Goal: Task Accomplishment & Management: Manage account settings

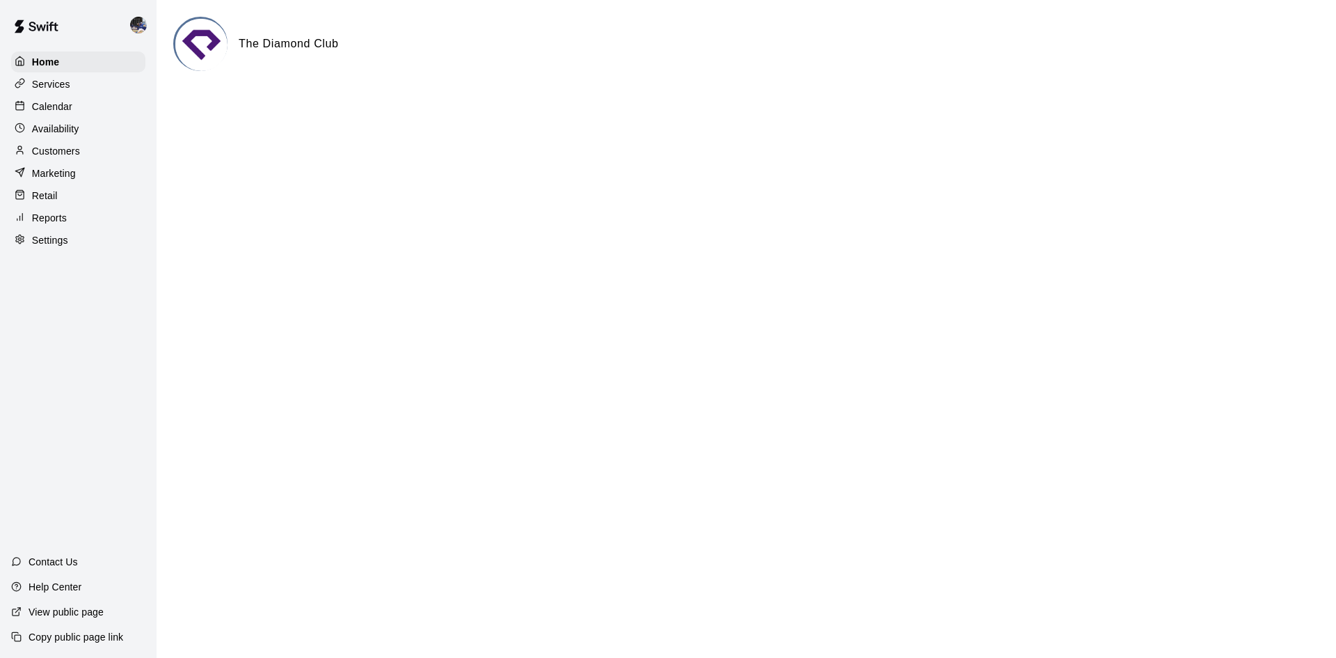
click at [62, 105] on p "Calendar" at bounding box center [52, 107] width 40 height 14
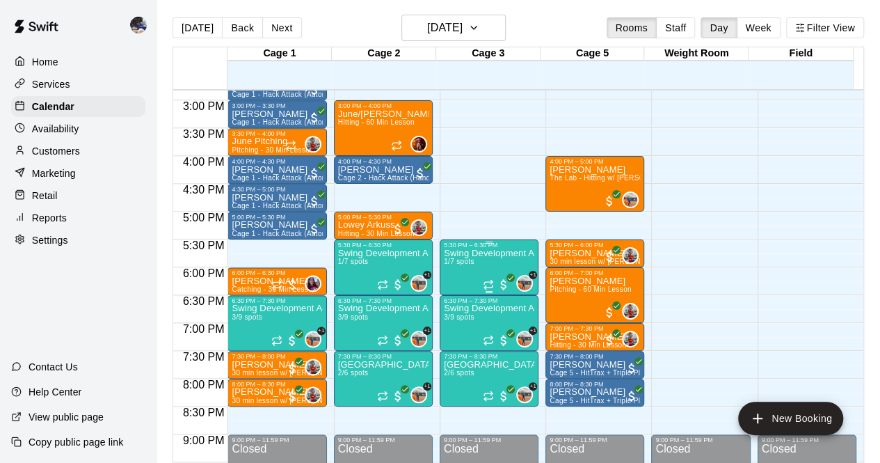
scroll to position [826, 0]
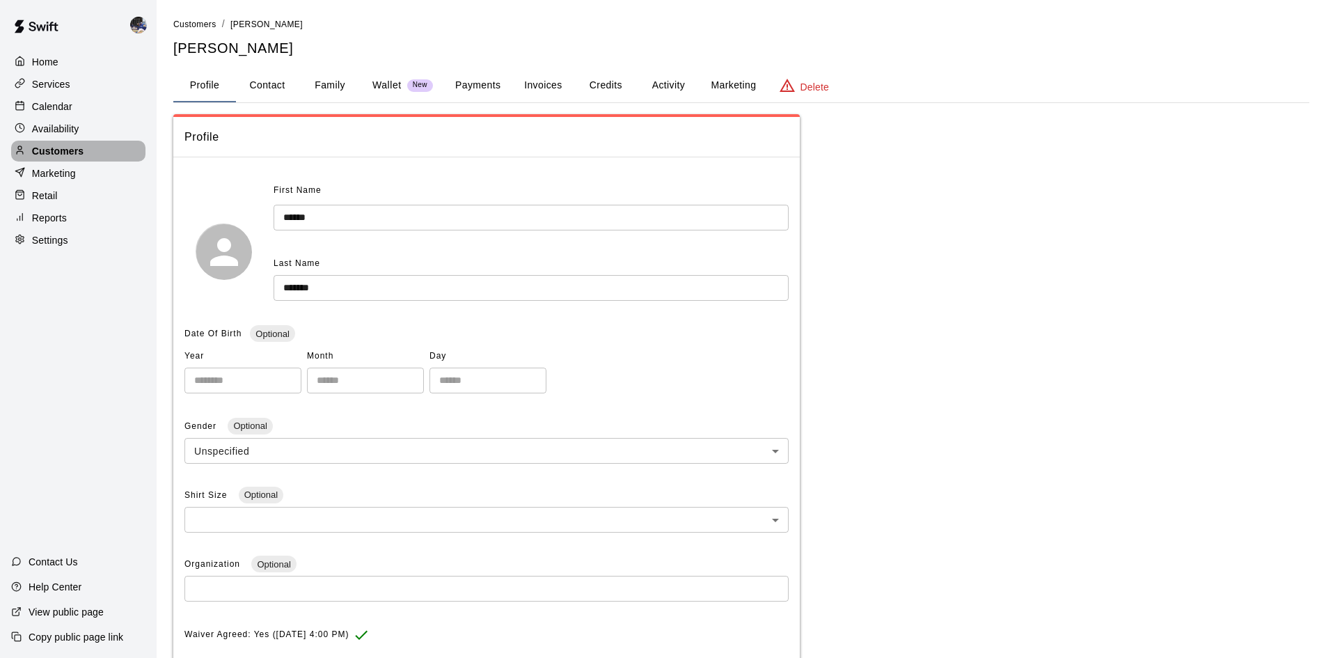
click at [75, 152] on p "Customers" at bounding box center [57, 151] width 51 height 14
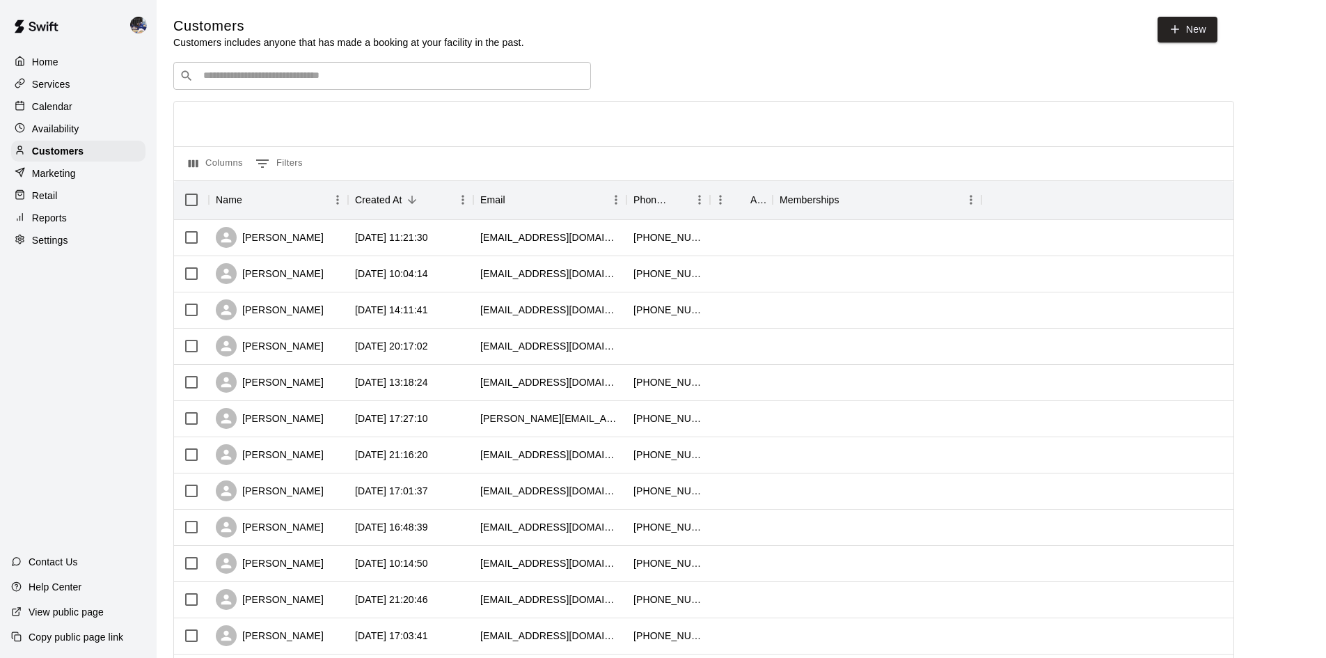
click at [251, 73] on input "Search customers by name or email" at bounding box center [392, 76] width 386 height 14
paste input "**********"
type input "**********"
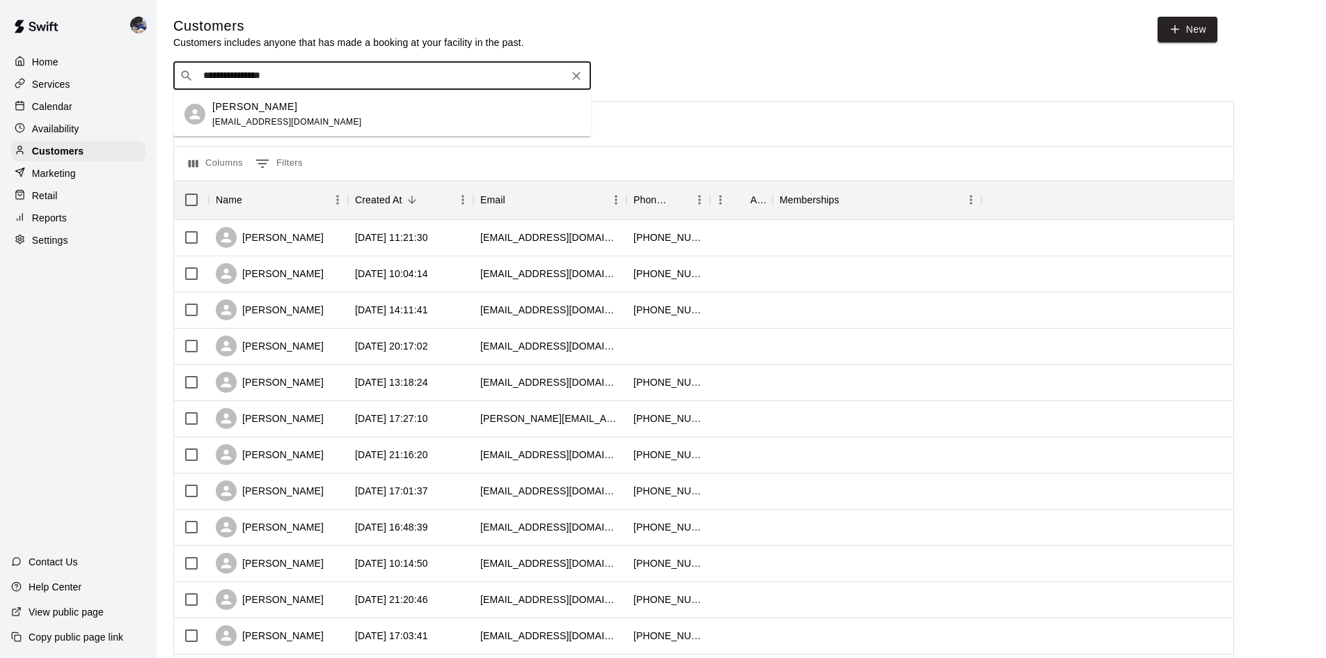
click at [310, 102] on div "[PERSON_NAME]" at bounding box center [287, 107] width 150 height 15
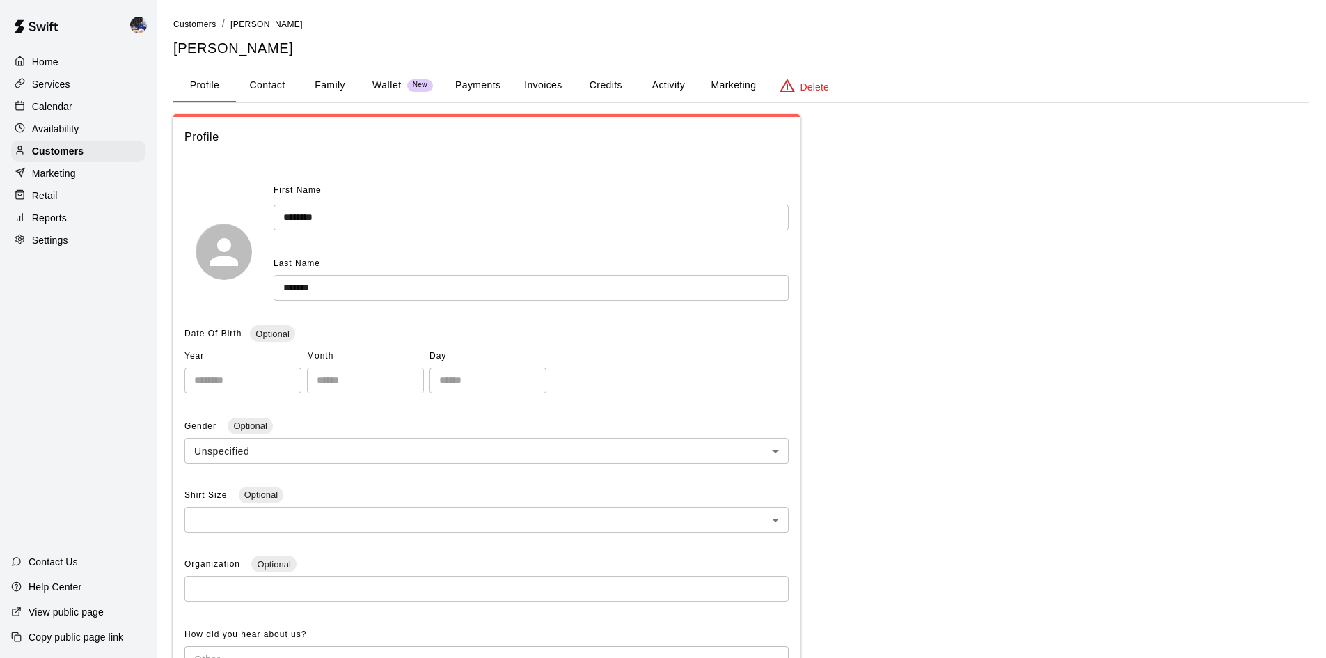
click at [315, 93] on button "Family" at bounding box center [330, 85] width 63 height 33
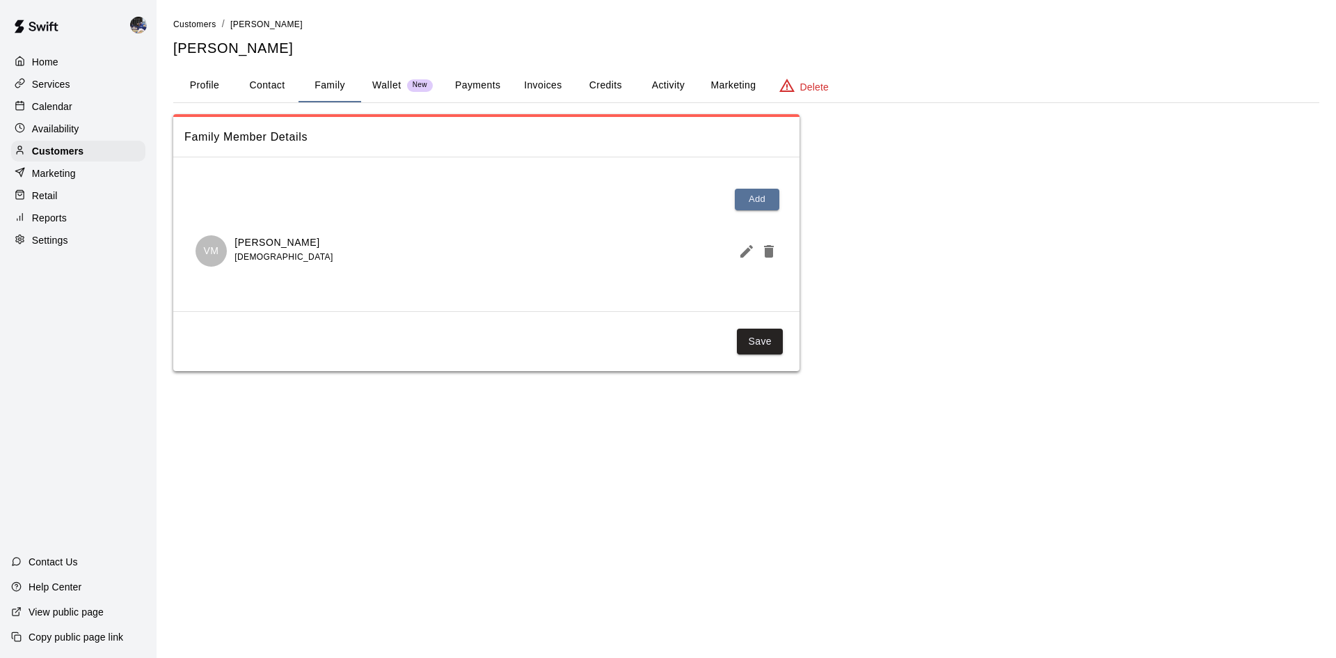
click at [269, 88] on button "Contact" at bounding box center [267, 85] width 63 height 33
select select "**"
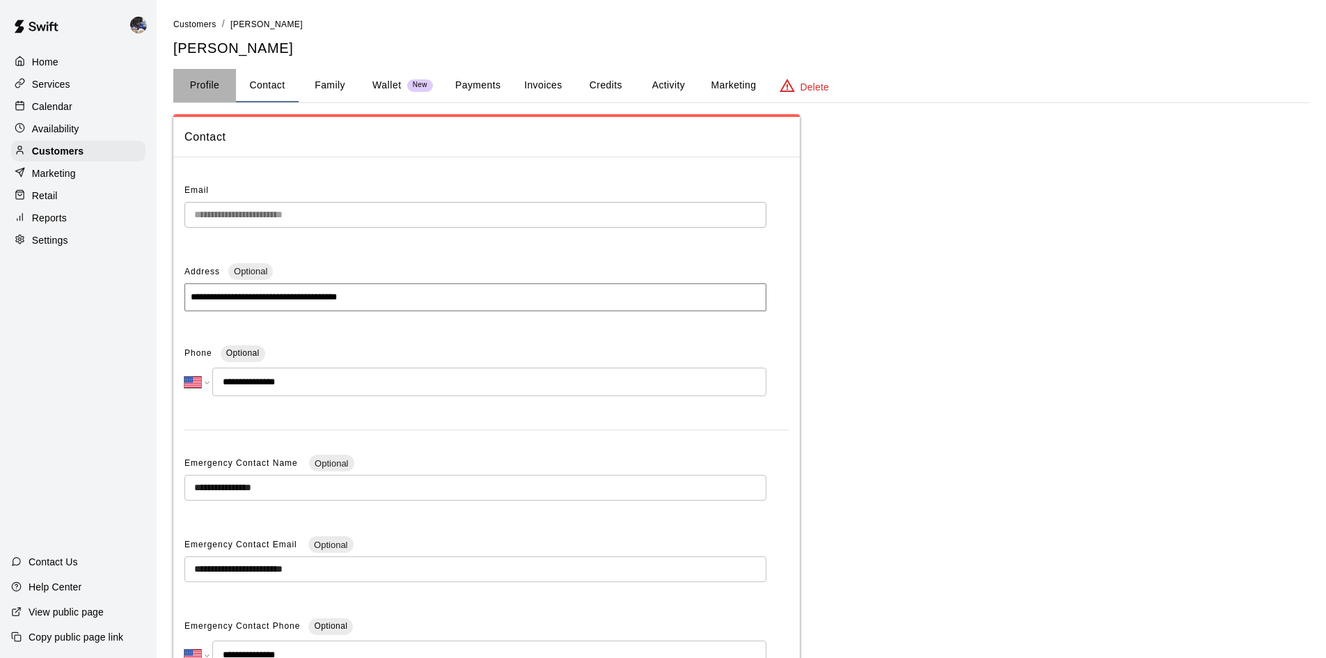
click at [204, 90] on button "Profile" at bounding box center [204, 85] width 63 height 33
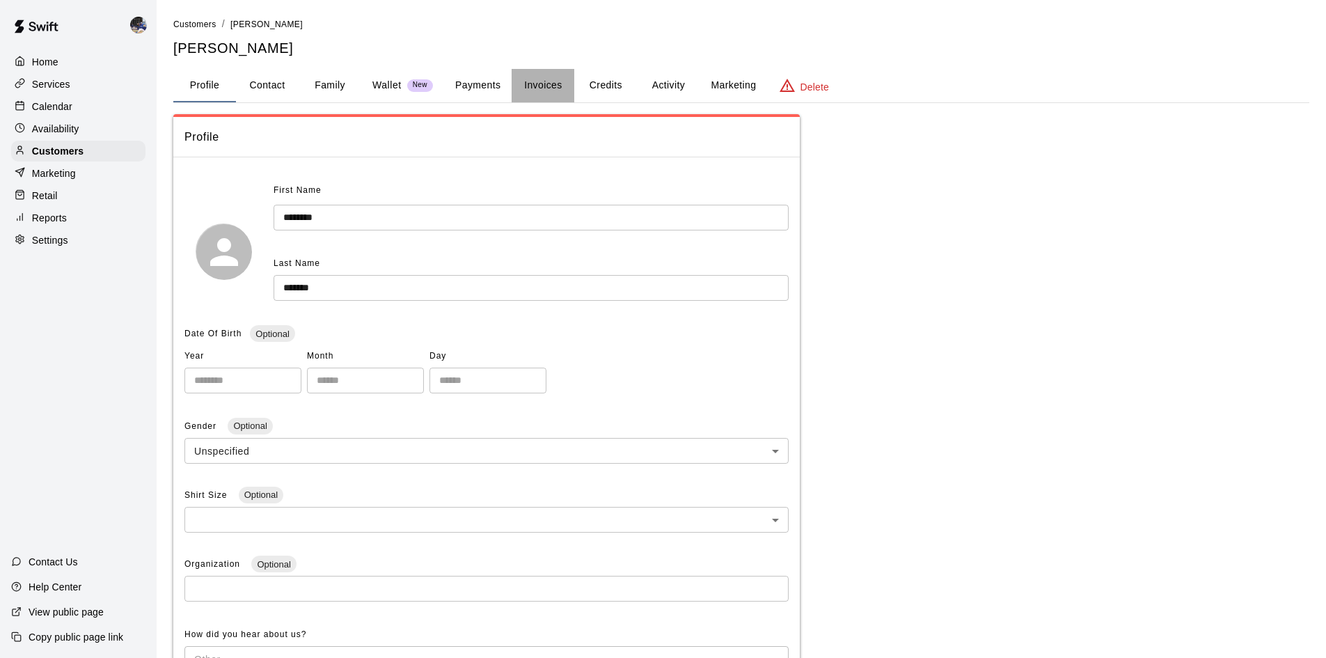
click at [523, 88] on button "Invoices" at bounding box center [543, 85] width 63 height 33
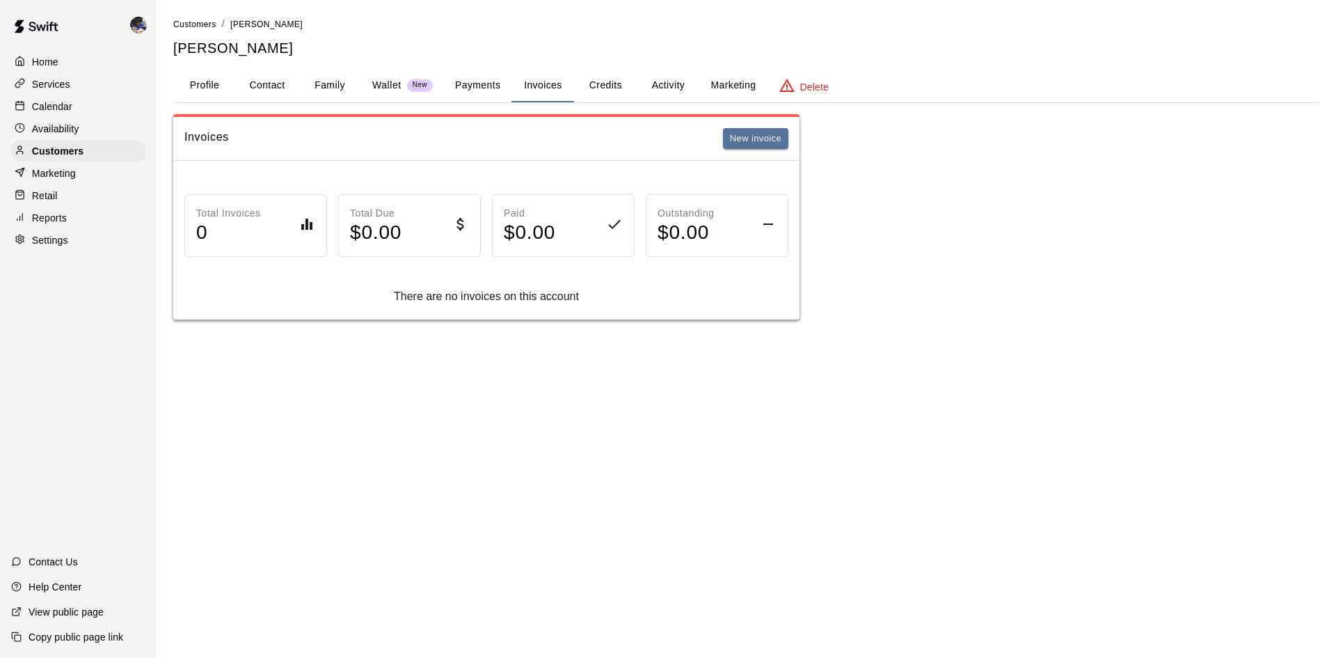
click at [614, 87] on button "Credits" at bounding box center [605, 85] width 63 height 33
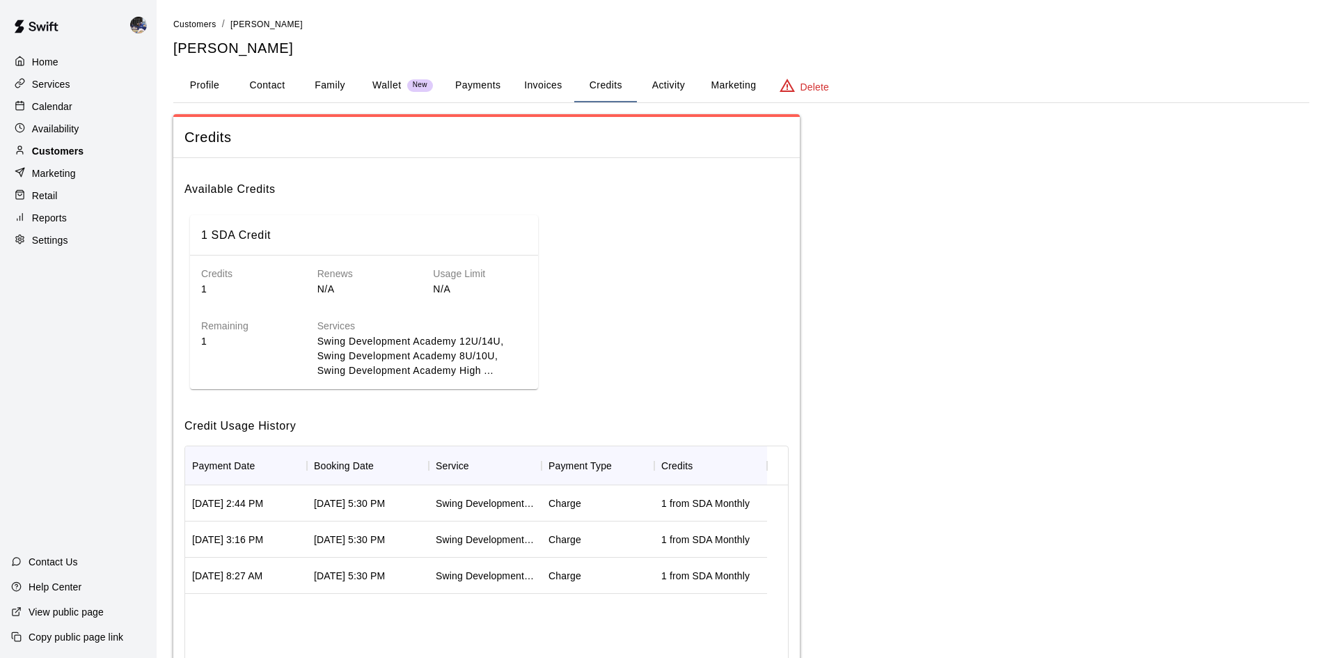
click at [58, 158] on p "Customers" at bounding box center [57, 151] width 51 height 14
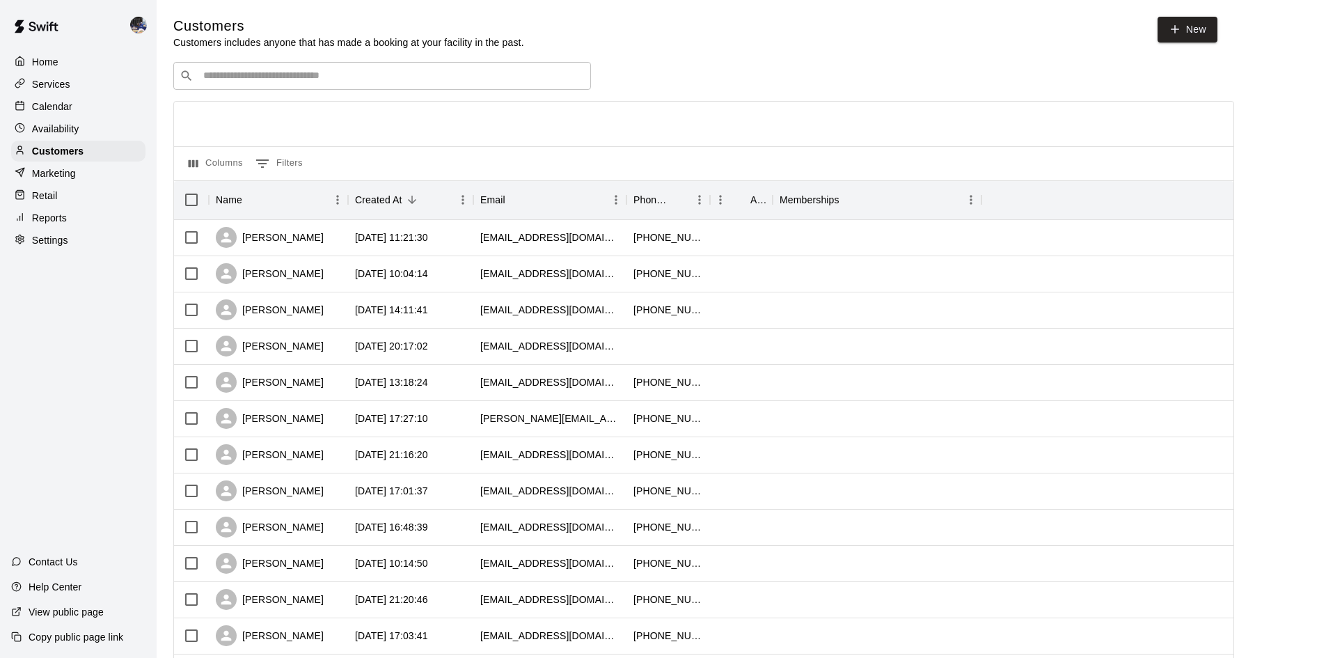
click at [331, 77] on input "Search customers by name or email" at bounding box center [392, 76] width 386 height 14
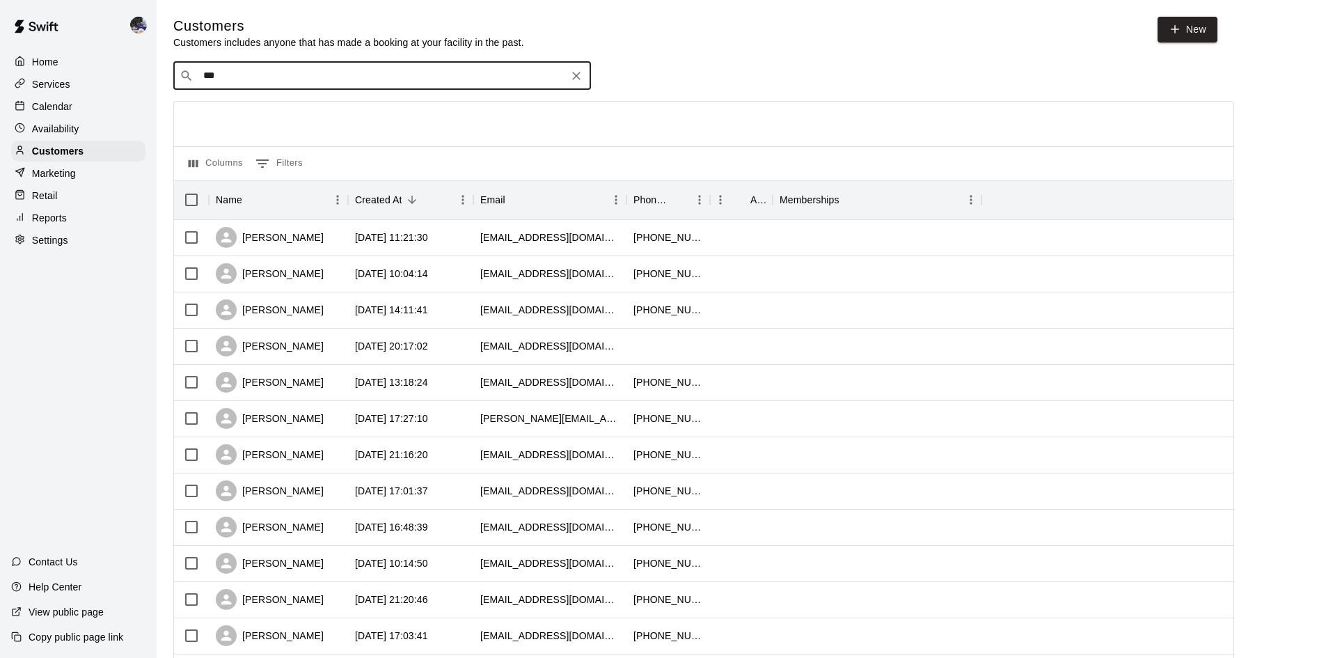
type input "****"
click at [232, 121] on span "er543@aol.com" at bounding box center [287, 122] width 150 height 10
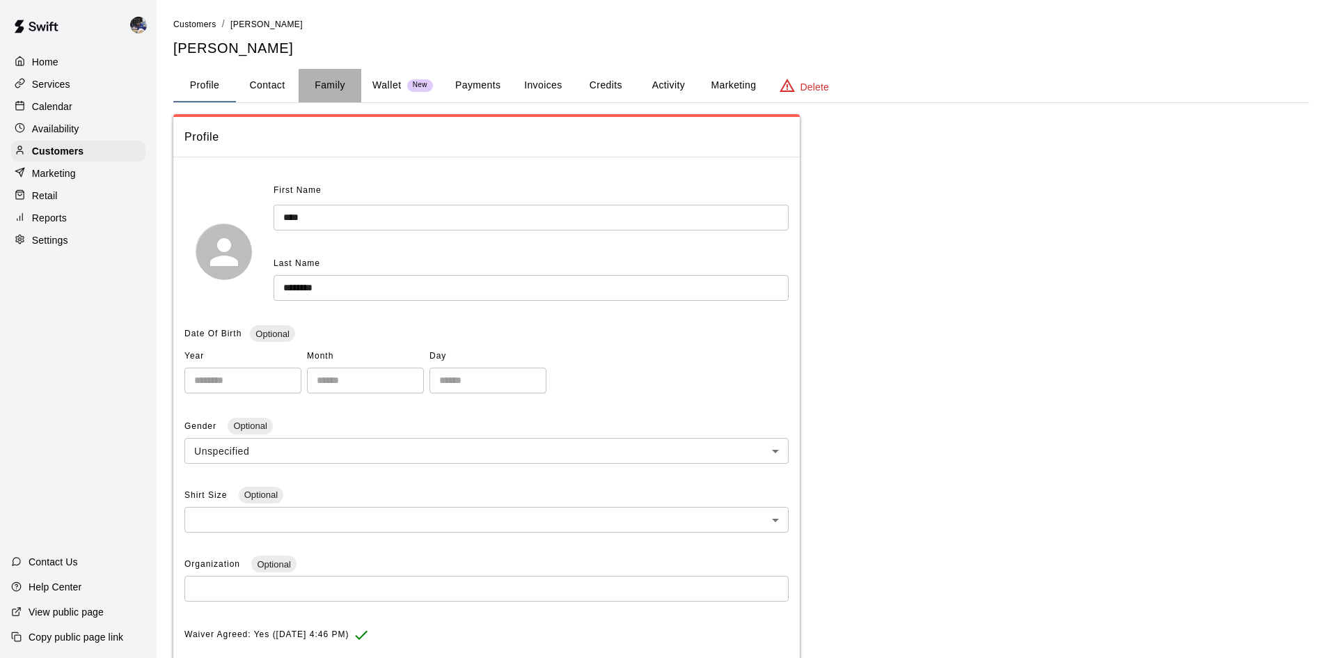
click at [320, 90] on button "Family" at bounding box center [330, 85] width 63 height 33
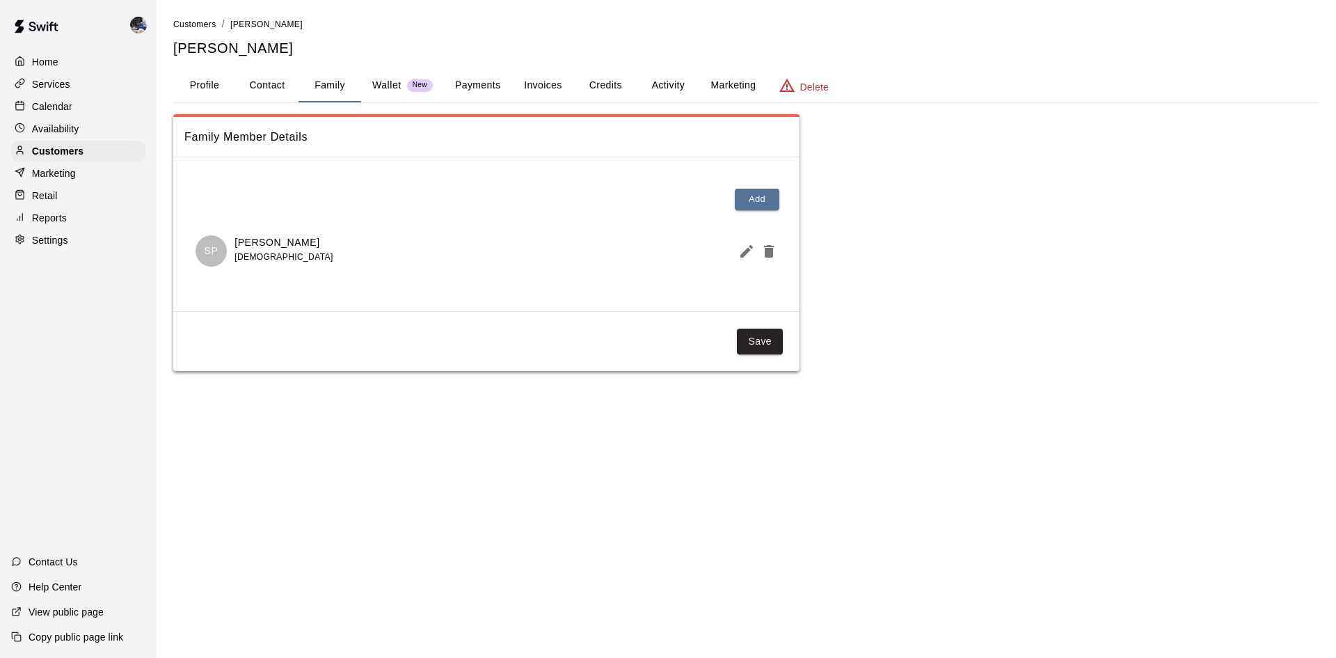
click at [269, 90] on button "Contact" at bounding box center [267, 85] width 63 height 33
select select "**"
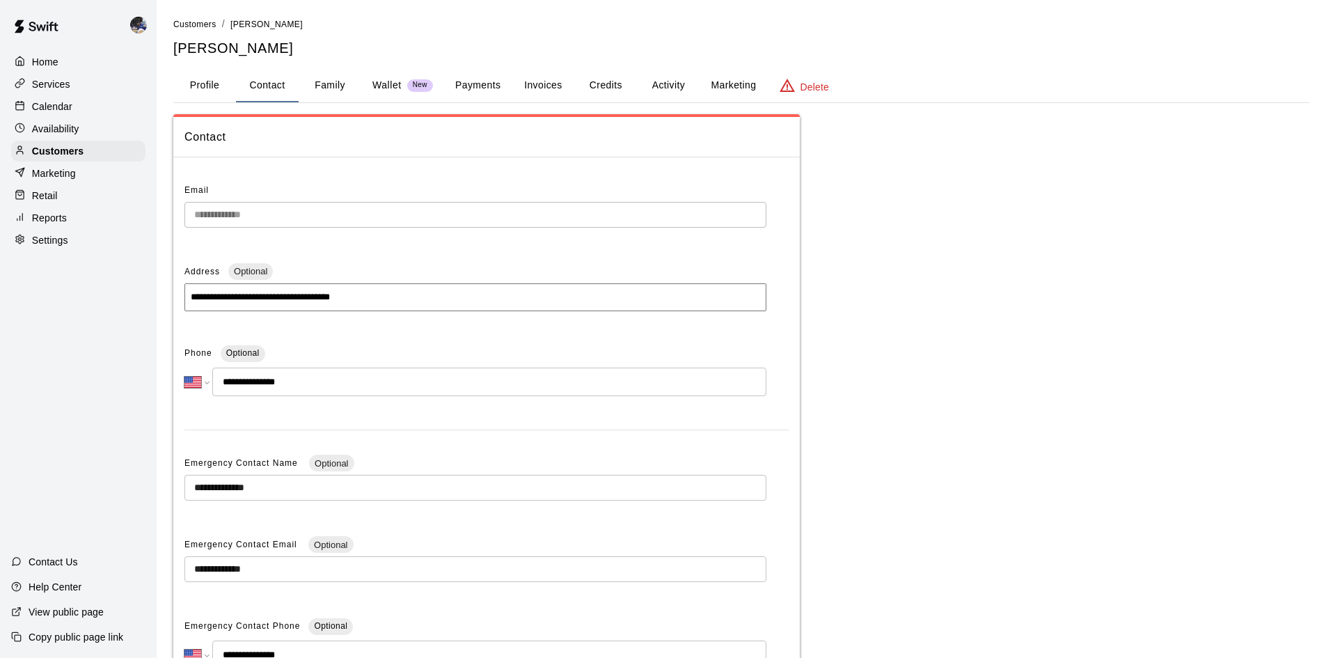
click at [324, 88] on button "Family" at bounding box center [330, 85] width 63 height 33
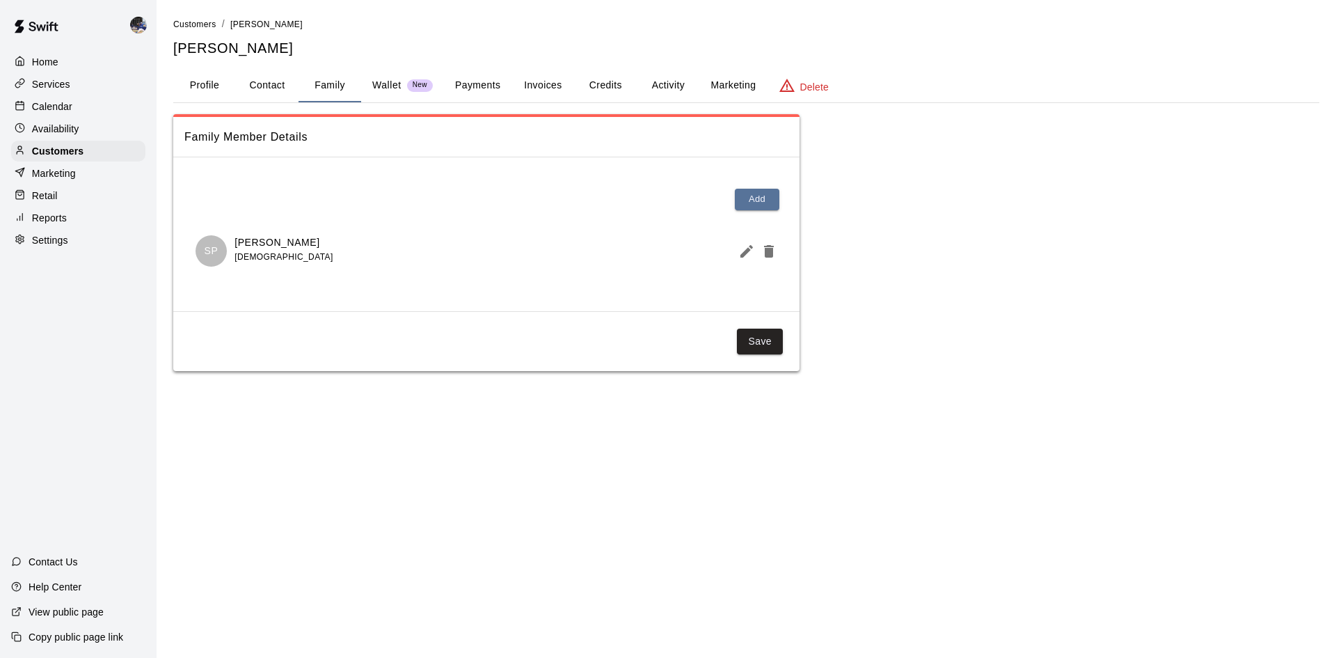
click at [600, 88] on button "Credits" at bounding box center [605, 85] width 63 height 33
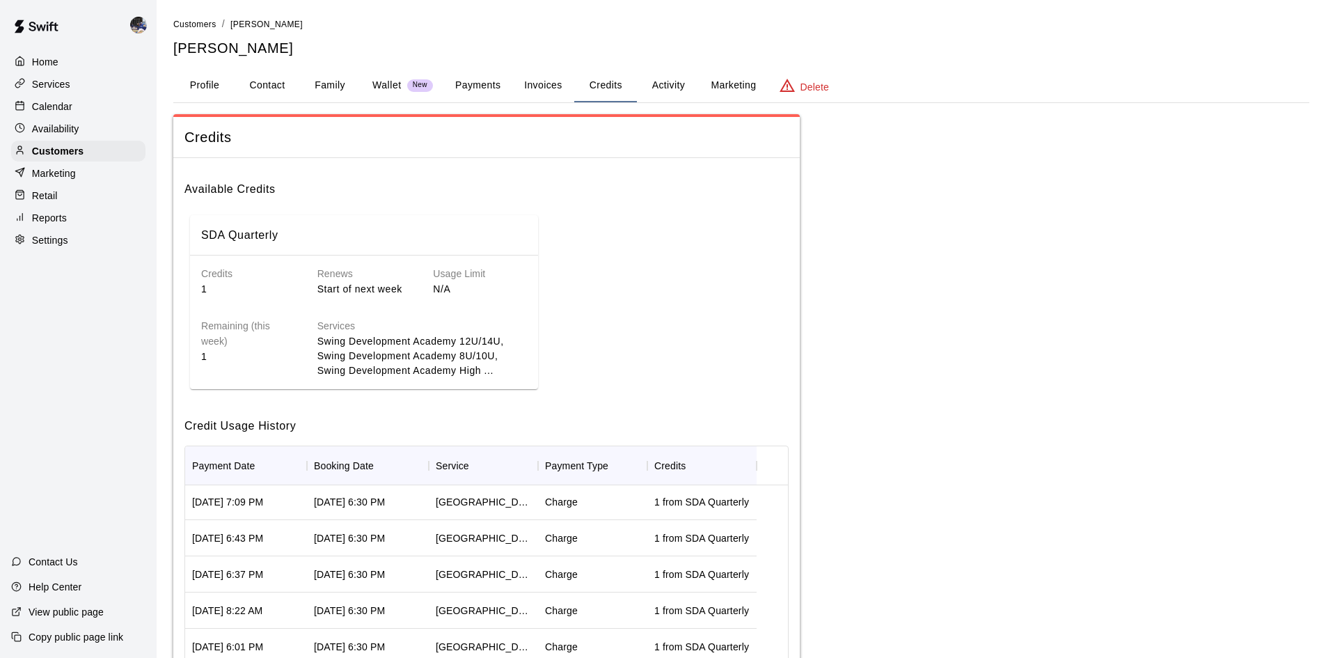
click at [493, 79] on button "Payments" at bounding box center [478, 85] width 68 height 33
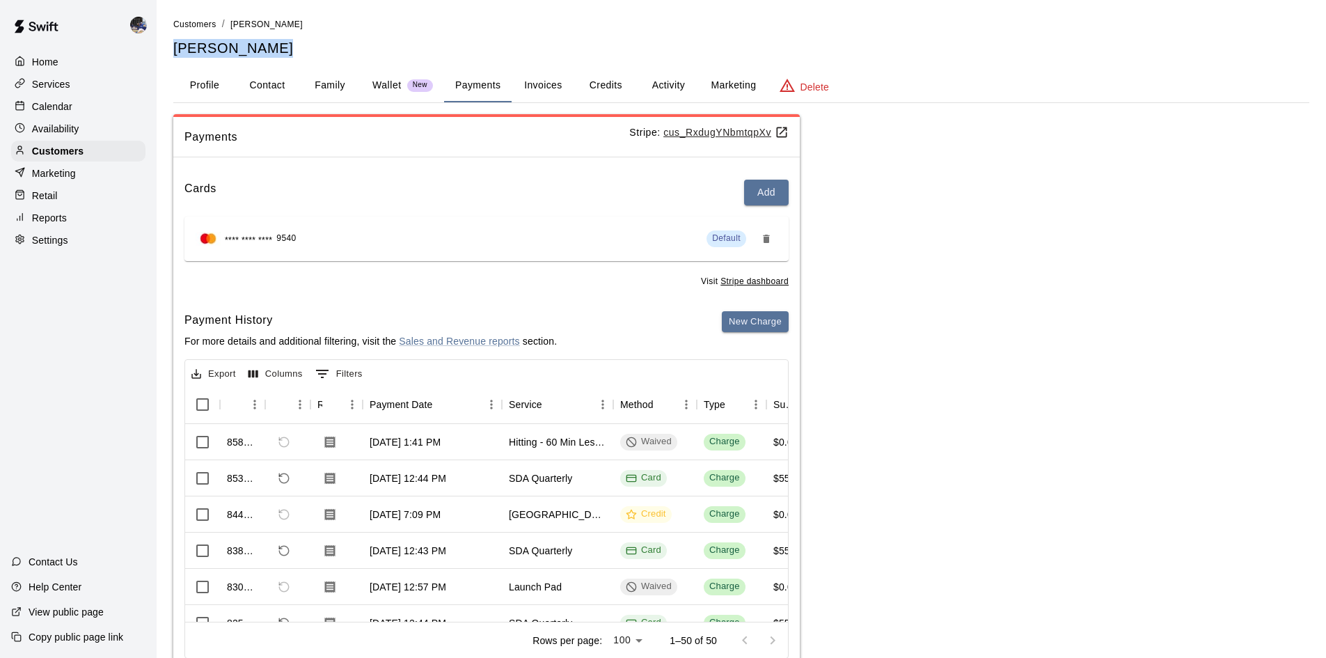
drag, startPoint x: 265, startPoint y: 50, endPoint x: 170, endPoint y: 52, distance: 95.4
click at [170, 52] on div "Customers / Iman Pirayesh Iman Pirayesh Profile Contact Family Wallet New Payme…" at bounding box center [741, 346] width 1158 height 658
copy h5 "Iman Pirayesh"
click at [64, 146] on div "Customers" at bounding box center [78, 151] width 134 height 21
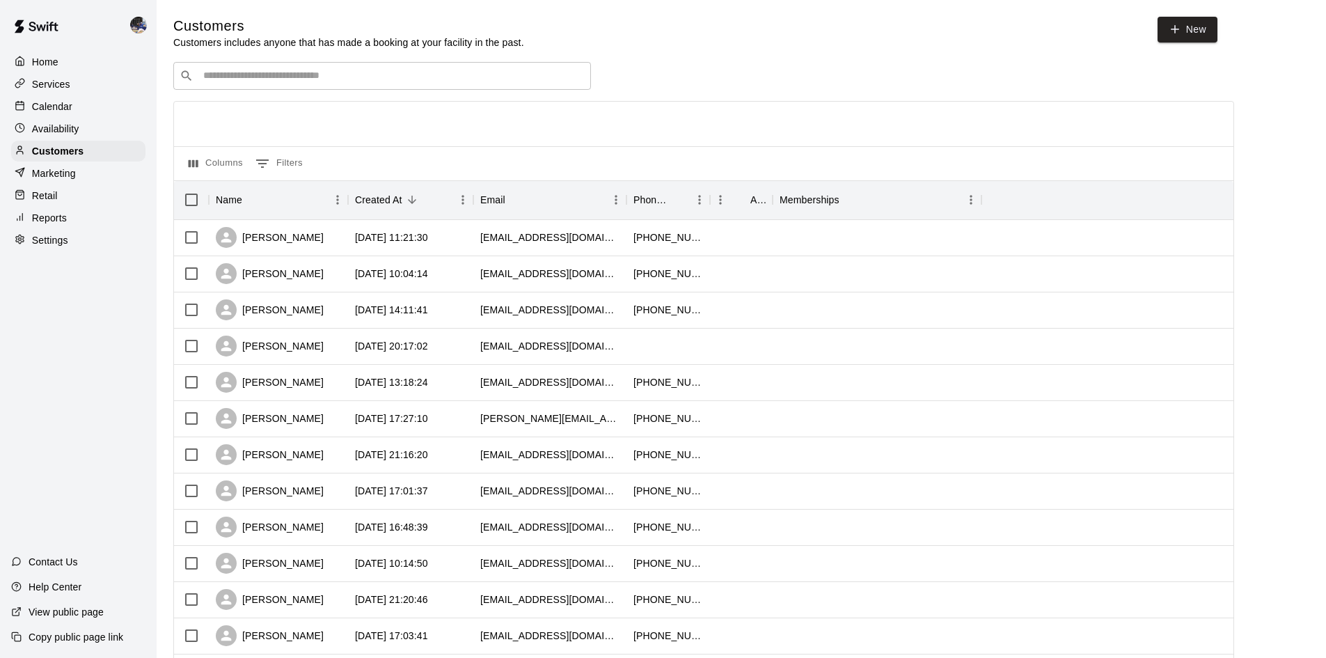
click at [227, 90] on div "​ ​" at bounding box center [382, 76] width 418 height 28
paste input "**********"
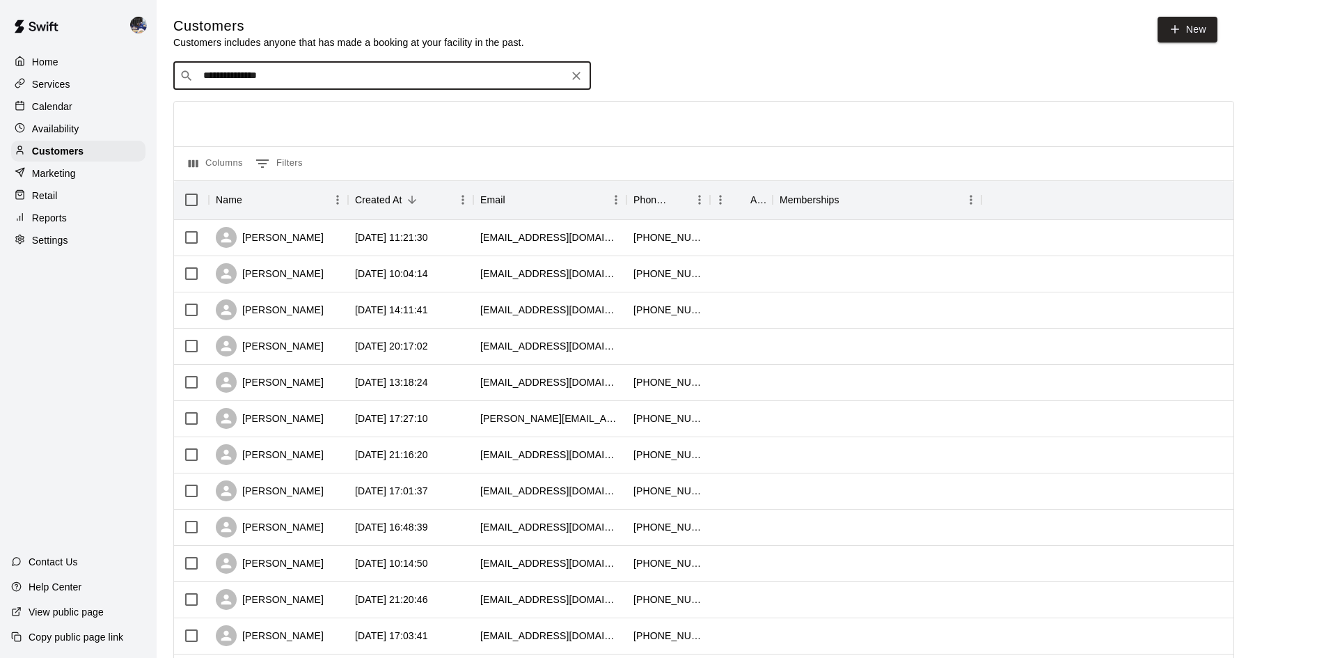
type input "**********"
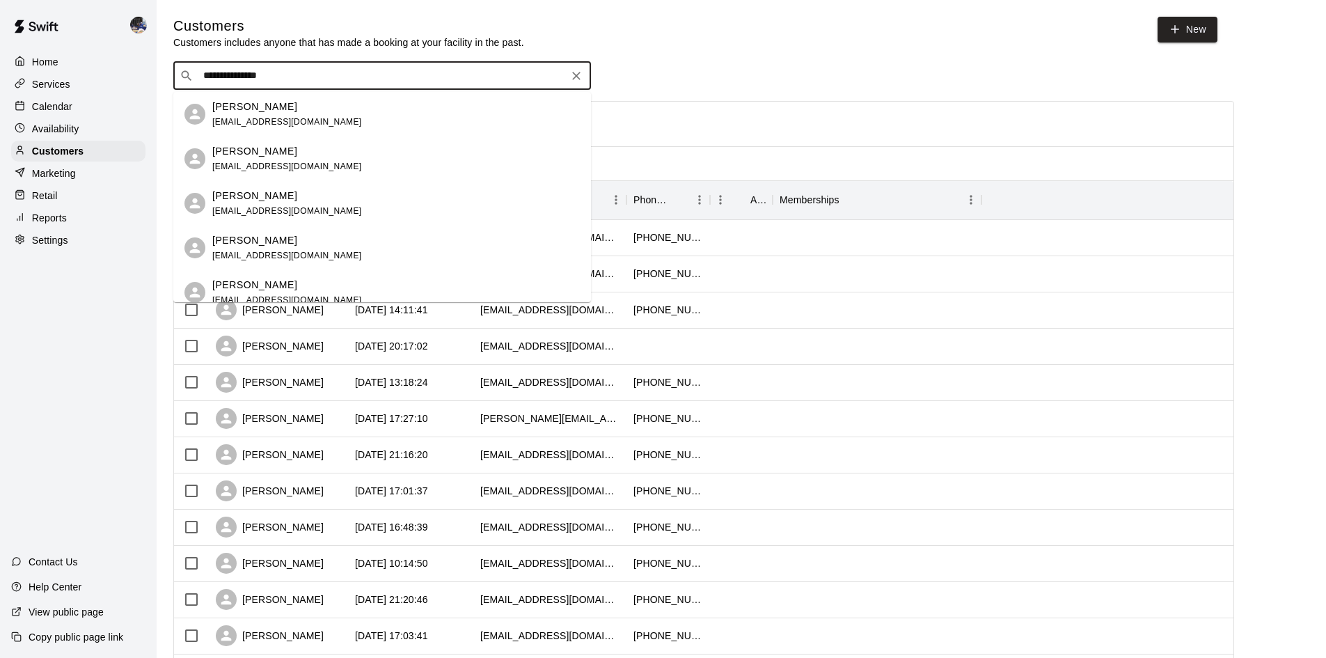
click at [285, 81] on input "**********" at bounding box center [381, 76] width 365 height 14
click at [283, 159] on div "Kaylah Rodriguez emilyrod1212@outlook.com" at bounding box center [287, 159] width 150 height 30
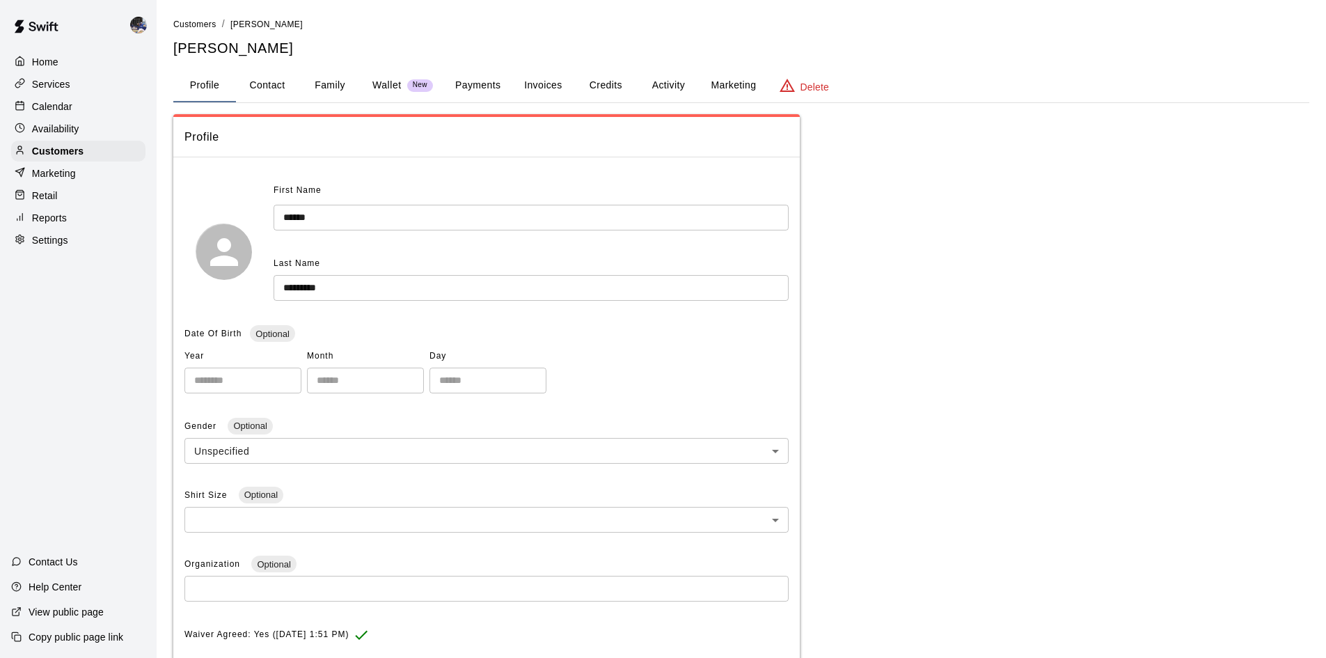
click at [270, 82] on button "Contact" at bounding box center [267, 85] width 63 height 33
select select "**"
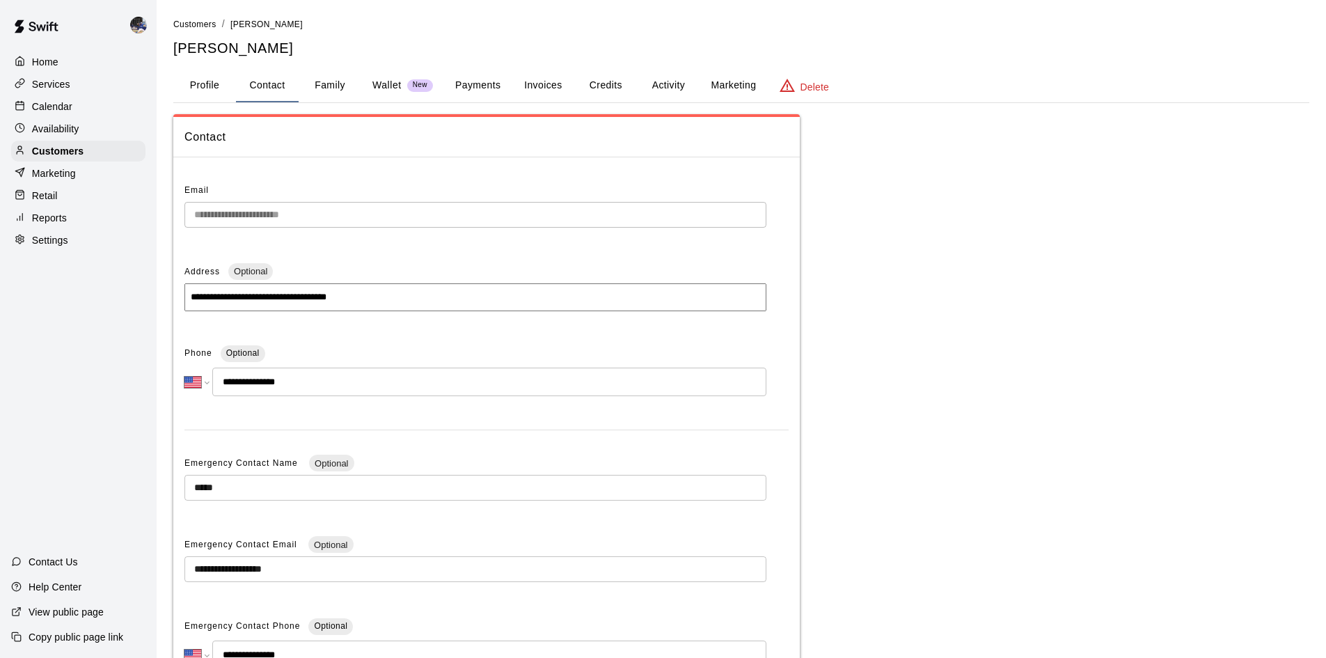
click at [322, 89] on button "Family" at bounding box center [330, 85] width 63 height 33
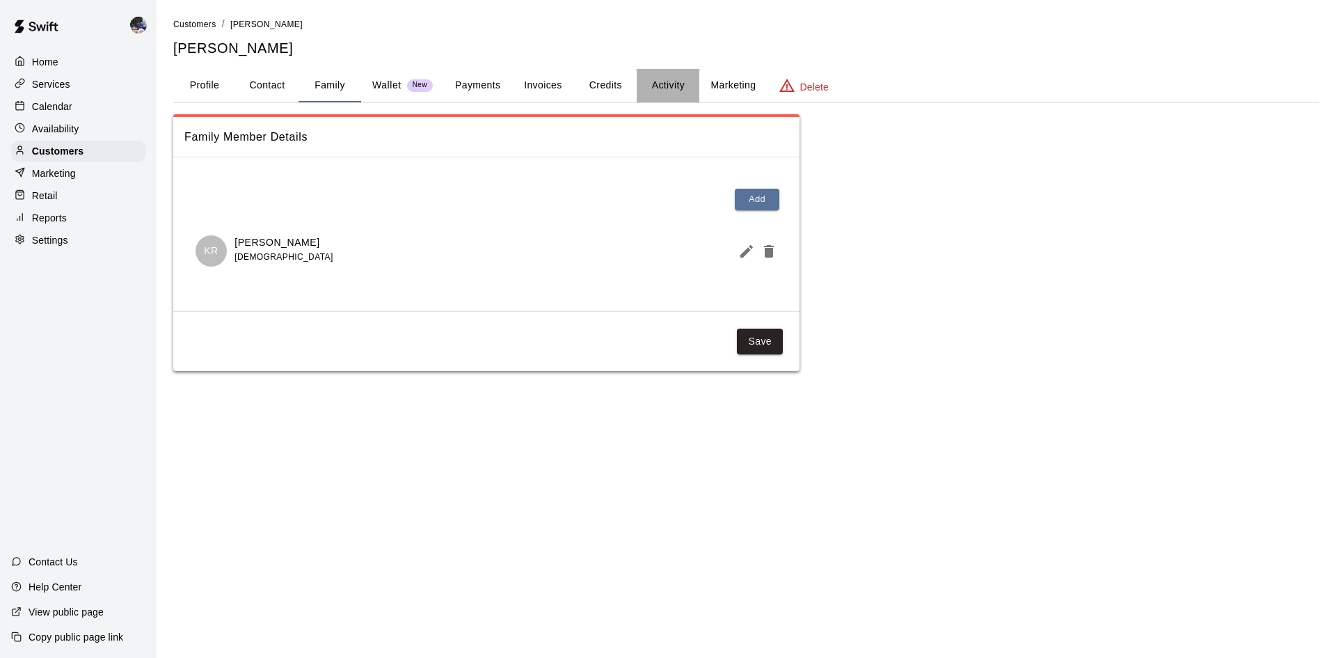
drag, startPoint x: 653, startPoint y: 90, endPoint x: 680, endPoint y: 90, distance: 27.2
click at [655, 90] on button "Activity" at bounding box center [668, 85] width 63 height 33
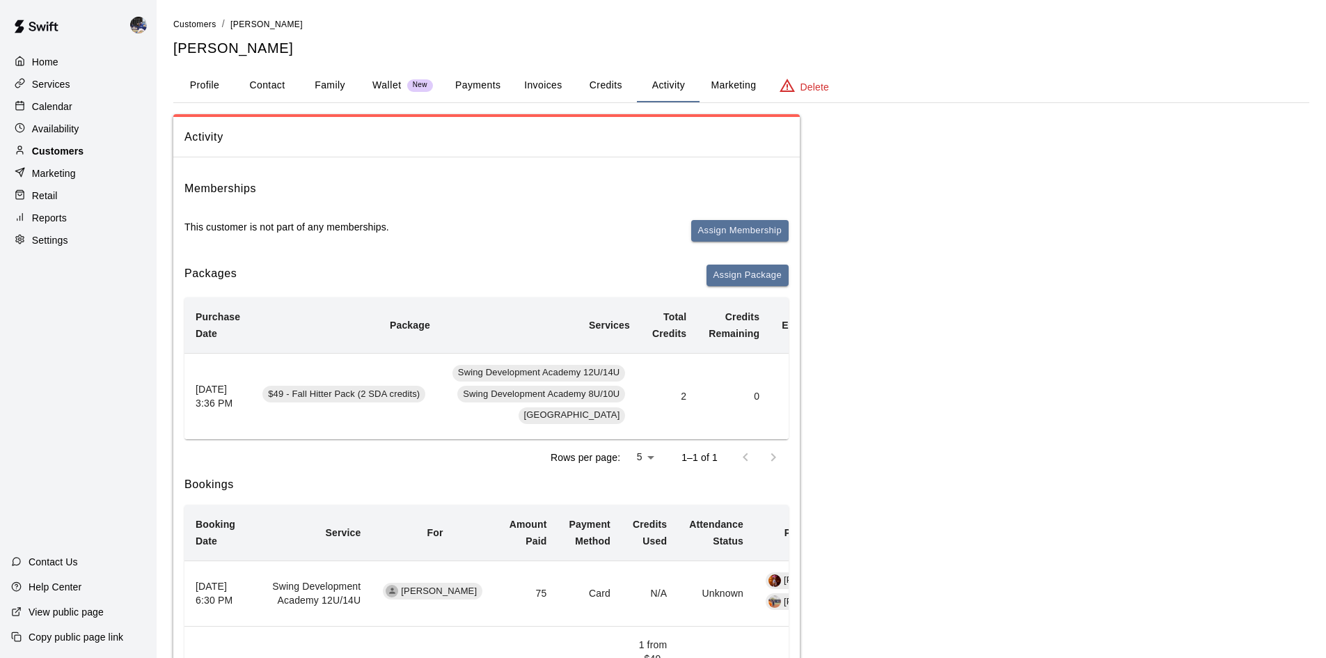
click at [71, 150] on p "Customers" at bounding box center [57, 151] width 51 height 14
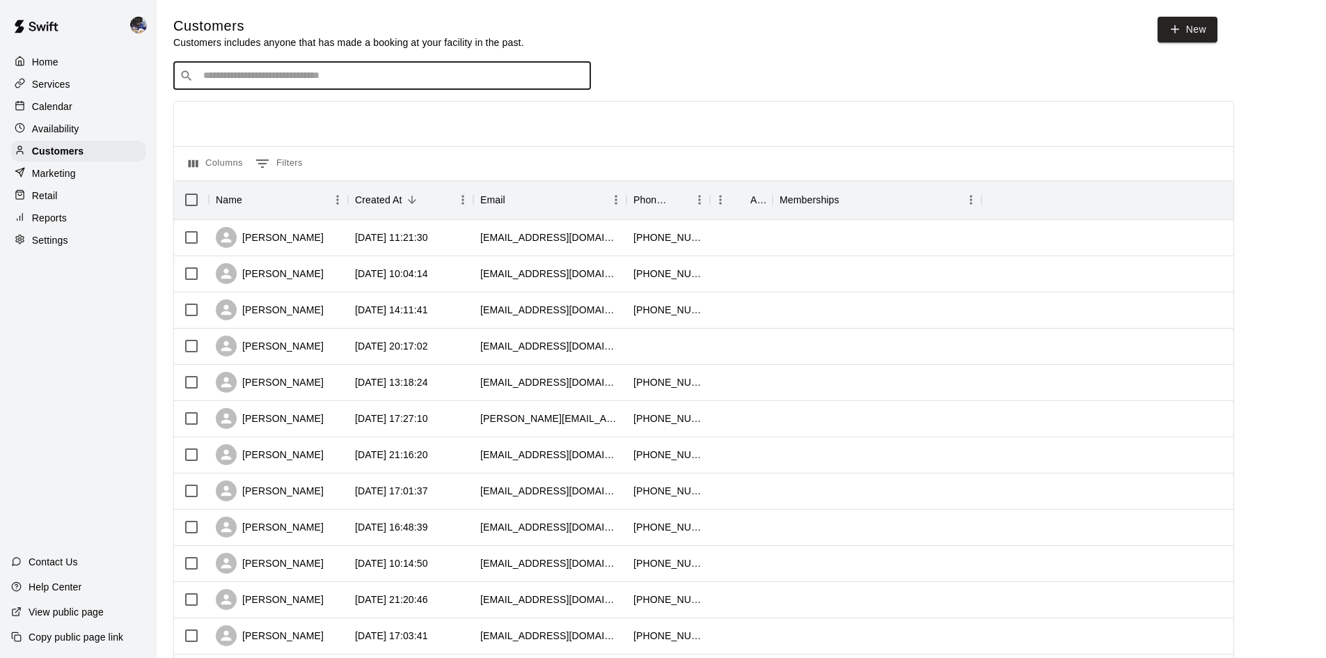
click at [338, 79] on input "Search customers by name or email" at bounding box center [392, 76] width 386 height 14
type input "******"
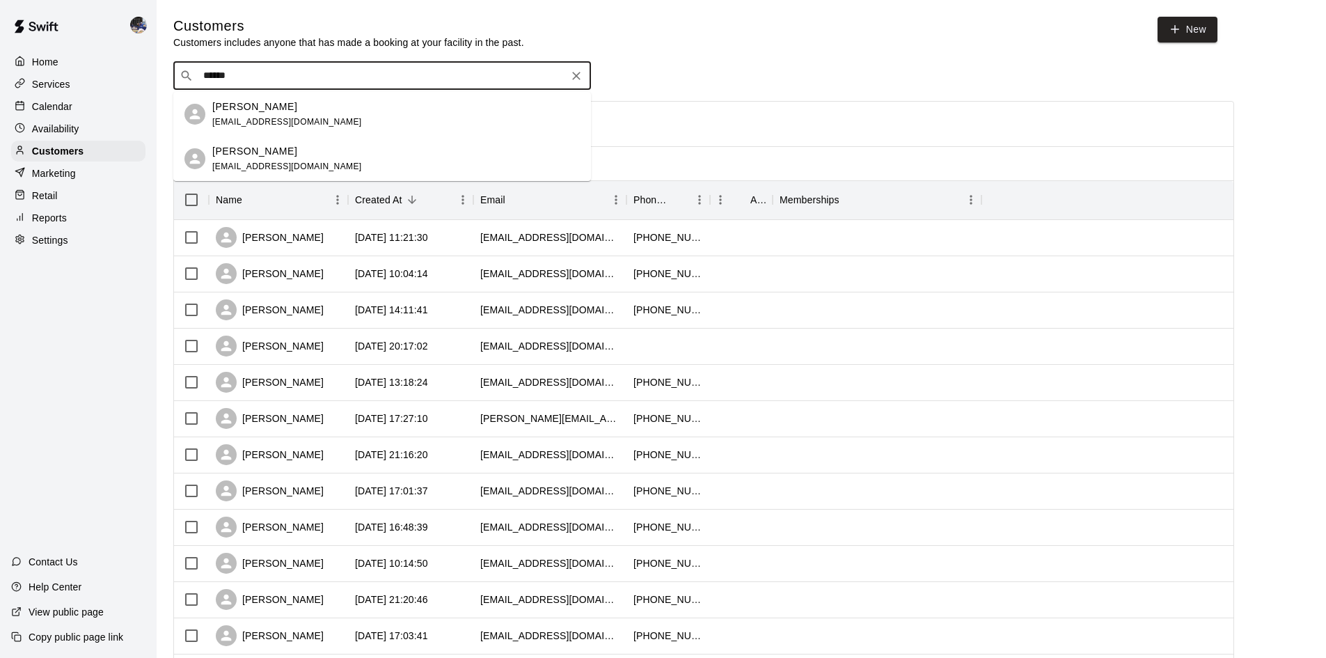
click at [340, 103] on div "Griselda Amezola griseldaamezola@gmail.com" at bounding box center [395, 115] width 367 height 30
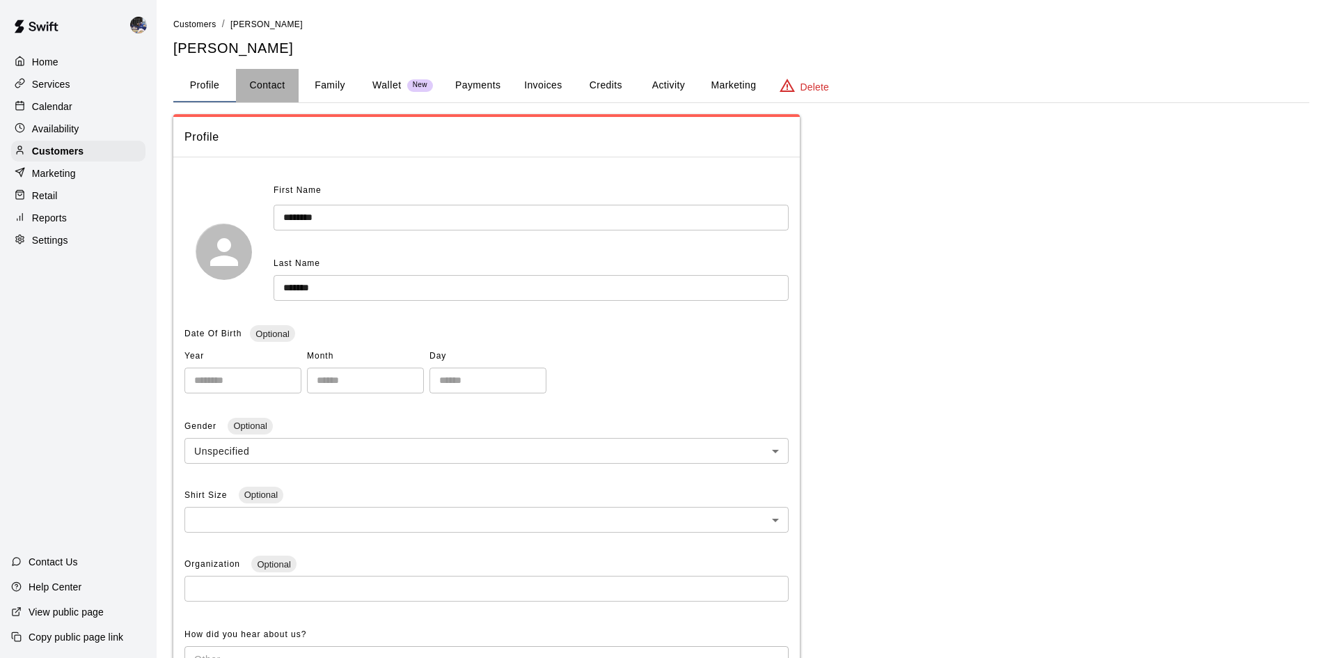
click at [271, 90] on button "Contact" at bounding box center [267, 85] width 63 height 33
select select "**"
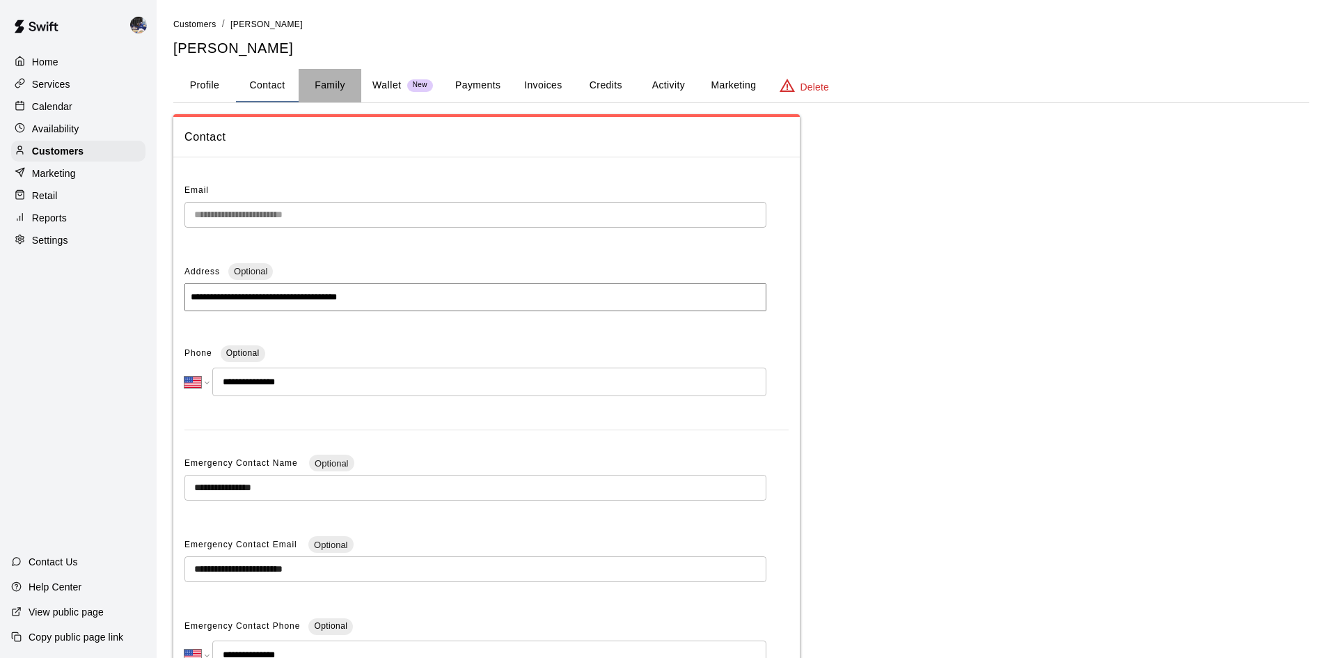
click at [328, 89] on button "Family" at bounding box center [330, 85] width 63 height 33
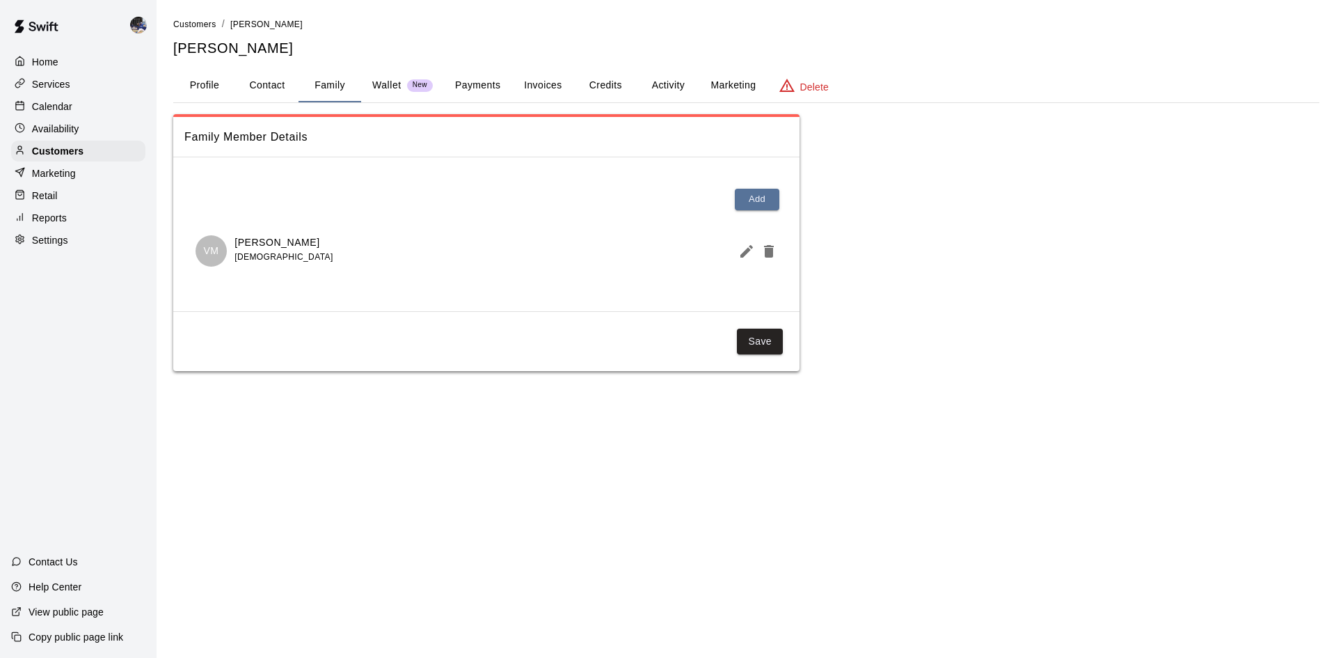
click at [79, 106] on div "Calendar" at bounding box center [78, 106] width 134 height 21
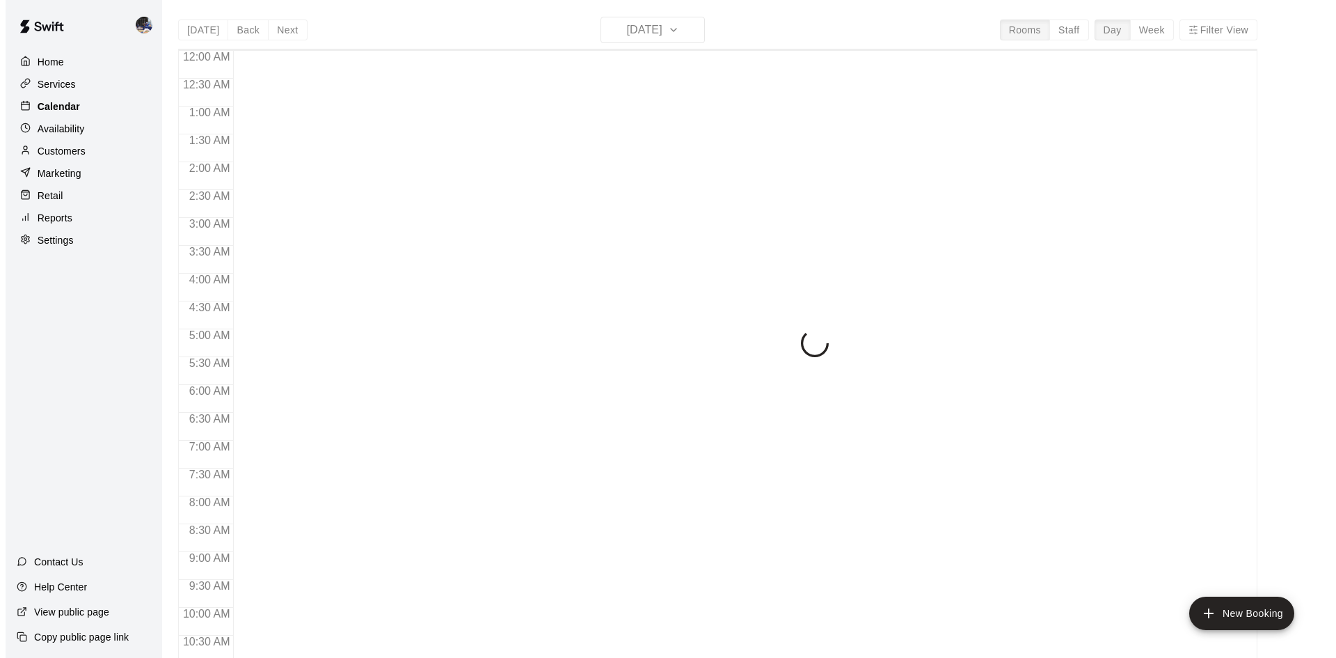
scroll to position [681, 0]
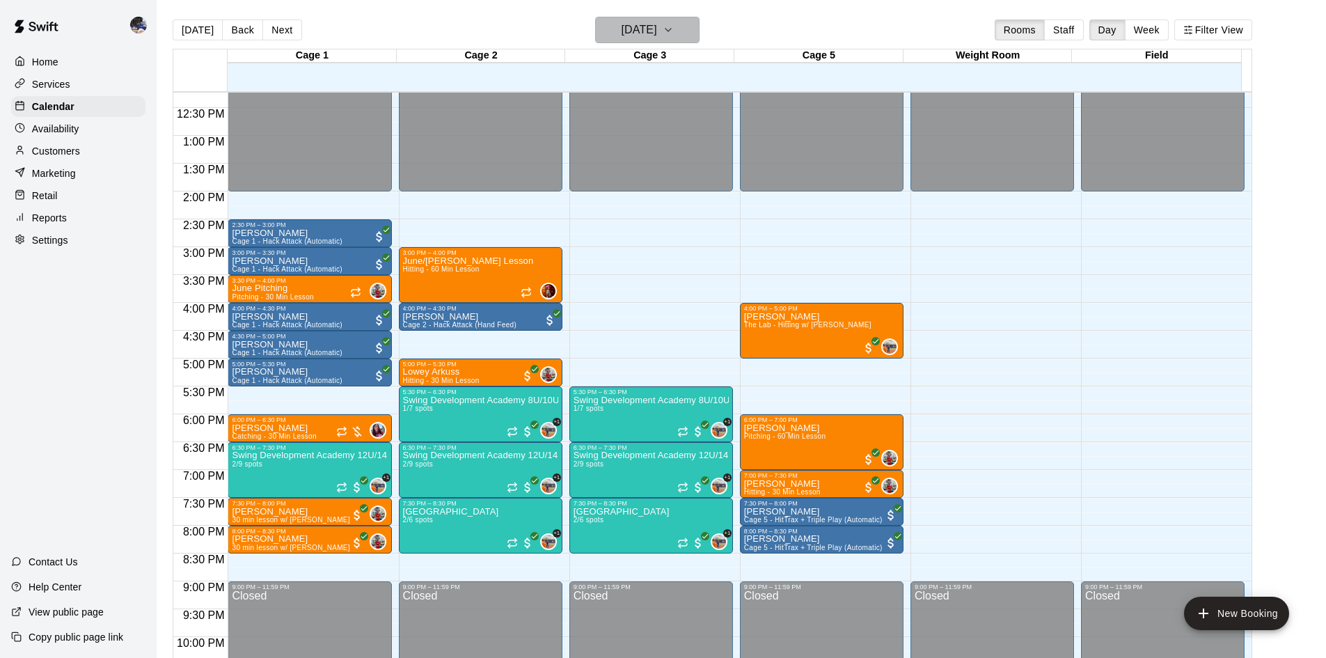
click at [657, 29] on h6 "Tuesday Oct 14" at bounding box center [638, 29] width 35 height 19
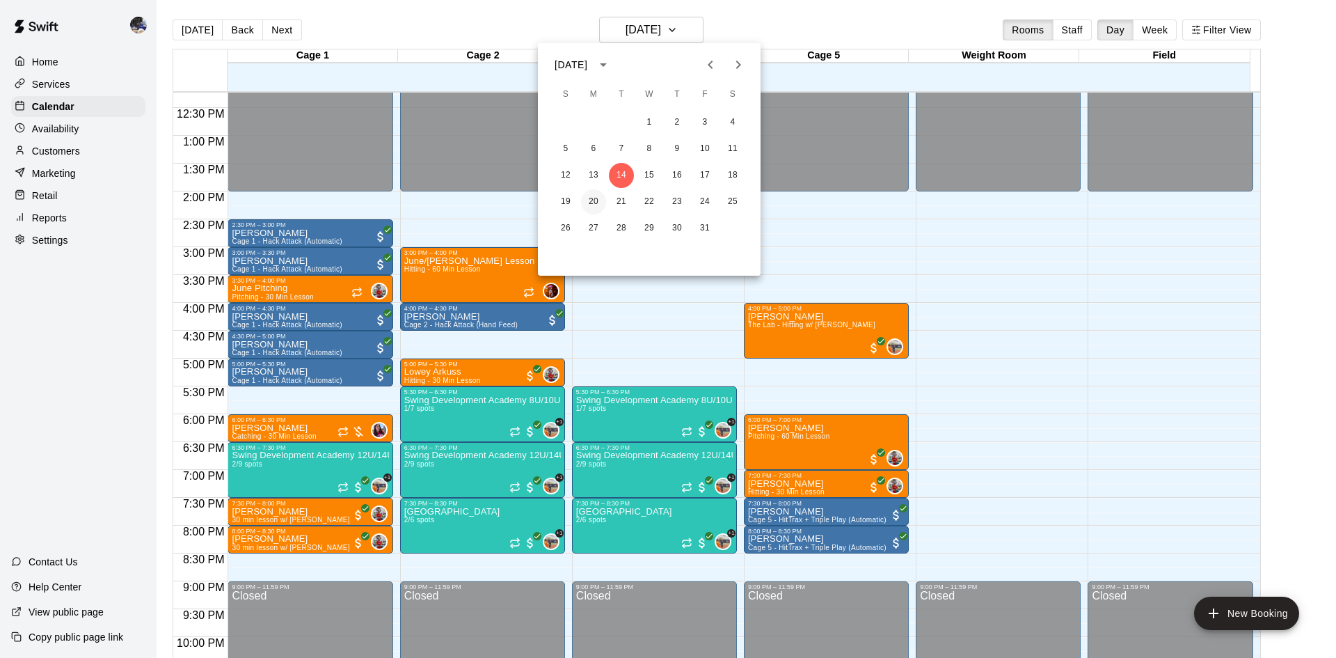
click at [595, 200] on button "20" at bounding box center [593, 201] width 25 height 25
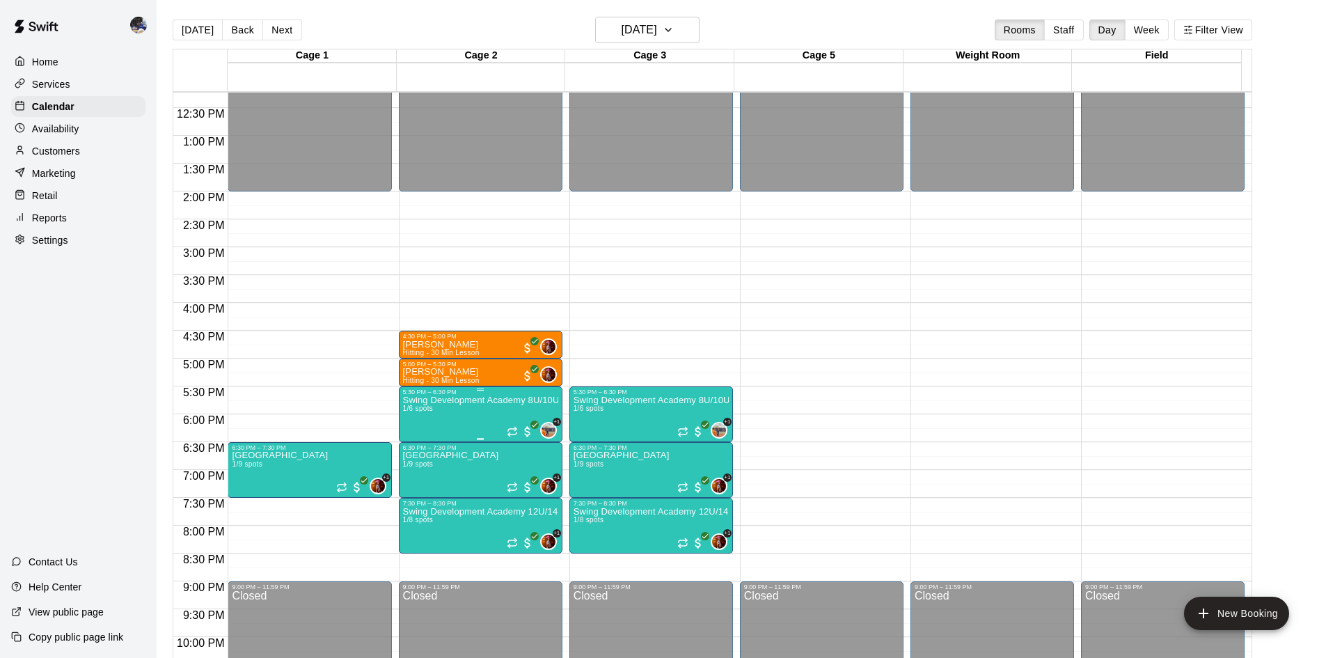
click at [465, 400] on p "Swing Development Academy 8U/10U" at bounding box center [480, 400] width 155 height 0
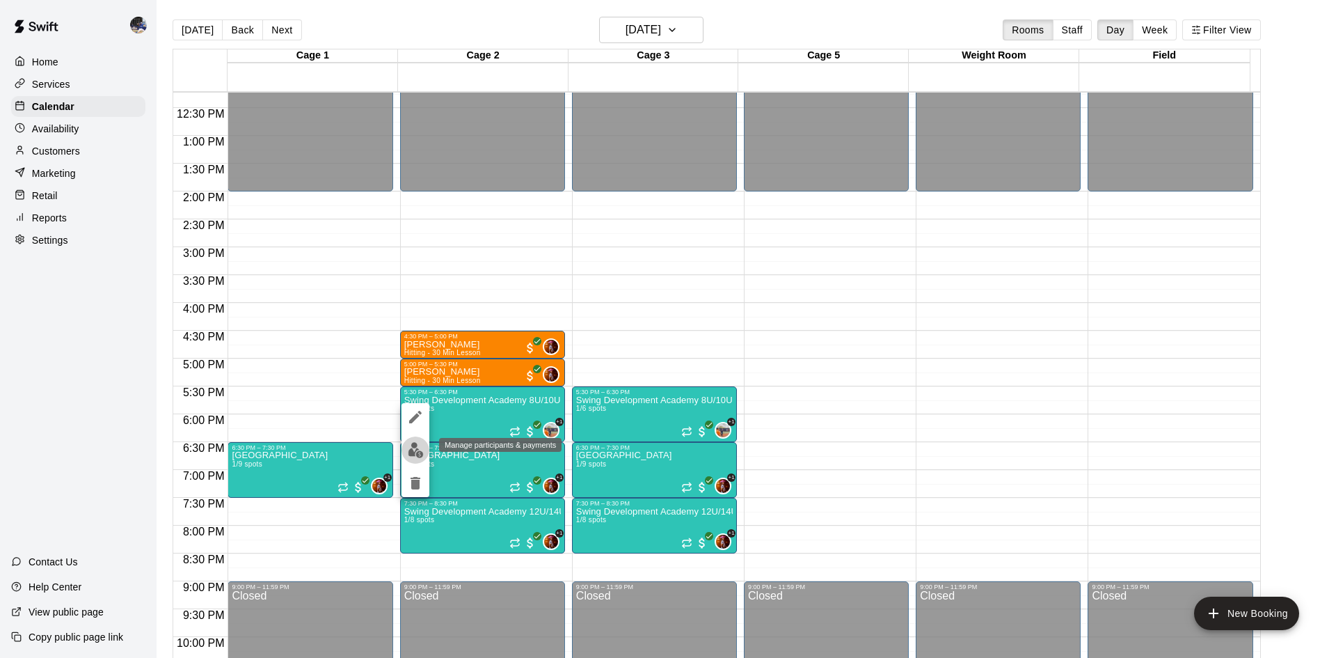
click at [418, 443] on img "edit" at bounding box center [416, 450] width 16 height 16
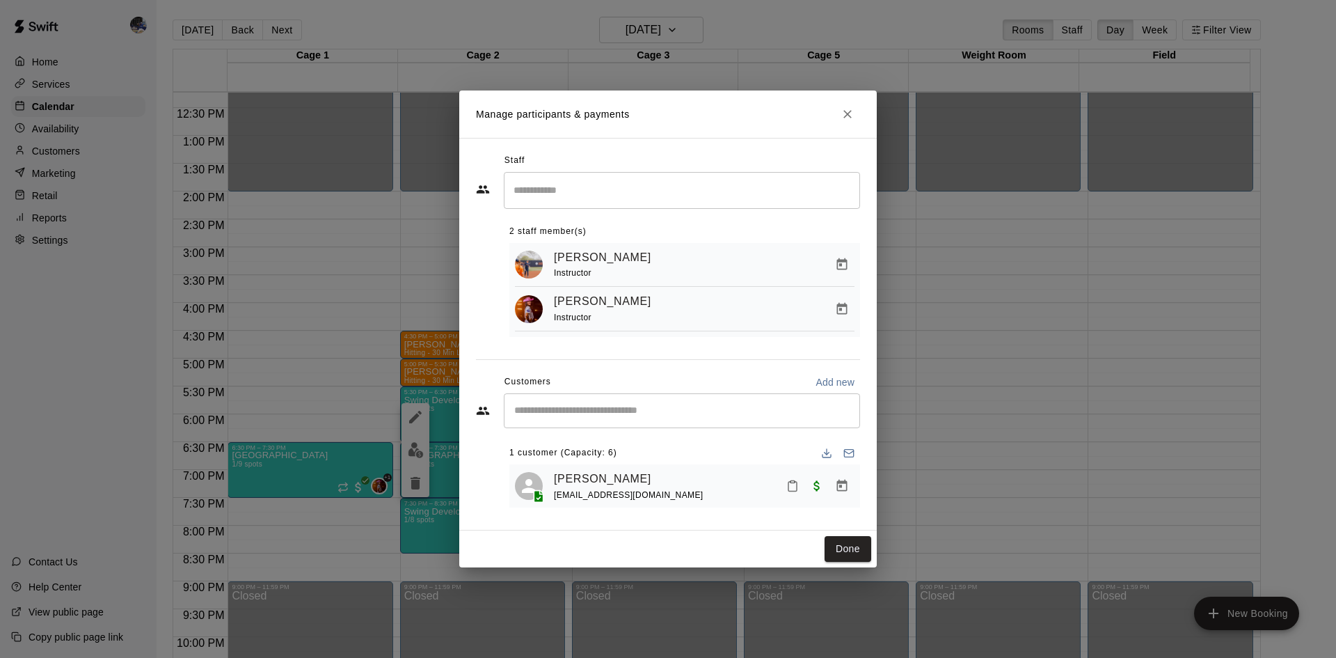
click at [612, 420] on div "​" at bounding box center [682, 410] width 356 height 35
type input "****"
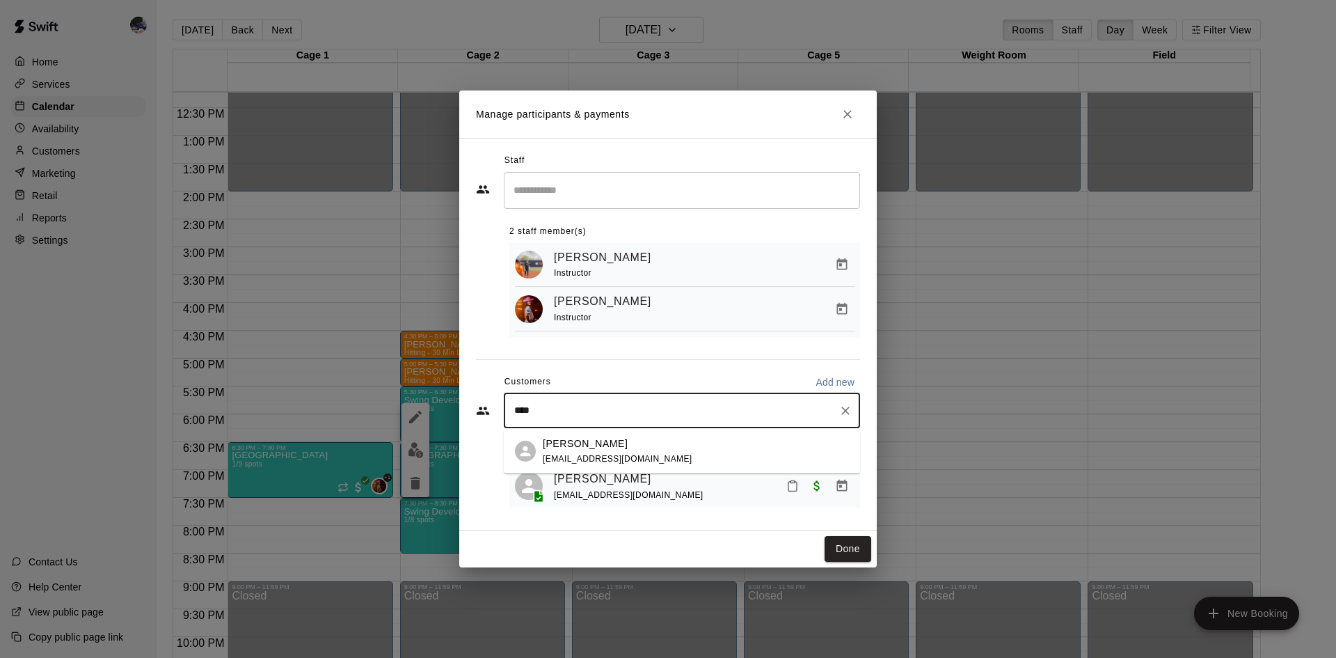
click at [628, 447] on div "[PERSON_NAME]" at bounding box center [618, 443] width 150 height 15
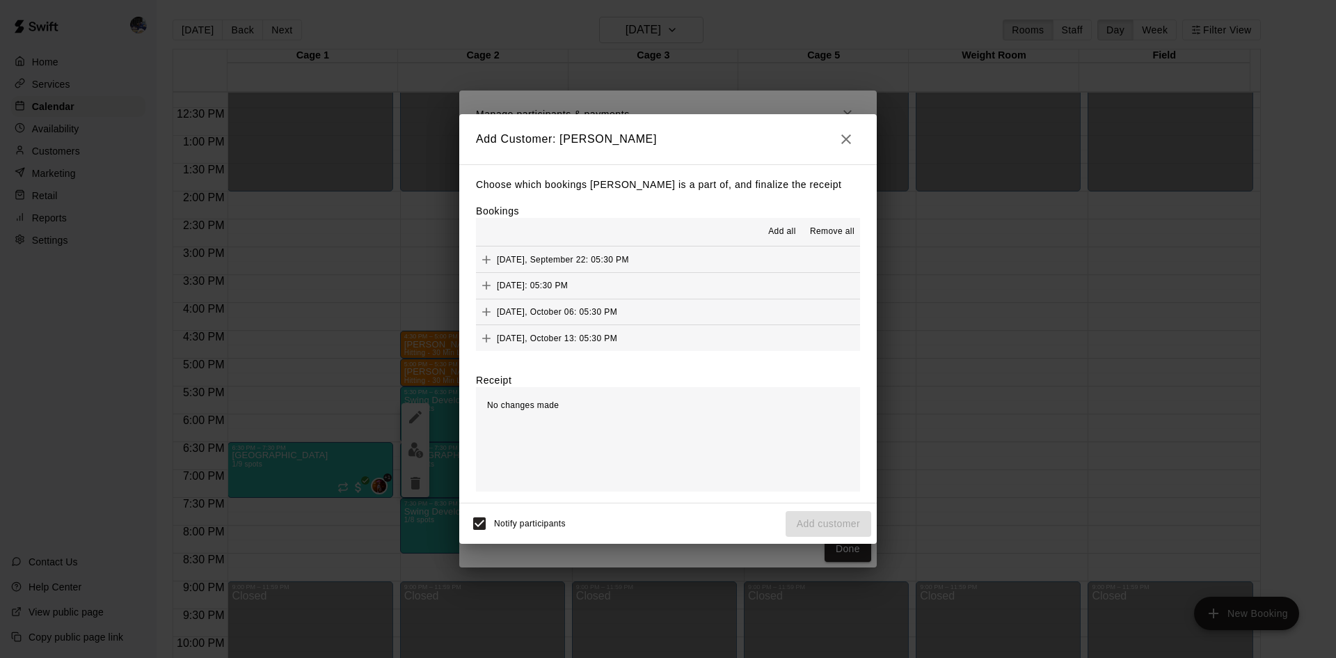
scroll to position [26, 0]
click at [611, 333] on span "Monday, October 20: 05:30 PM" at bounding box center [557, 338] width 120 height 10
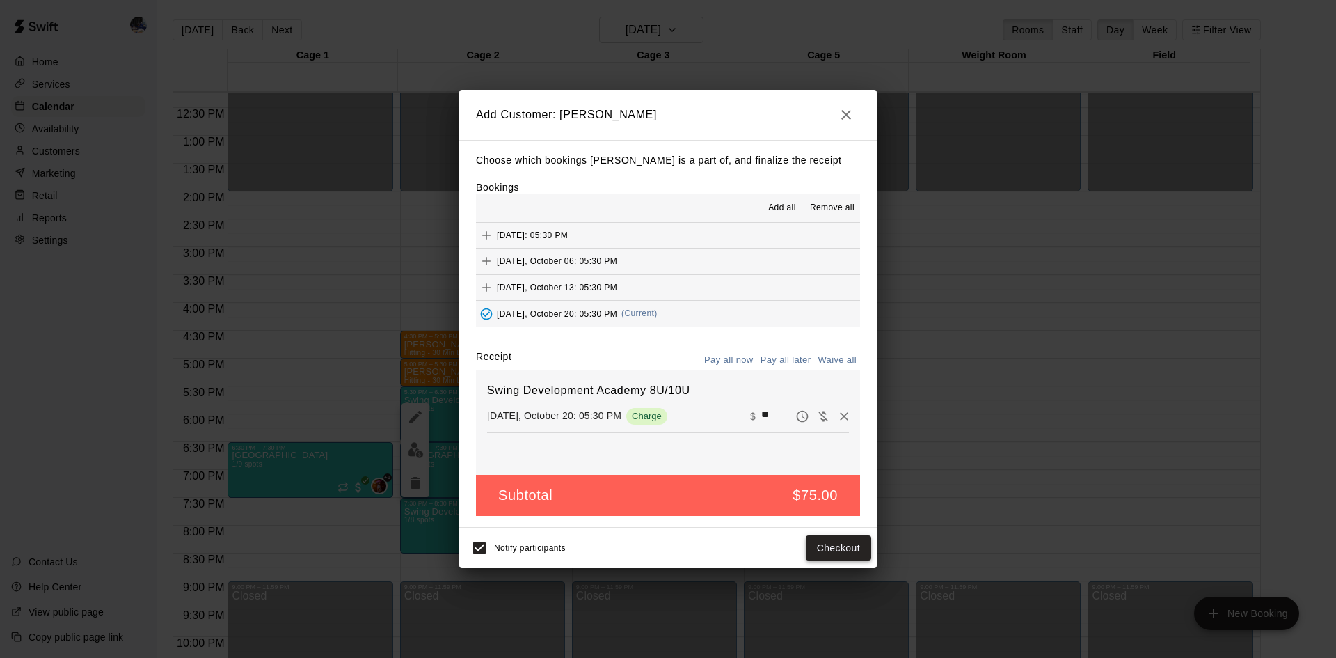
click at [841, 539] on button "Checkout" at bounding box center [838, 548] width 65 height 26
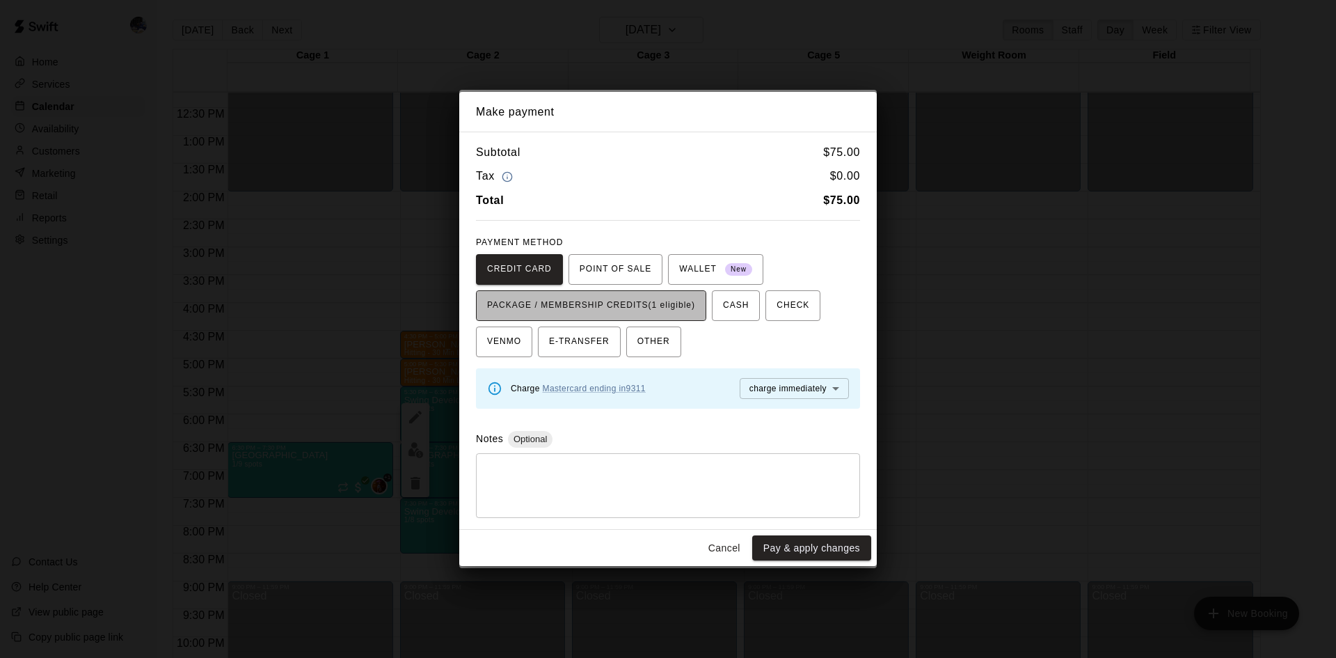
click at [681, 306] on span "PACKAGE / MEMBERSHIP CREDITS (1 eligible)" at bounding box center [591, 305] width 208 height 22
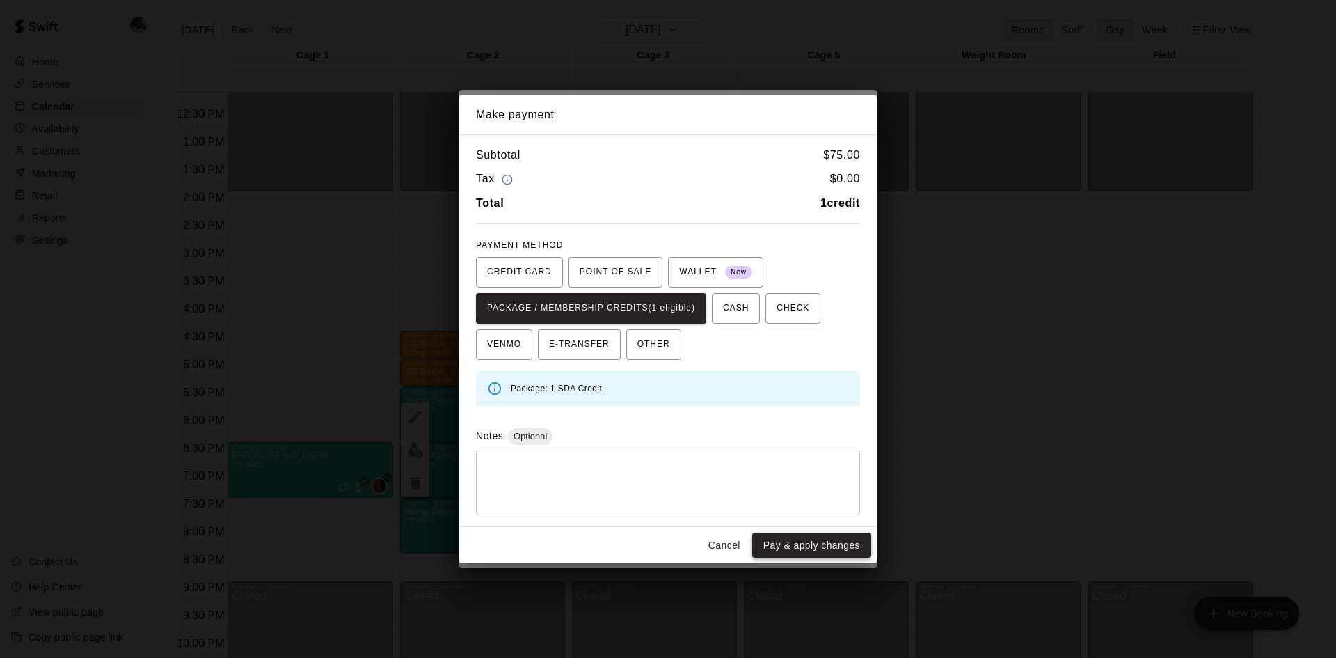
click at [802, 542] on button "Pay & apply changes" at bounding box center [811, 545] width 119 height 26
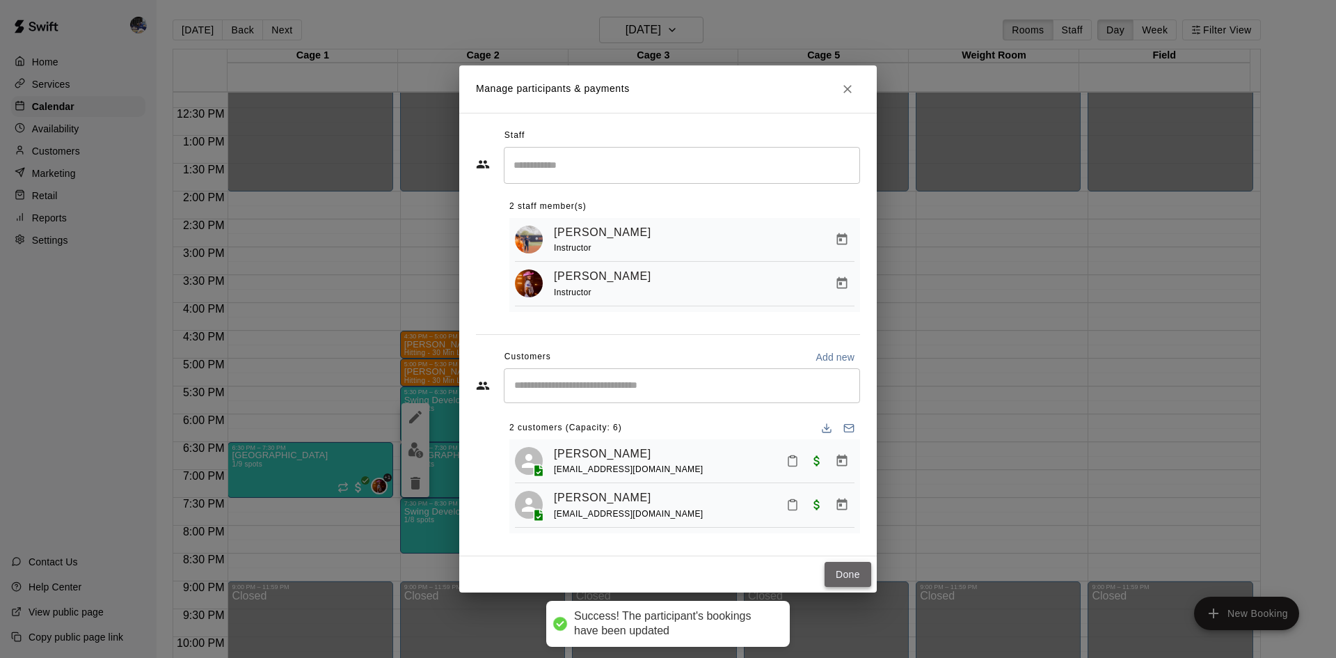
click at [834, 576] on button "Done" at bounding box center [848, 575] width 47 height 26
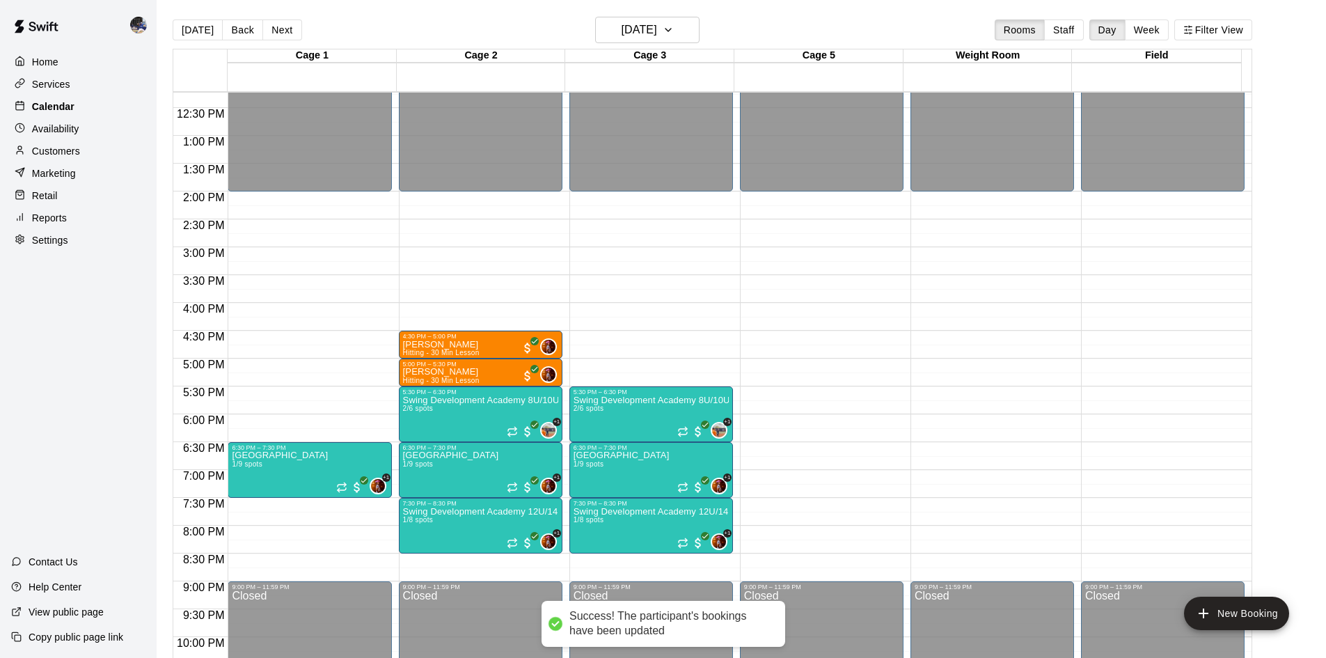
click at [55, 113] on p "Calendar" at bounding box center [53, 107] width 42 height 14
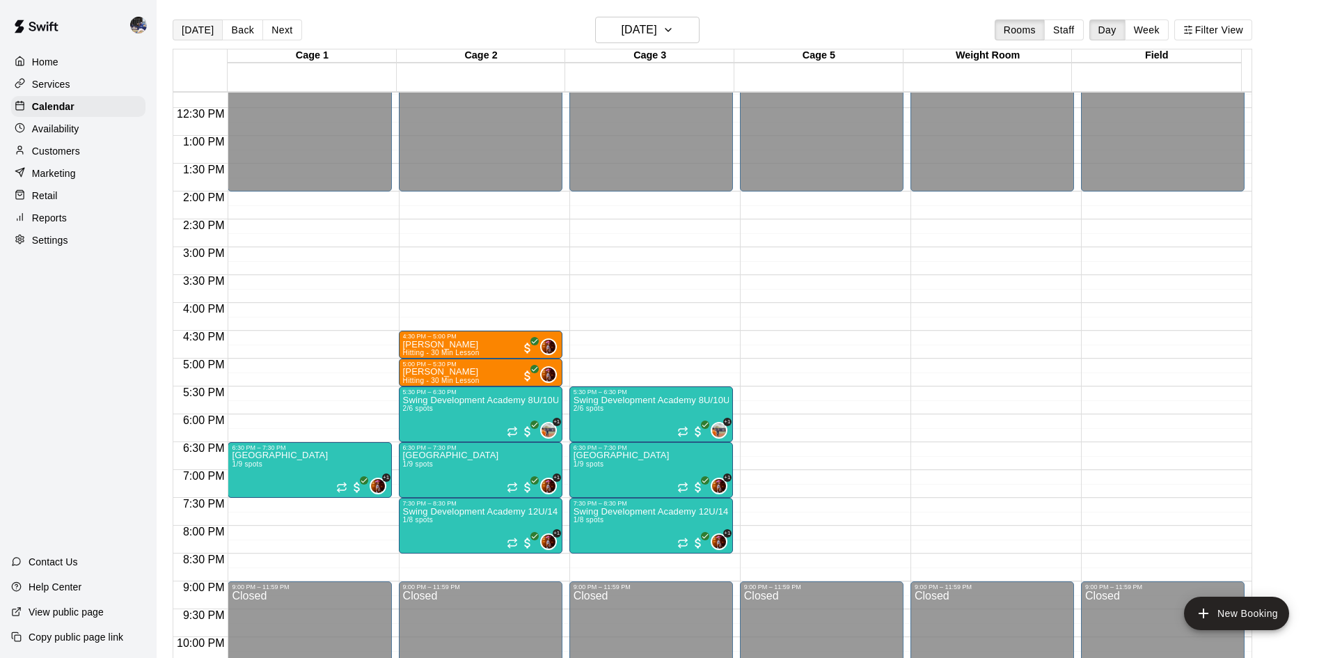
click at [186, 28] on button "Today" at bounding box center [198, 29] width 50 height 21
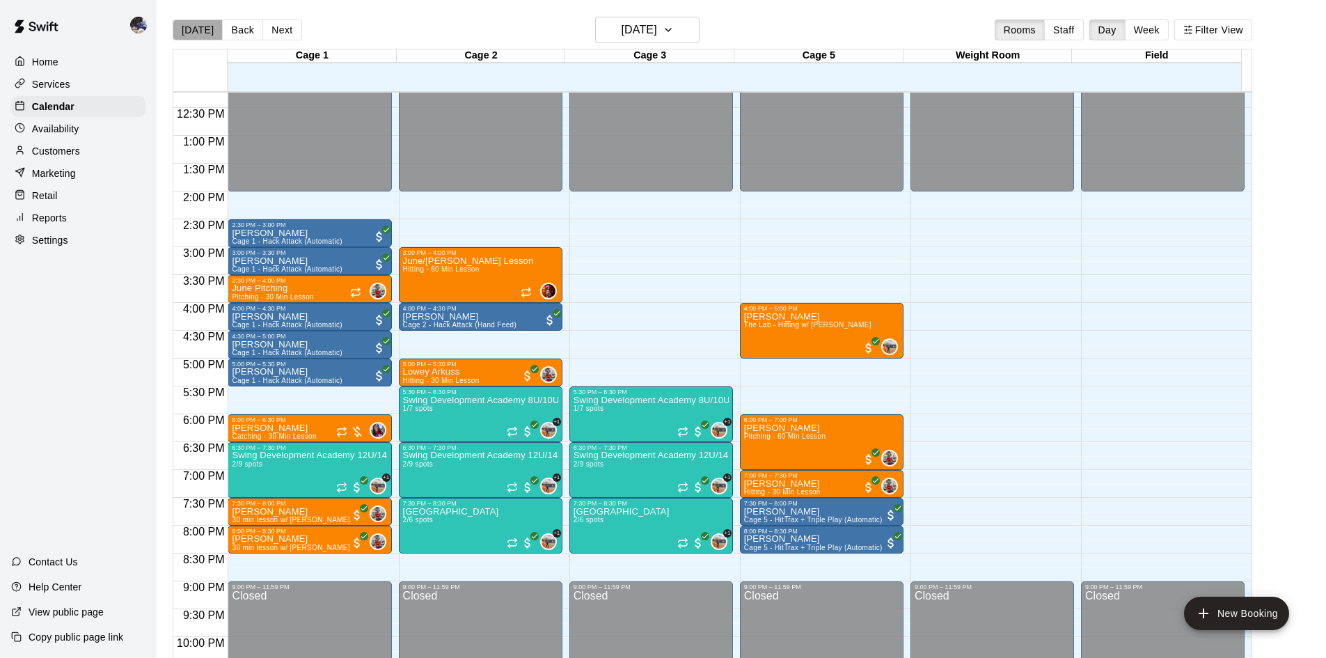
click at [208, 29] on button "Today" at bounding box center [198, 29] width 50 height 21
click at [196, 30] on button "Today" at bounding box center [198, 29] width 50 height 21
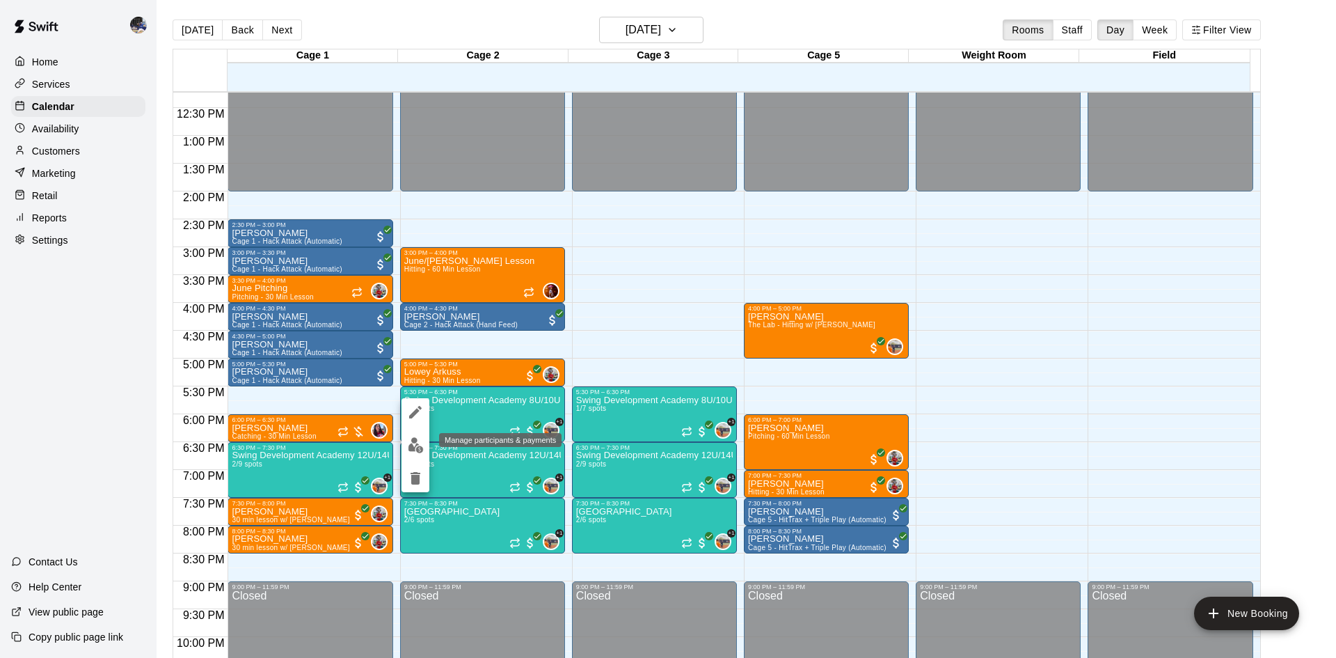
click at [411, 443] on img "edit" at bounding box center [416, 445] width 16 height 16
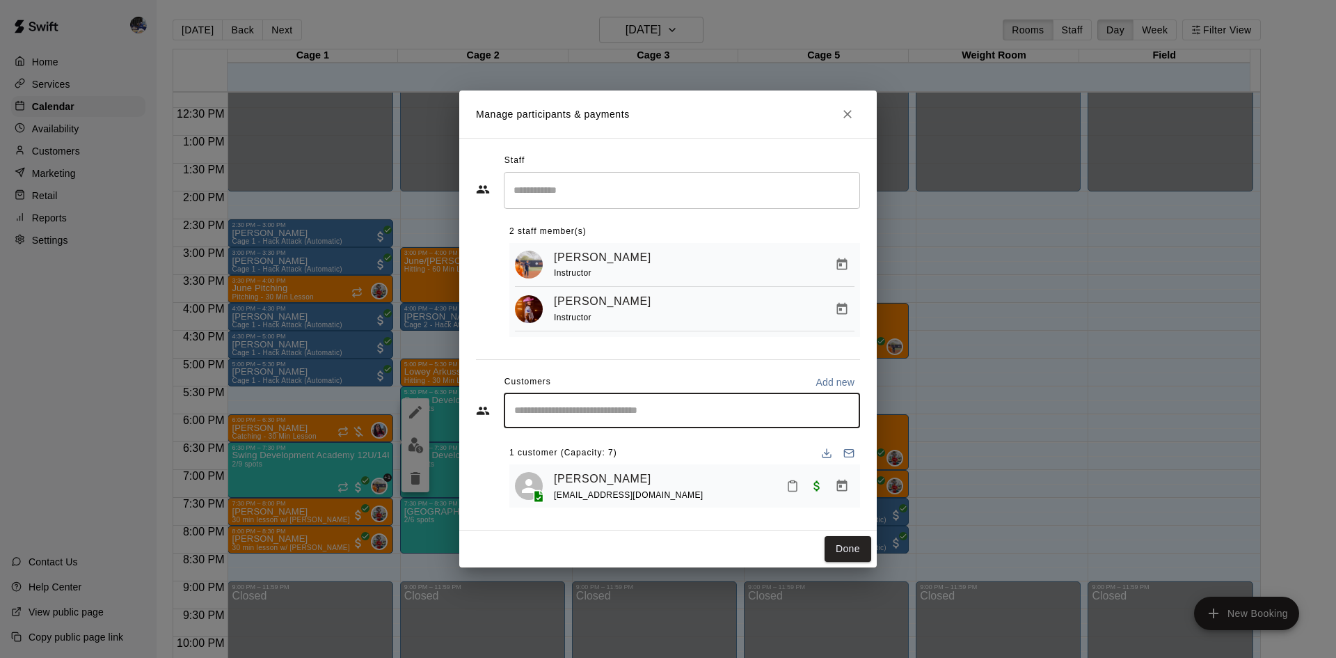
click at [563, 406] on input "Start typing to search customers..." at bounding box center [682, 411] width 344 height 14
type input "*****"
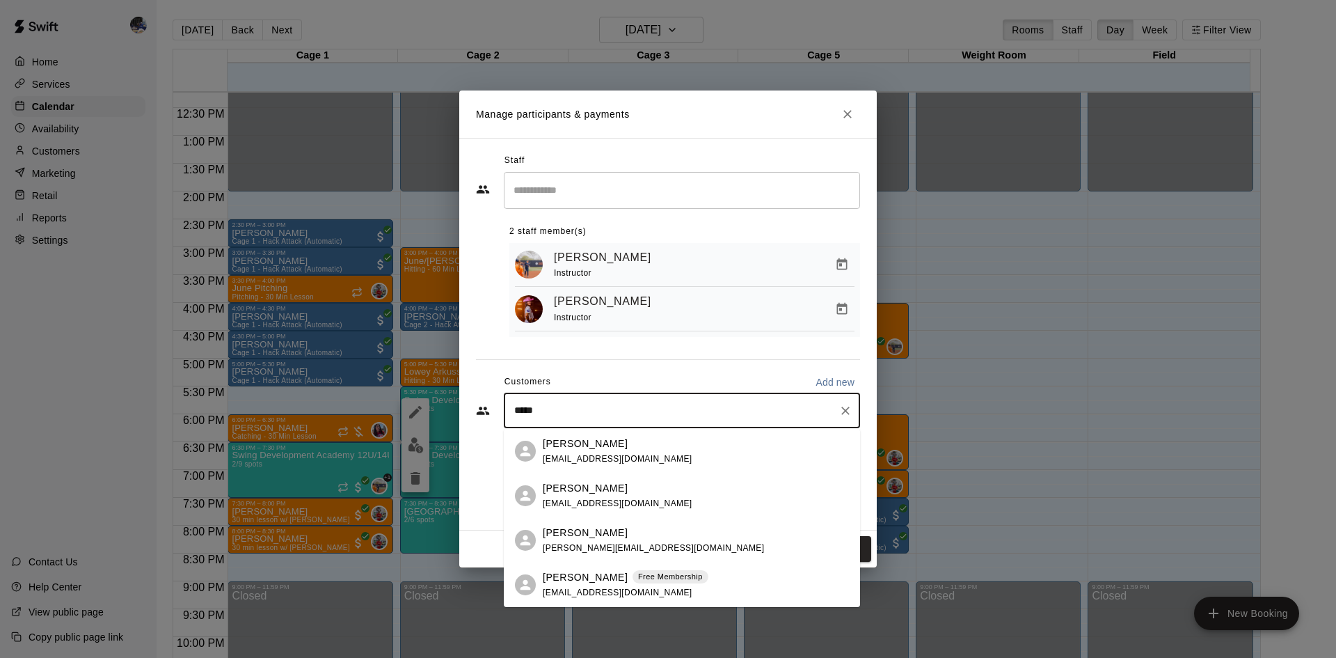
click at [600, 580] on p "Scarlet Dulay" at bounding box center [585, 577] width 85 height 15
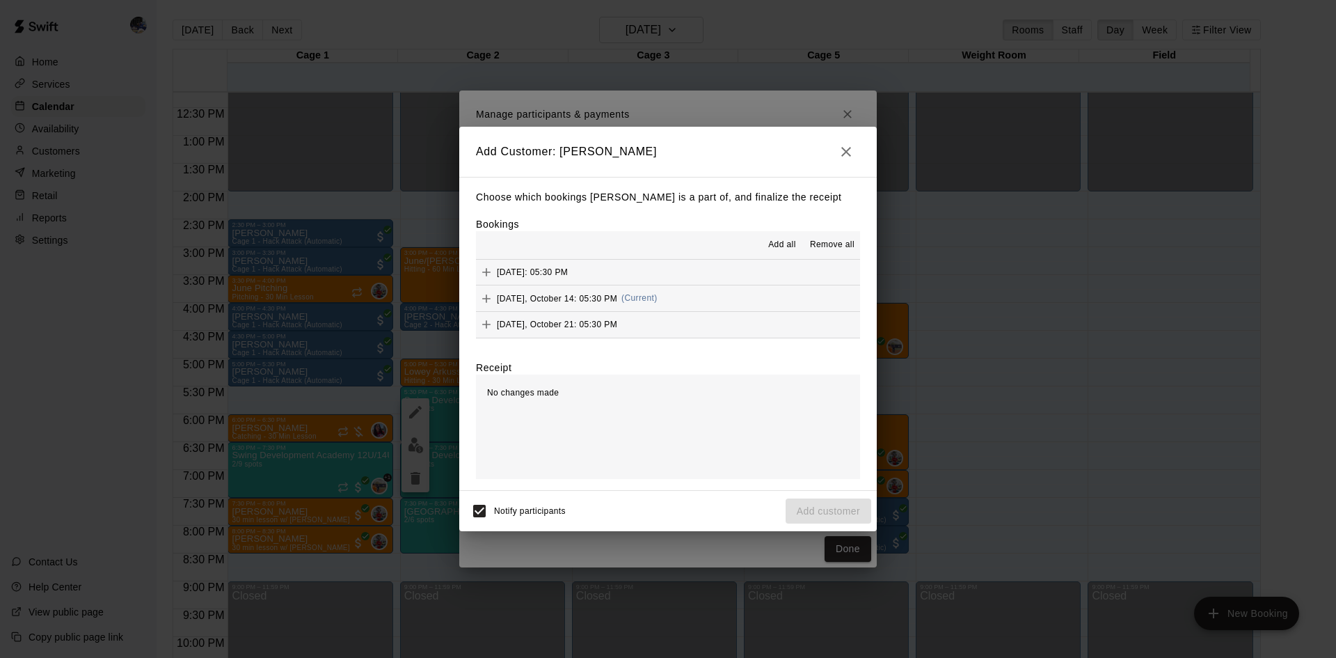
click at [608, 296] on span "Tuesday, October 14: 05:30 PM" at bounding box center [557, 298] width 120 height 10
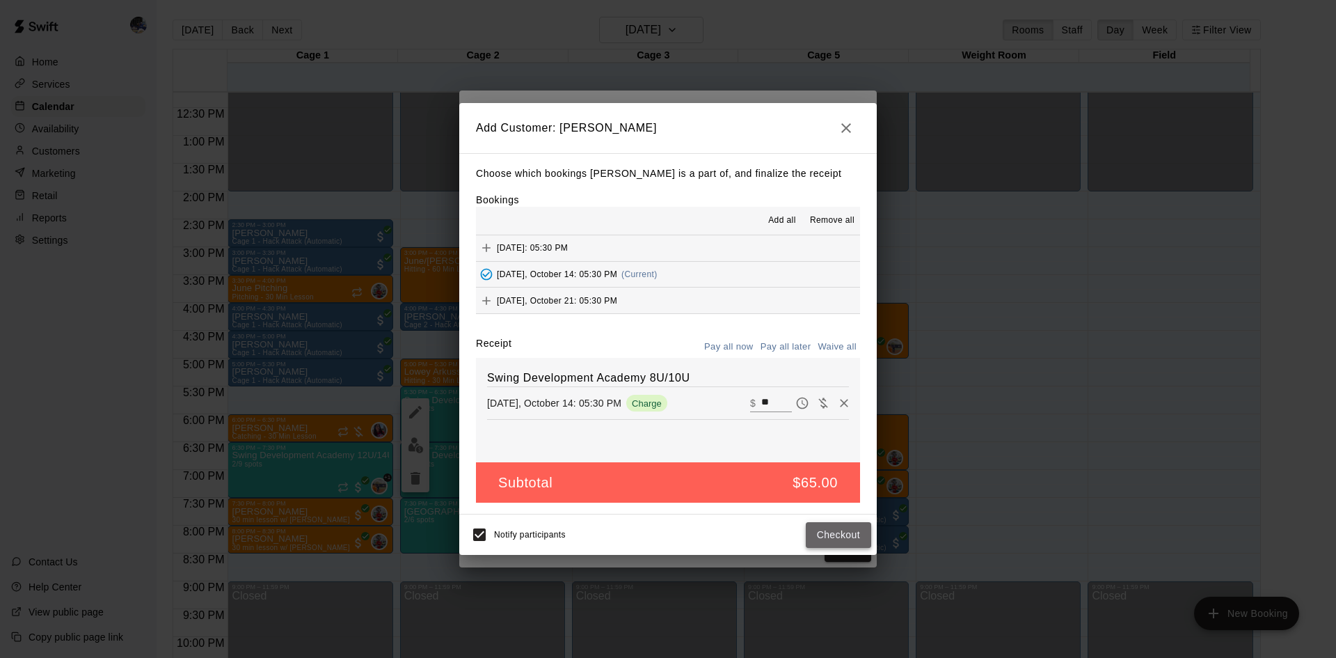
click at [843, 531] on button "Checkout" at bounding box center [838, 535] width 65 height 26
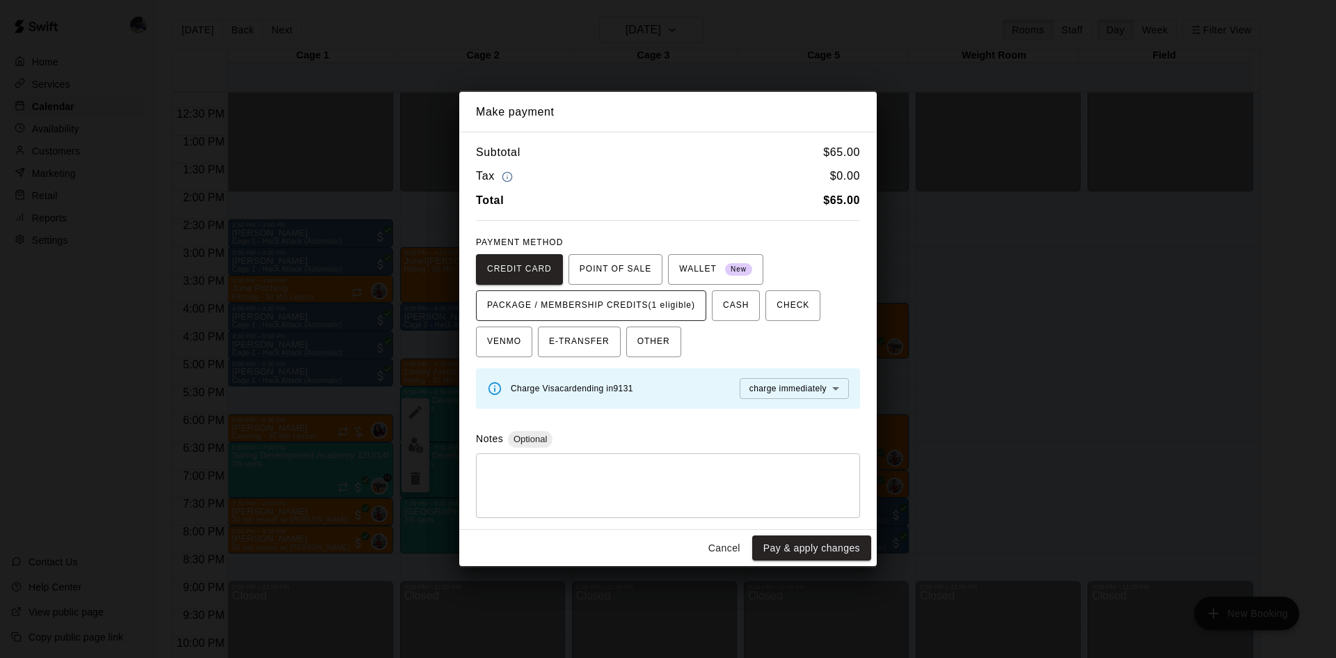
click at [647, 300] on span "PACKAGE / MEMBERSHIP CREDITS (1 eligible)" at bounding box center [591, 305] width 208 height 22
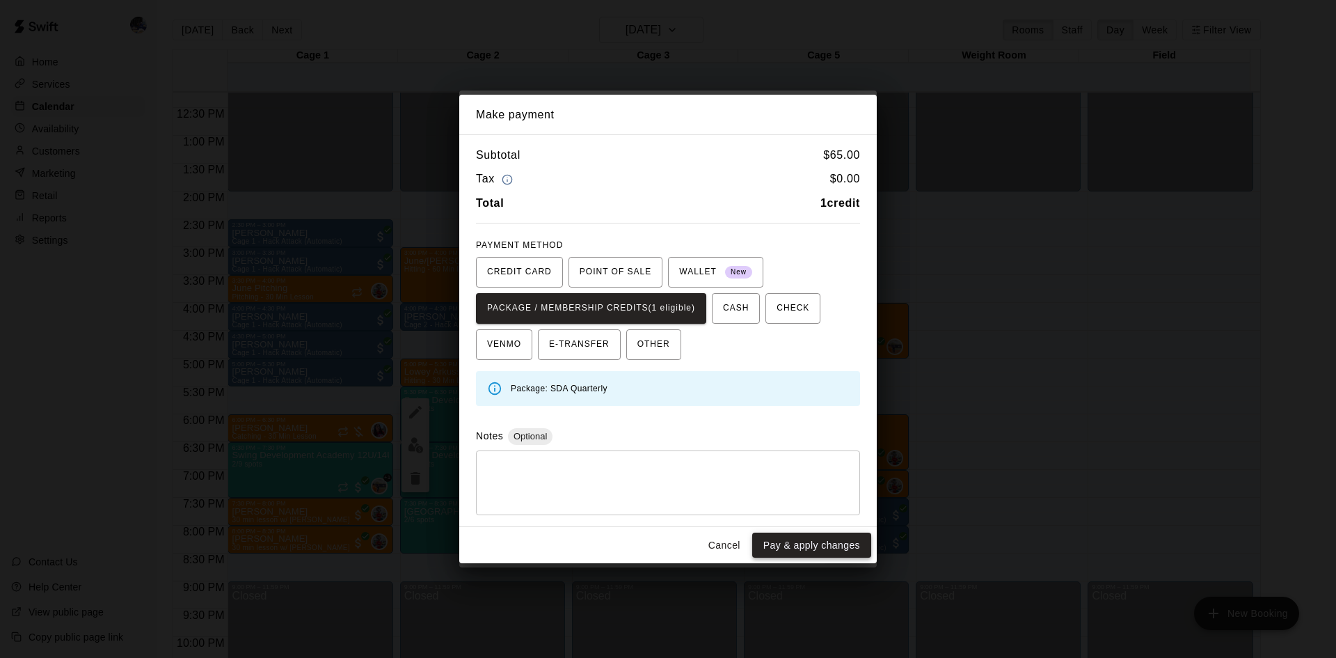
click at [800, 548] on button "Pay & apply changes" at bounding box center [811, 545] width 119 height 26
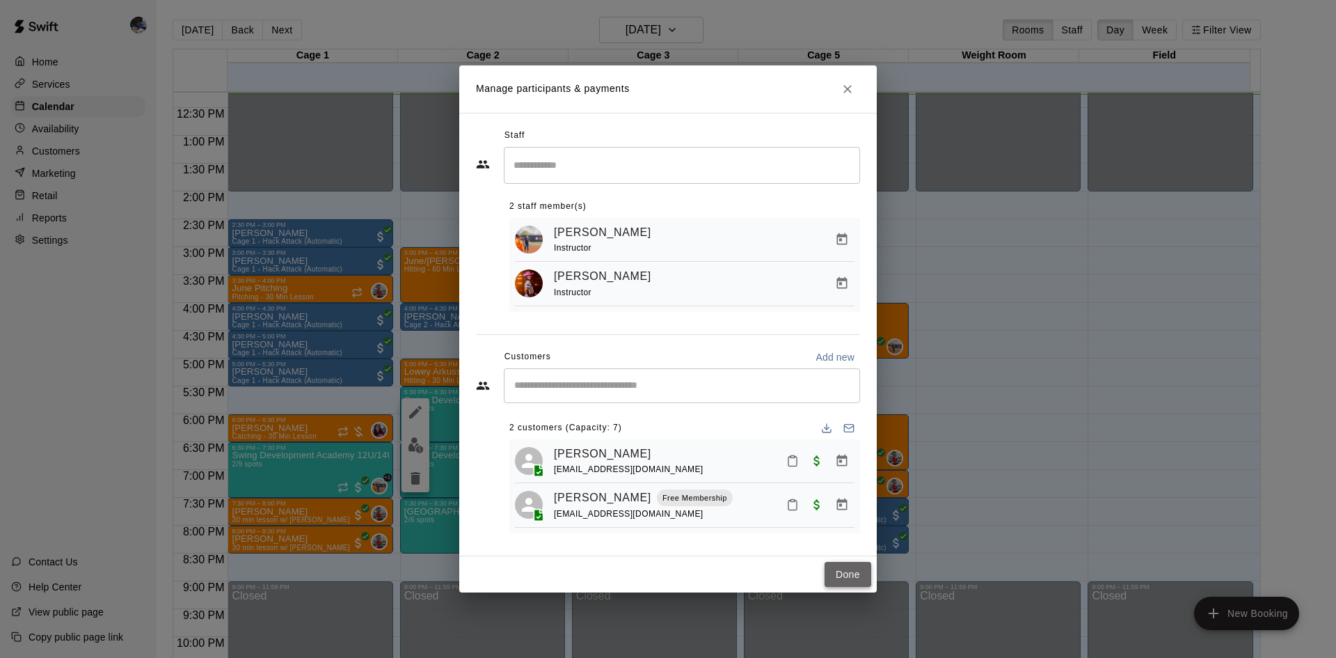
click at [837, 582] on button "Done" at bounding box center [848, 575] width 47 height 26
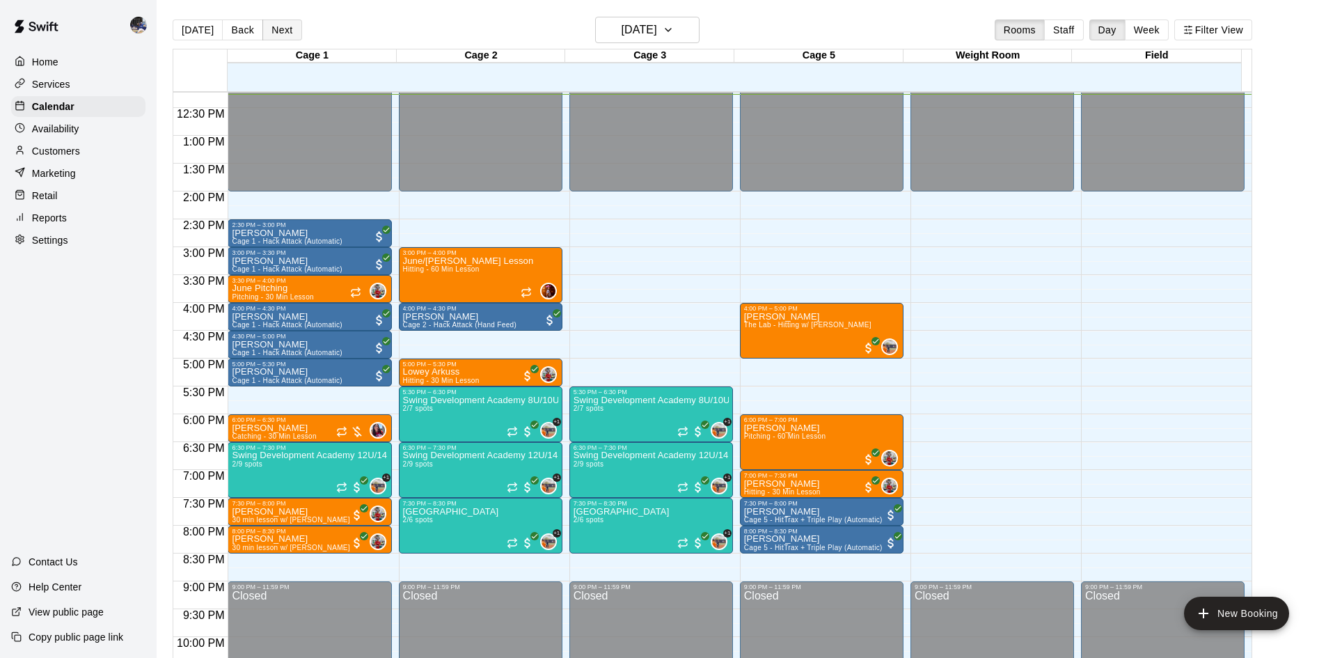
click at [287, 31] on button "Next" at bounding box center [281, 29] width 39 height 21
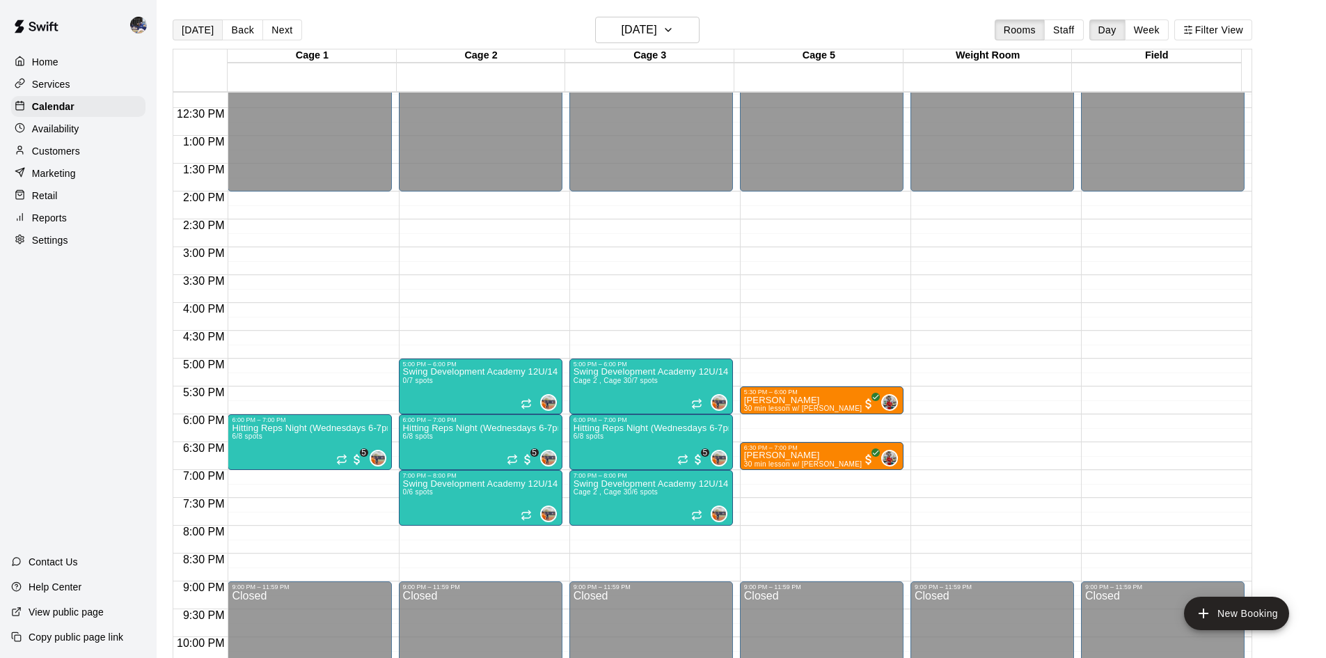
click at [205, 23] on button "Today" at bounding box center [198, 29] width 50 height 21
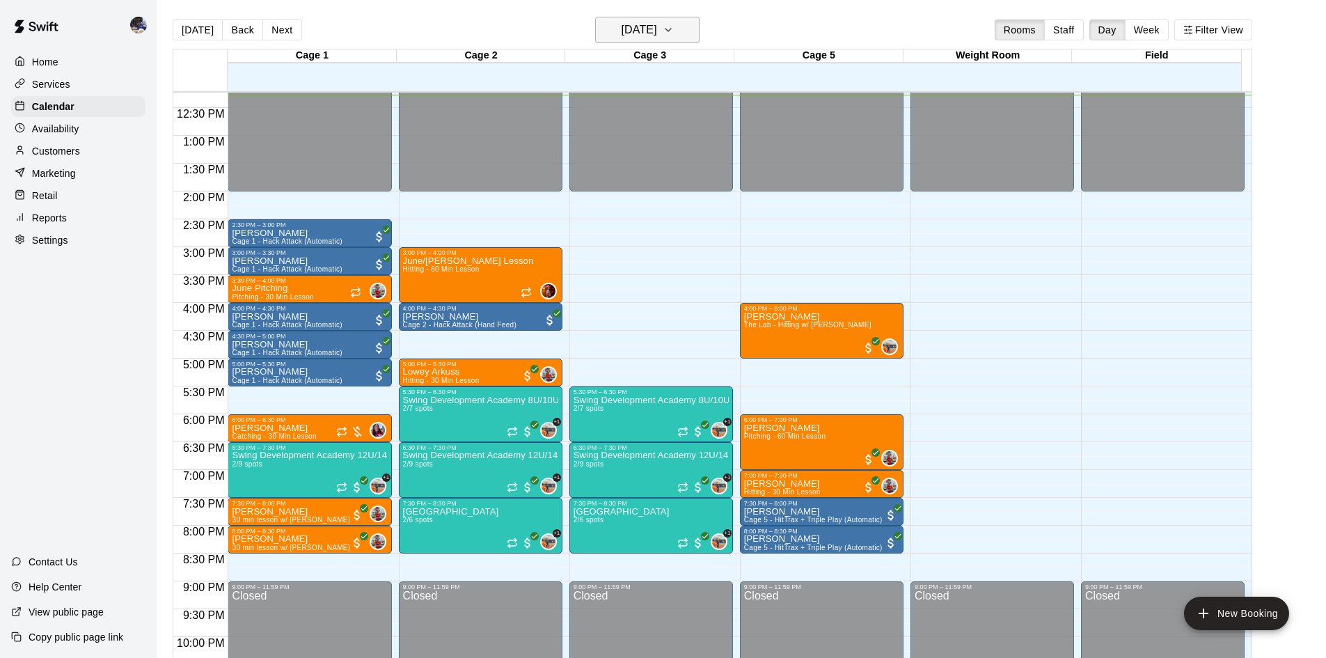
click at [648, 35] on h6 "Tuesday Oct 14" at bounding box center [638, 29] width 35 height 19
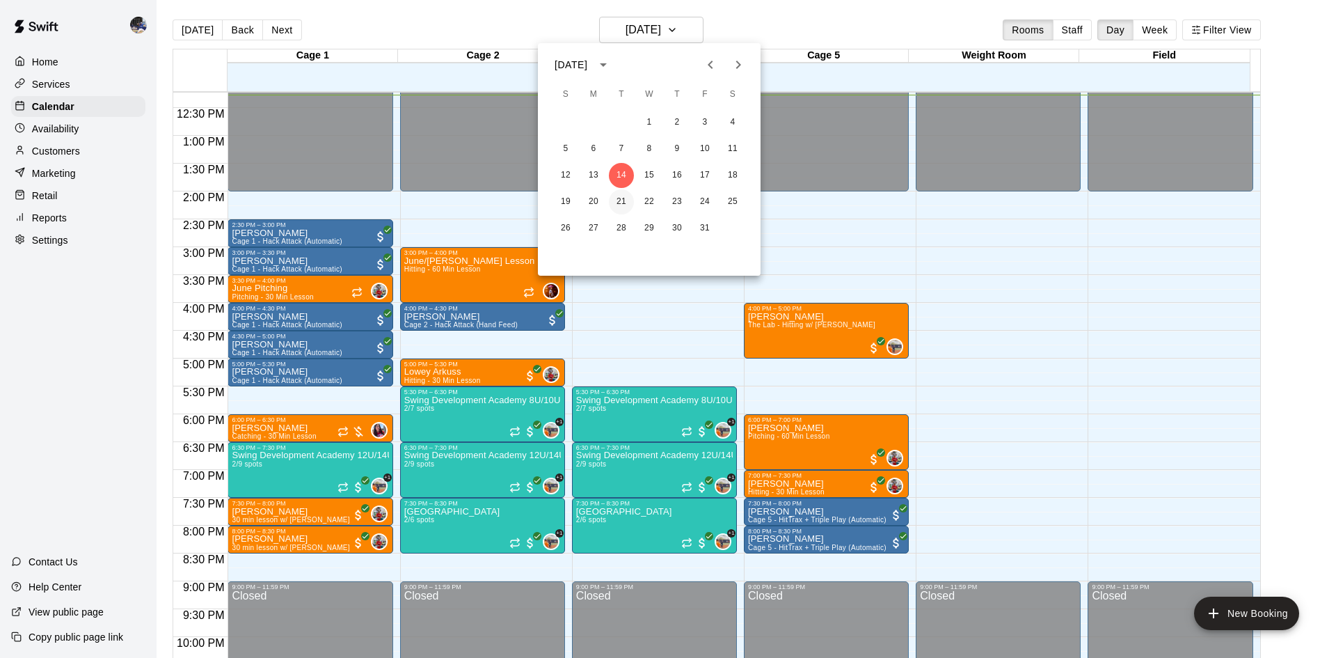
click at [619, 205] on button "21" at bounding box center [621, 201] width 25 height 25
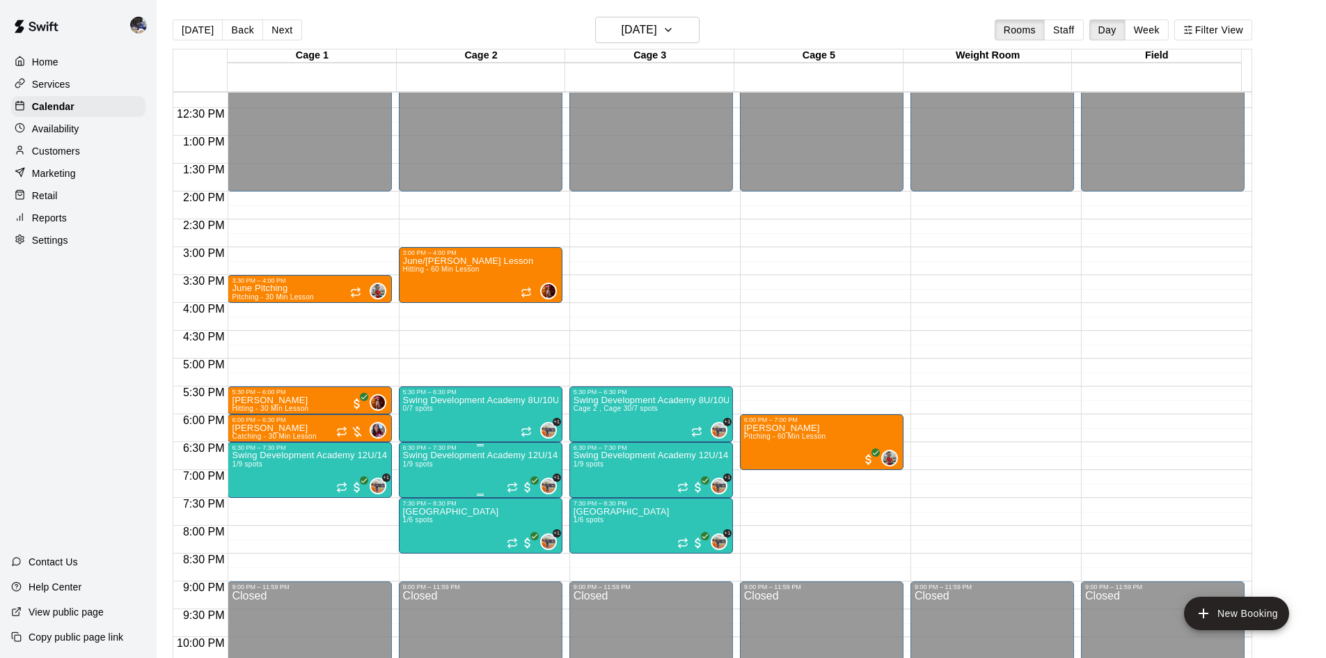
click at [458, 455] on p "Swing Development Academy 12U/14U" at bounding box center [480, 455] width 155 height 0
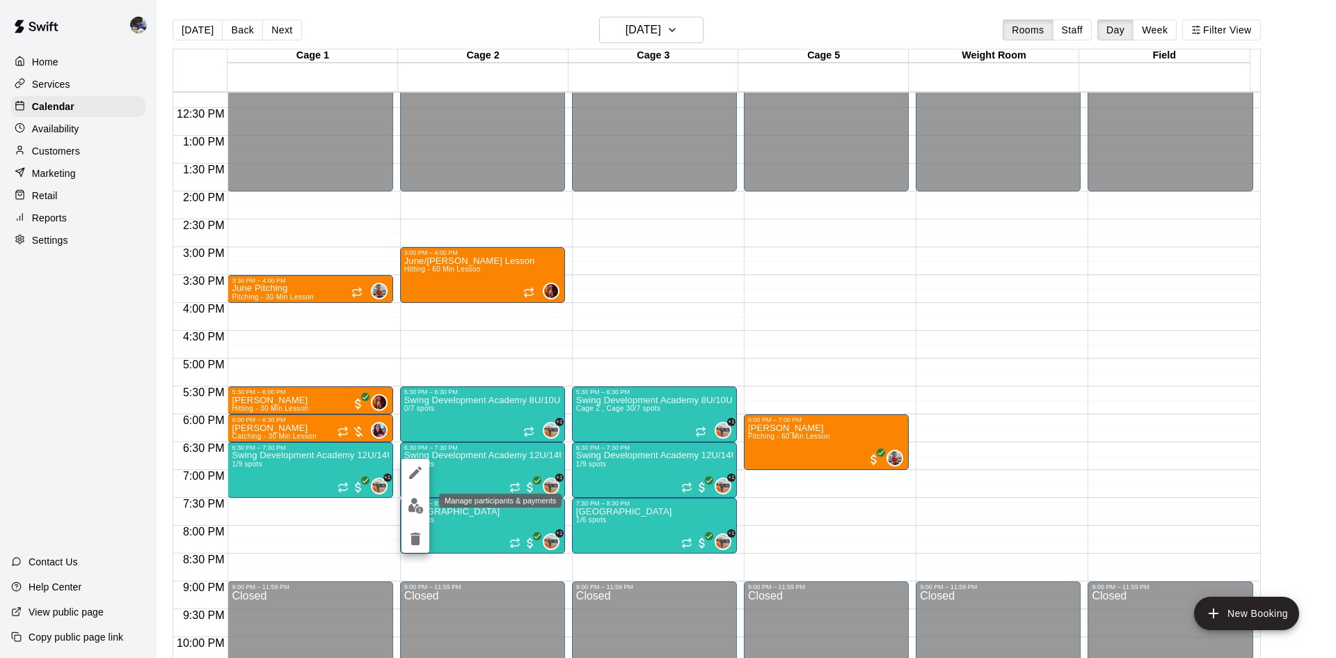
click at [420, 501] on img "edit" at bounding box center [416, 506] width 16 height 16
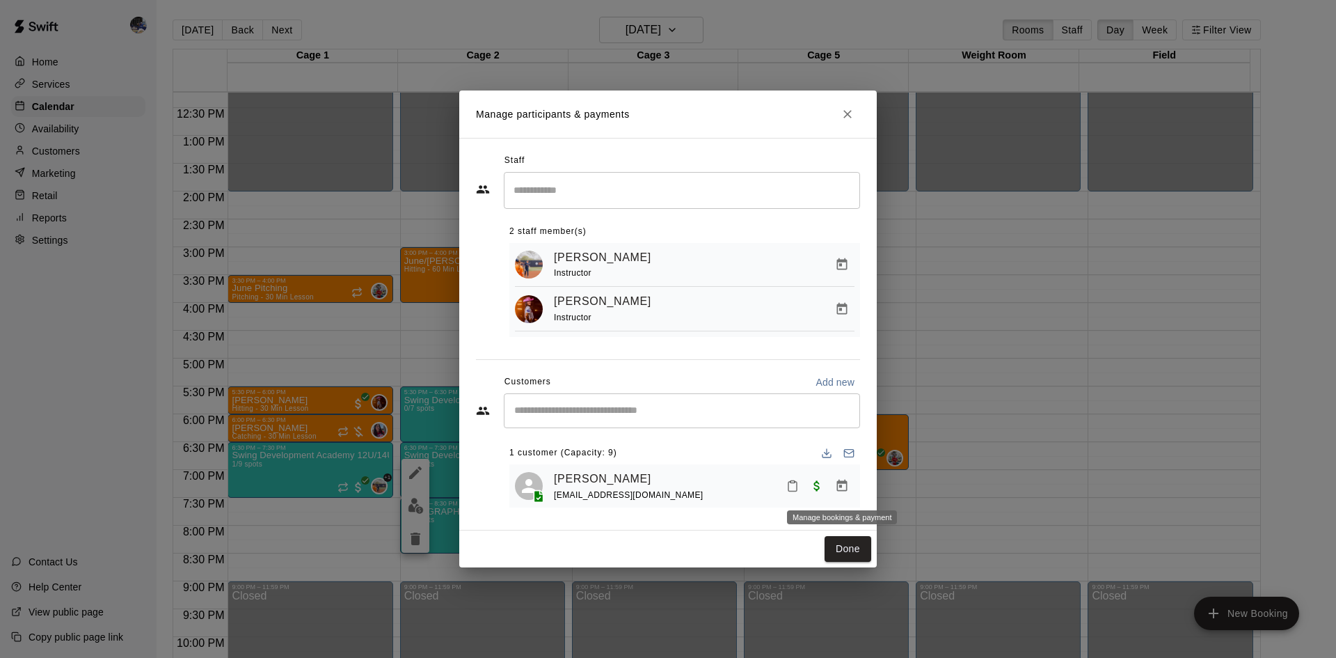
click at [838, 488] on icon "Manage bookings & payment" at bounding box center [842, 485] width 10 height 12
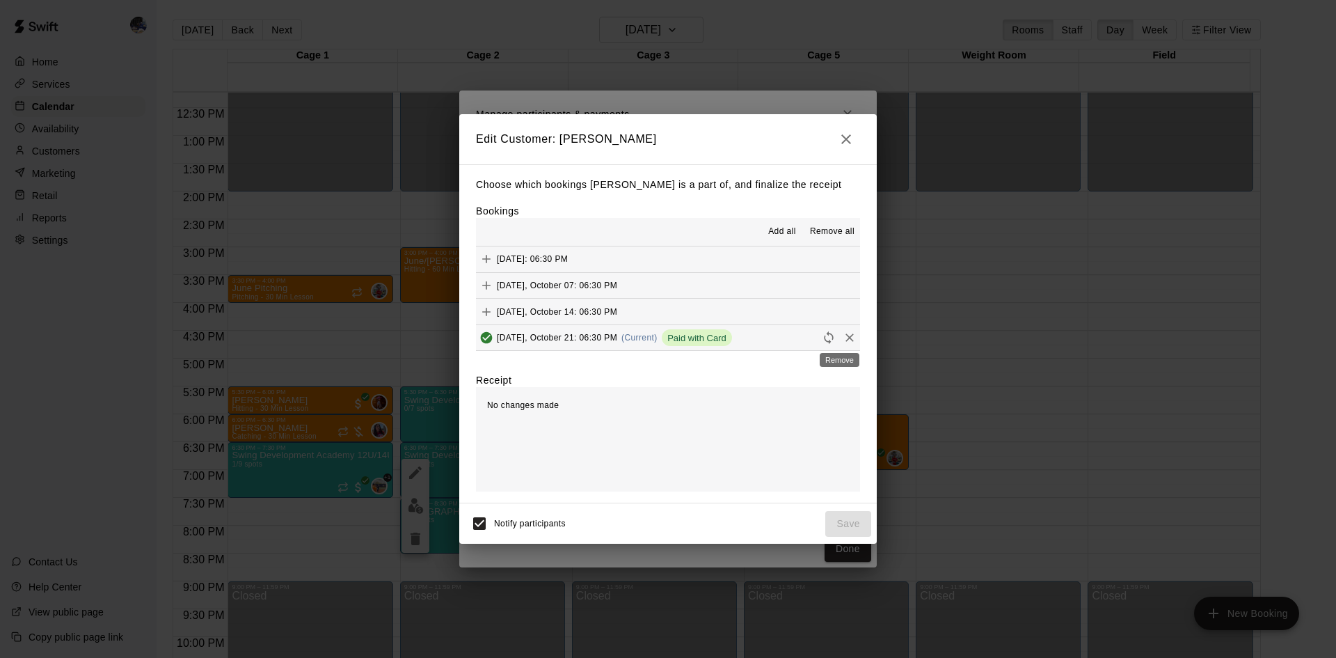
click at [846, 339] on icon "Remove" at bounding box center [850, 337] width 8 height 8
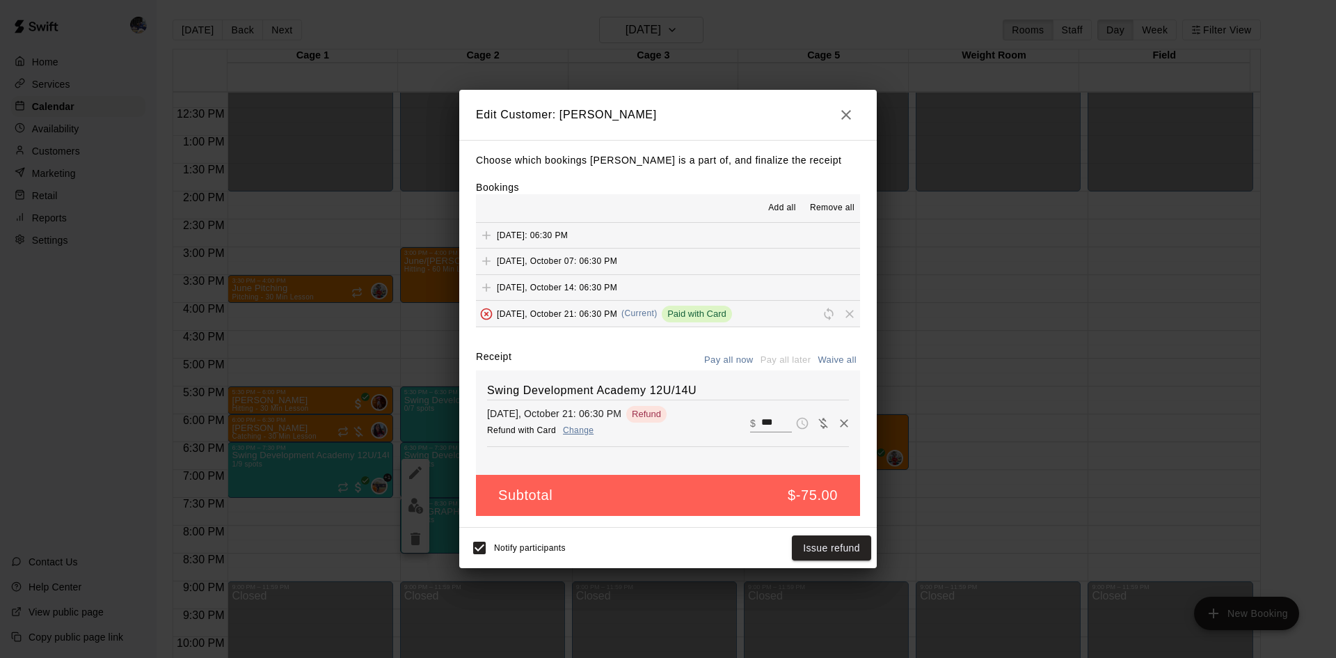
click at [848, 116] on icon "button" at bounding box center [846, 115] width 10 height 10
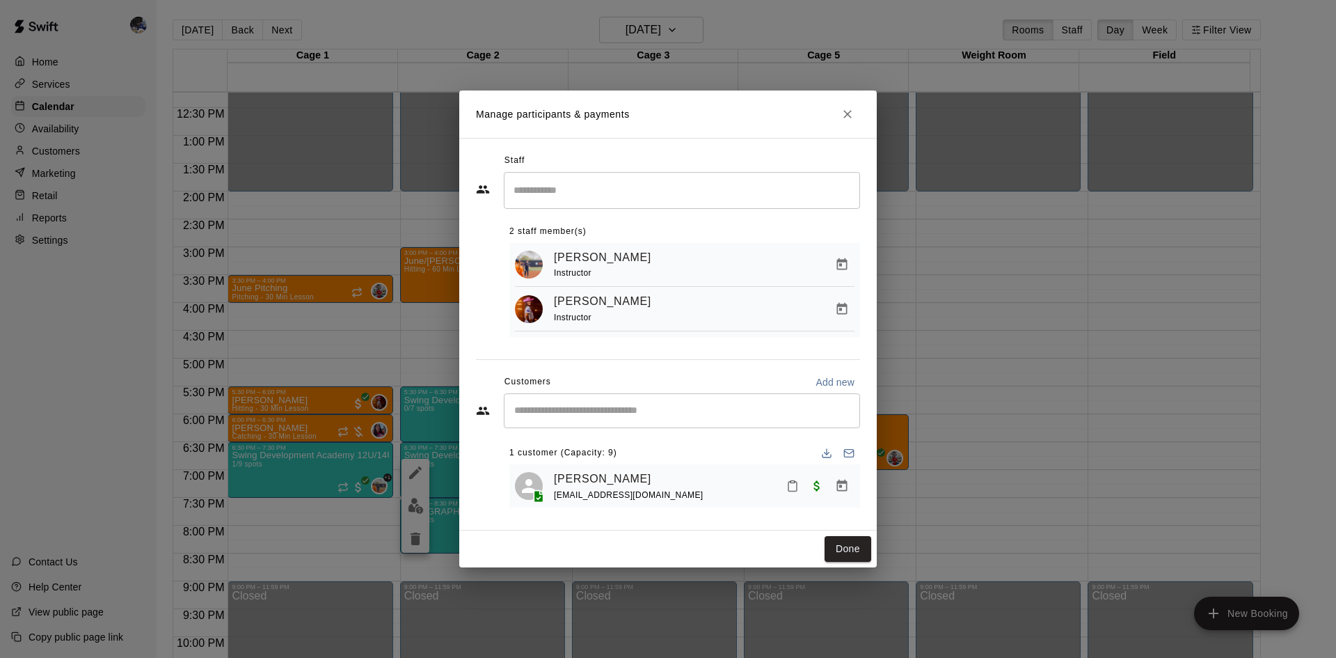
click at [843, 109] on icon "Close" at bounding box center [848, 114] width 14 height 14
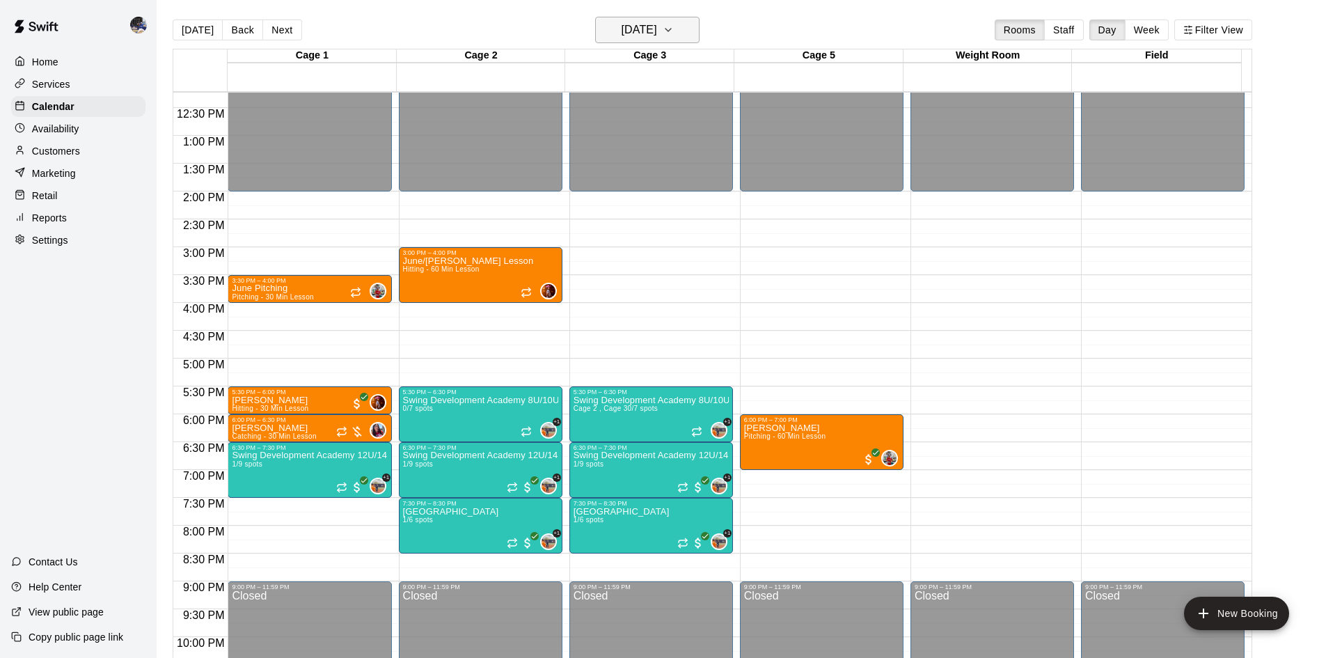
click at [656, 39] on h6 "Tuesday Oct 21" at bounding box center [638, 29] width 35 height 19
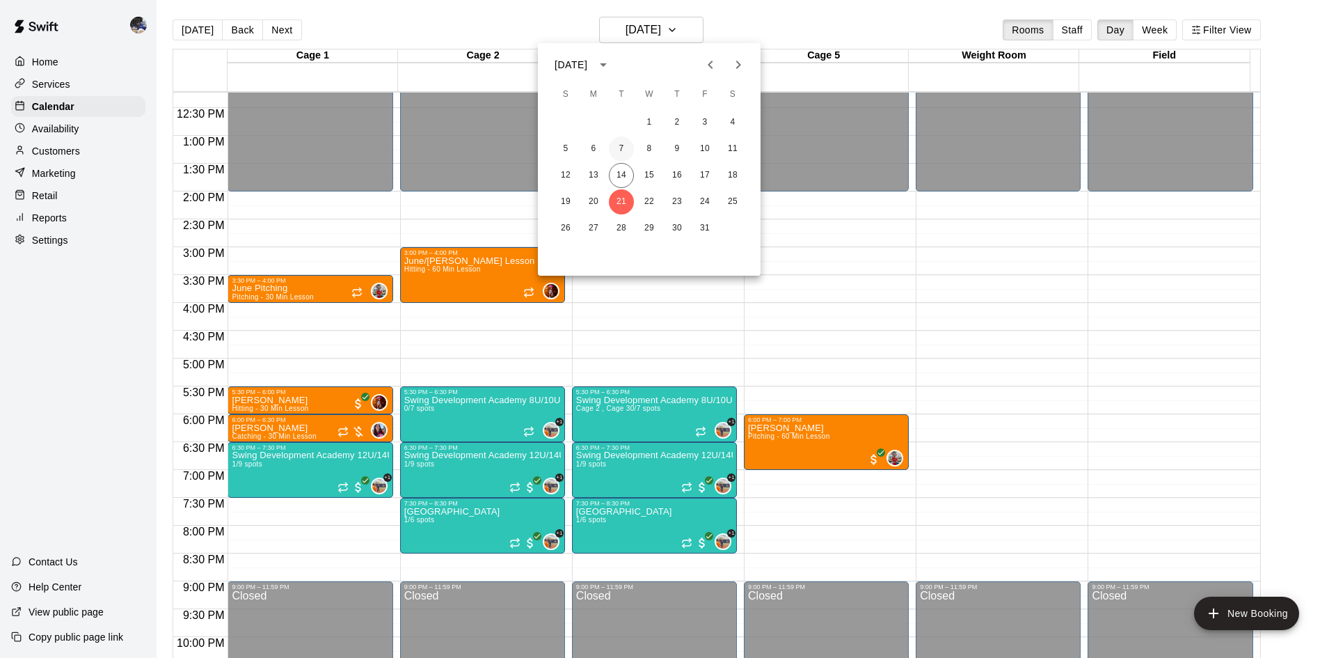
click at [617, 148] on button "7" at bounding box center [621, 148] width 25 height 25
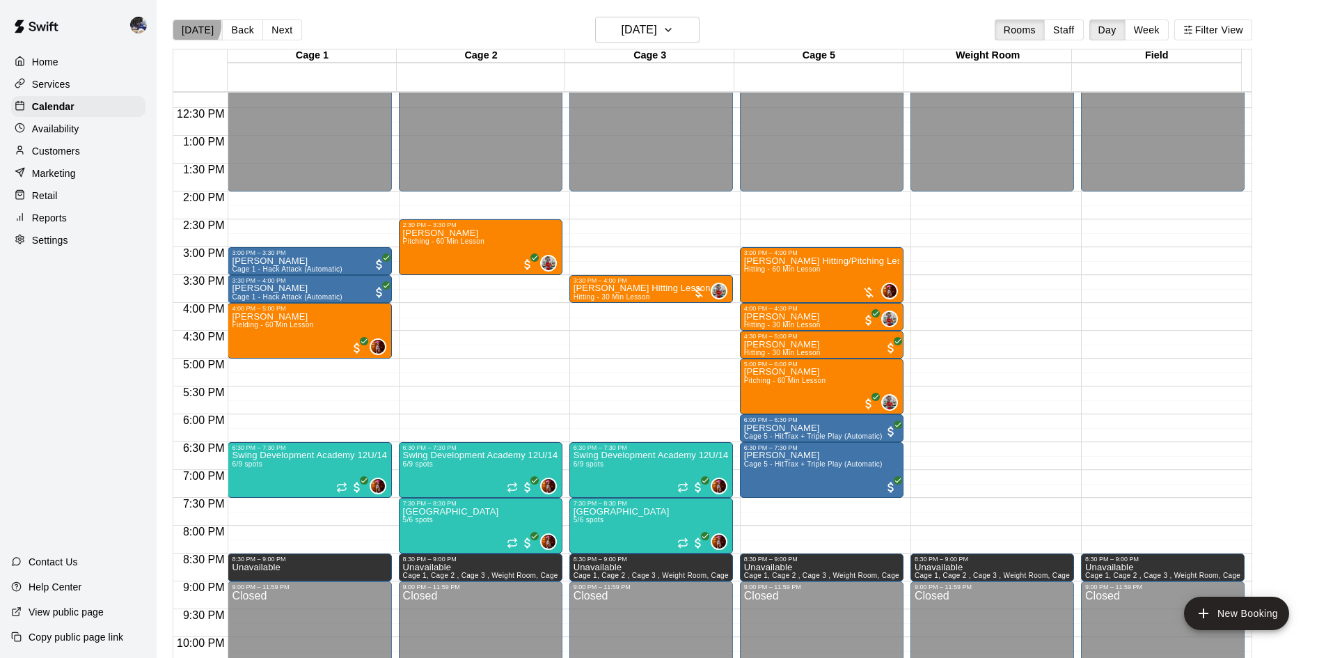
click at [188, 25] on button "Today" at bounding box center [198, 29] width 50 height 21
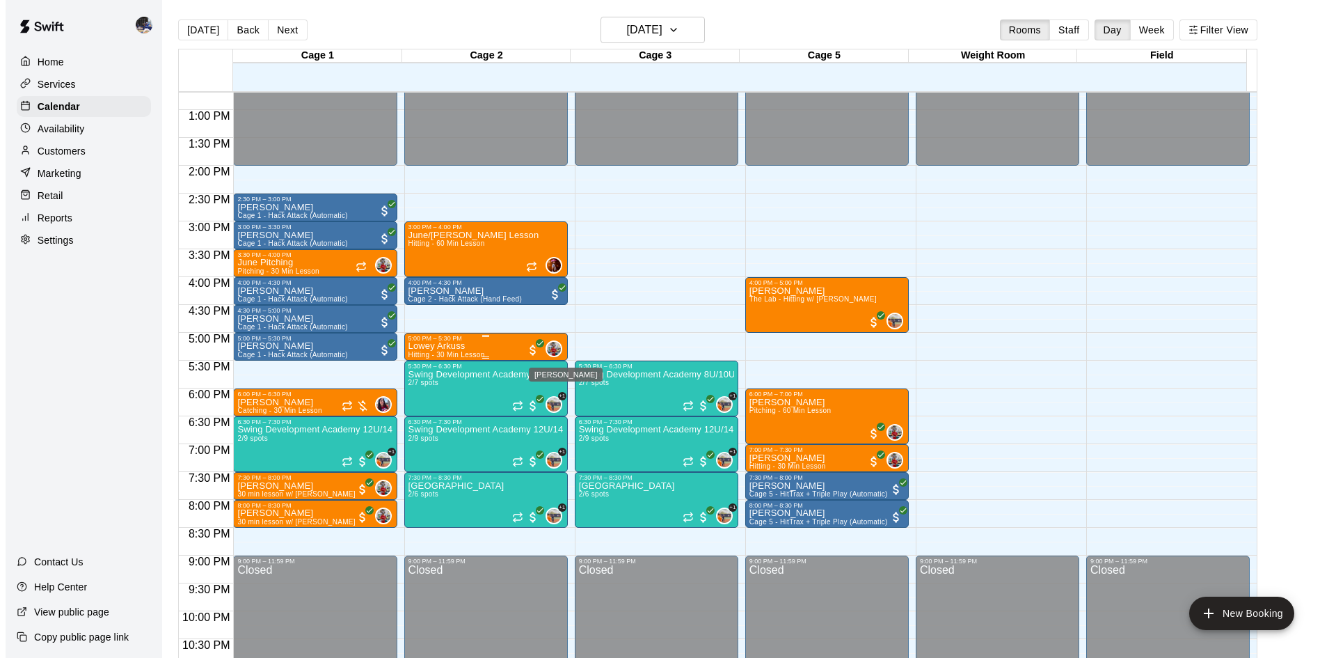
scroll to position [707, 0]
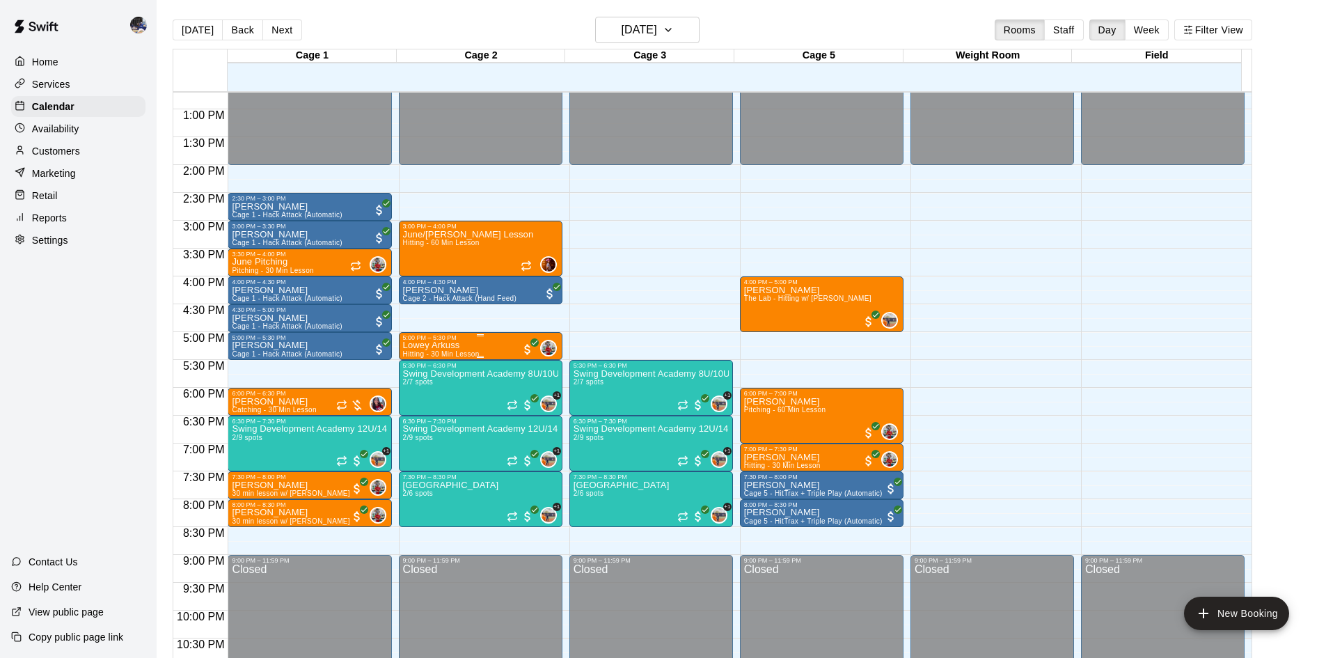
click at [435, 345] on p "Lowey Arkuss" at bounding box center [441, 345] width 77 height 0
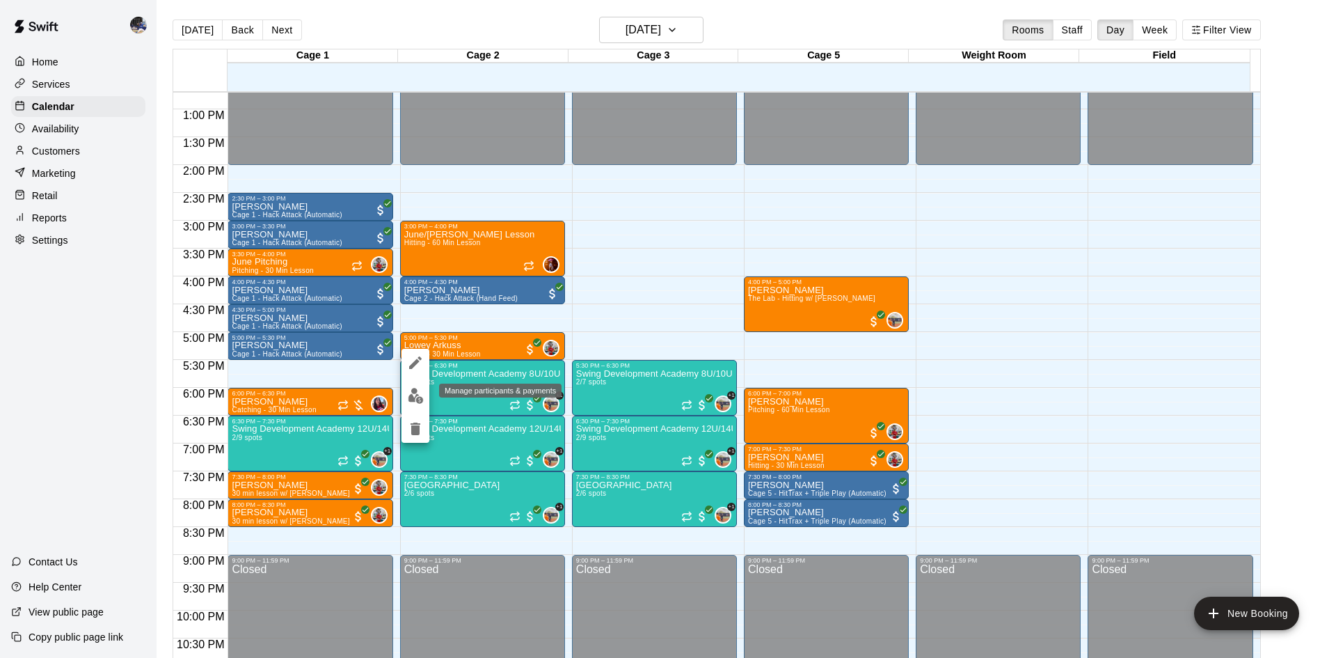
click at [413, 399] on img "edit" at bounding box center [416, 396] width 16 height 16
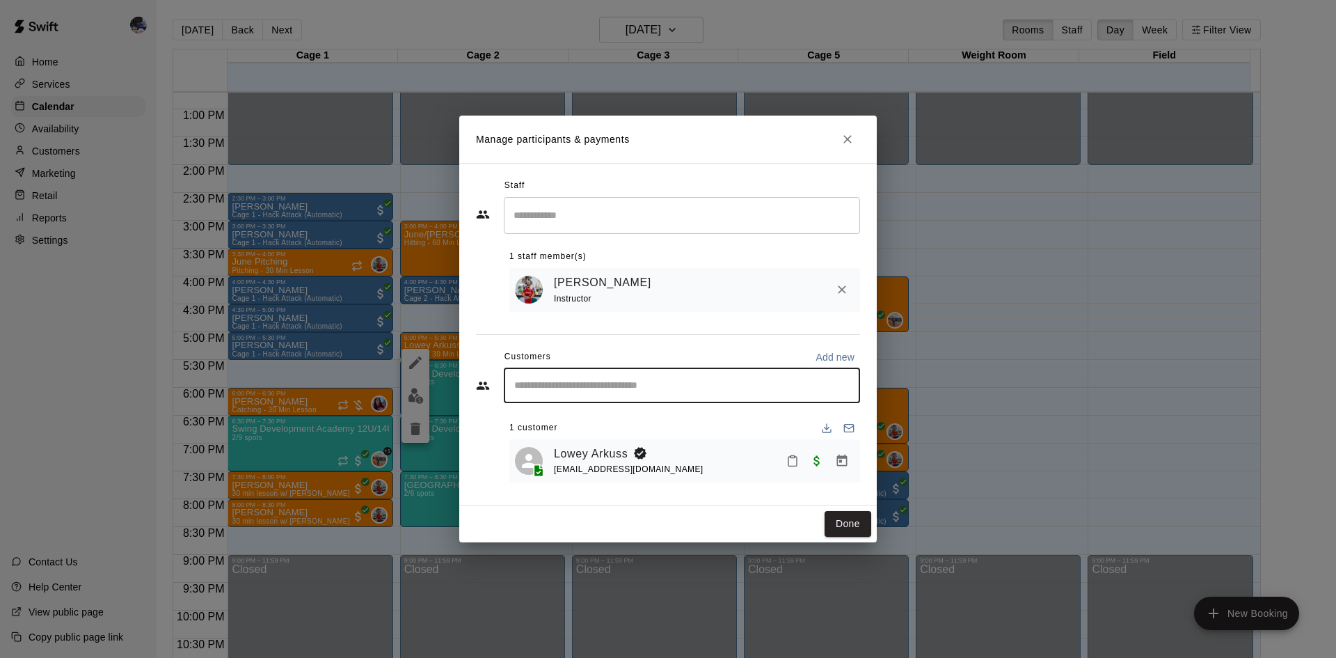
click at [635, 390] on input "Start typing to search customers..." at bounding box center [682, 386] width 344 height 14
click at [848, 136] on icon "Close" at bounding box center [848, 139] width 14 height 14
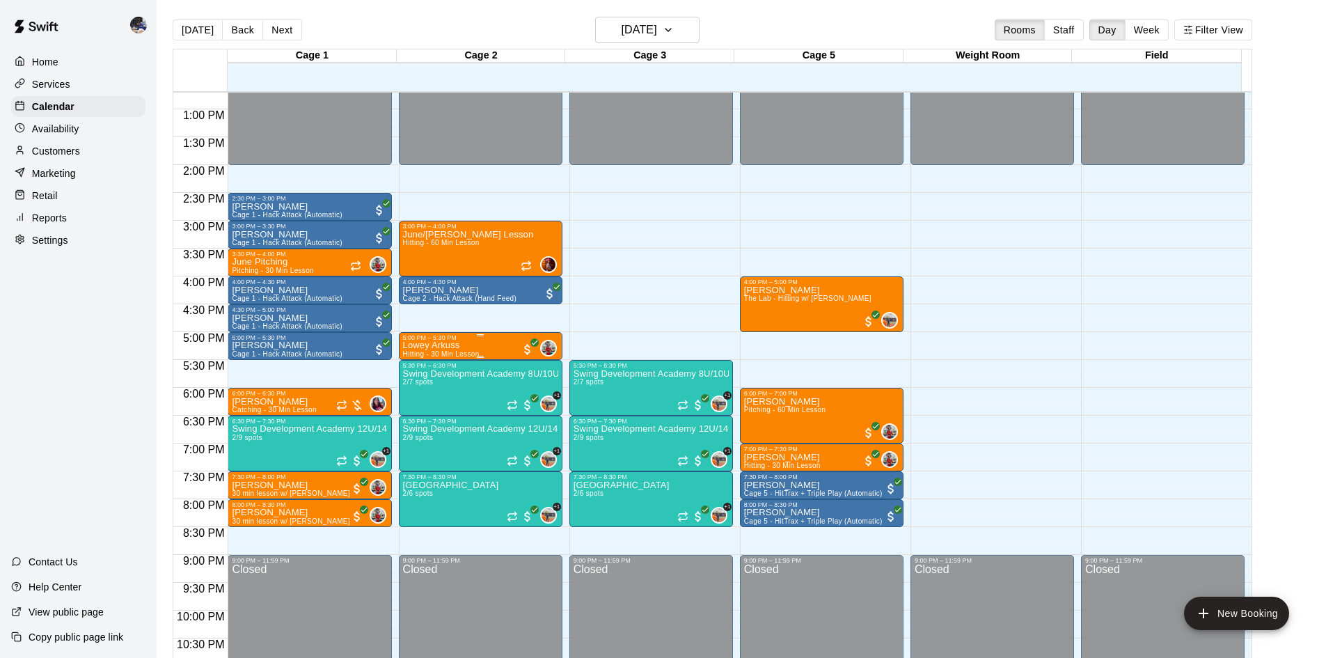
click at [433, 345] on p "Lowey Arkuss" at bounding box center [441, 345] width 77 height 0
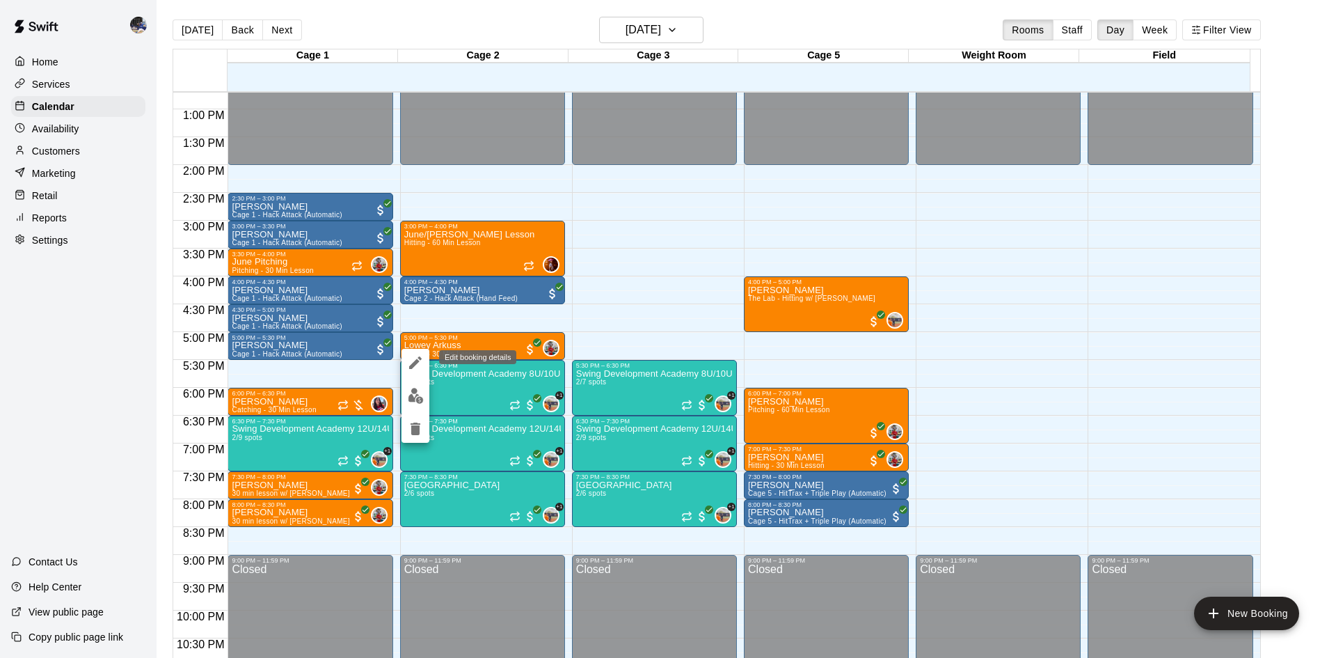
click at [410, 363] on icon "edit" at bounding box center [415, 362] width 17 height 17
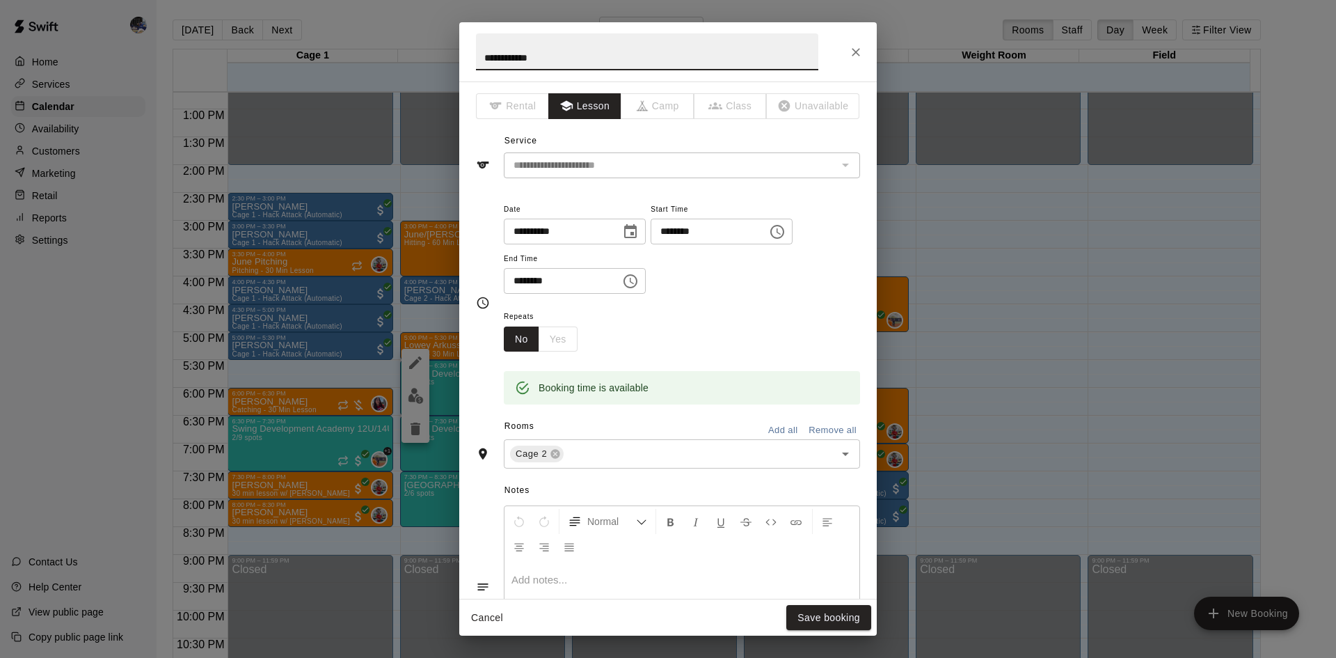
click at [575, 578] on p at bounding box center [682, 580] width 341 height 14
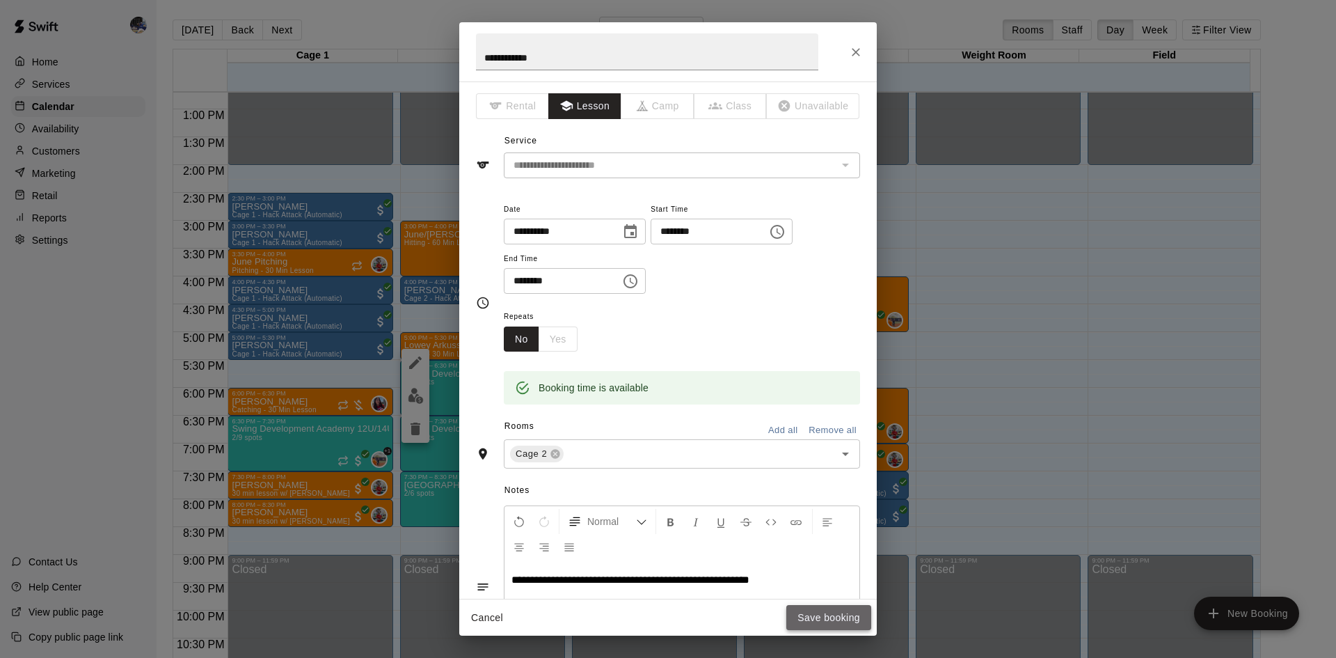
click at [809, 619] on button "Save booking" at bounding box center [828, 618] width 85 height 26
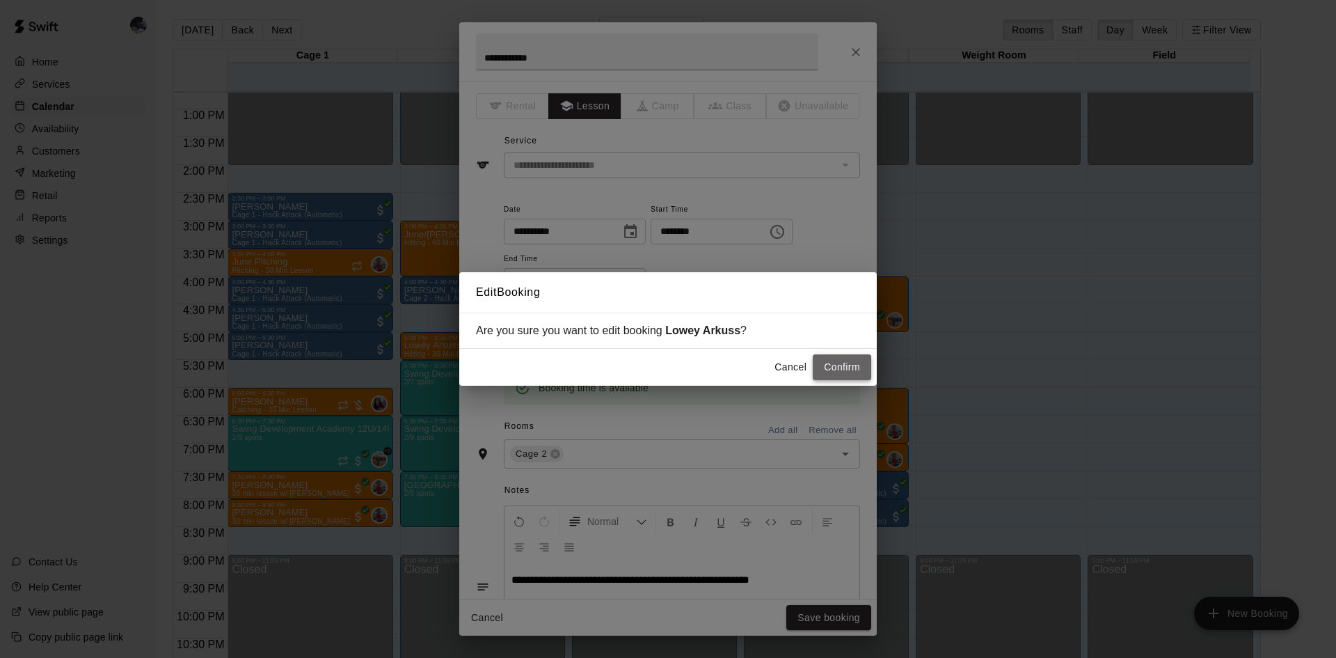
click at [848, 359] on button "Confirm" at bounding box center [842, 367] width 58 height 26
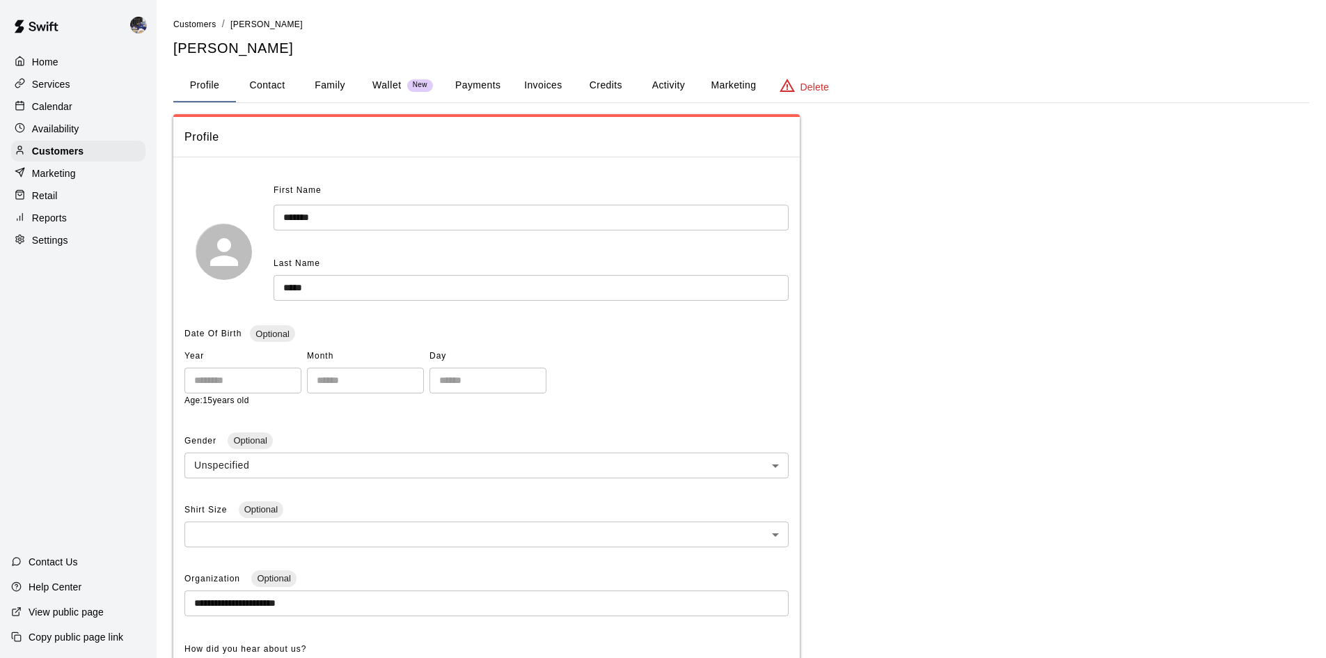
click at [54, 105] on p "Calendar" at bounding box center [52, 107] width 40 height 14
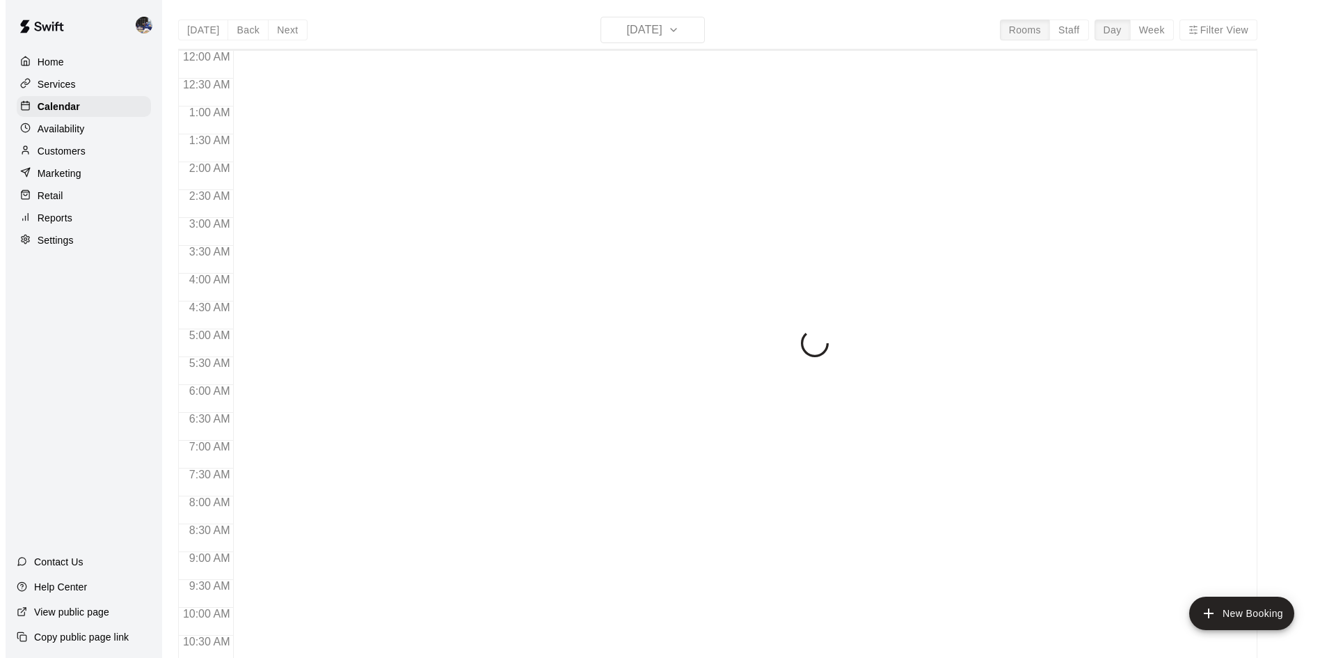
scroll to position [674, 0]
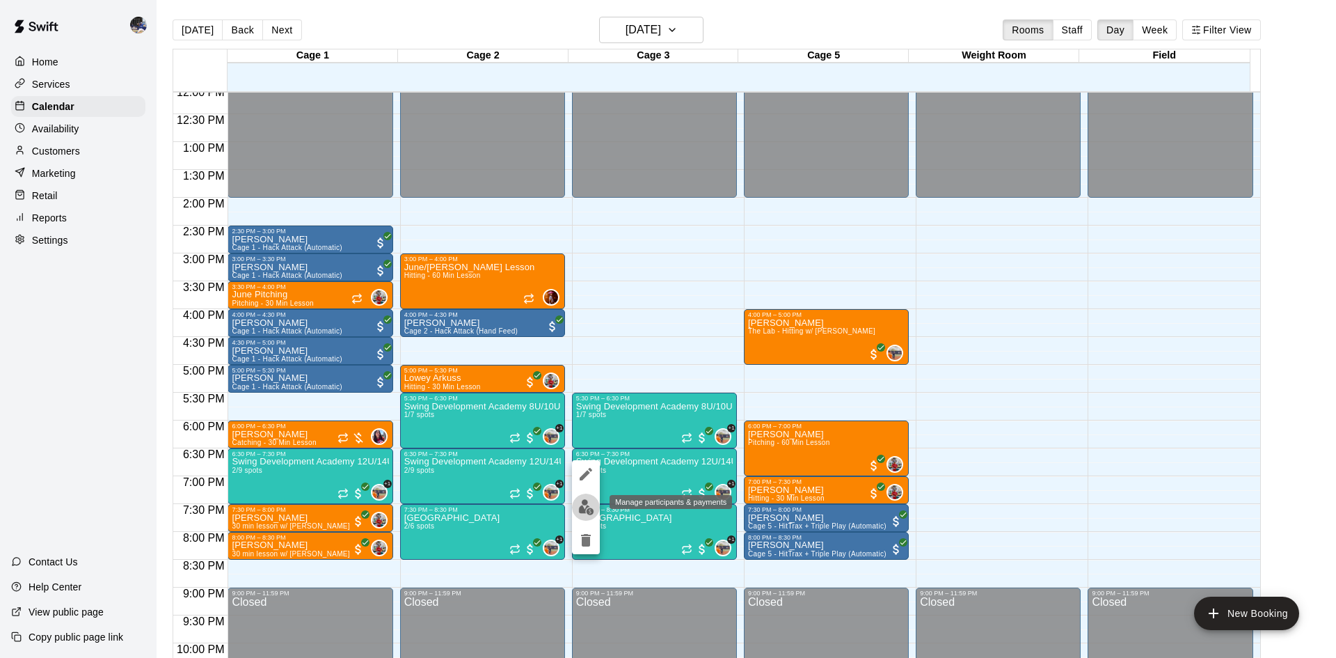
click at [587, 500] on img "edit" at bounding box center [586, 507] width 16 height 16
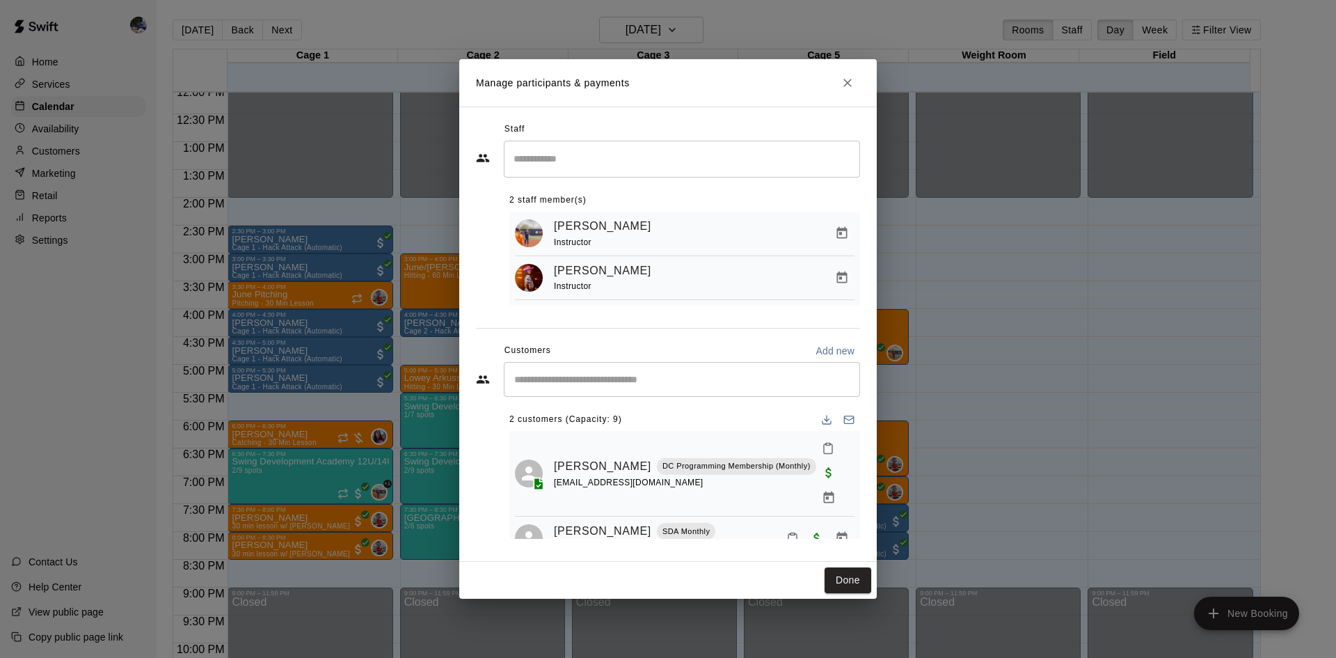
scroll to position [0, 0]
drag, startPoint x: 853, startPoint y: 77, endPoint x: 847, endPoint y: 92, distance: 15.9
click at [853, 78] on icon "Close" at bounding box center [848, 83] width 14 height 14
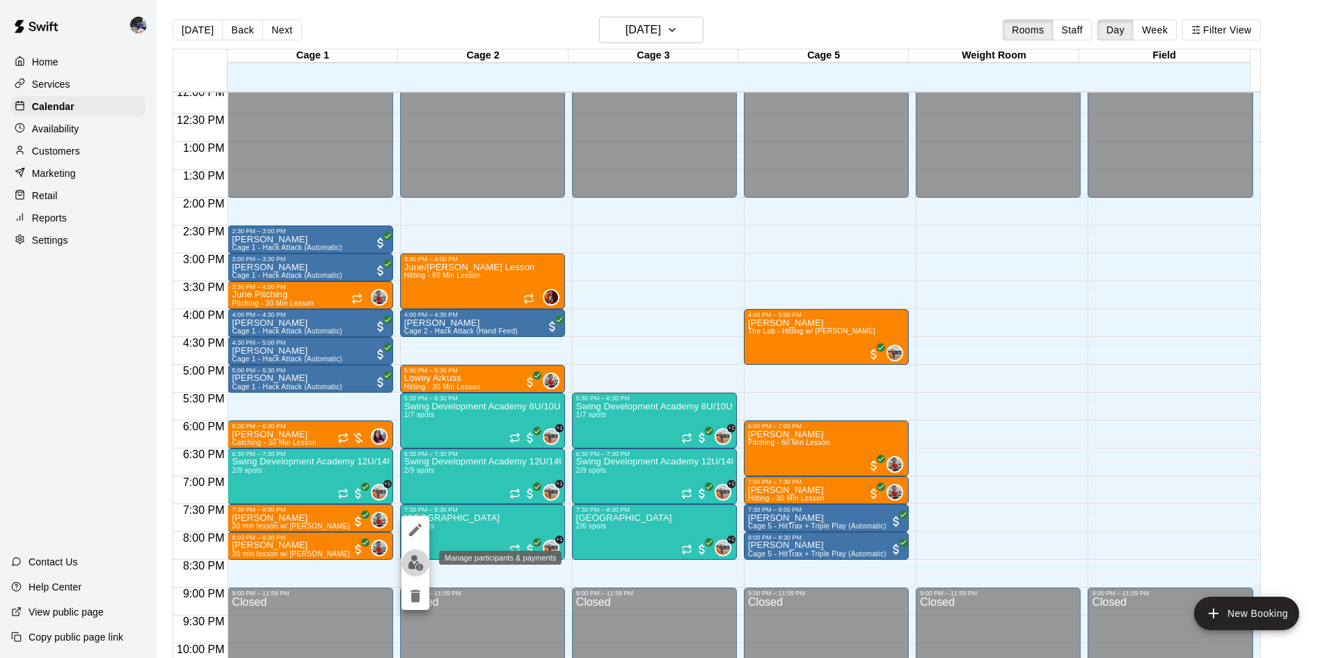
click at [409, 565] on img "edit" at bounding box center [416, 563] width 16 height 16
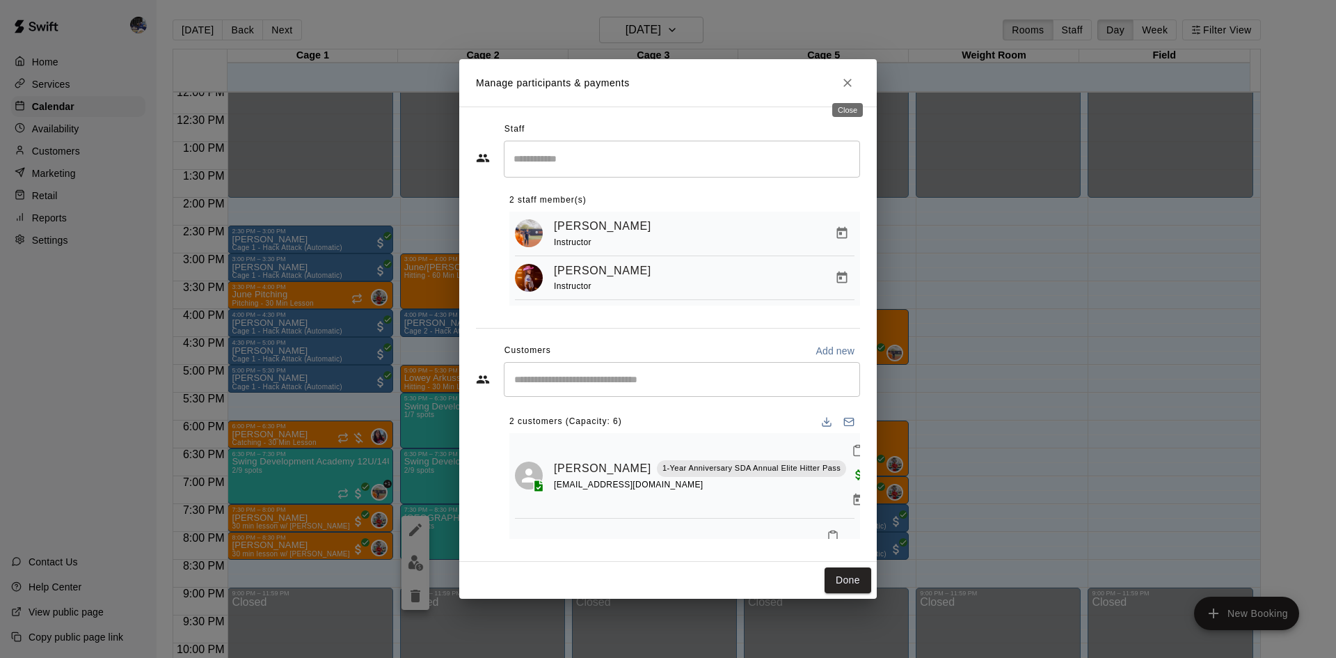
click at [851, 79] on icon "Close" at bounding box center [847, 83] width 8 height 8
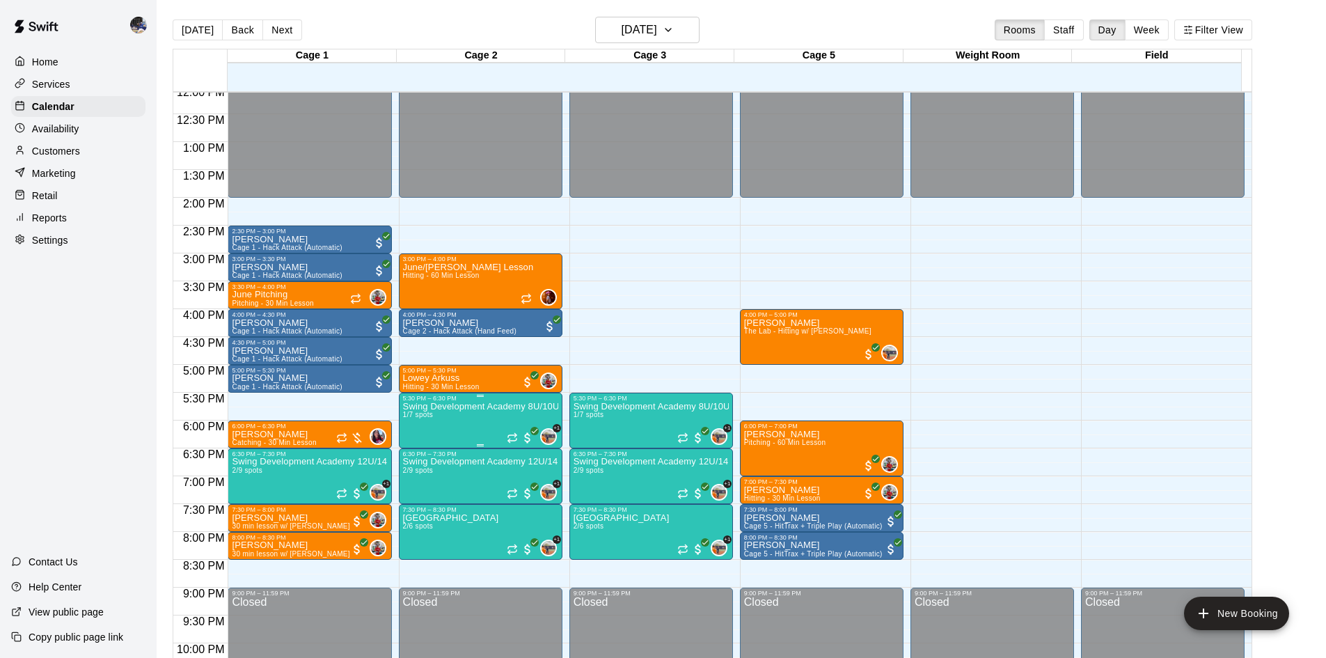
click at [454, 406] on p "Swing Development Academy 8U/10U" at bounding box center [480, 406] width 155 height 0
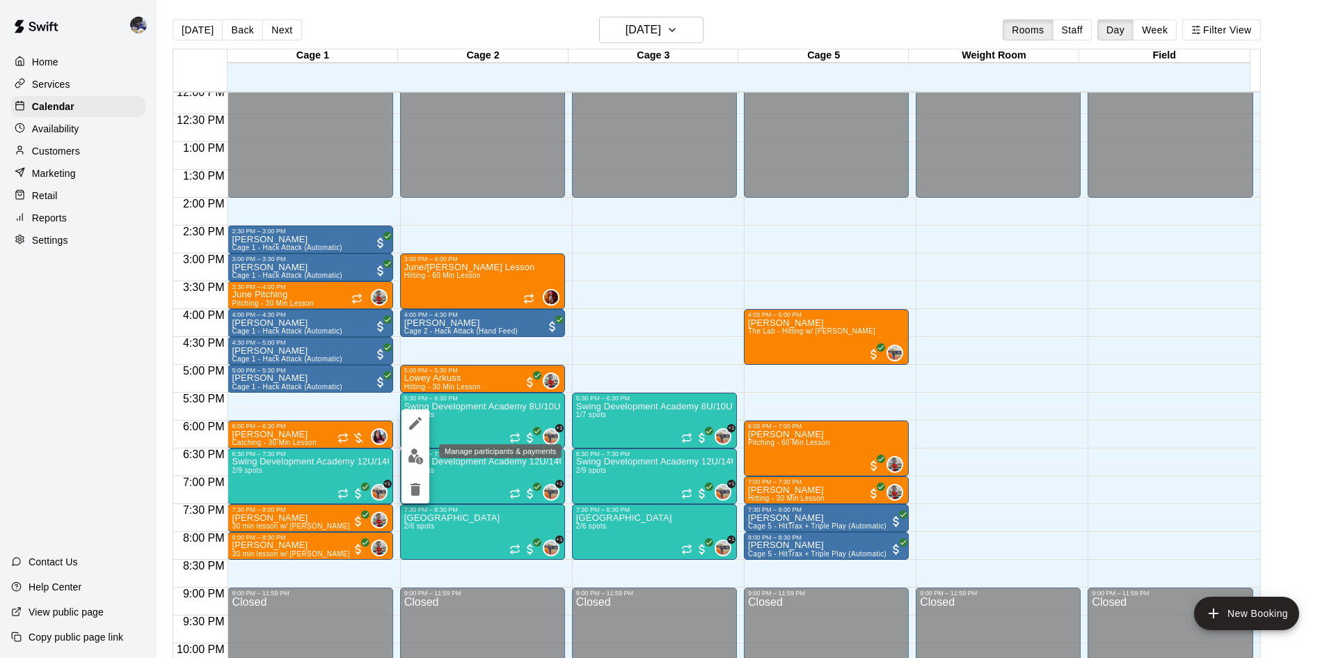
click at [420, 454] on img "edit" at bounding box center [416, 456] width 16 height 16
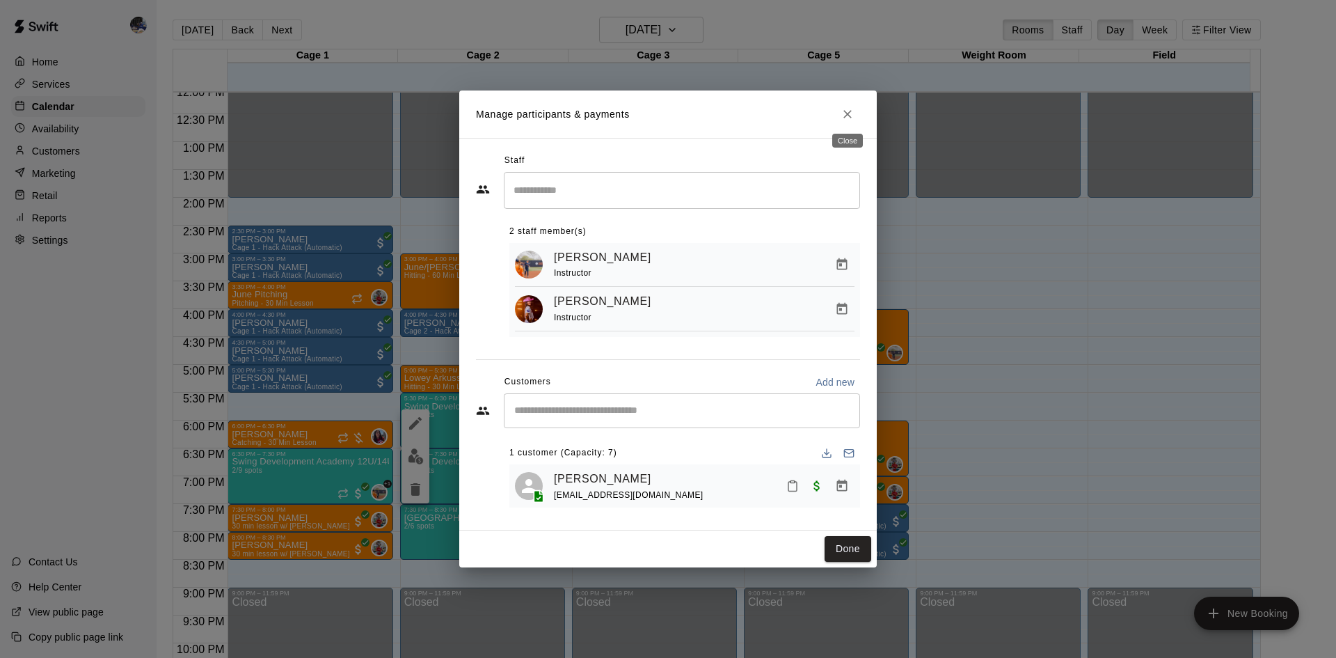
click at [845, 113] on icon "Close" at bounding box center [847, 114] width 8 height 8
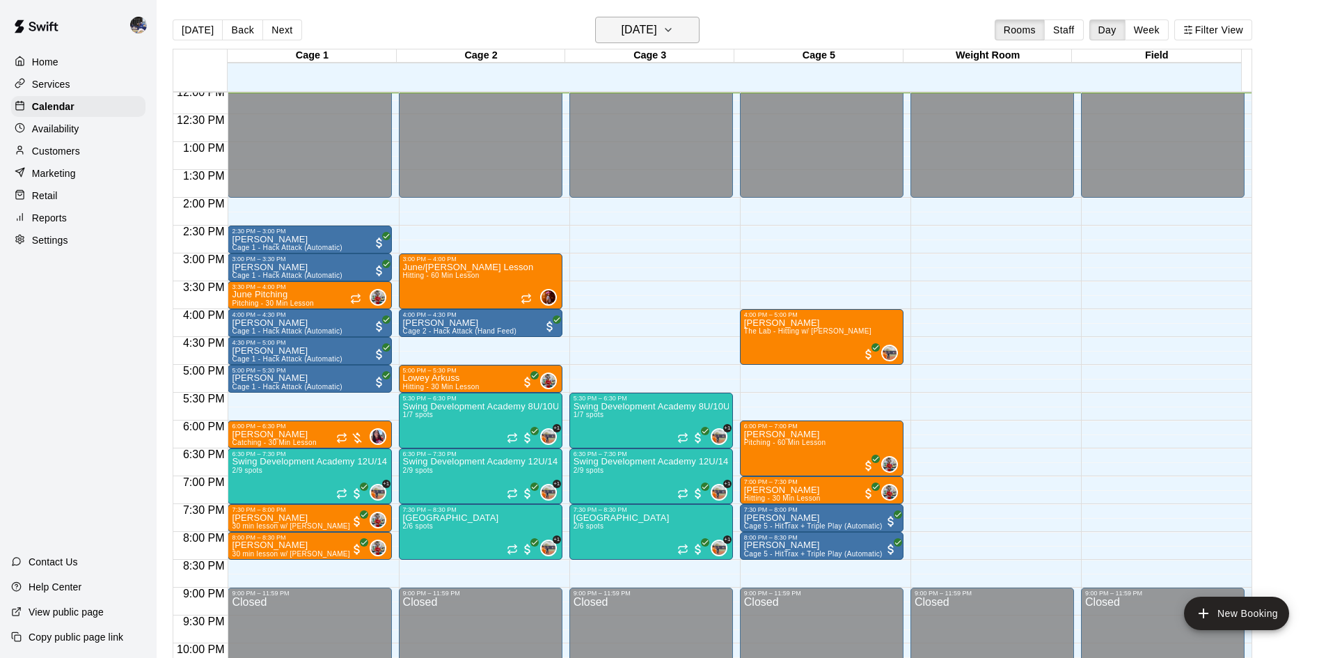
click at [634, 29] on h6 "Tuesday Oct 14" at bounding box center [638, 29] width 35 height 19
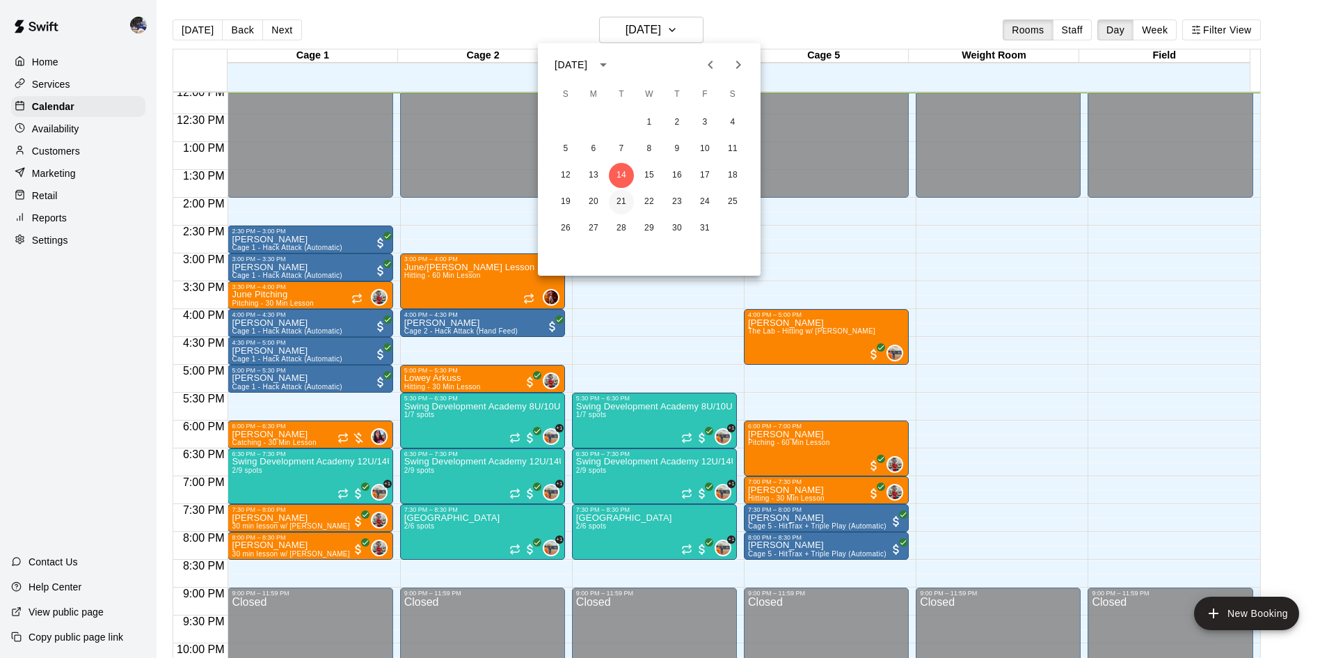
drag, startPoint x: 620, startPoint y: 195, endPoint x: 626, endPoint y: 203, distance: 9.9
click at [627, 198] on button "21" at bounding box center [621, 201] width 25 height 25
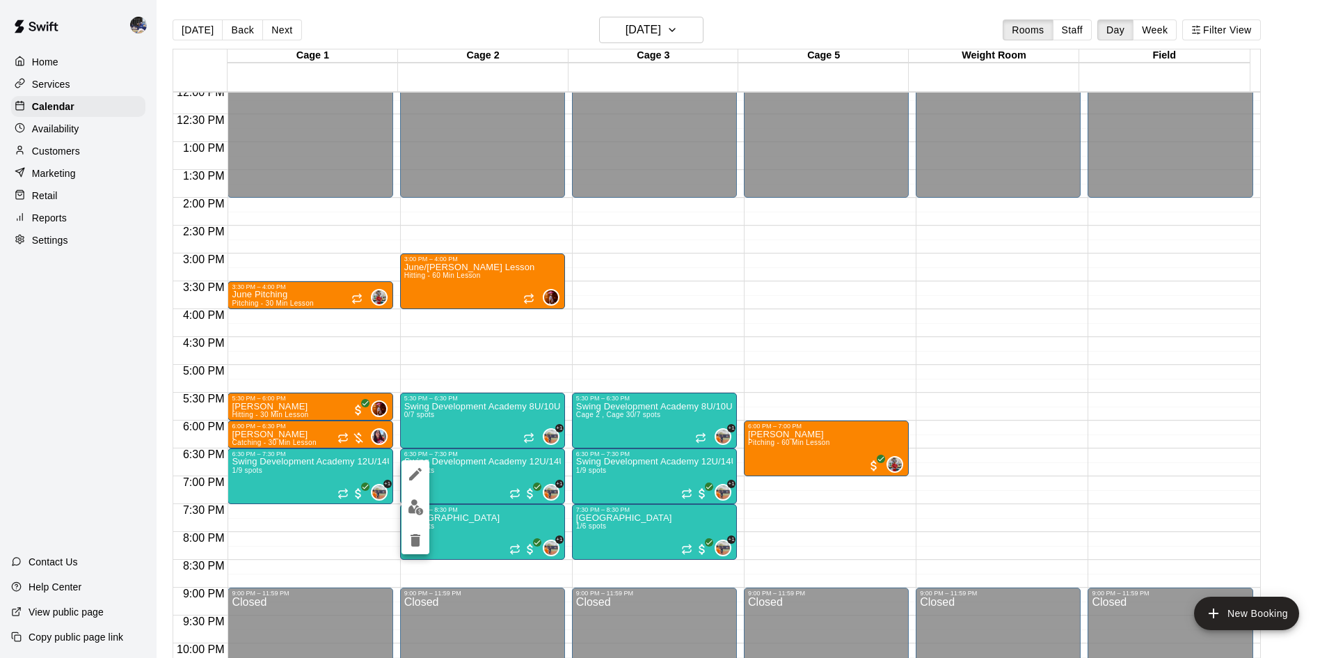
click at [418, 507] on img "edit" at bounding box center [416, 507] width 16 height 16
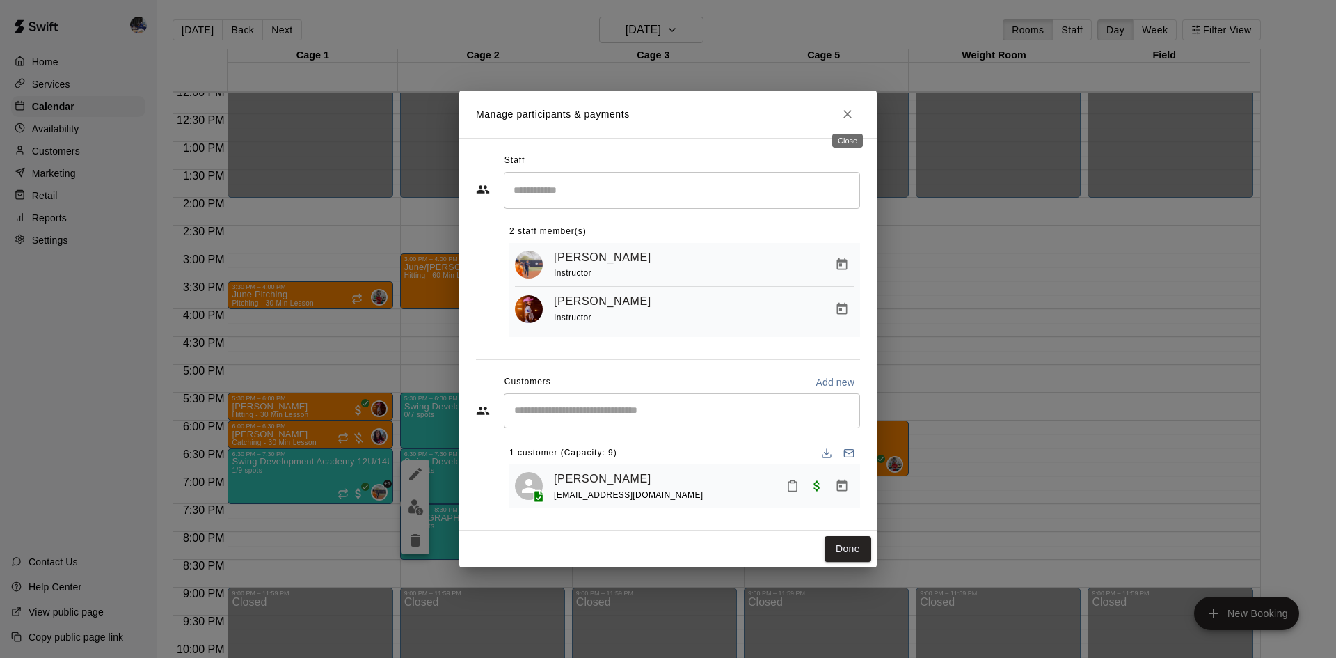
click at [846, 117] on icon "Close" at bounding box center [848, 114] width 14 height 14
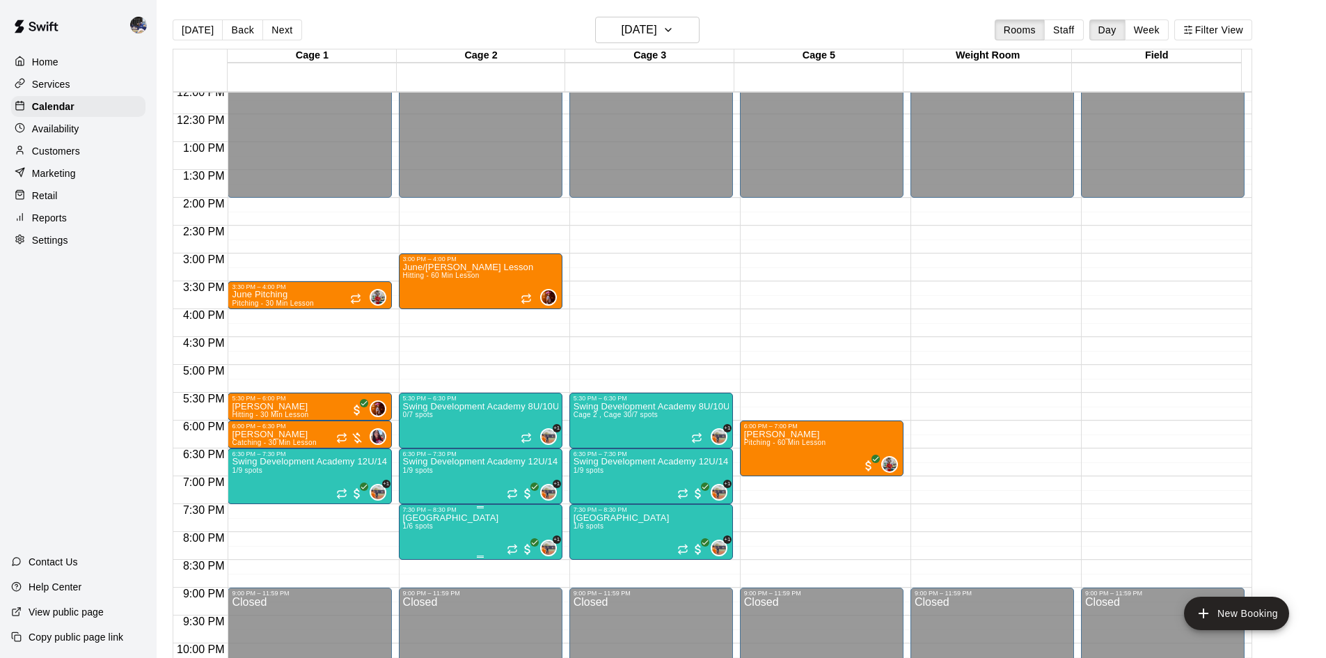
click at [496, 518] on p "[GEOGRAPHIC_DATA]" at bounding box center [451, 518] width 96 height 0
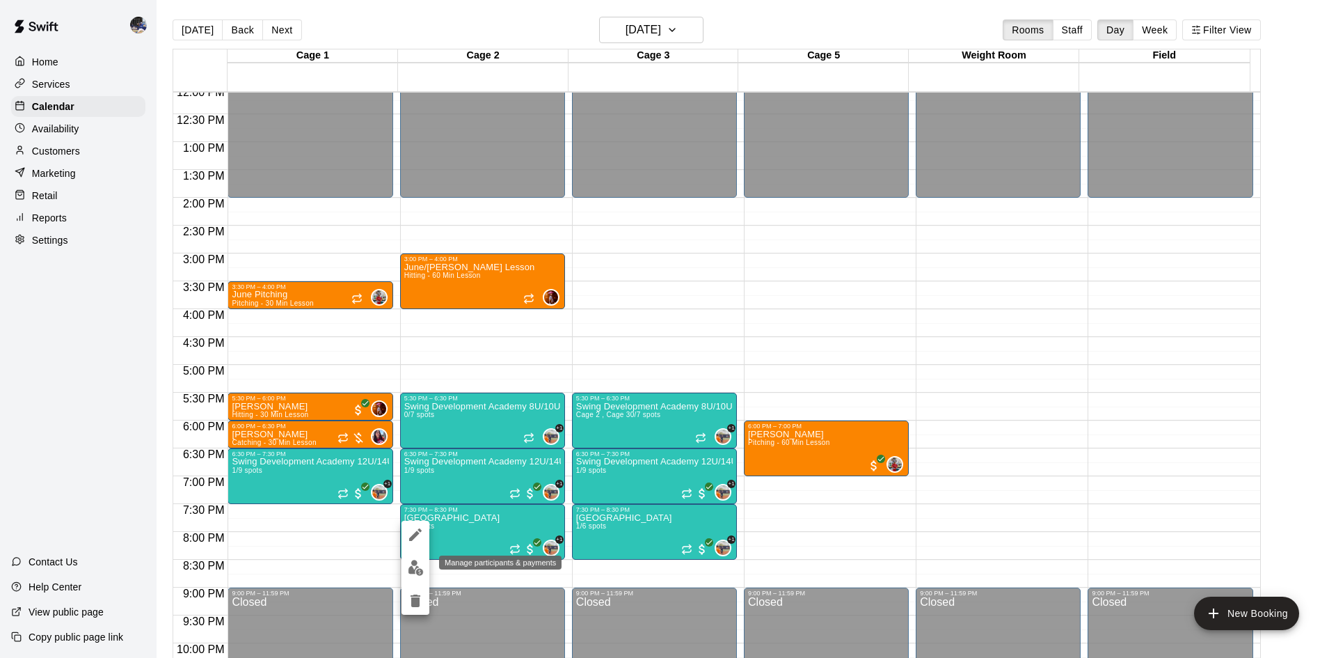
click at [415, 564] on img "edit" at bounding box center [416, 568] width 16 height 16
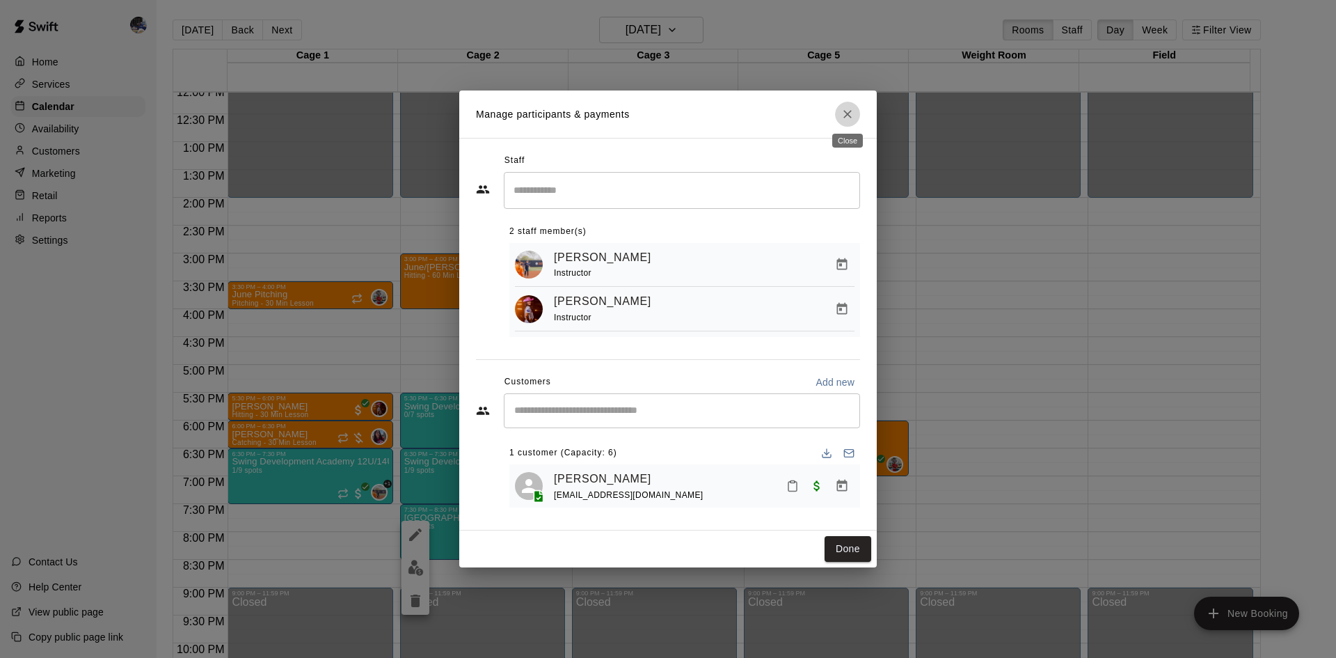
click at [850, 113] on icon "Close" at bounding box center [848, 114] width 14 height 14
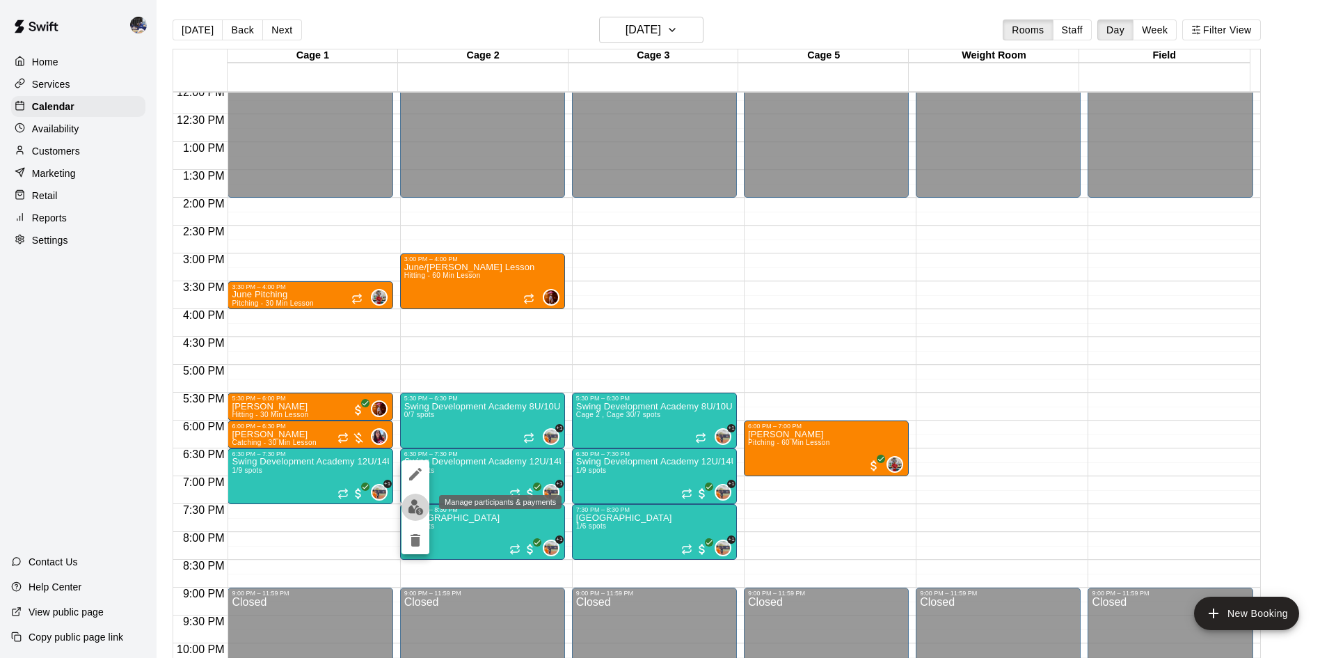
click at [416, 501] on img "edit" at bounding box center [416, 507] width 16 height 16
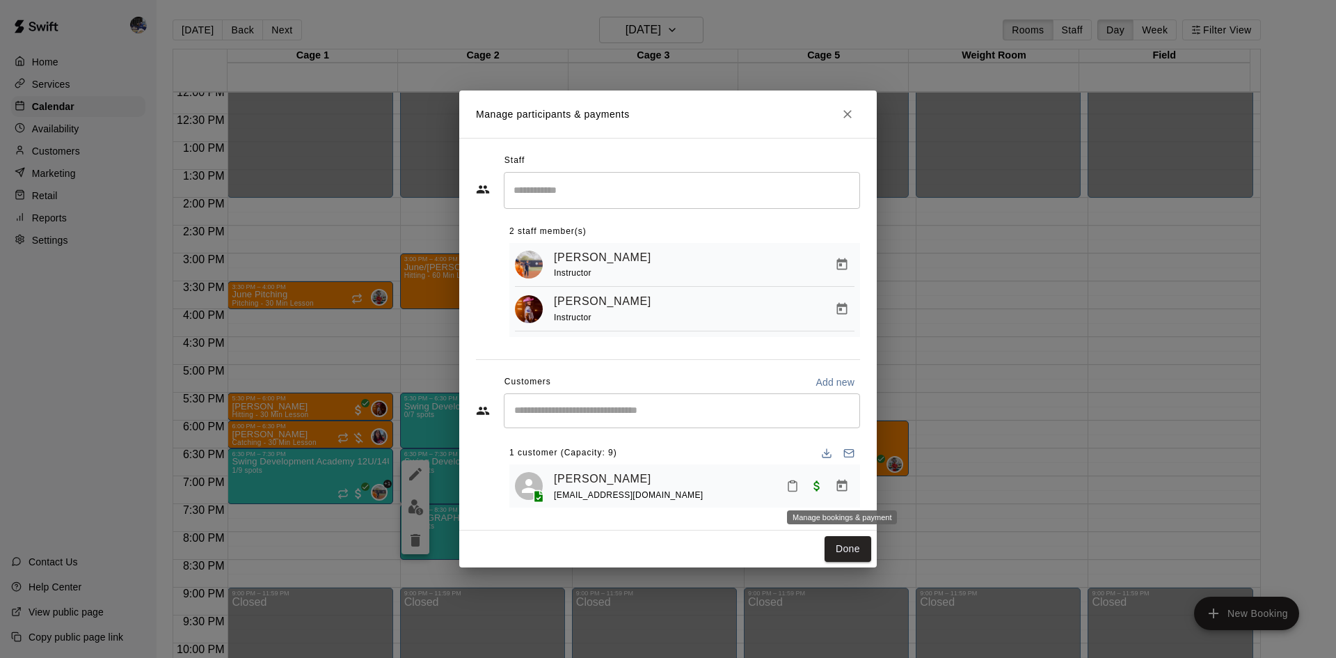
click at [841, 485] on icon "Manage bookings & payment" at bounding box center [842, 485] width 10 height 12
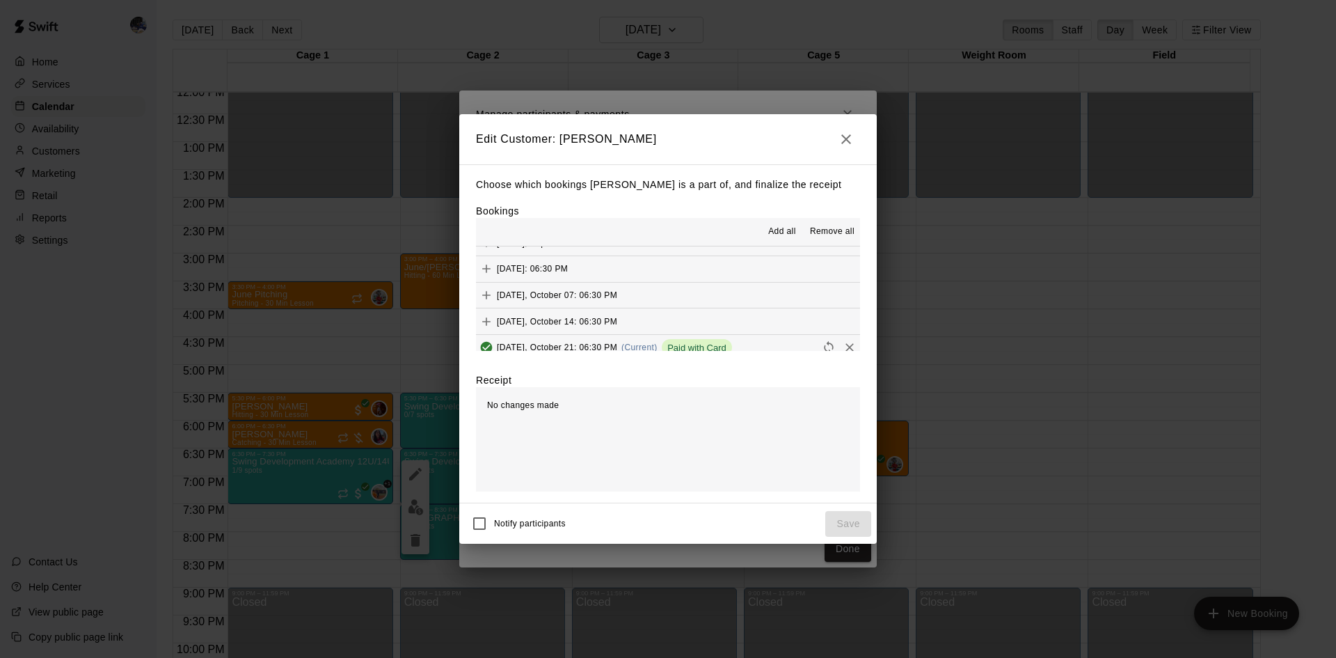
scroll to position [26, 0]
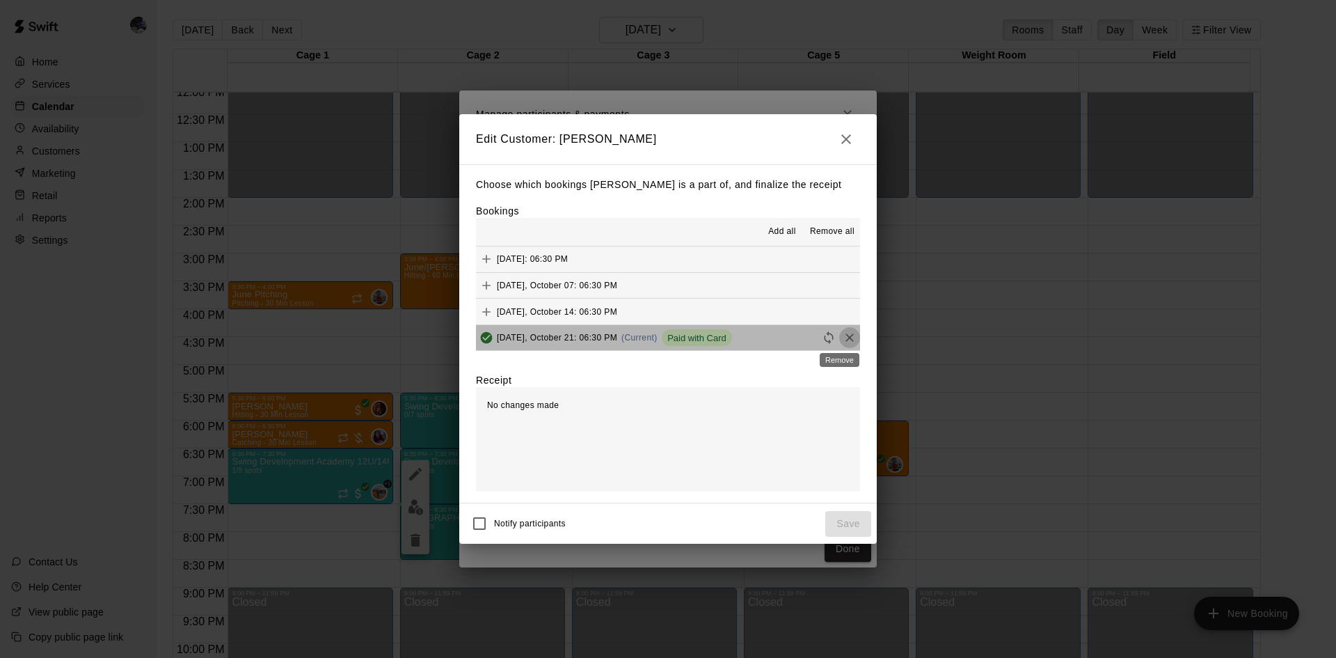
click at [843, 336] on icon "Remove" at bounding box center [850, 338] width 14 height 14
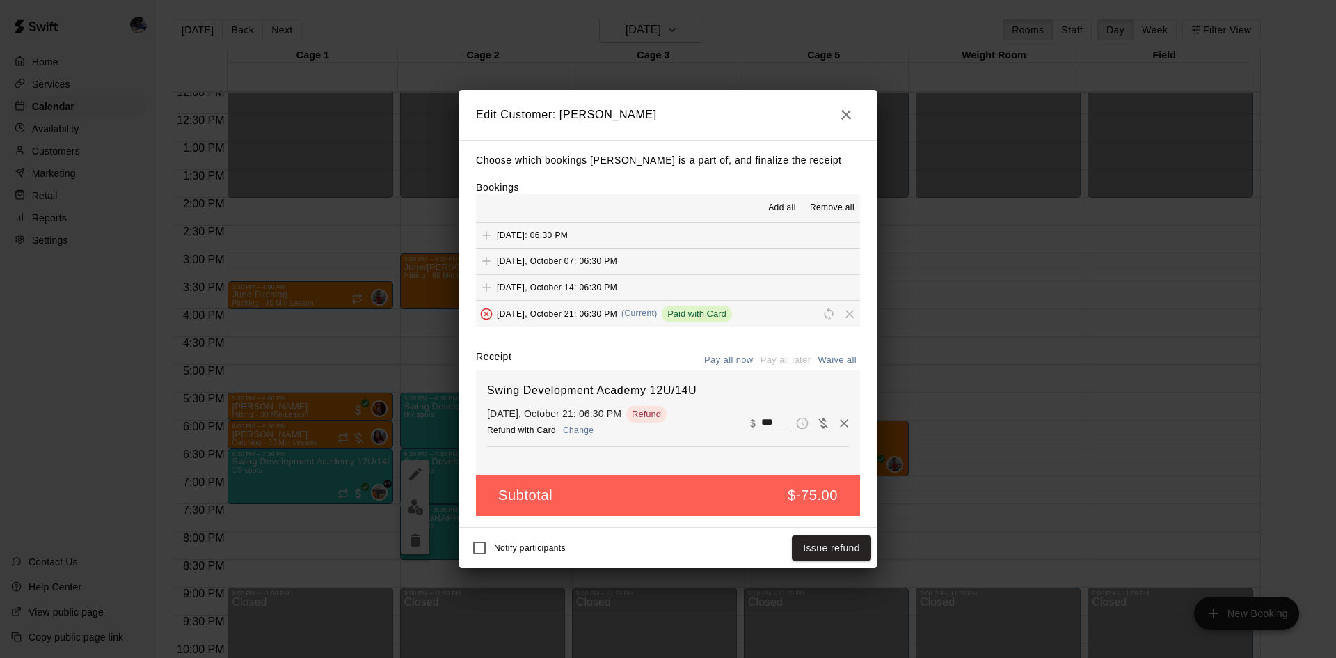
click at [585, 429] on button "Change" at bounding box center [578, 430] width 45 height 20
click at [820, 545] on button "Issue refund" at bounding box center [831, 548] width 79 height 26
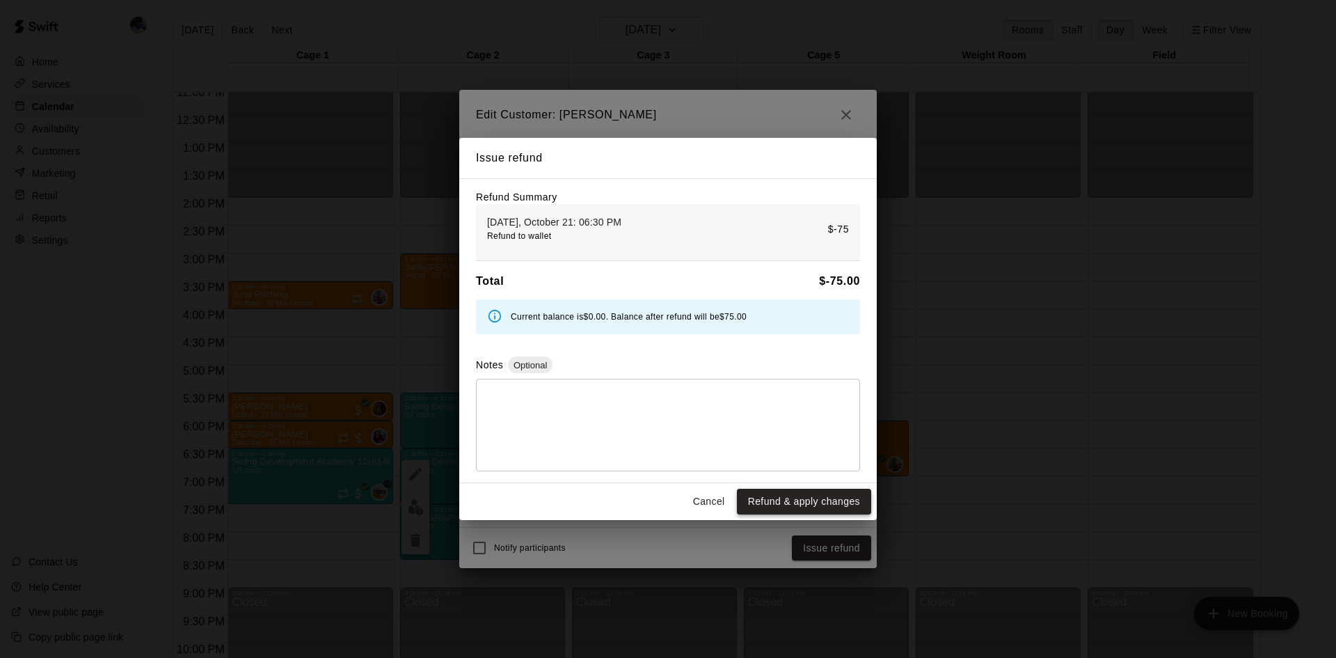
click at [801, 500] on button "Refund & apply changes" at bounding box center [804, 502] width 134 height 26
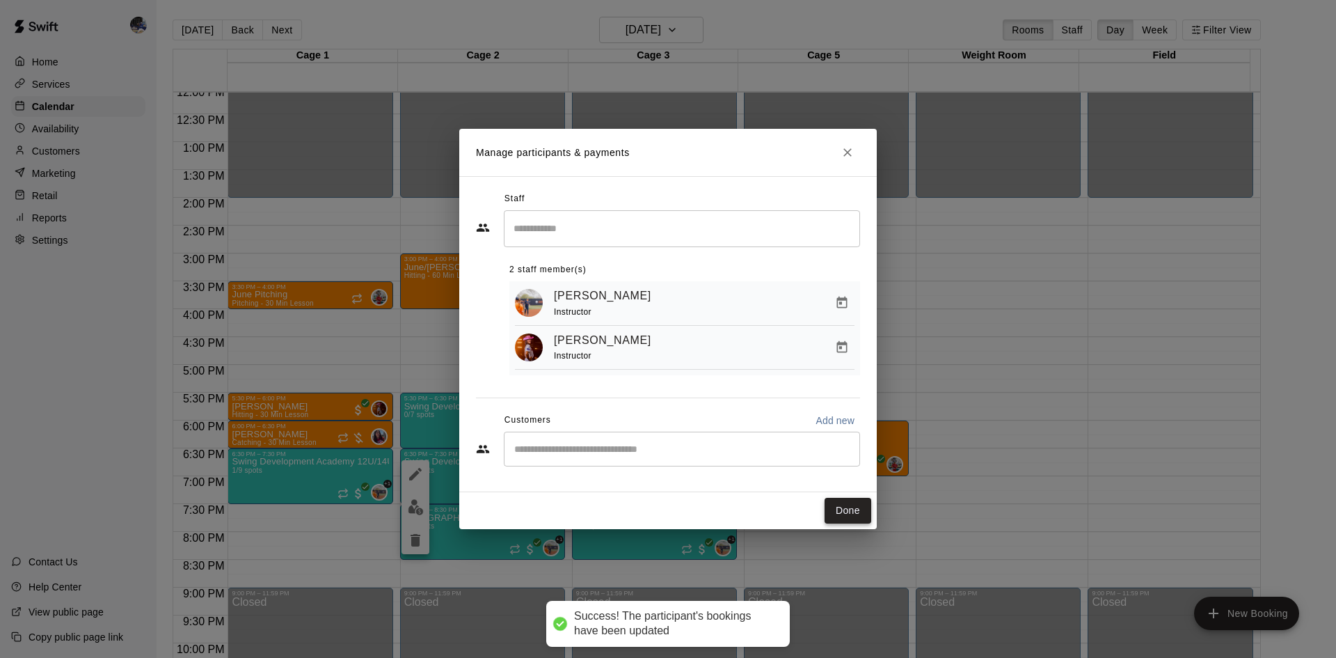
click at [846, 513] on button "Done" at bounding box center [848, 511] width 47 height 26
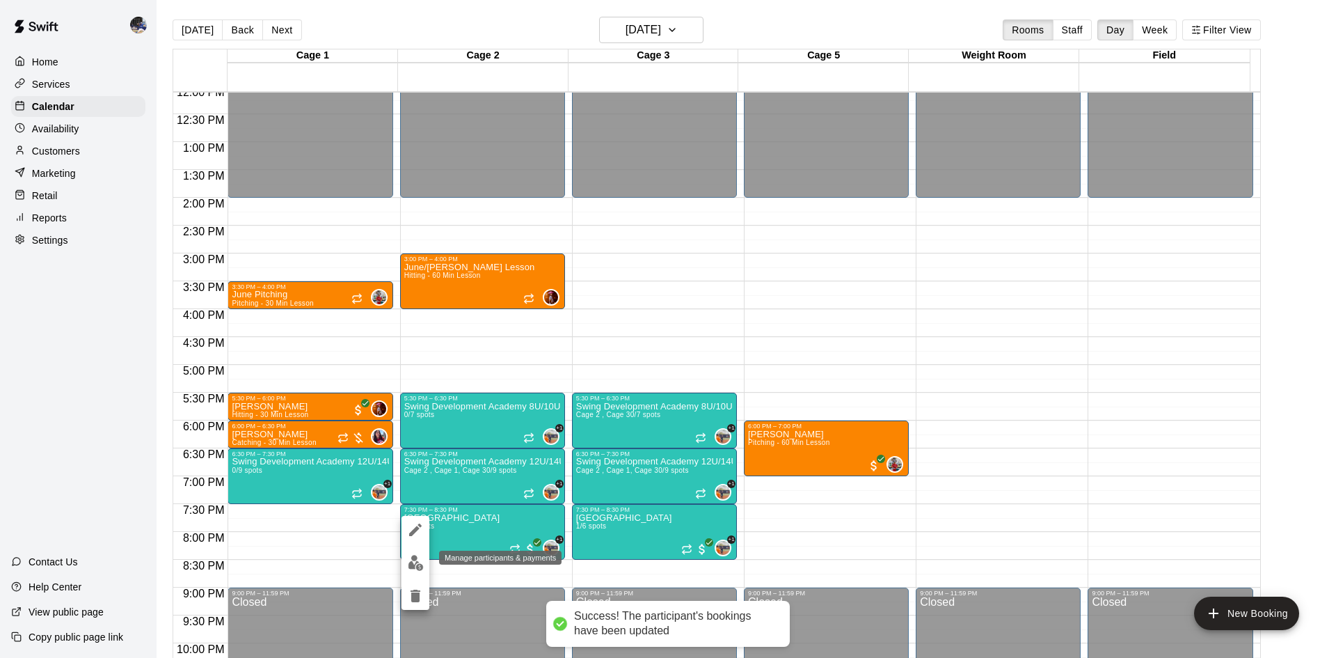
click at [418, 562] on img "edit" at bounding box center [416, 563] width 16 height 16
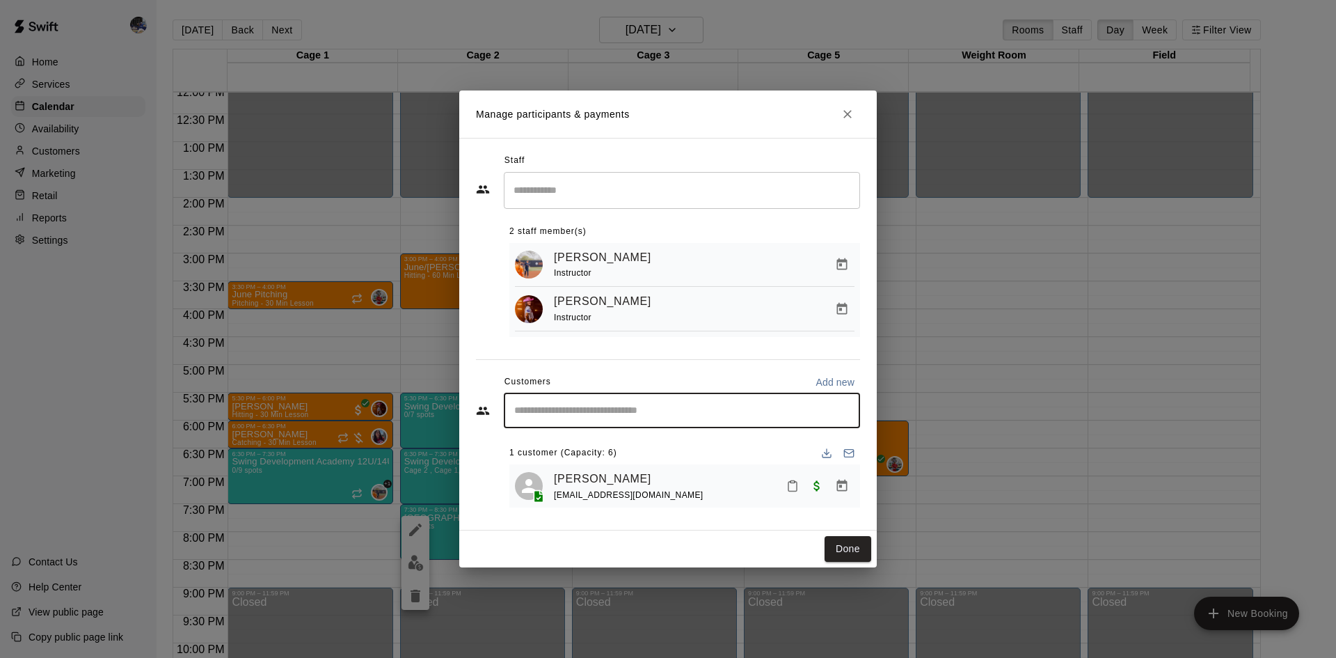
click at [779, 415] on input "Start typing to search customers..." at bounding box center [682, 411] width 344 height 14
type input "****"
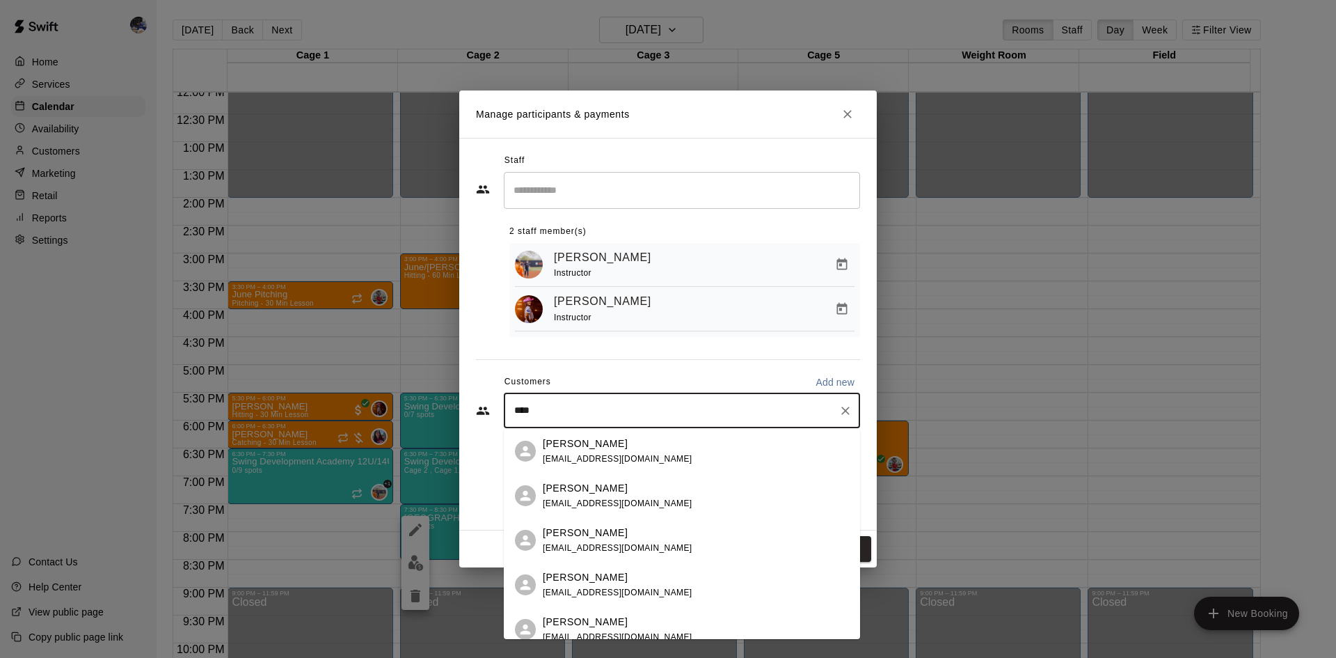
click at [662, 445] on div "Kaylah Rodriguez emilyrod1212@outlook.com" at bounding box center [696, 451] width 306 height 30
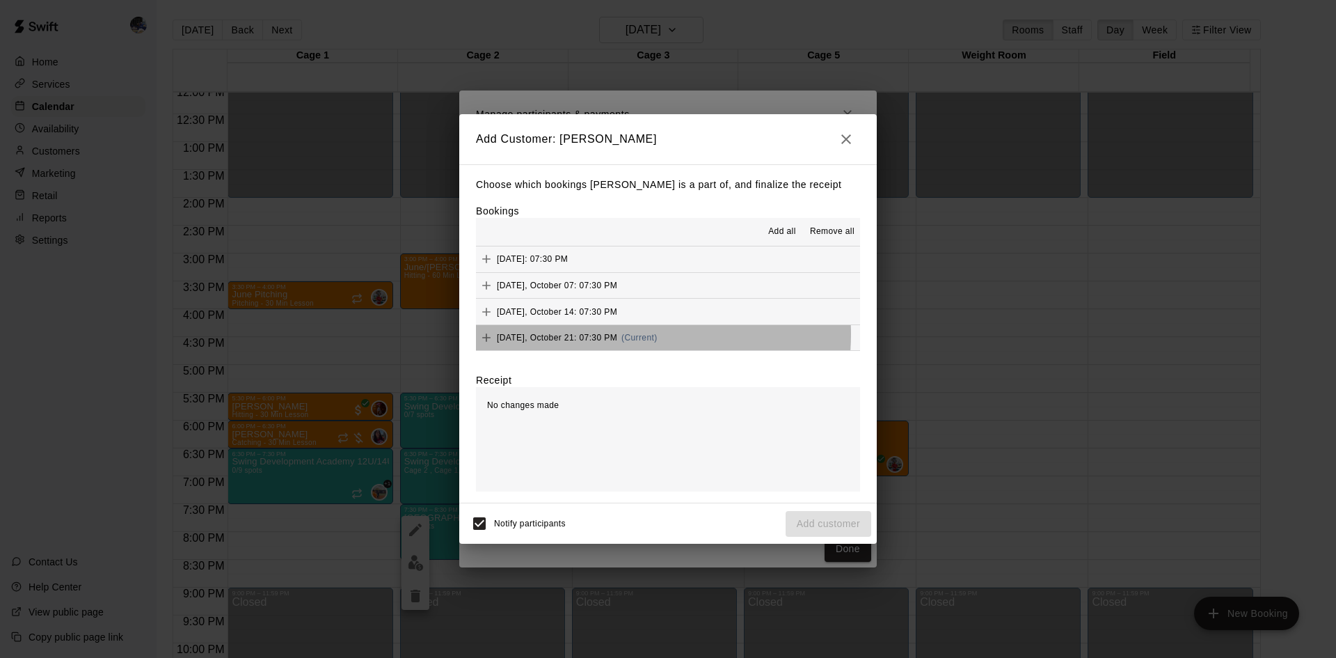
click at [617, 335] on span "Tuesday, October 21: 07:30 PM" at bounding box center [557, 338] width 120 height 10
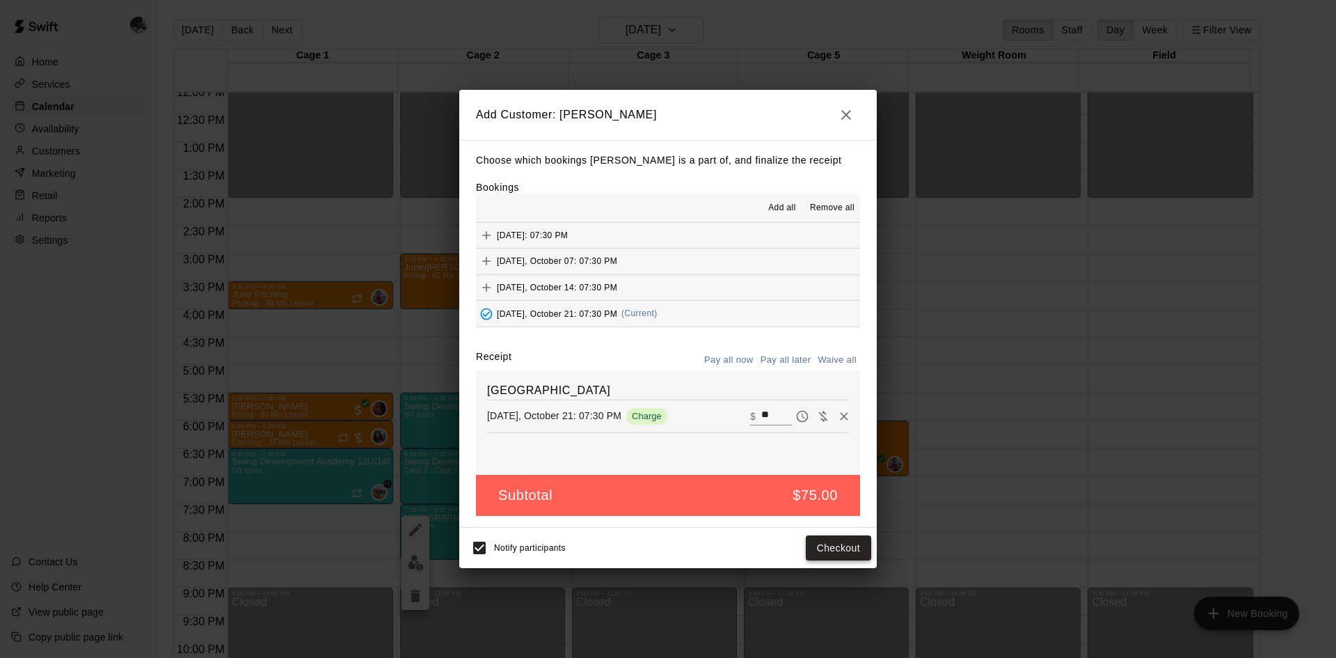
click at [831, 547] on button "Checkout" at bounding box center [838, 548] width 65 height 26
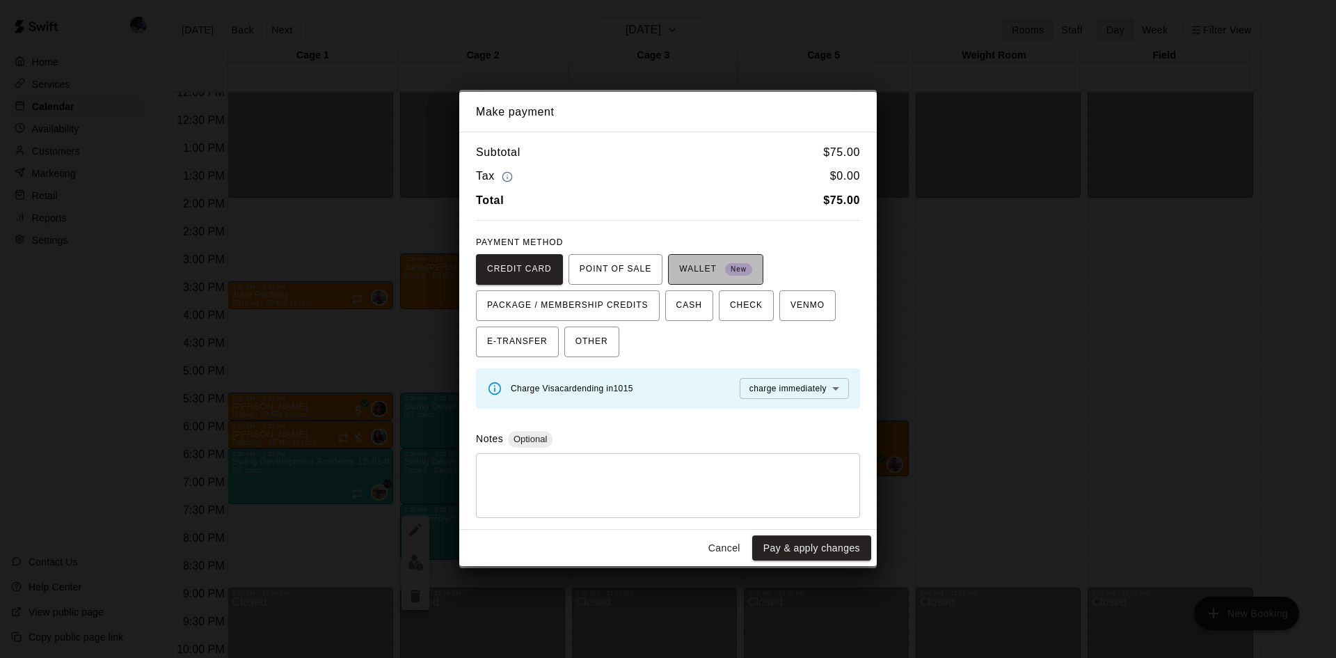
click at [709, 264] on span "WALLET New" at bounding box center [715, 269] width 73 height 22
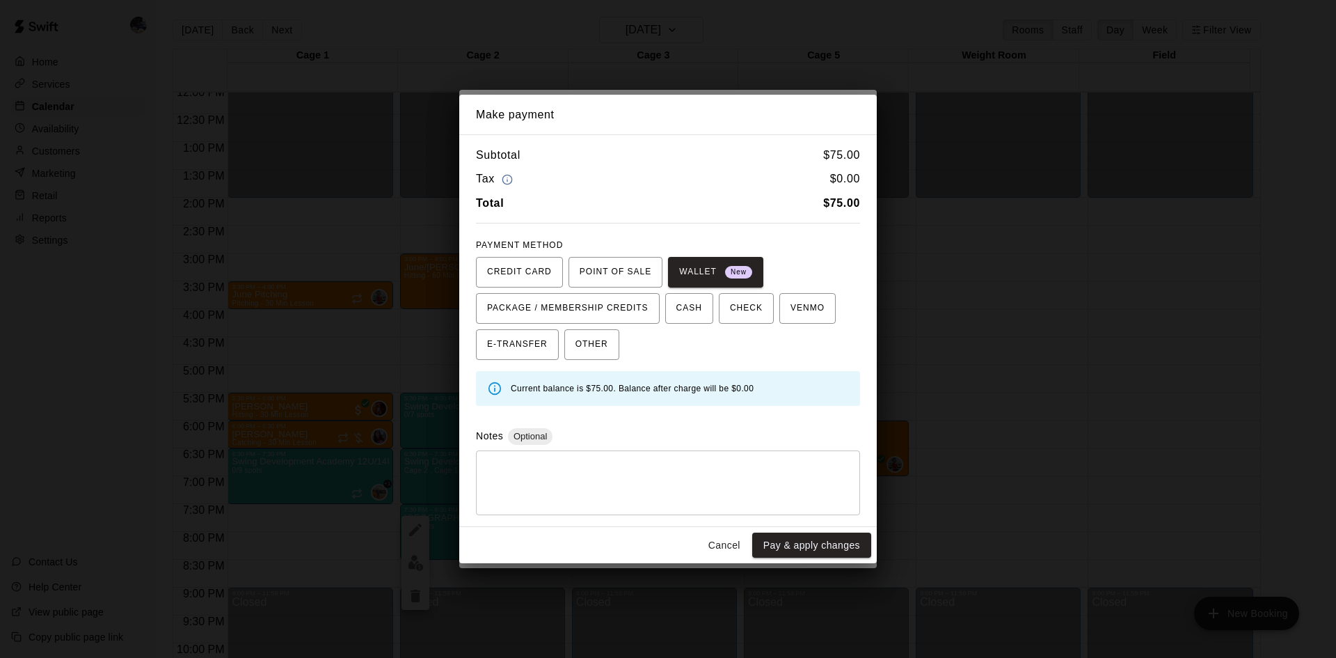
click at [734, 548] on button "Cancel" at bounding box center [724, 545] width 45 height 26
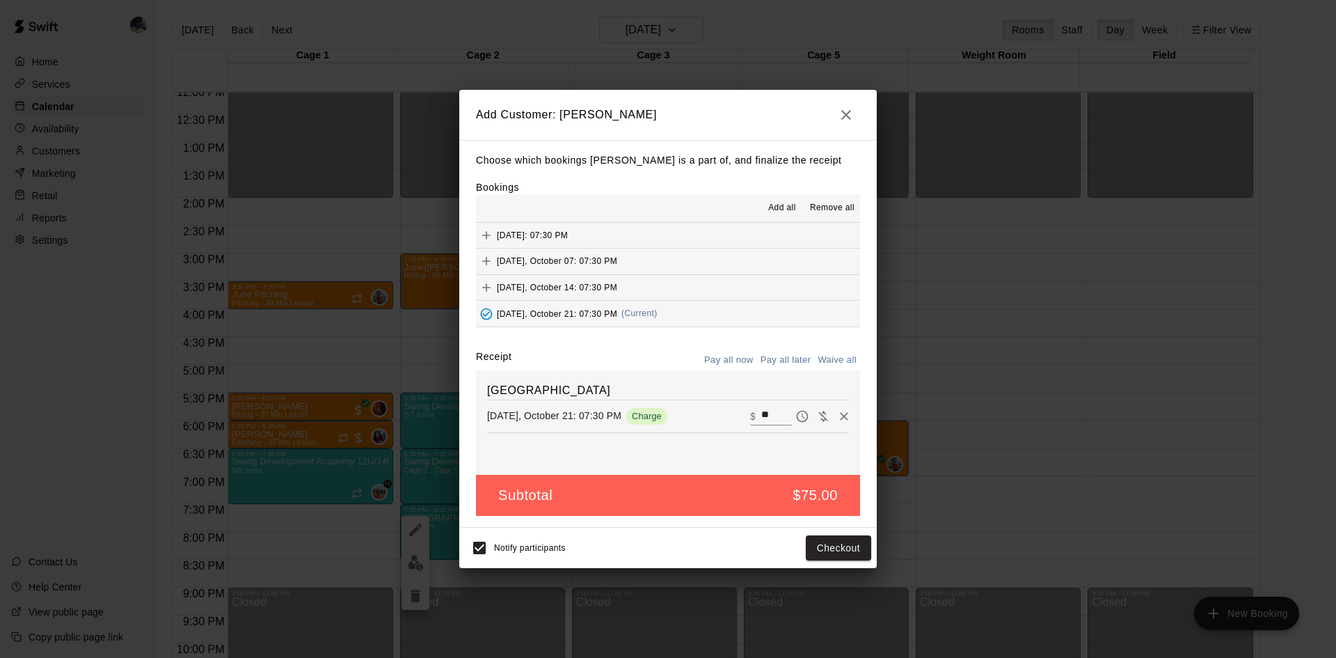
click at [801, 358] on button "Pay all later" at bounding box center [786, 360] width 58 height 22
click at [807, 546] on button "Add customer" at bounding box center [829, 548] width 86 height 26
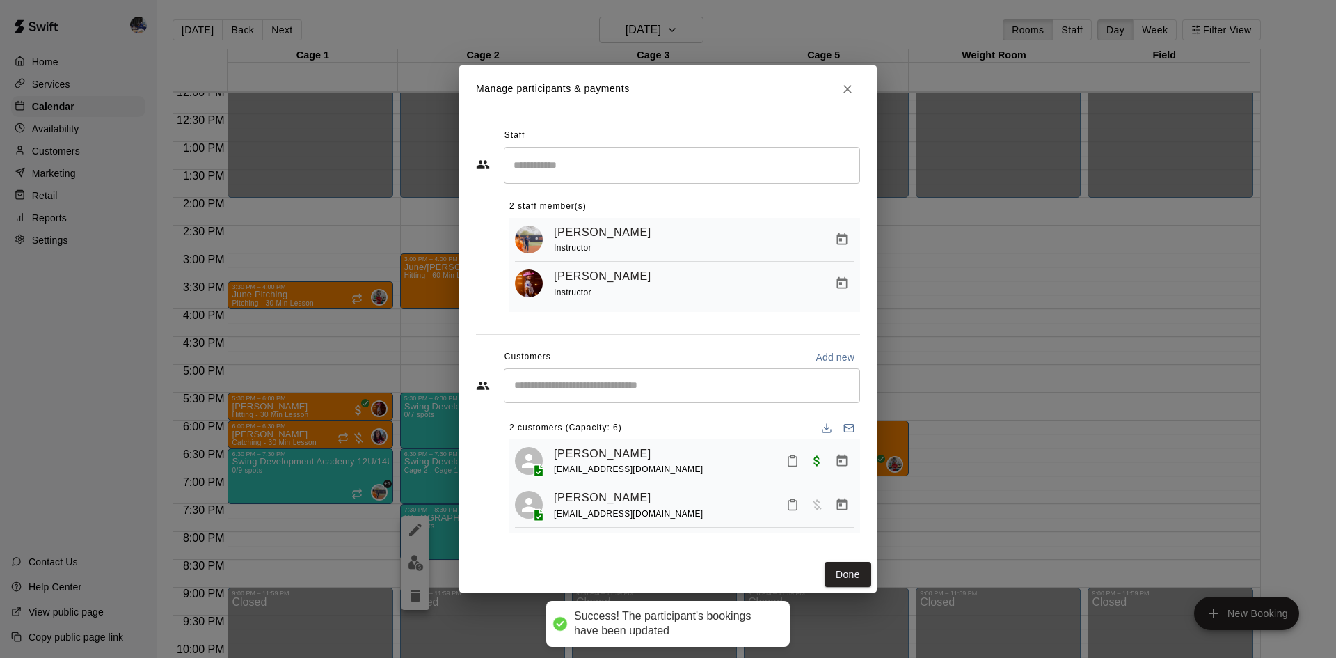
click at [844, 507] on icon "Manage bookings & payment" at bounding box center [842, 505] width 14 height 14
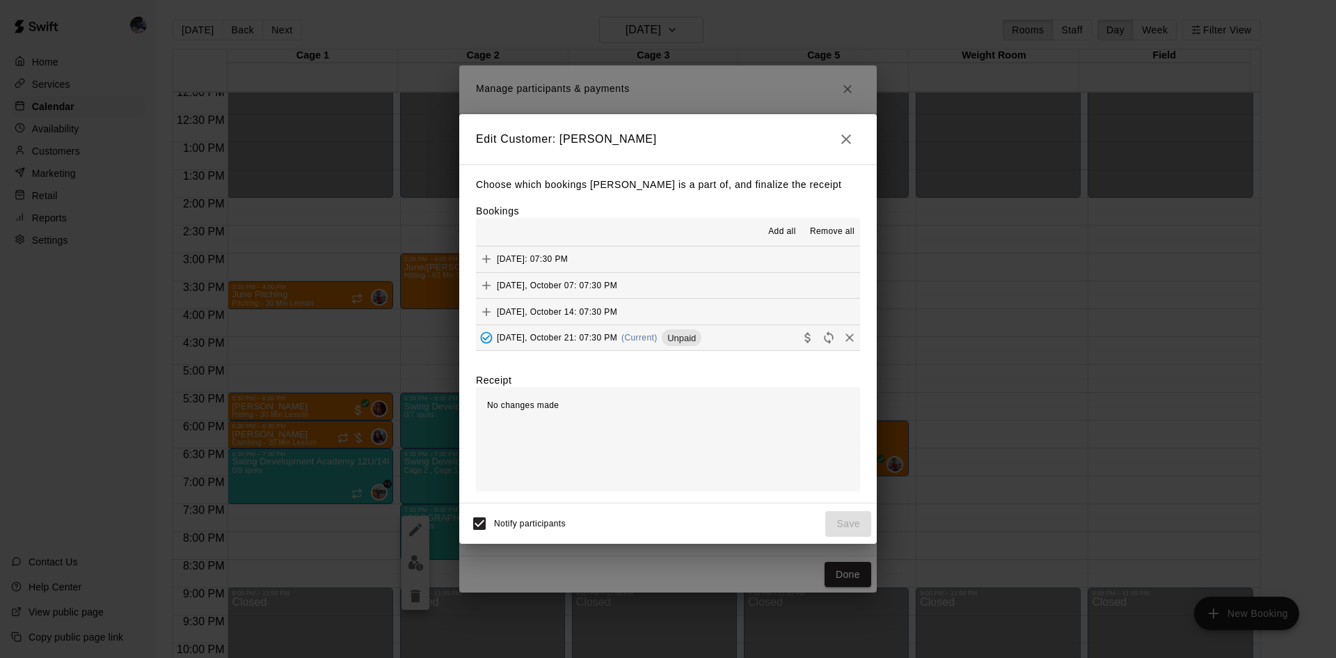
click at [787, 336] on button "Tuesday, October 21: 07:30 PM (Current) Unpaid" at bounding box center [668, 338] width 384 height 26
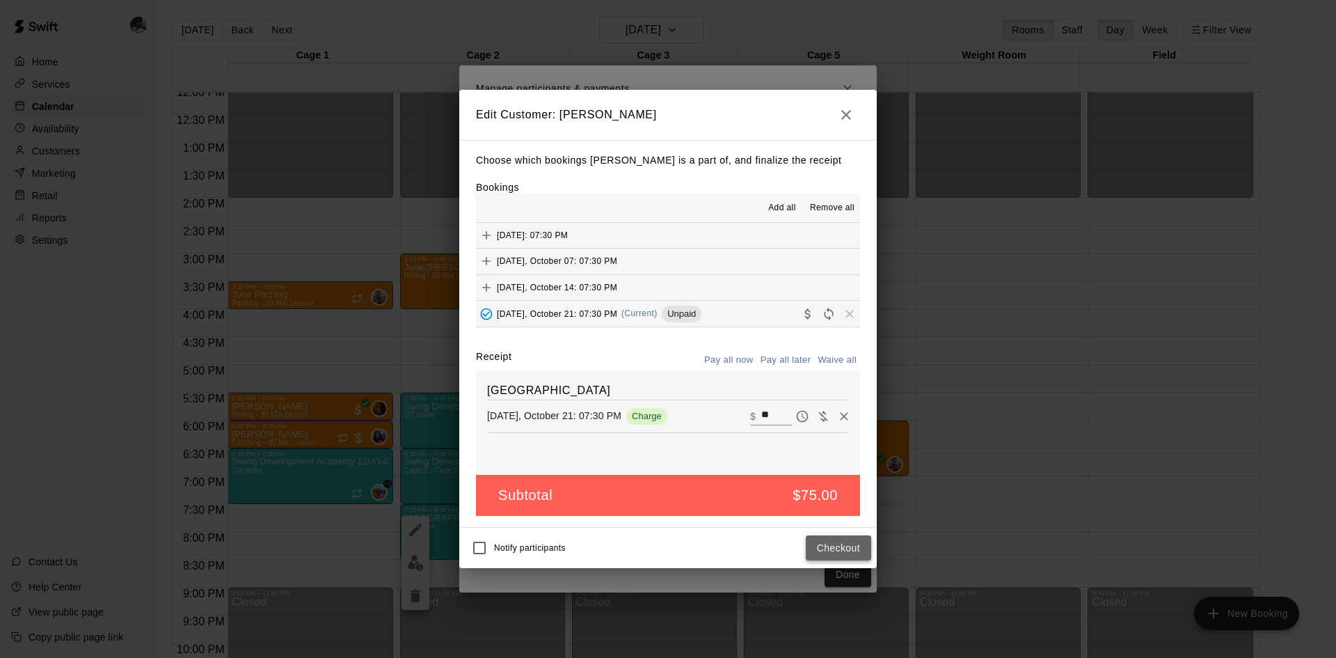
click at [832, 553] on button "Checkout" at bounding box center [838, 548] width 65 height 26
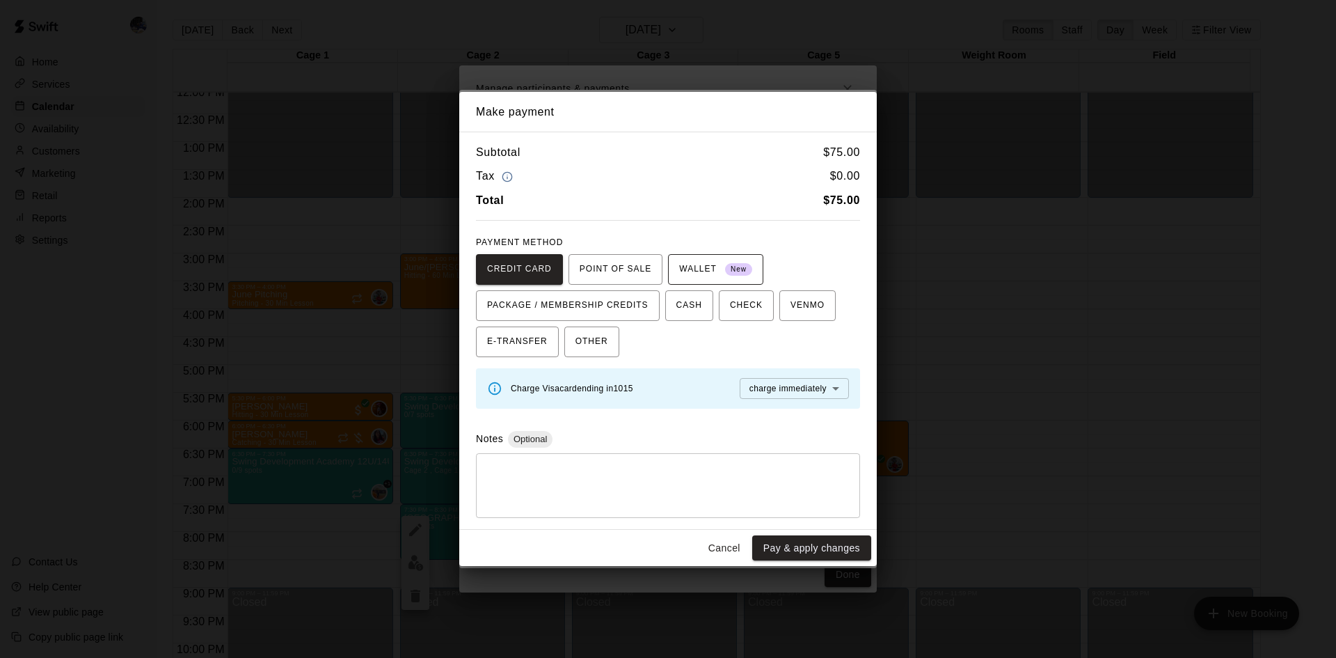
click at [704, 261] on span "WALLET New" at bounding box center [715, 269] width 73 height 22
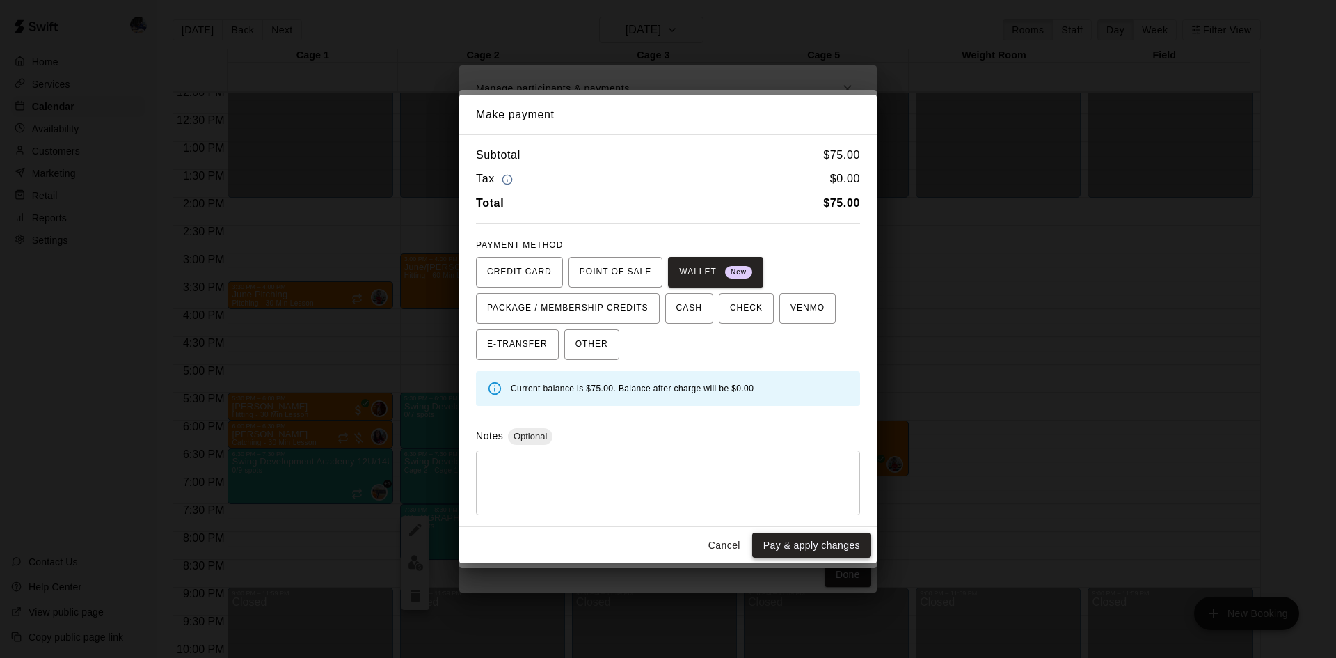
click at [802, 541] on button "Pay & apply changes" at bounding box center [811, 545] width 119 height 26
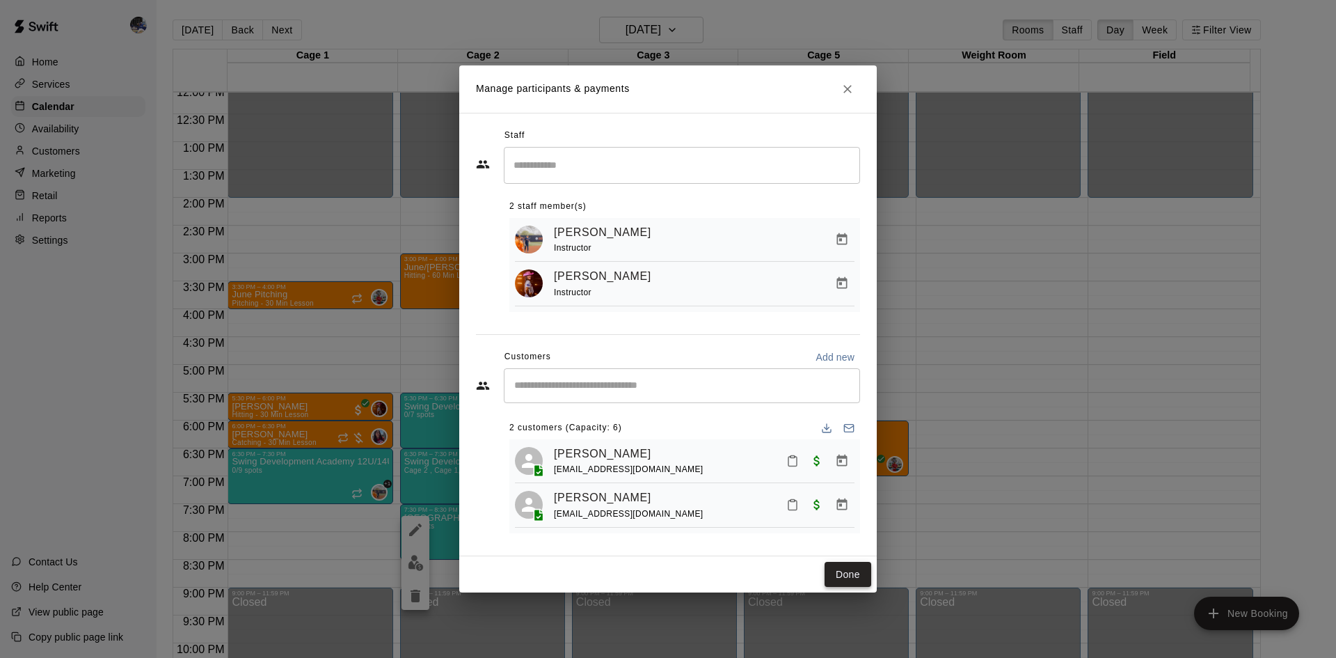
click at [834, 582] on button "Done" at bounding box center [848, 575] width 47 height 26
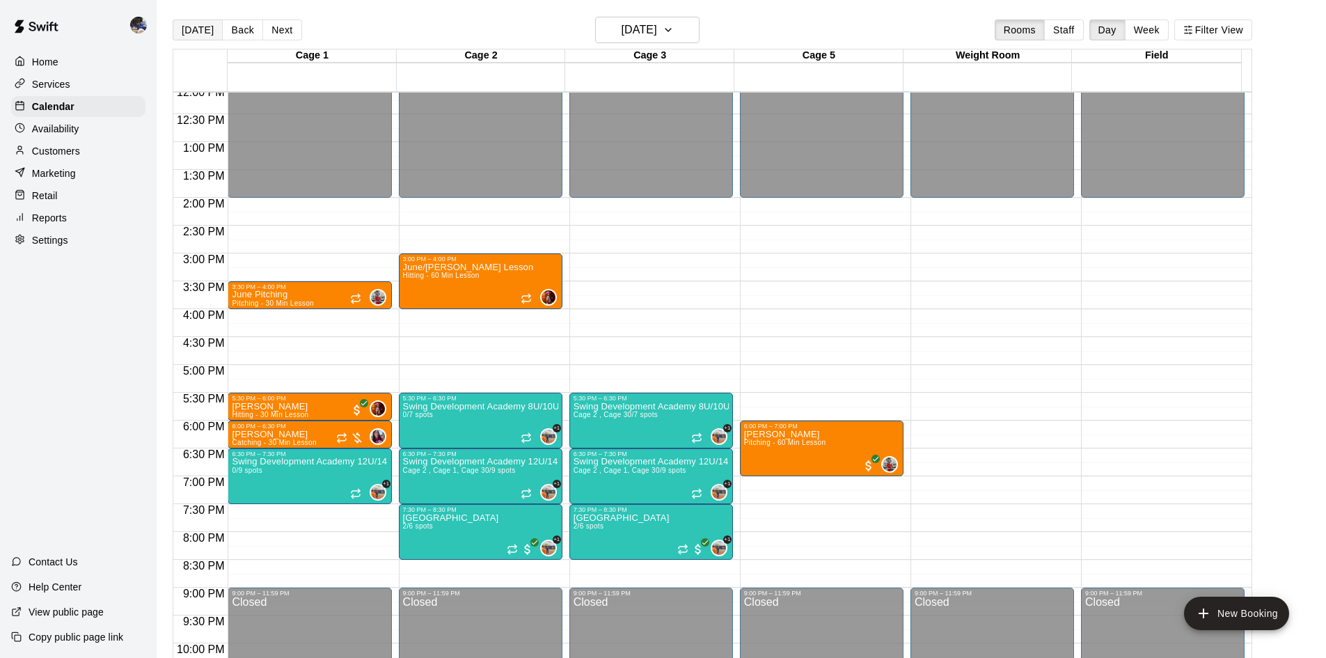
click at [201, 32] on button "Today" at bounding box center [198, 29] width 50 height 21
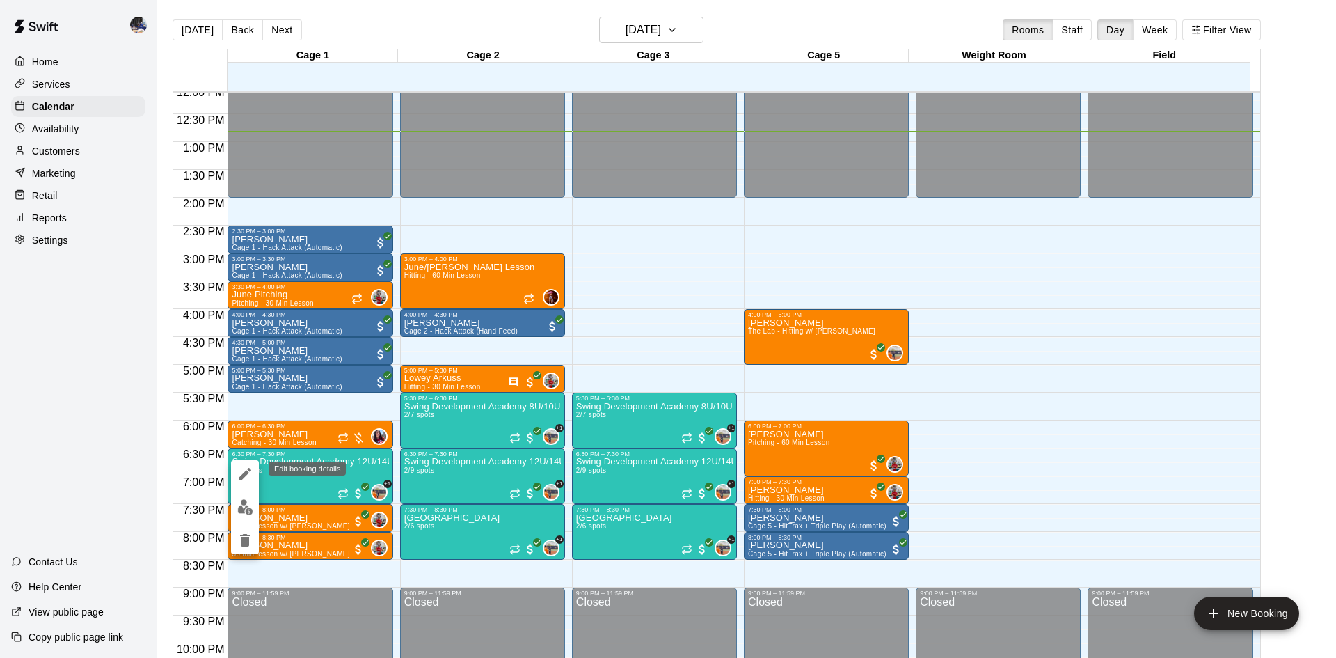
click at [245, 472] on icon "edit" at bounding box center [245, 474] width 13 height 13
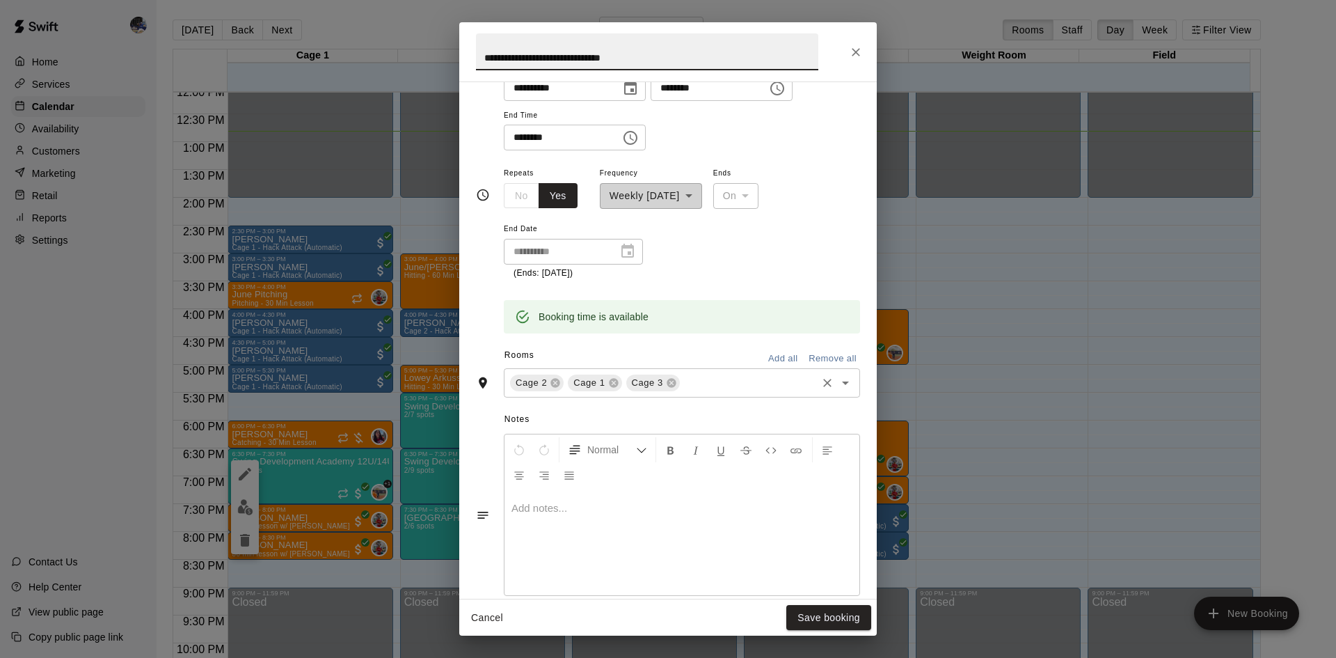
scroll to position [209, 0]
click at [1158, 377] on div "**********" at bounding box center [668, 329] width 1336 height 658
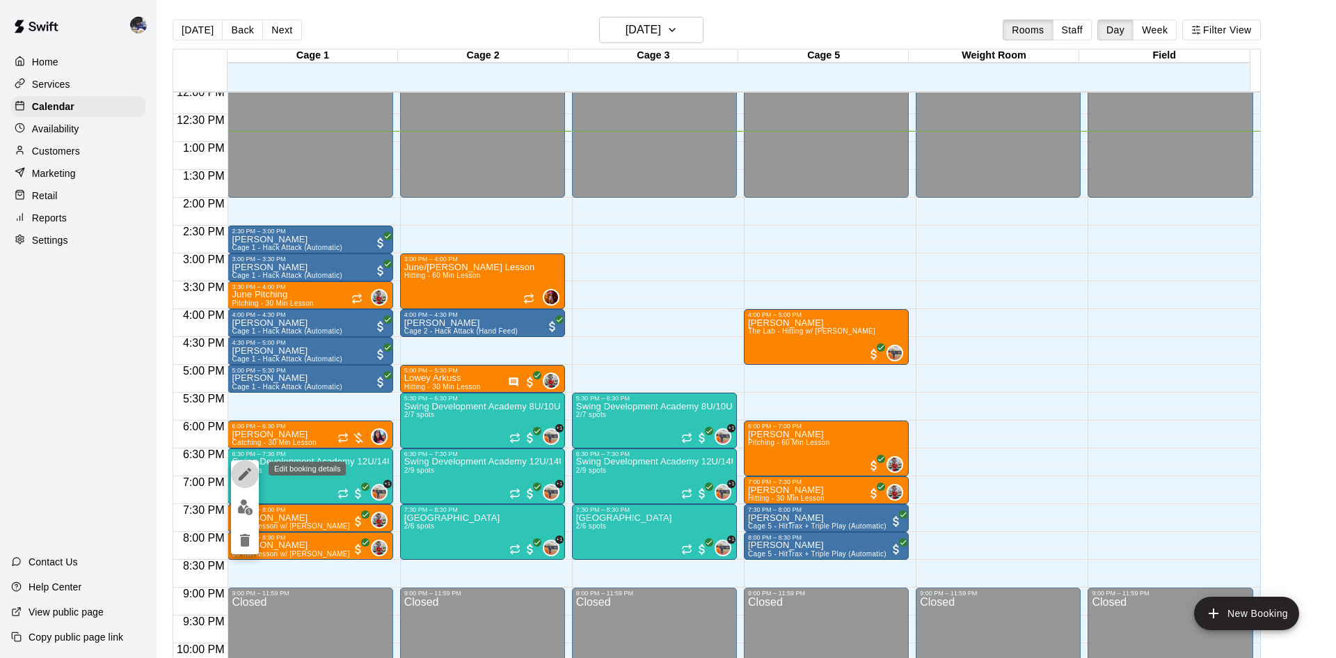
click at [244, 473] on icon "edit" at bounding box center [245, 474] width 13 height 13
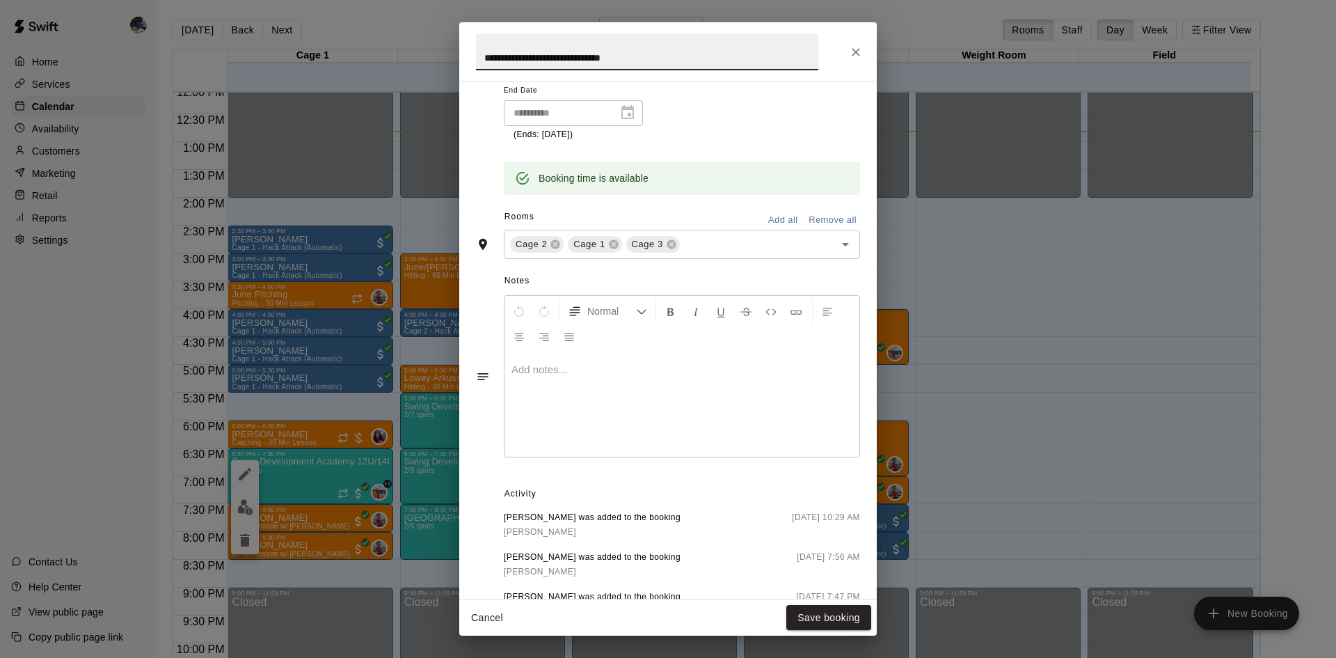
scroll to position [348, 0]
click at [856, 54] on icon "Close" at bounding box center [856, 52] width 14 height 14
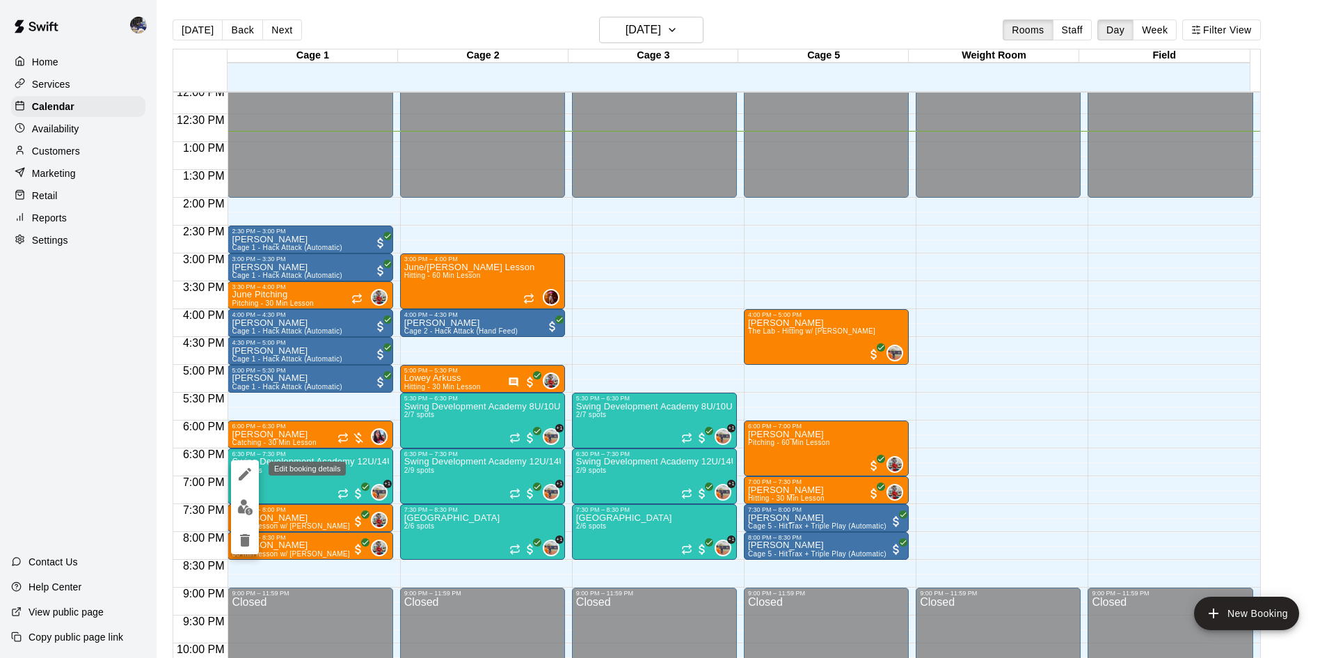
click at [248, 468] on icon "edit" at bounding box center [245, 474] width 13 height 13
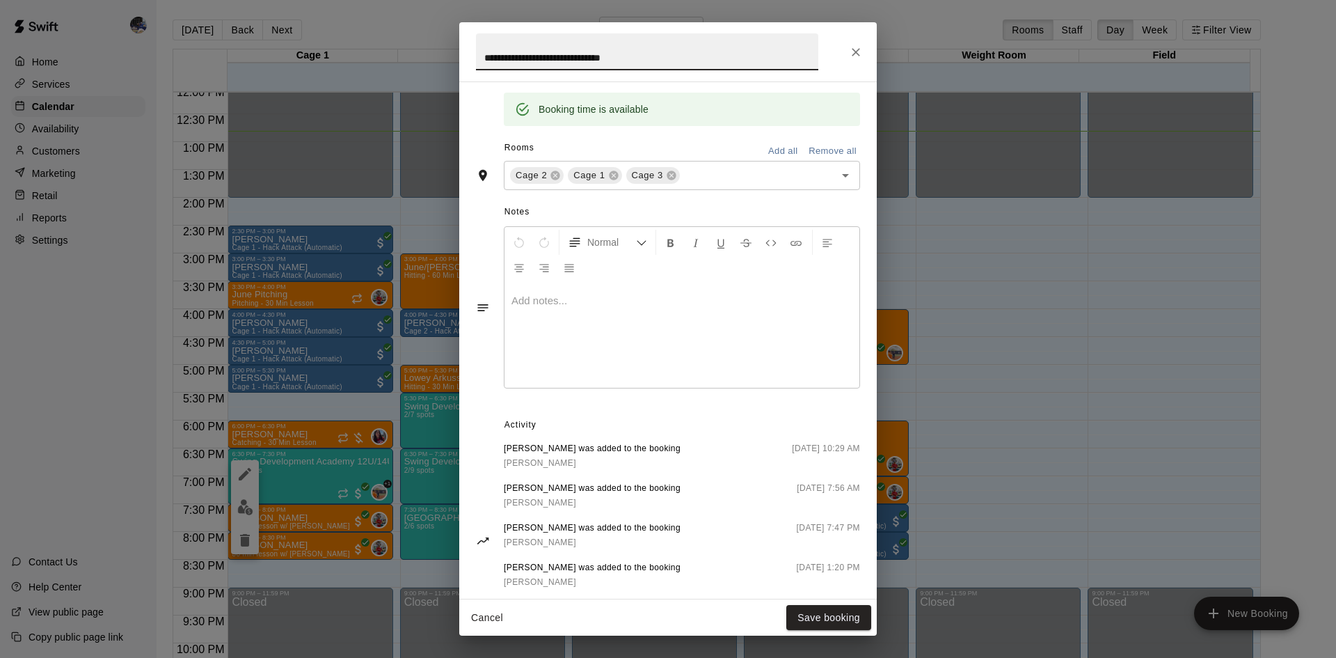
scroll to position [418, 0]
click at [615, 171] on icon at bounding box center [613, 172] width 9 height 9
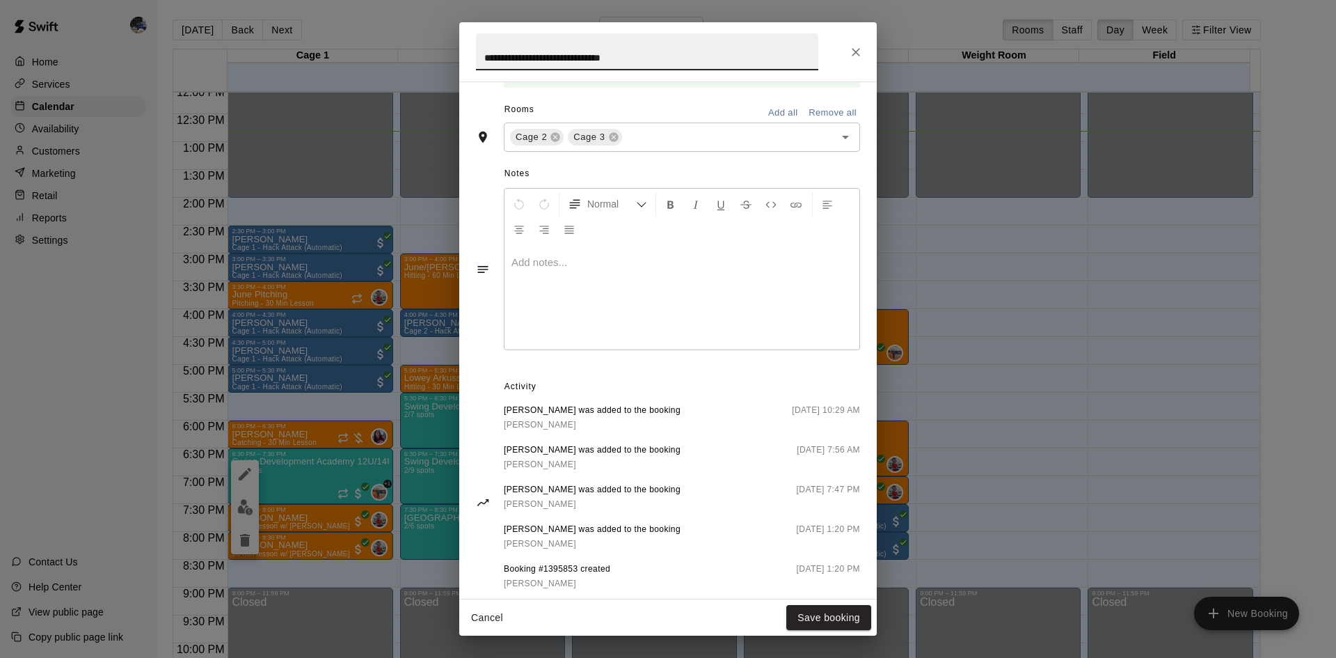
scroll to position [489, 0]
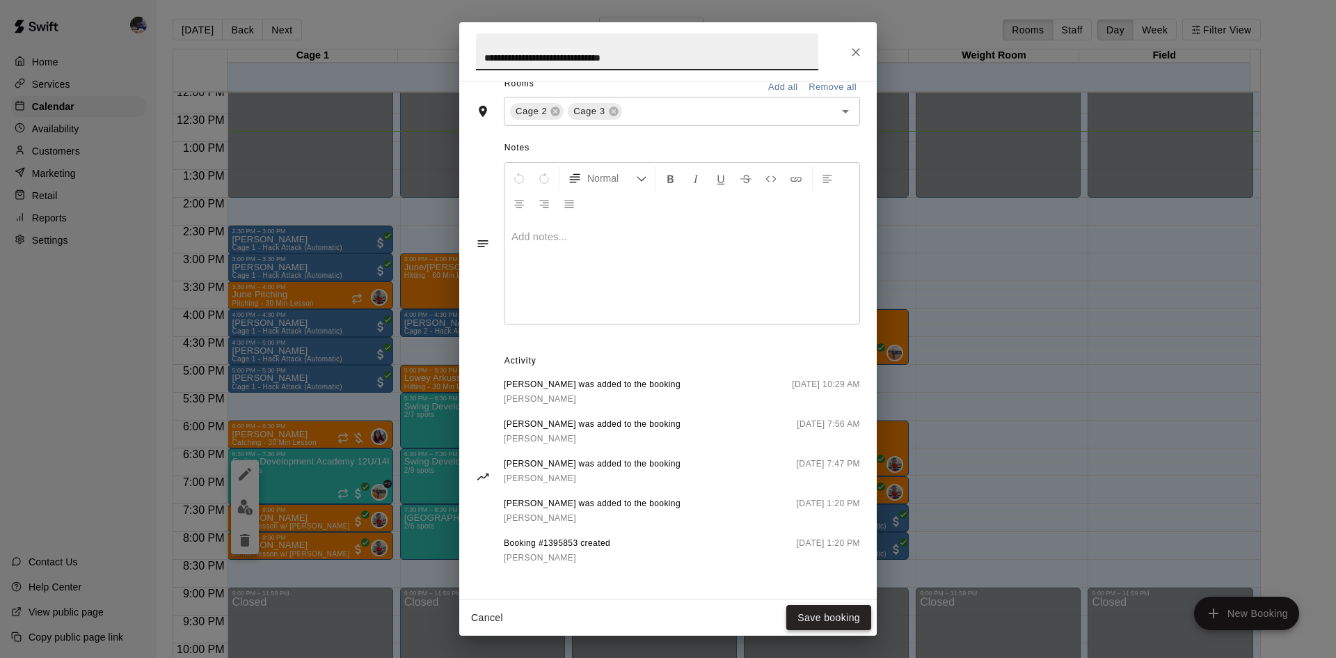
click at [822, 610] on button "Save booking" at bounding box center [828, 618] width 85 height 26
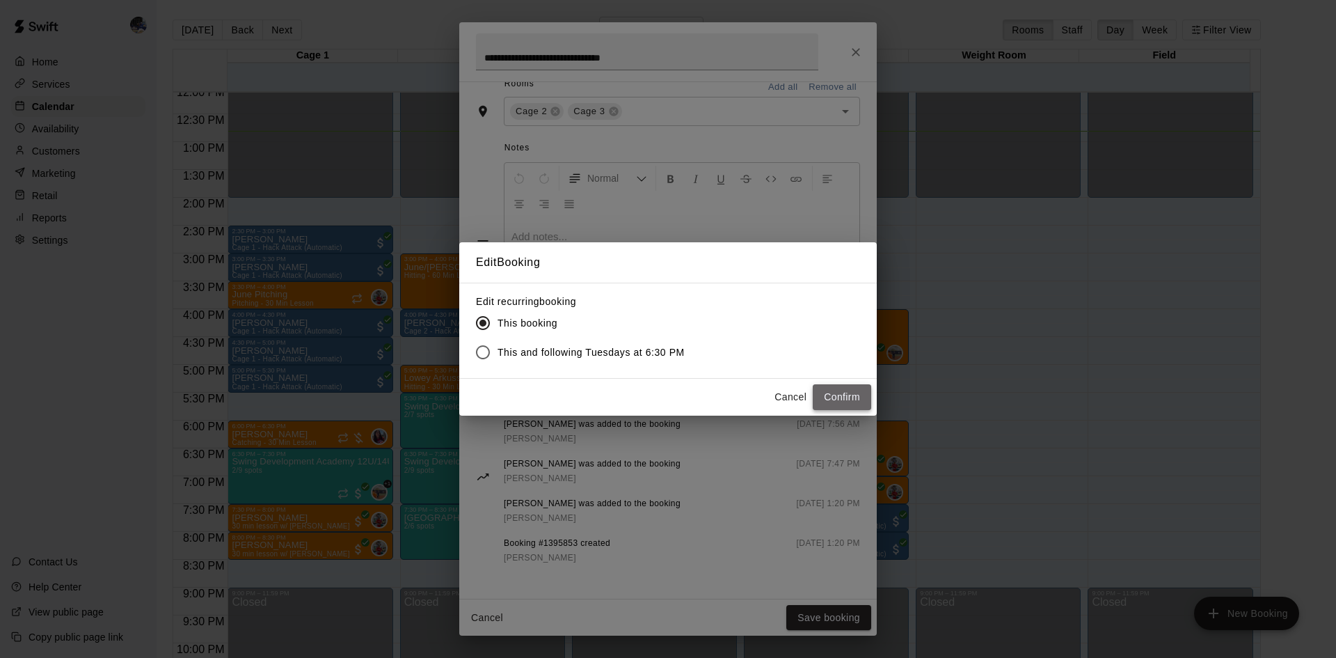
click at [851, 395] on button "Confirm" at bounding box center [842, 397] width 58 height 26
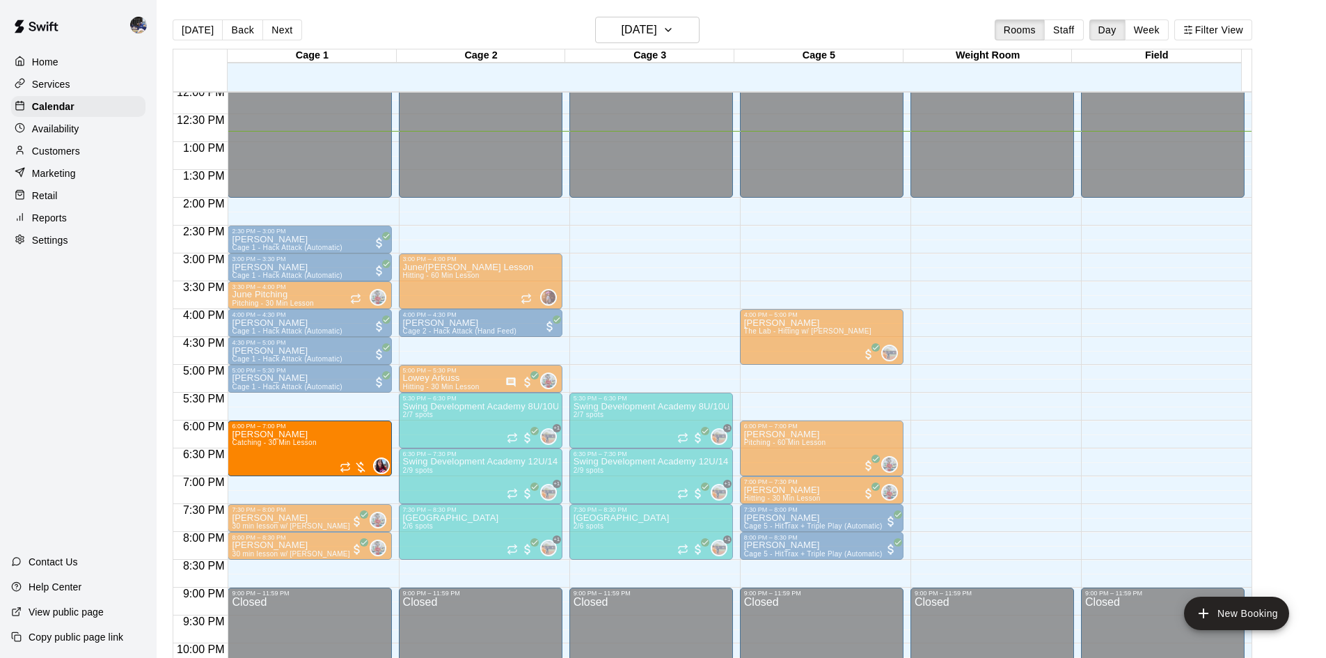
drag, startPoint x: 305, startPoint y: 447, endPoint x: 306, endPoint y: 480, distance: 33.4
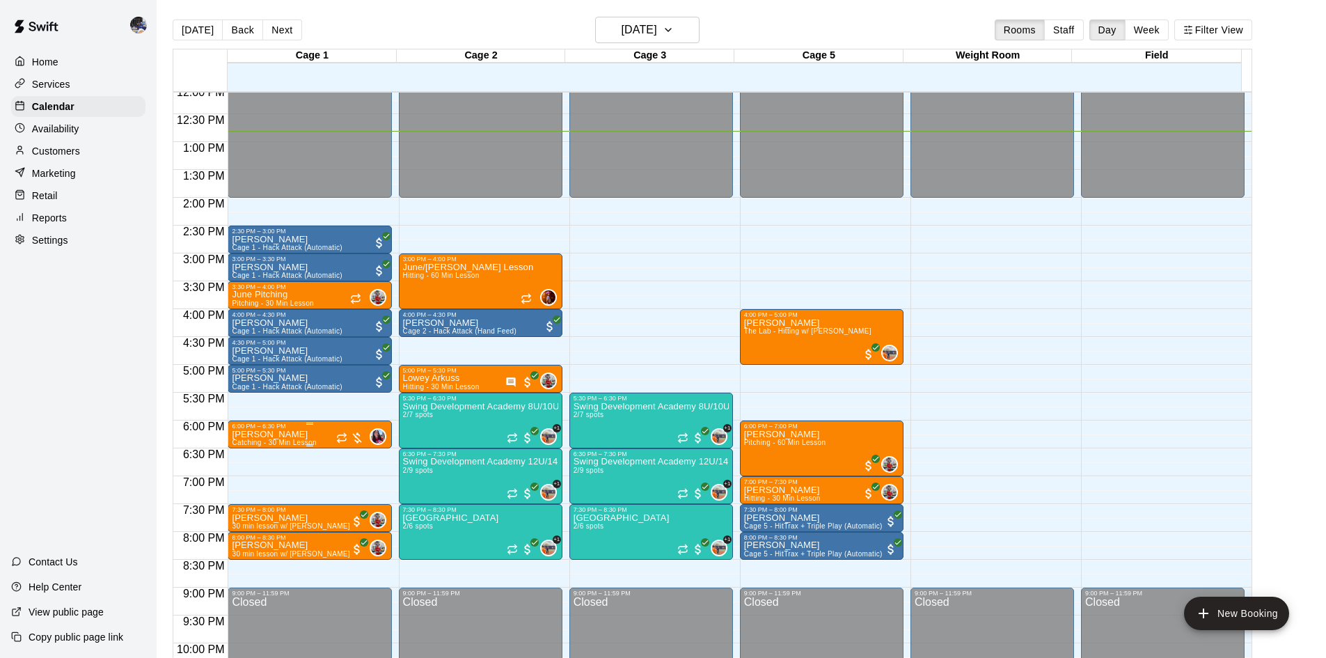
click at [302, 434] on p "Mariana Patarroyo" at bounding box center [274, 434] width 84 height 0
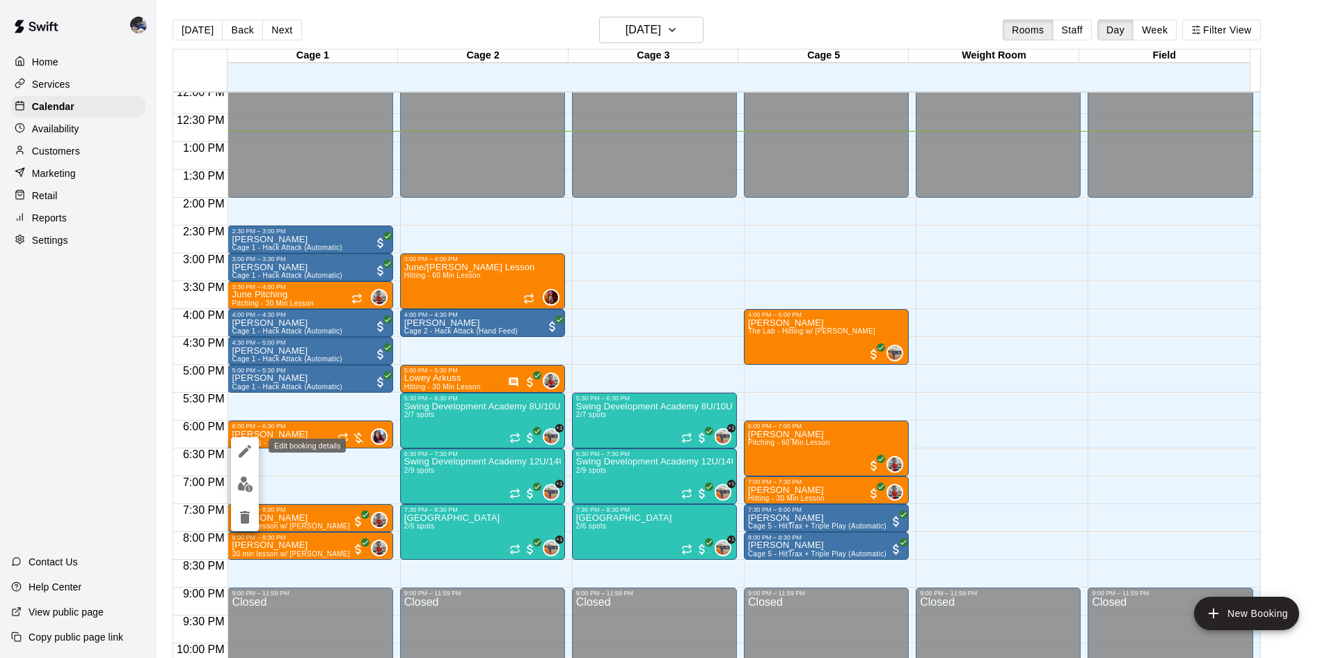
click at [250, 451] on icon "edit" at bounding box center [245, 451] width 17 height 17
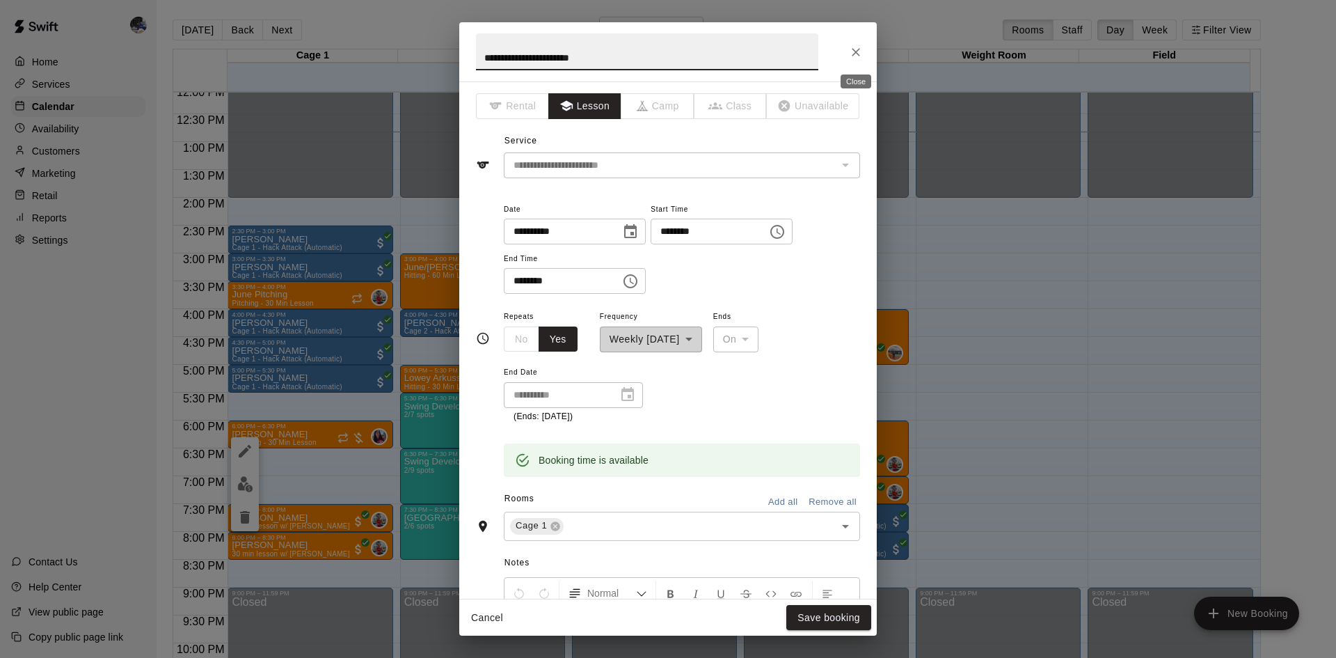
drag, startPoint x: 861, startPoint y: 51, endPoint x: 839, endPoint y: 72, distance: 31.0
click at [861, 51] on icon "Close" at bounding box center [856, 52] width 14 height 14
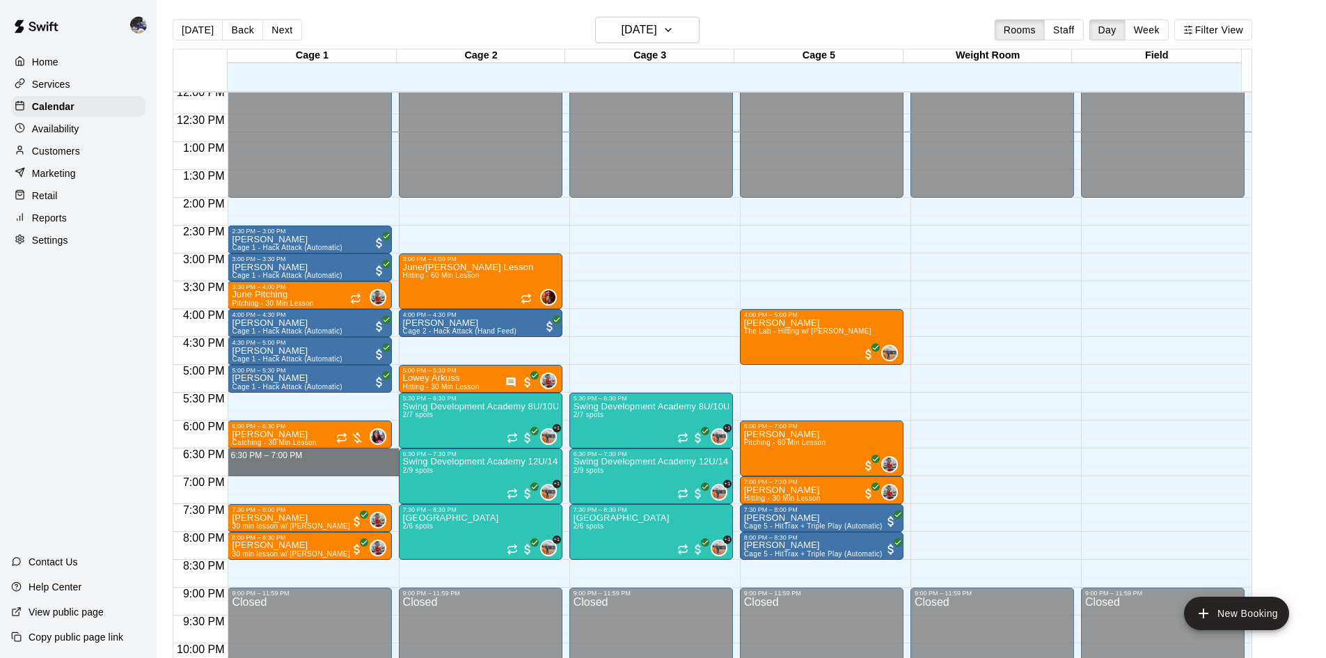
drag, startPoint x: 348, startPoint y: 453, endPoint x: 344, endPoint y: 475, distance: 22.5
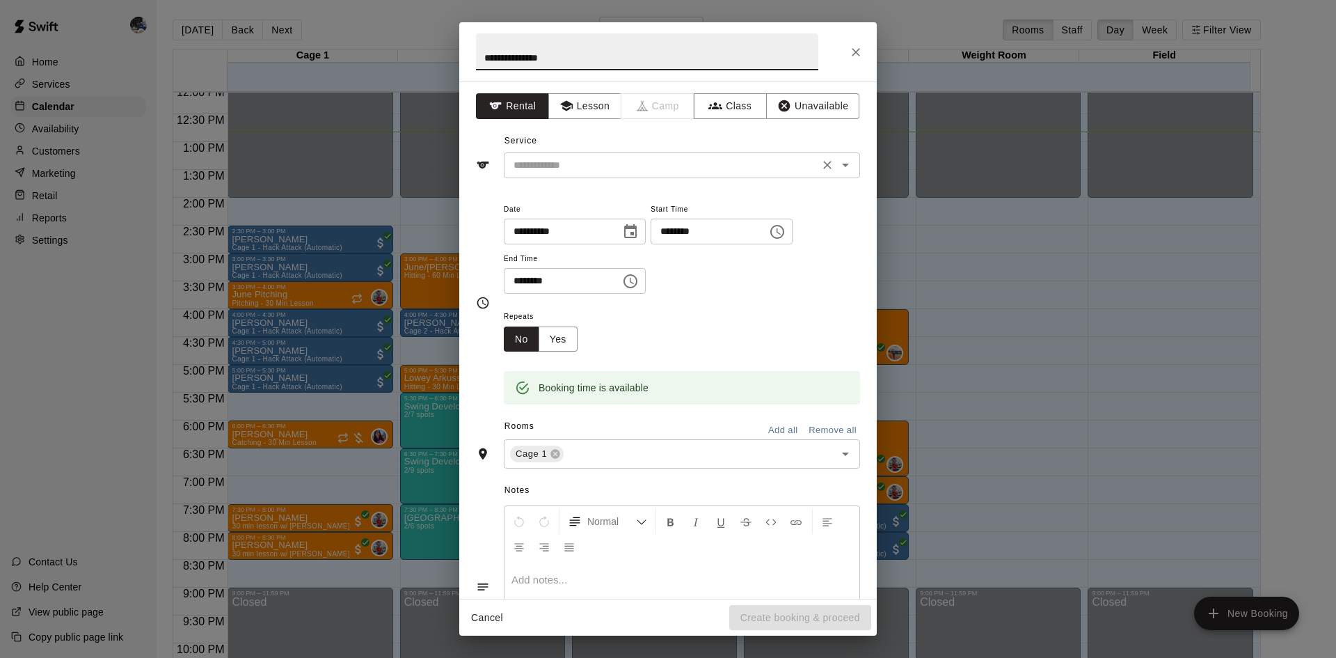
type input "**********"
click at [635, 164] on input "text" at bounding box center [661, 165] width 307 height 17
click at [779, 109] on icon "button" at bounding box center [785, 106] width 12 height 12
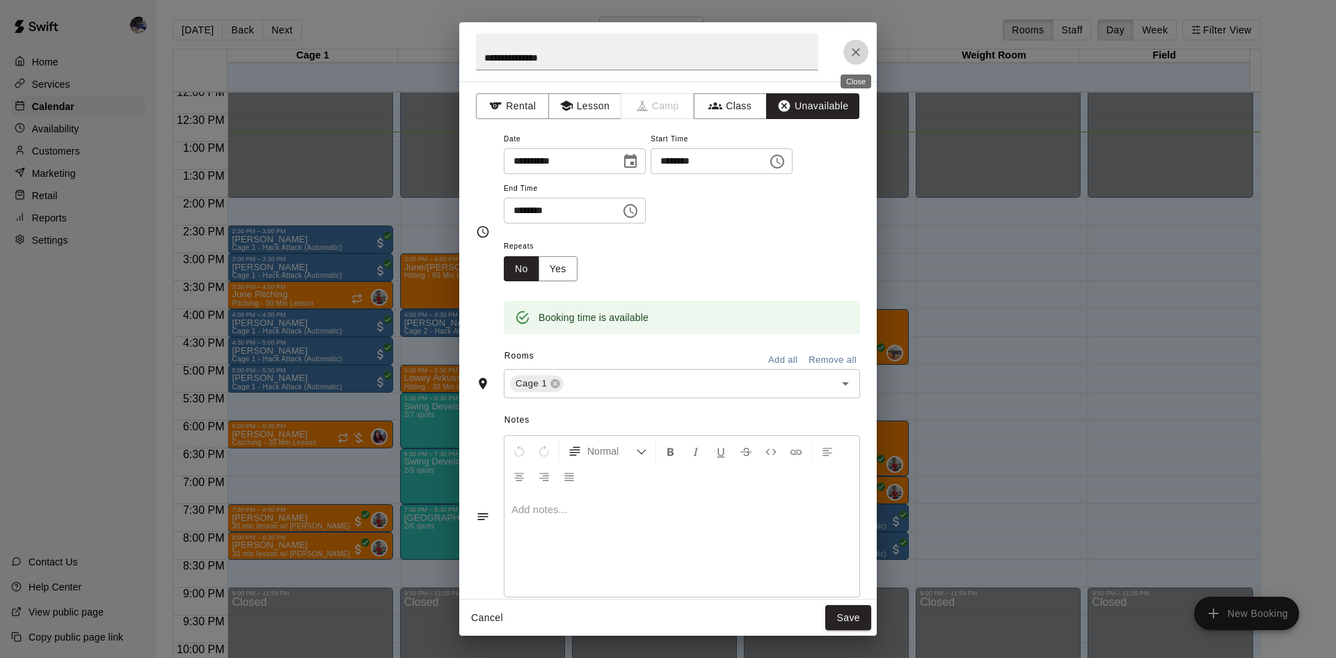
click at [857, 55] on icon "Close" at bounding box center [856, 52] width 14 height 14
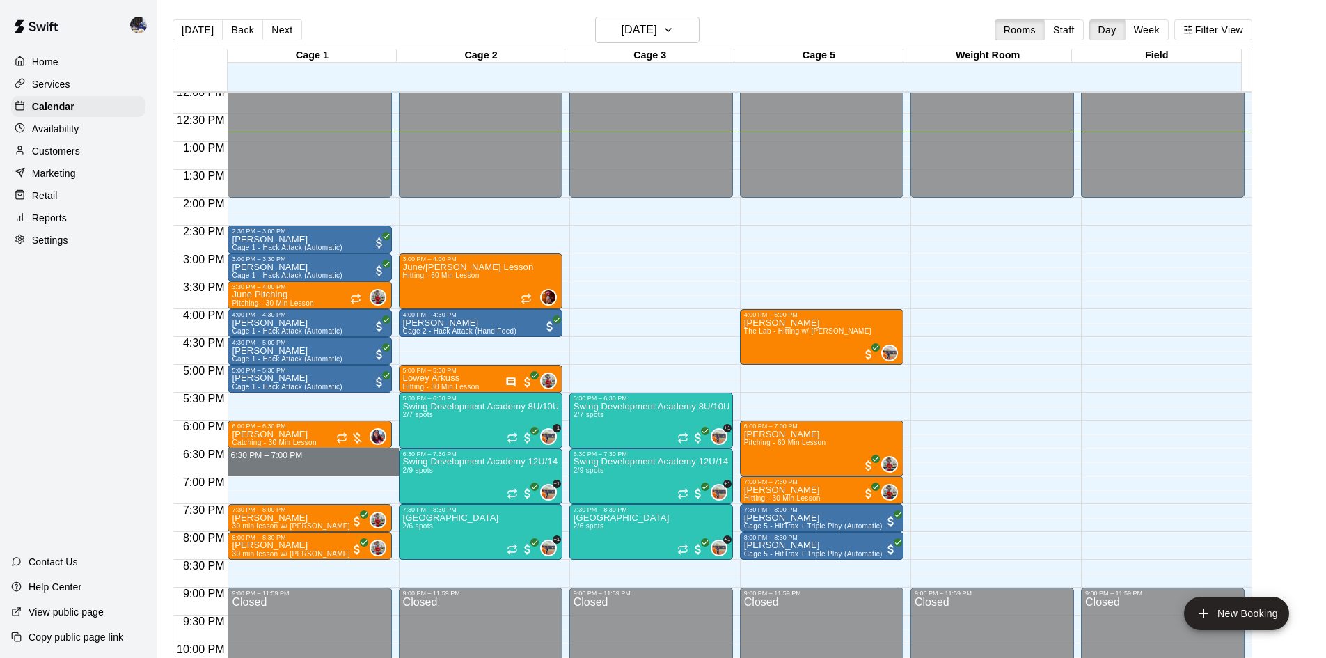
drag, startPoint x: 269, startPoint y: 454, endPoint x: 274, endPoint y: 467, distance: 14.1
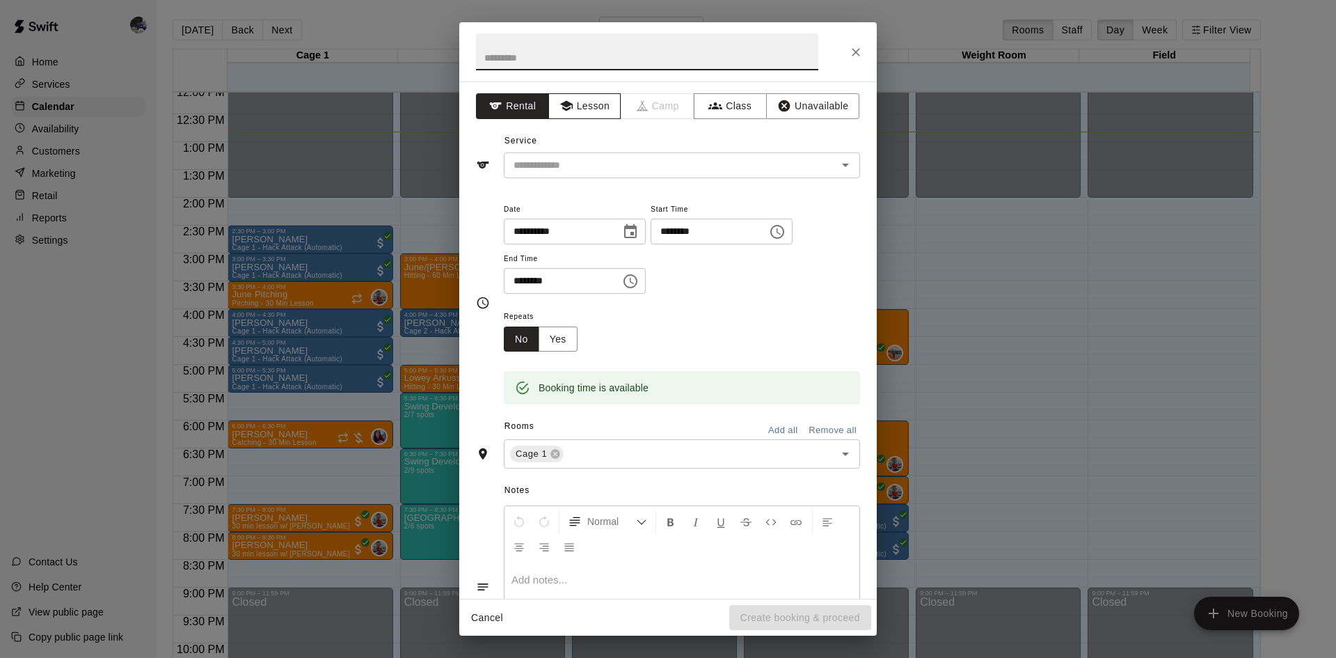
click at [587, 108] on button "Lesson" at bounding box center [584, 106] width 73 height 26
click at [587, 55] on input "text" at bounding box center [647, 51] width 342 height 37
click at [630, 168] on input "text" at bounding box center [661, 165] width 307 height 17
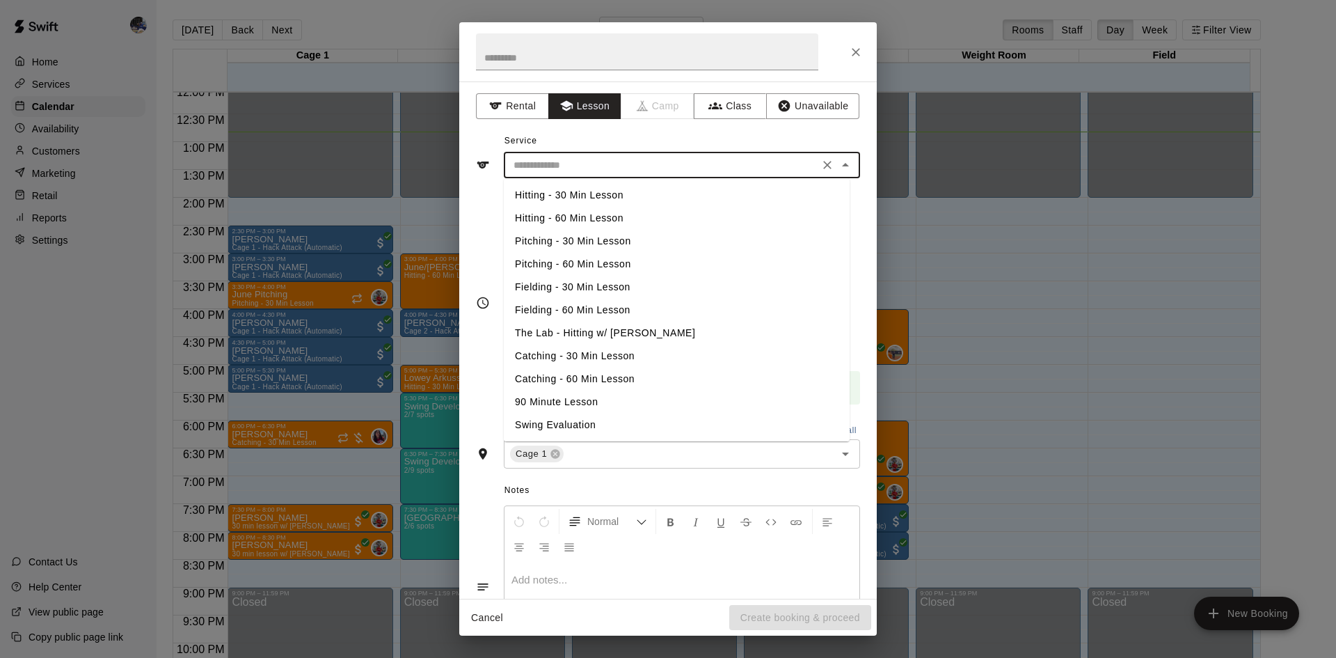
click at [599, 196] on li "Hitting - 30 Min Lesson" at bounding box center [677, 195] width 346 height 23
type input "**********"
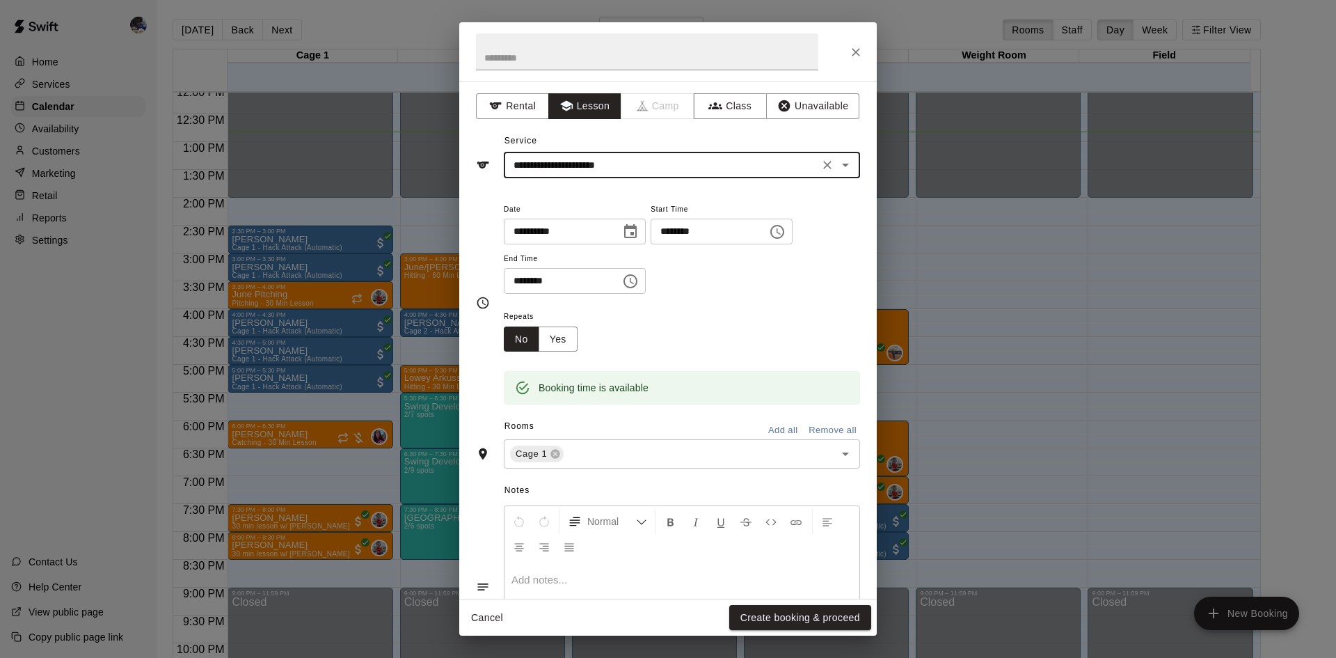
click at [759, 612] on button "Create booking & proceed" at bounding box center [800, 618] width 142 height 26
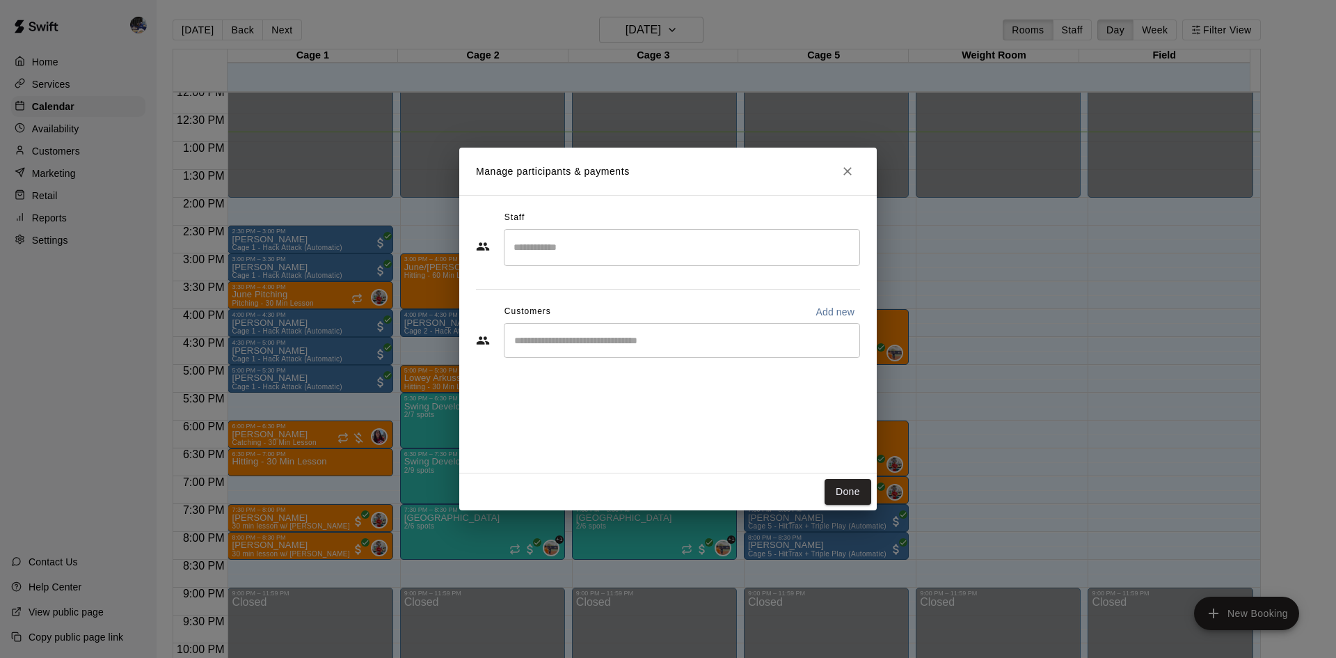
click at [584, 253] on input "Search staff" at bounding box center [682, 247] width 344 height 24
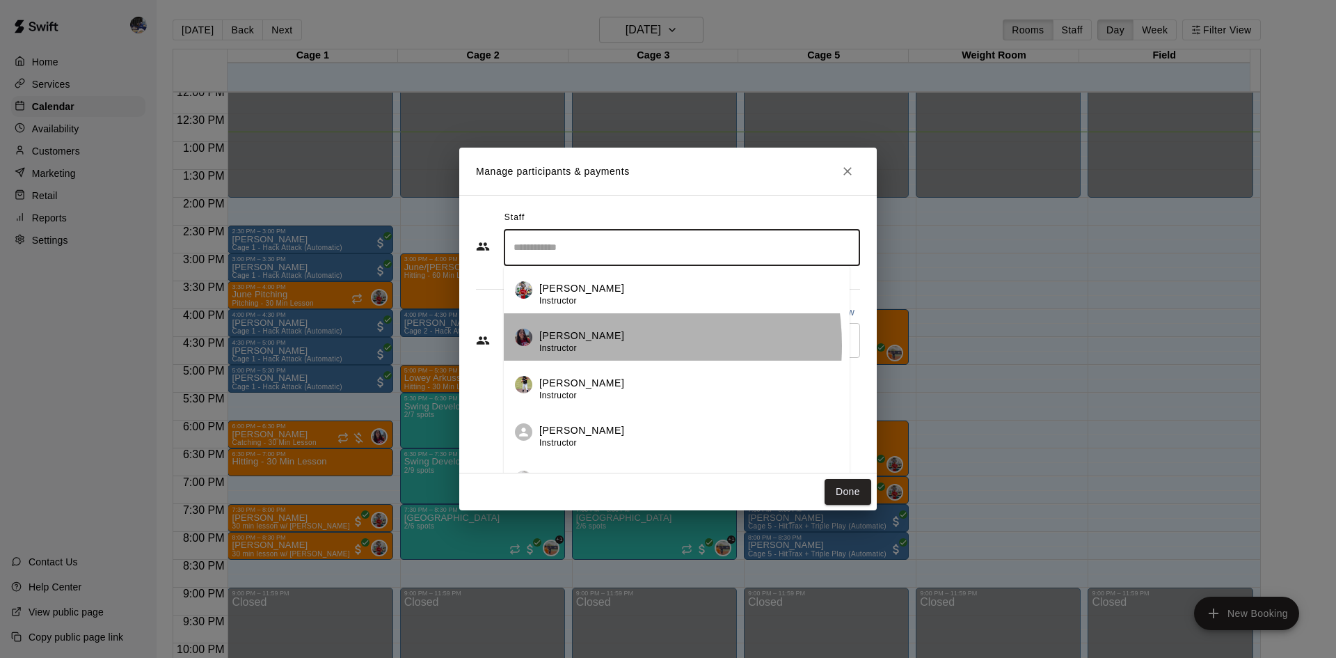
click at [587, 345] on div "Amber Rivas Instructor" at bounding box center [581, 341] width 85 height 27
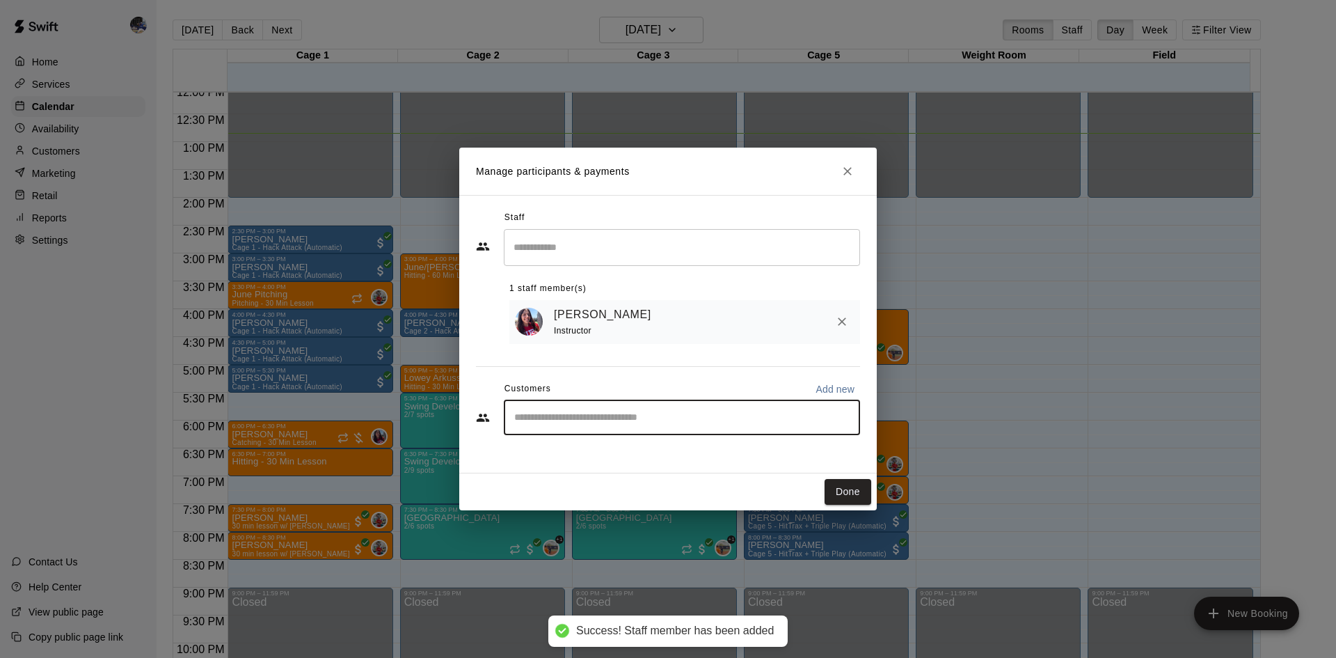
click at [698, 425] on input "Start typing to search customers..." at bounding box center [682, 418] width 344 height 14
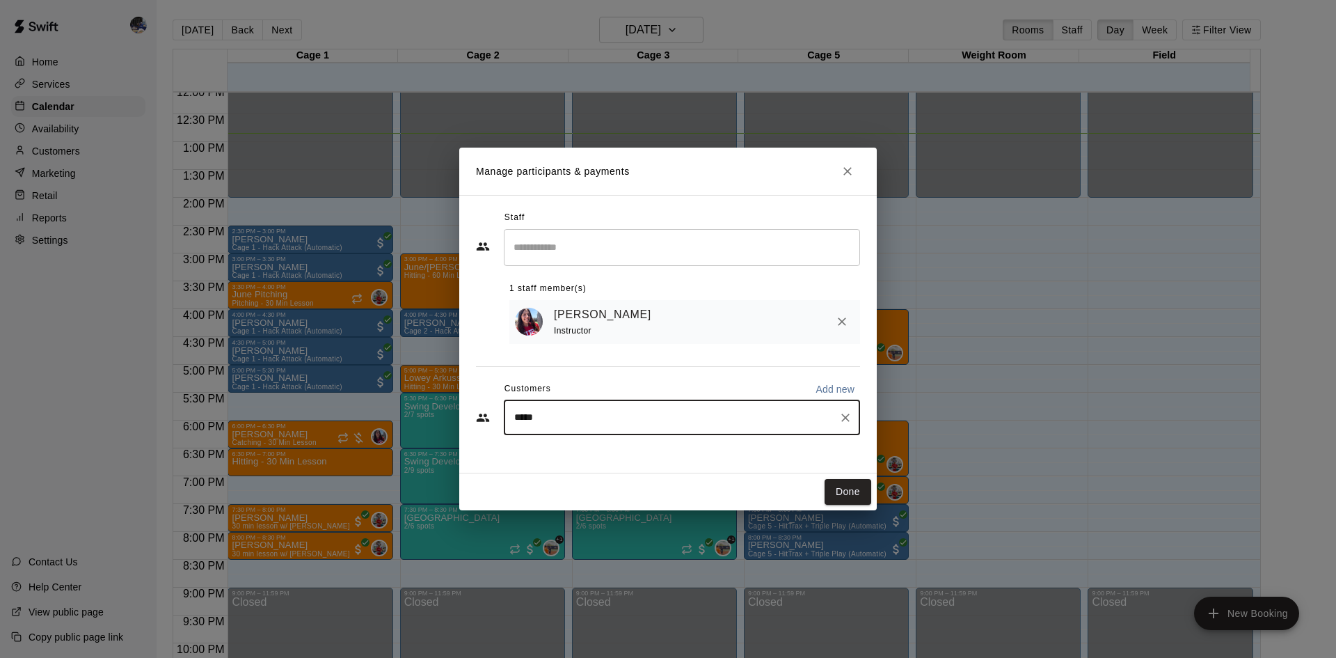
type input "******"
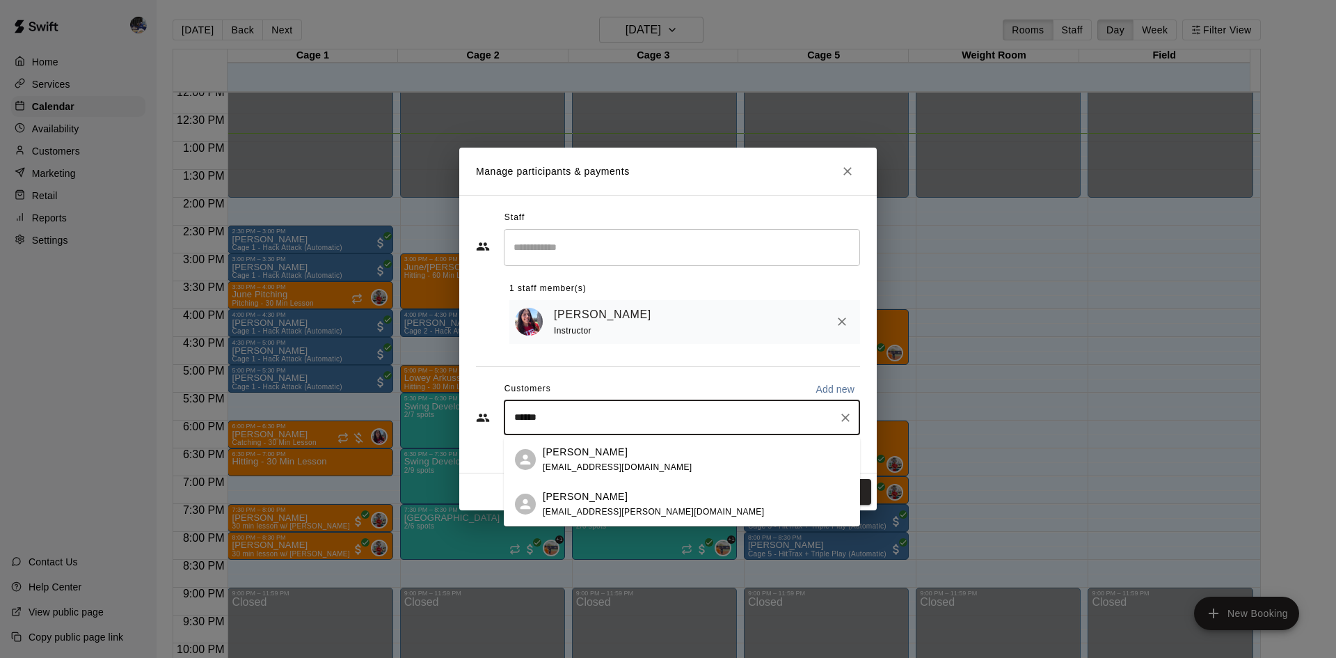
click at [613, 507] on span "oscar.castro.21@icloud.com" at bounding box center [653, 512] width 221 height 10
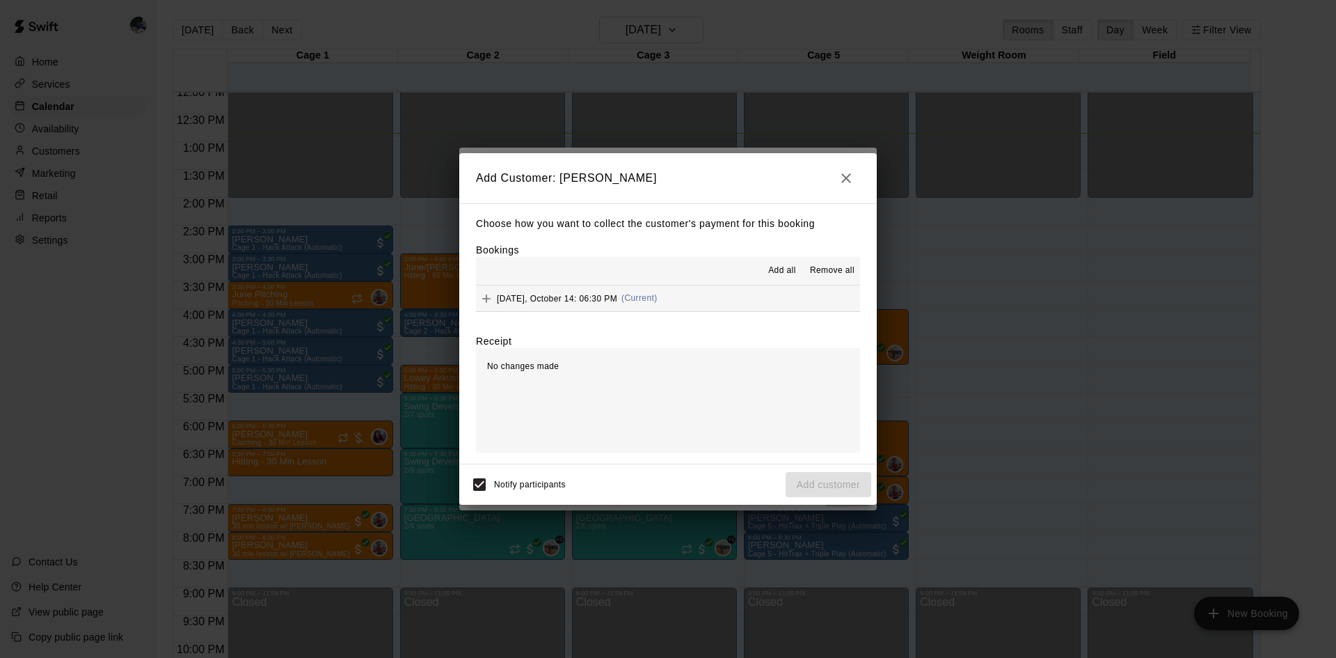
click at [721, 292] on button "Tuesday, October 14: 06:30 PM (Current)" at bounding box center [668, 298] width 384 height 26
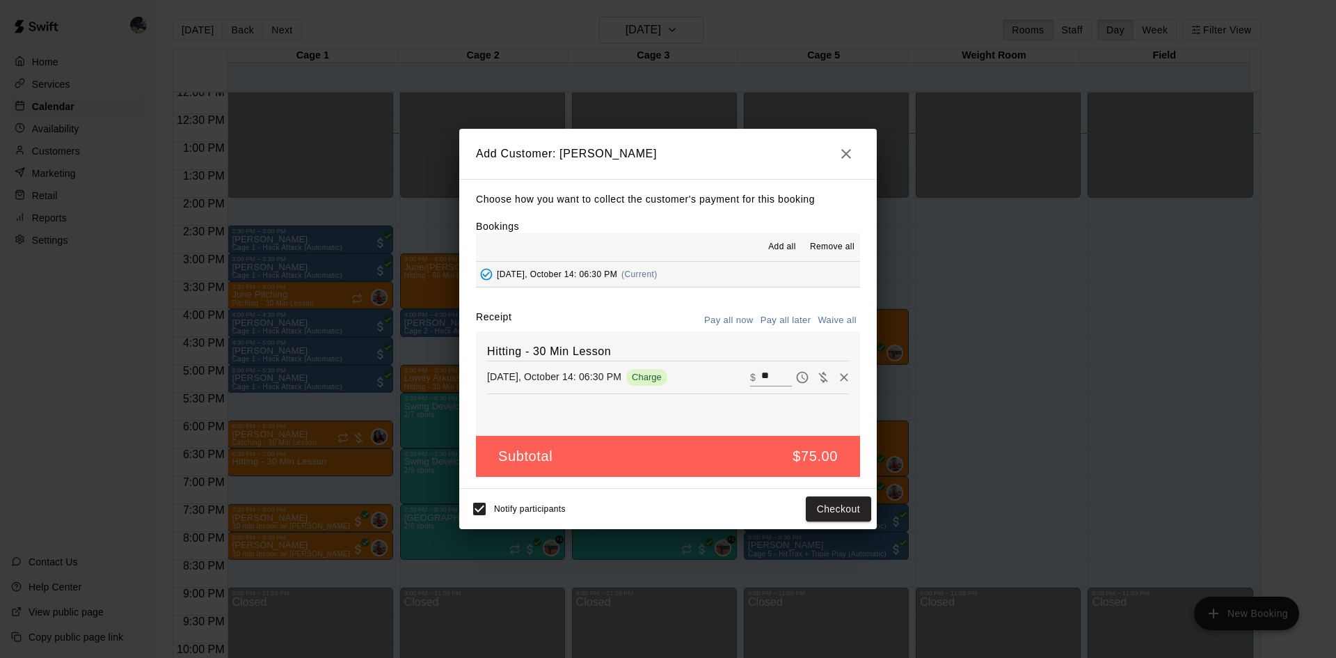
click at [834, 324] on button "Waive all" at bounding box center [837, 321] width 46 height 22
type input "*"
click at [821, 507] on button "Add customer" at bounding box center [829, 509] width 86 height 26
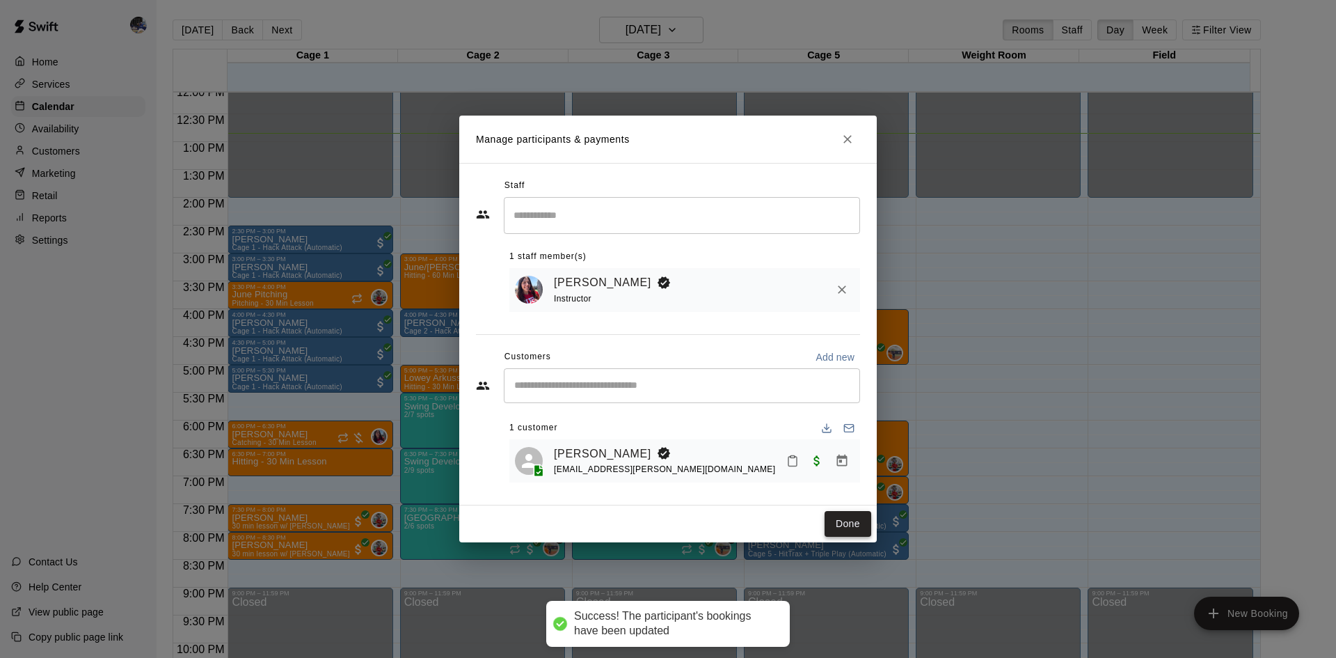
click at [853, 528] on button "Done" at bounding box center [848, 524] width 47 height 26
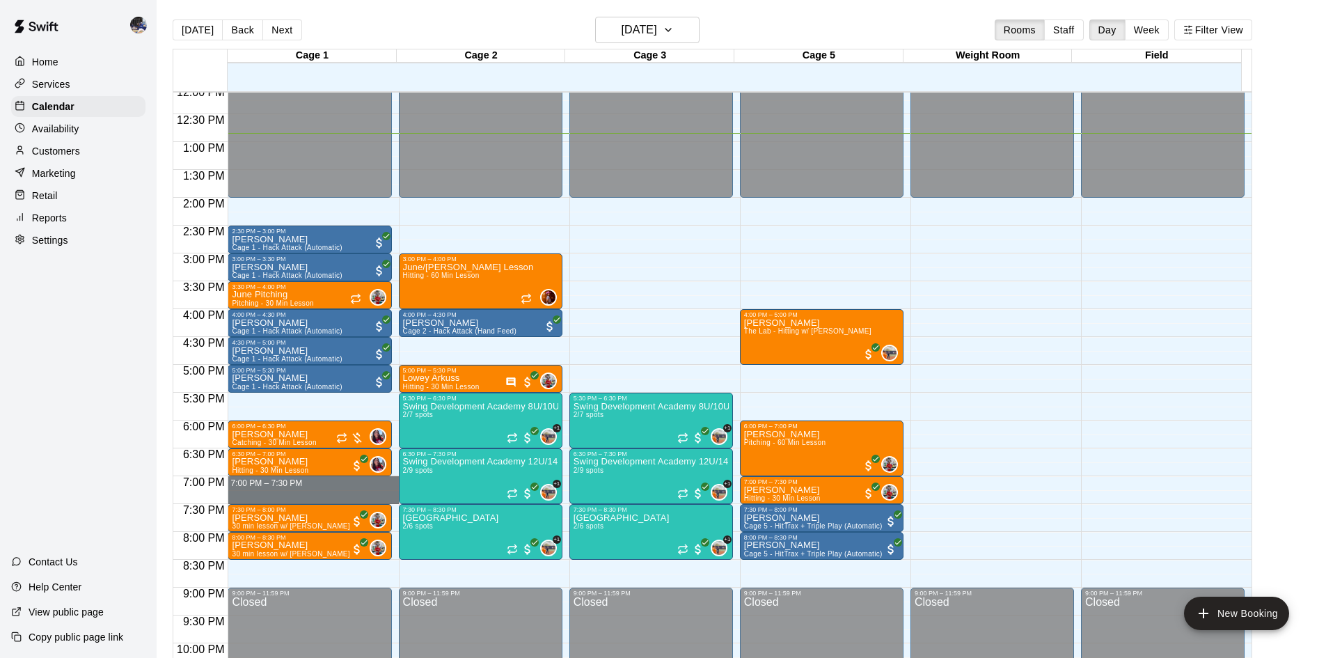
drag, startPoint x: 276, startPoint y: 479, endPoint x: 277, endPoint y: 496, distance: 17.5
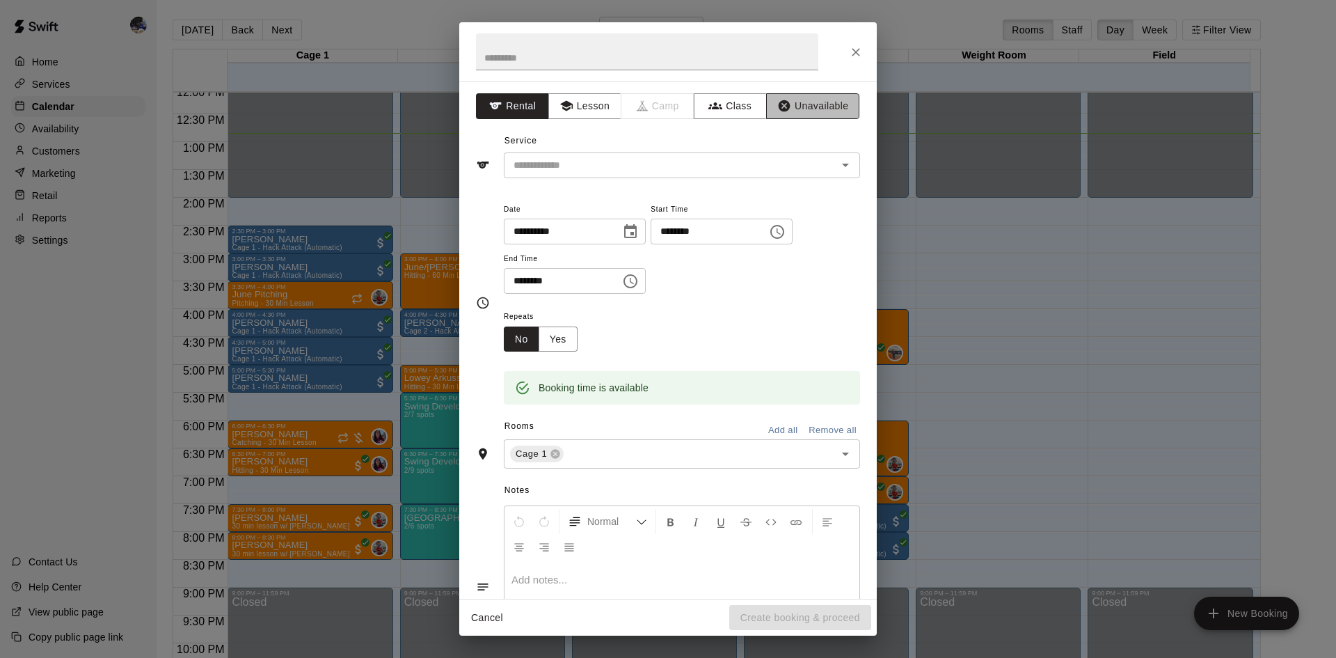
click at [795, 105] on button "Unavailable" at bounding box center [812, 106] width 93 height 26
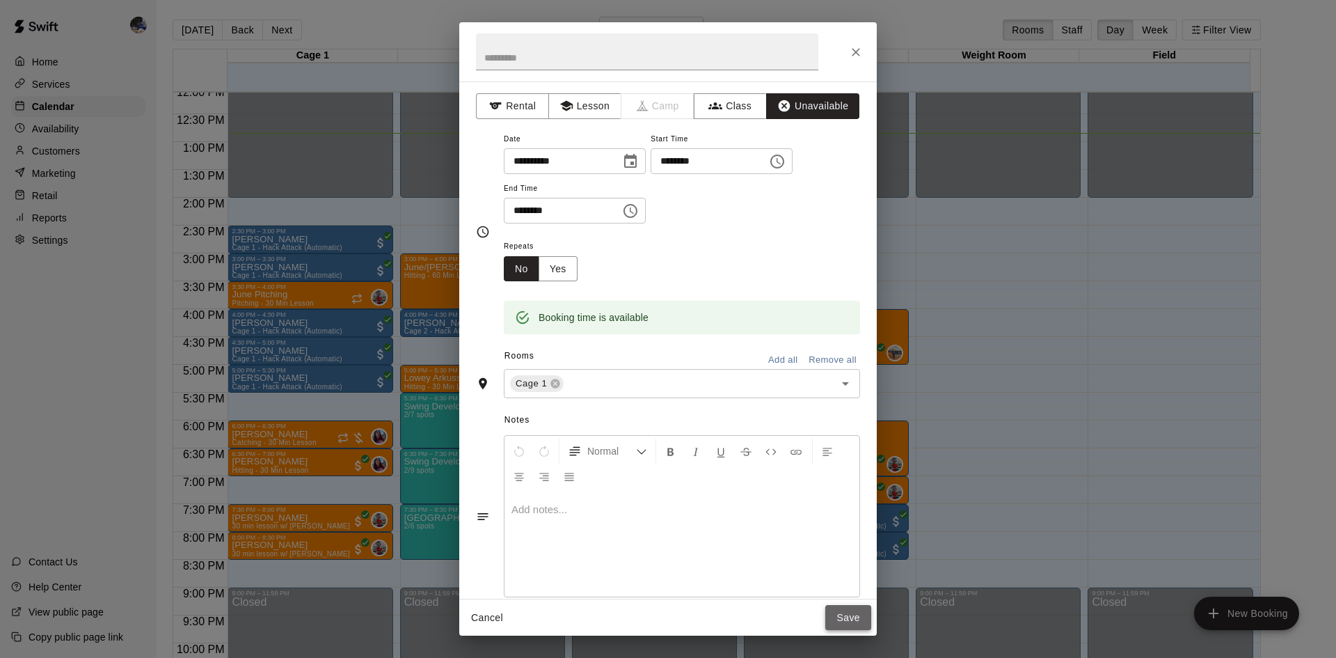
click at [846, 612] on button "Save" at bounding box center [848, 618] width 46 height 26
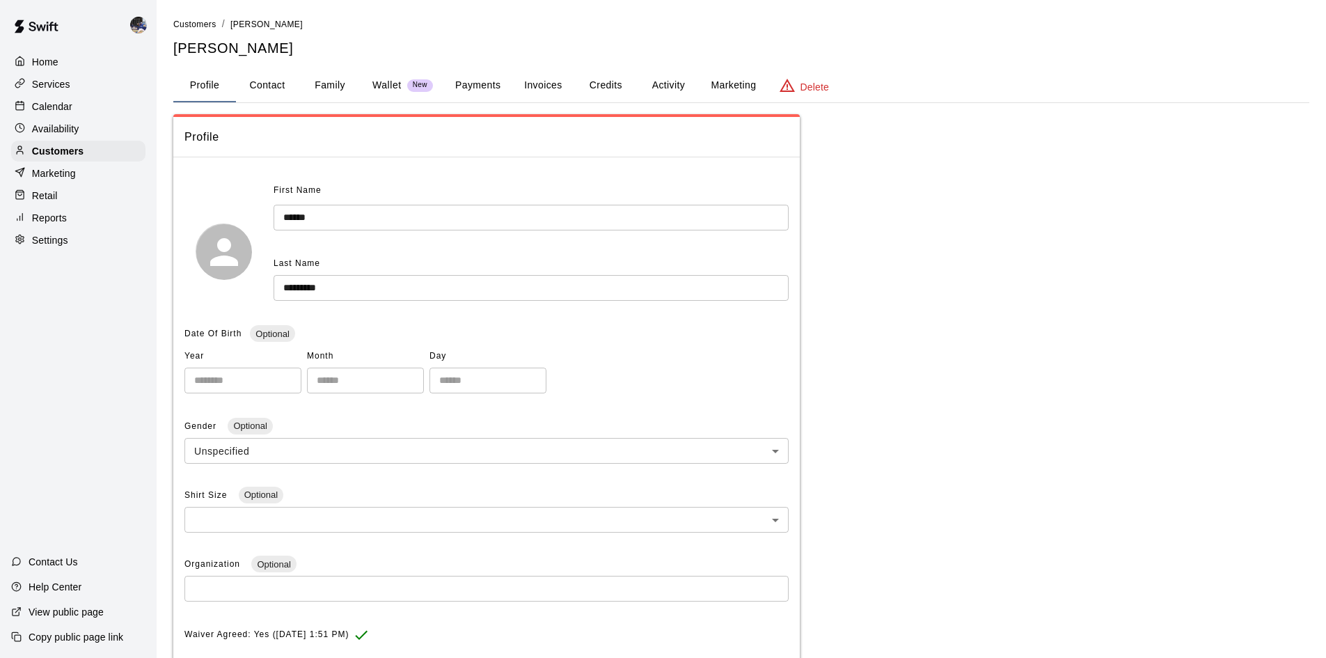
click at [486, 86] on button "Payments" at bounding box center [478, 85] width 68 height 33
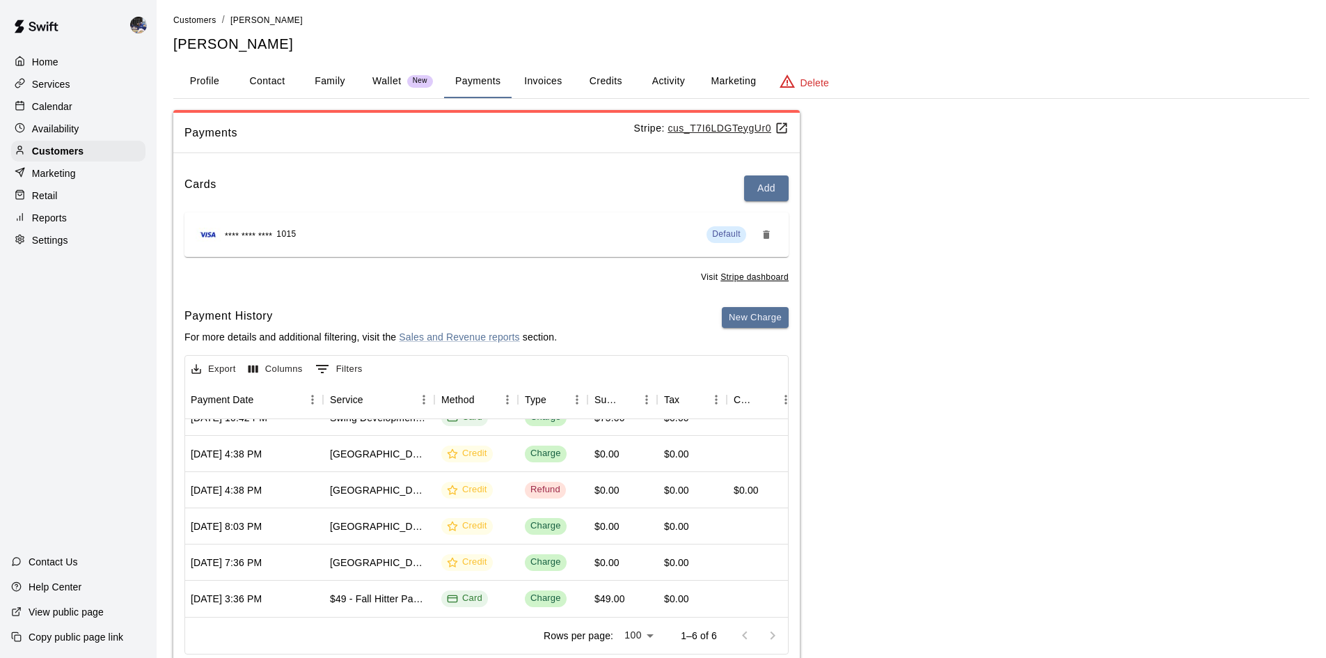
scroll to position [40, 152]
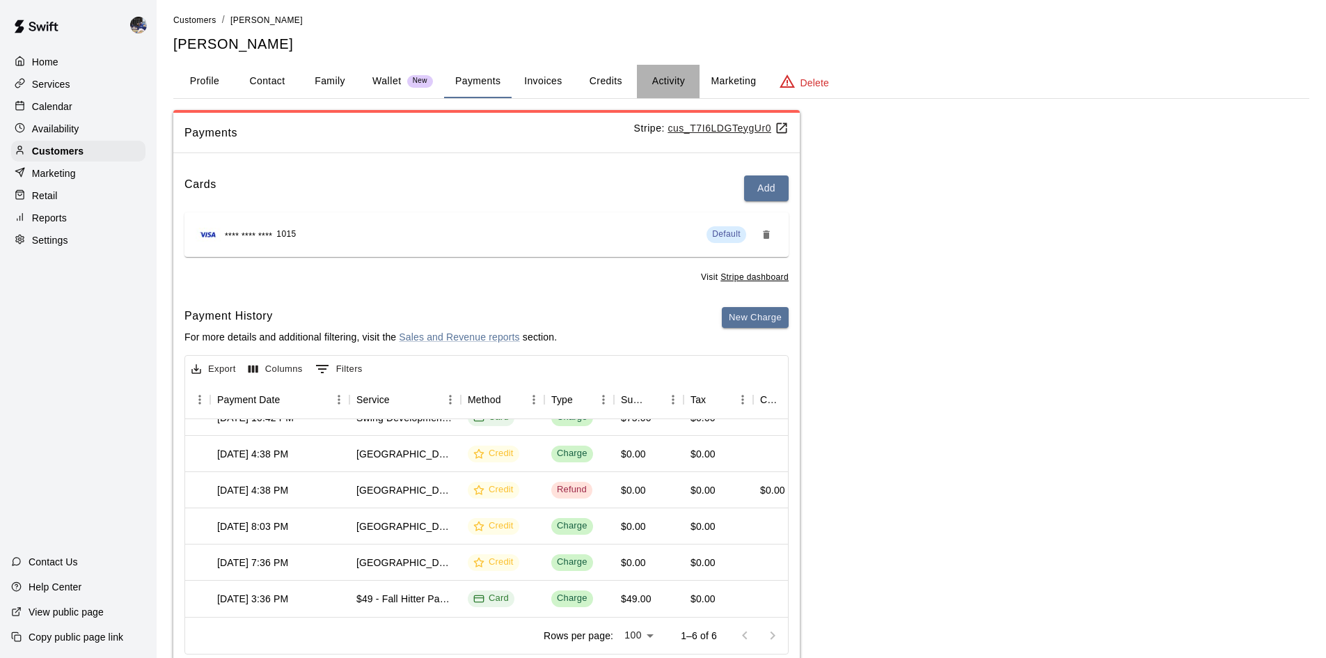
click at [670, 84] on button "Activity" at bounding box center [668, 81] width 63 height 33
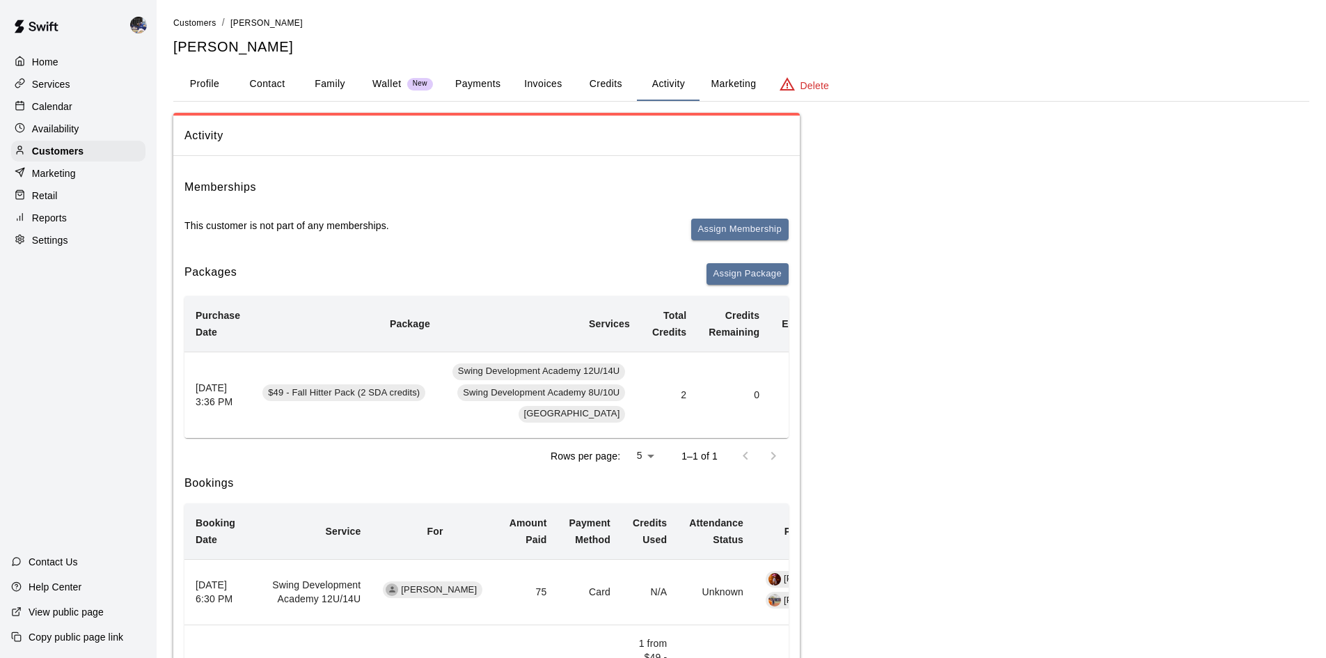
scroll to position [1, 0]
click at [68, 152] on p "Customers" at bounding box center [57, 151] width 51 height 14
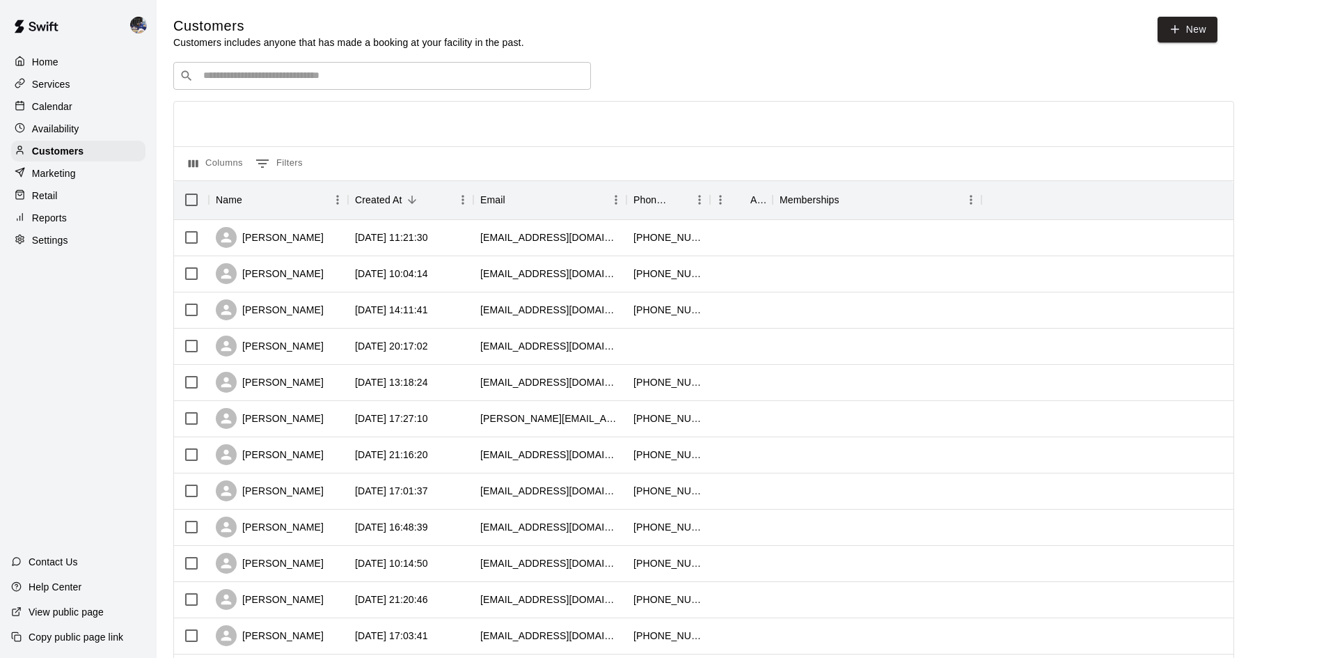
click at [298, 72] on input "Search customers by name or email" at bounding box center [392, 76] width 386 height 14
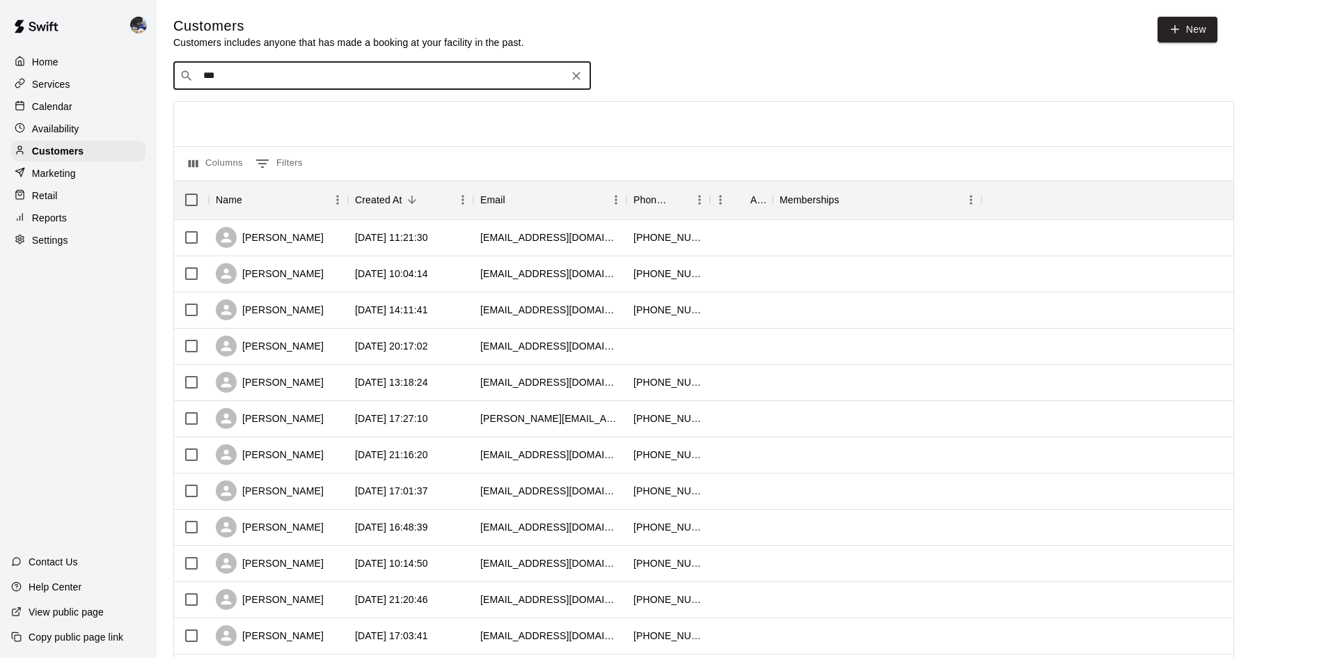
type input "****"
click at [288, 111] on div "[PERSON_NAME]" at bounding box center [287, 107] width 150 height 15
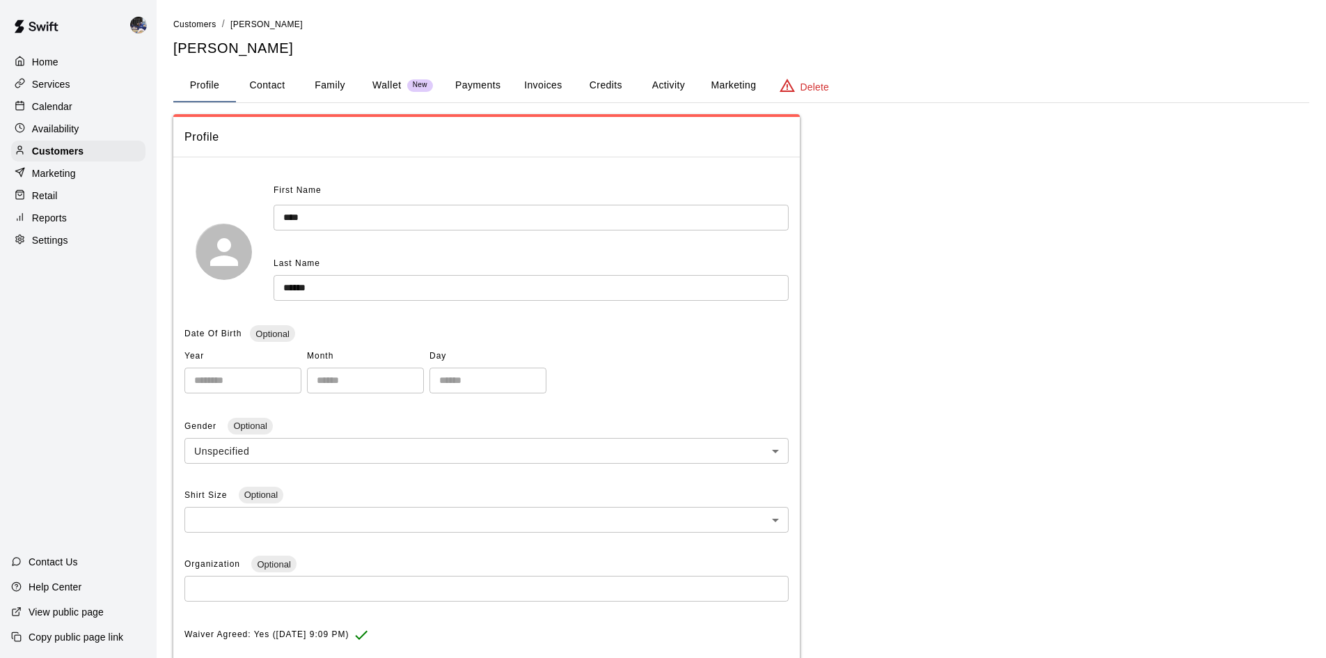
click at [340, 87] on button "Family" at bounding box center [330, 85] width 63 height 33
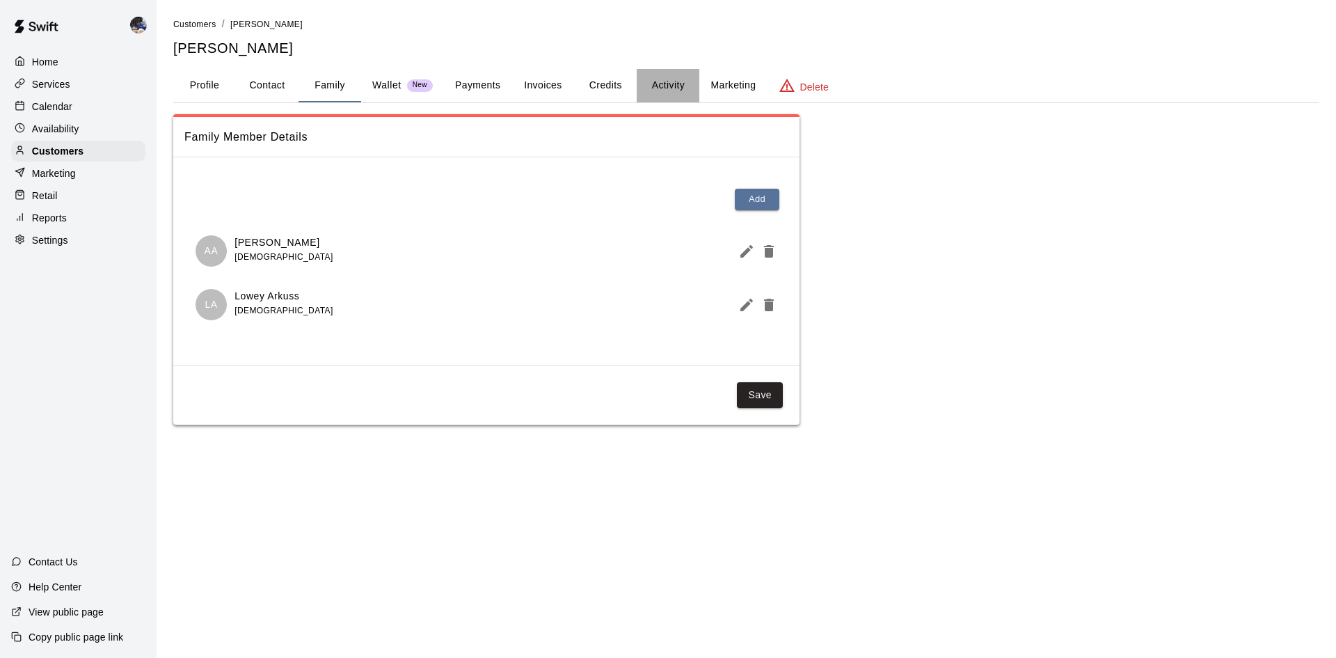
click at [665, 83] on button "Activity" at bounding box center [668, 85] width 63 height 33
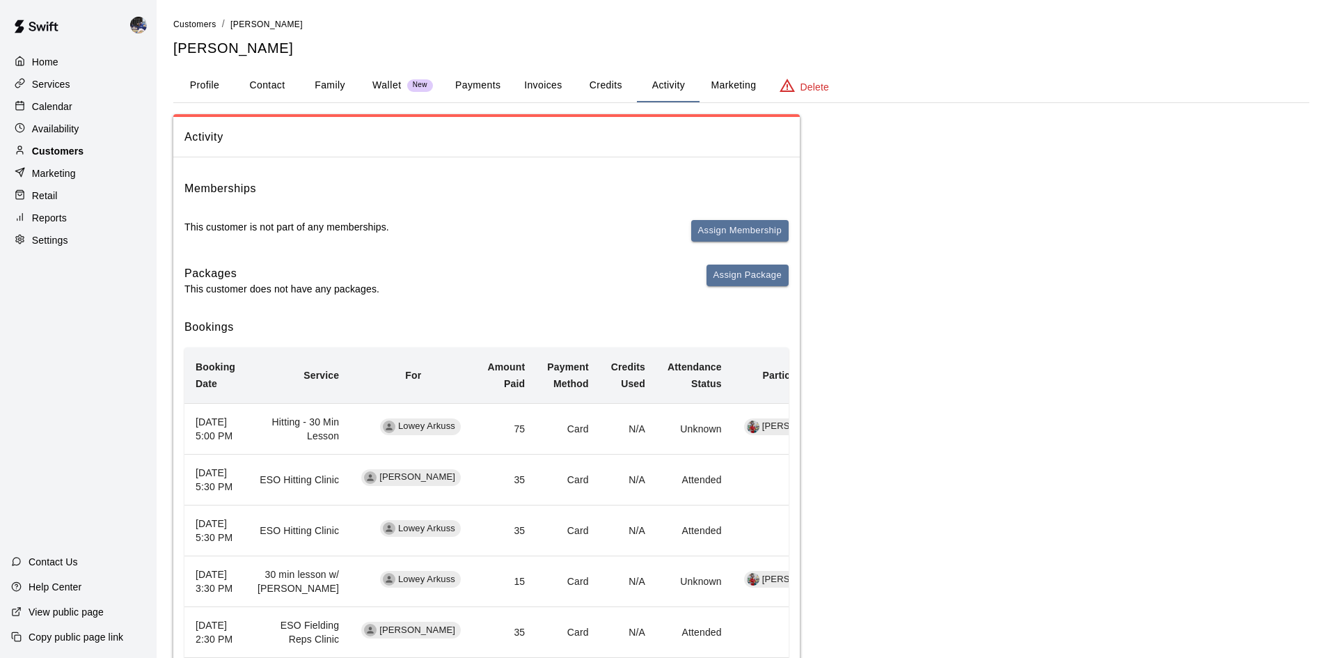
drag, startPoint x: 65, startPoint y: 161, endPoint x: 85, endPoint y: 154, distance: 20.7
click at [65, 158] on p "Customers" at bounding box center [57, 151] width 51 height 14
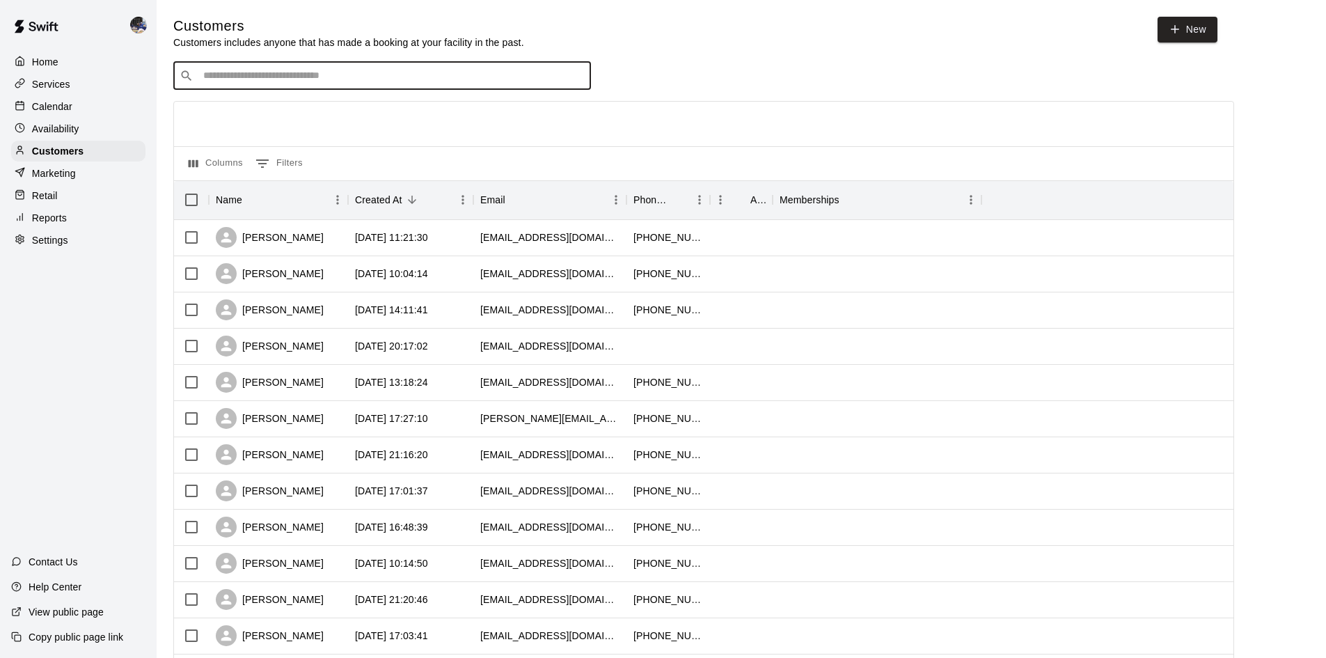
click at [276, 83] on input "Search customers by name or email" at bounding box center [392, 76] width 386 height 14
type input "*"
type input "****"
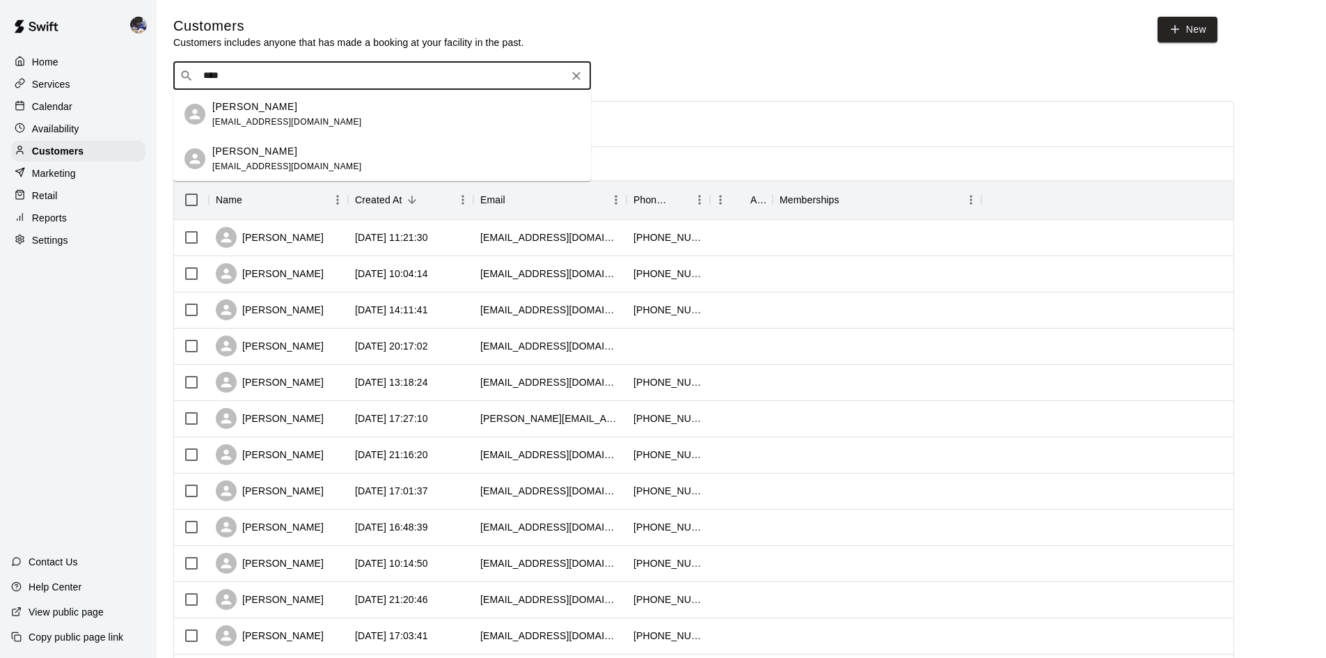
click at [298, 118] on span "[EMAIL_ADDRESS][DOMAIN_NAME]" at bounding box center [287, 122] width 150 height 10
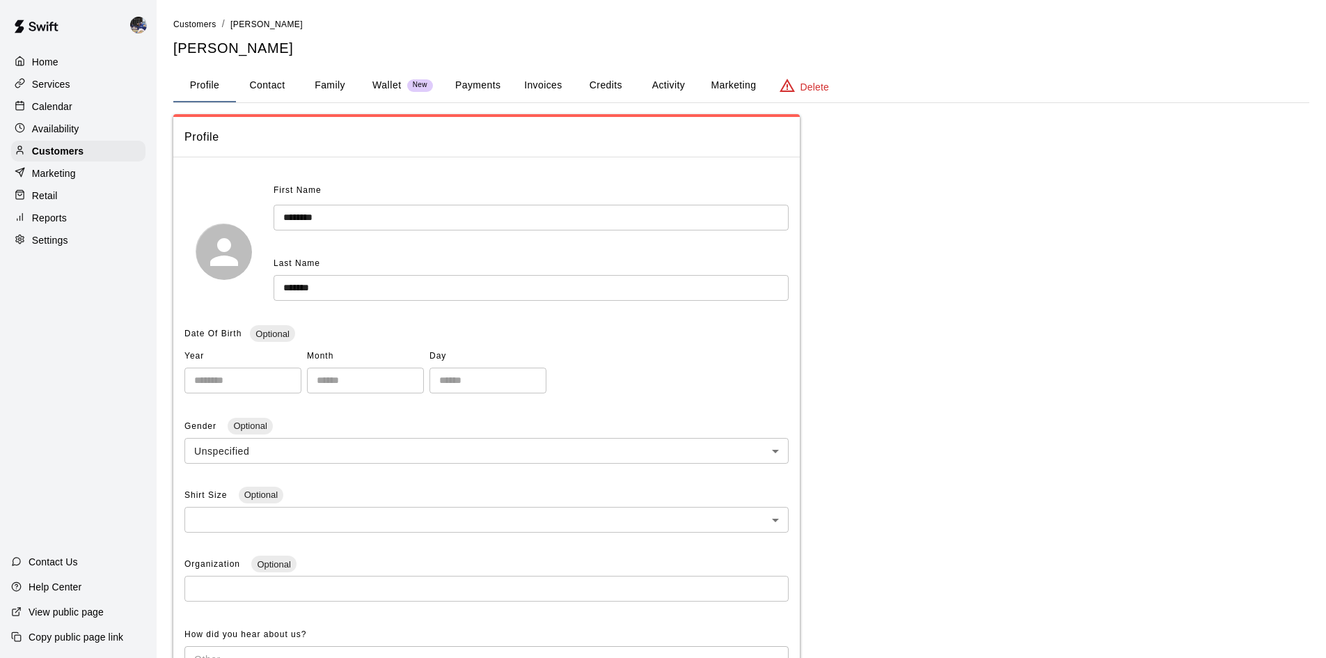
click at [482, 86] on button "Payments" at bounding box center [478, 85] width 68 height 33
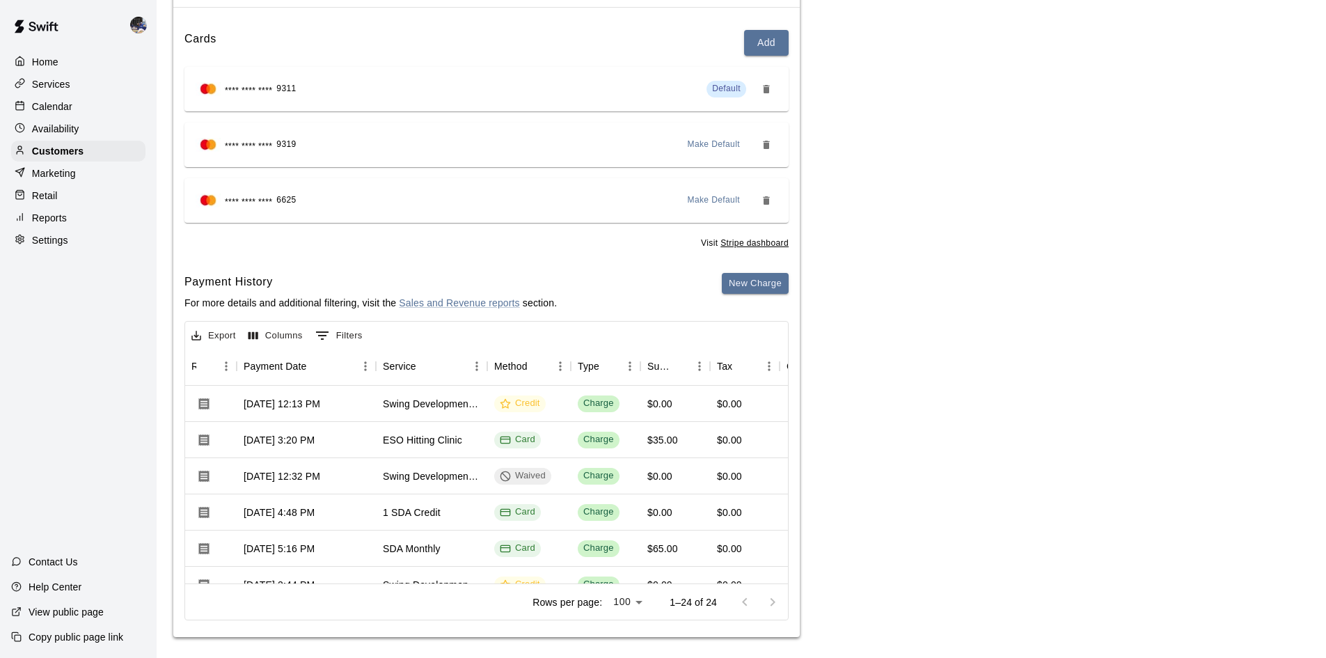
scroll to position [148, 0]
